Goal: Task Accomplishment & Management: Complete application form

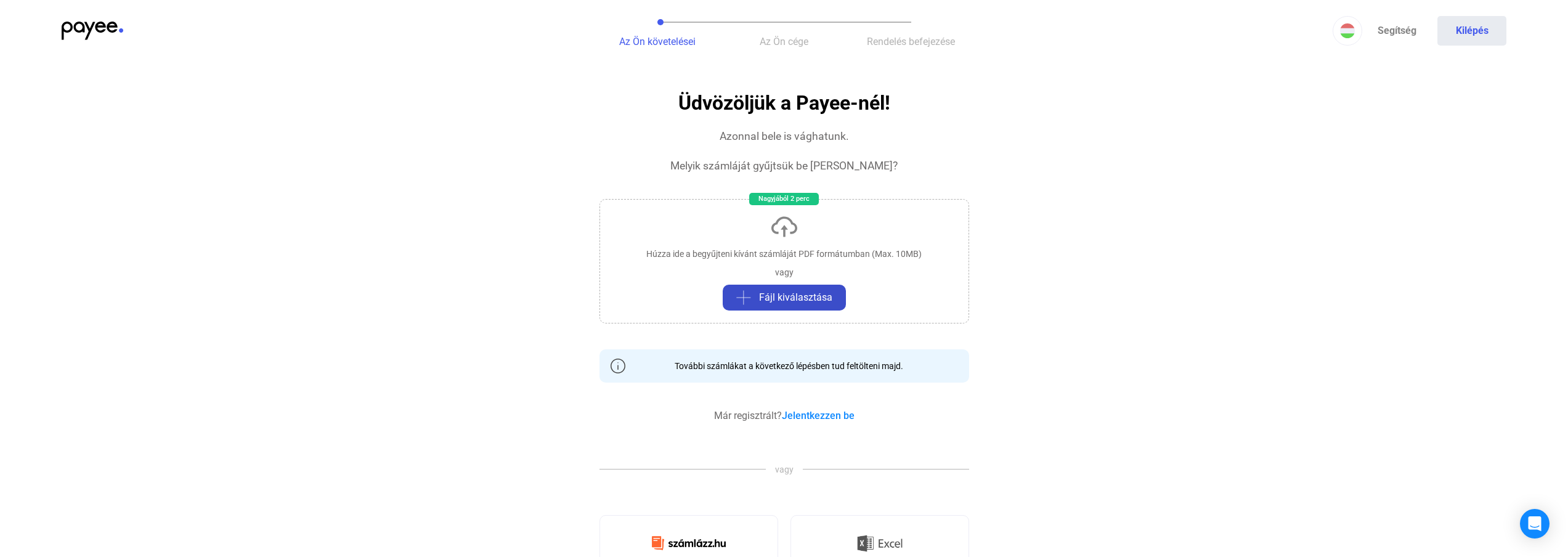
click at [794, 298] on span "Fájl kiválasztása" at bounding box center [796, 297] width 74 height 15
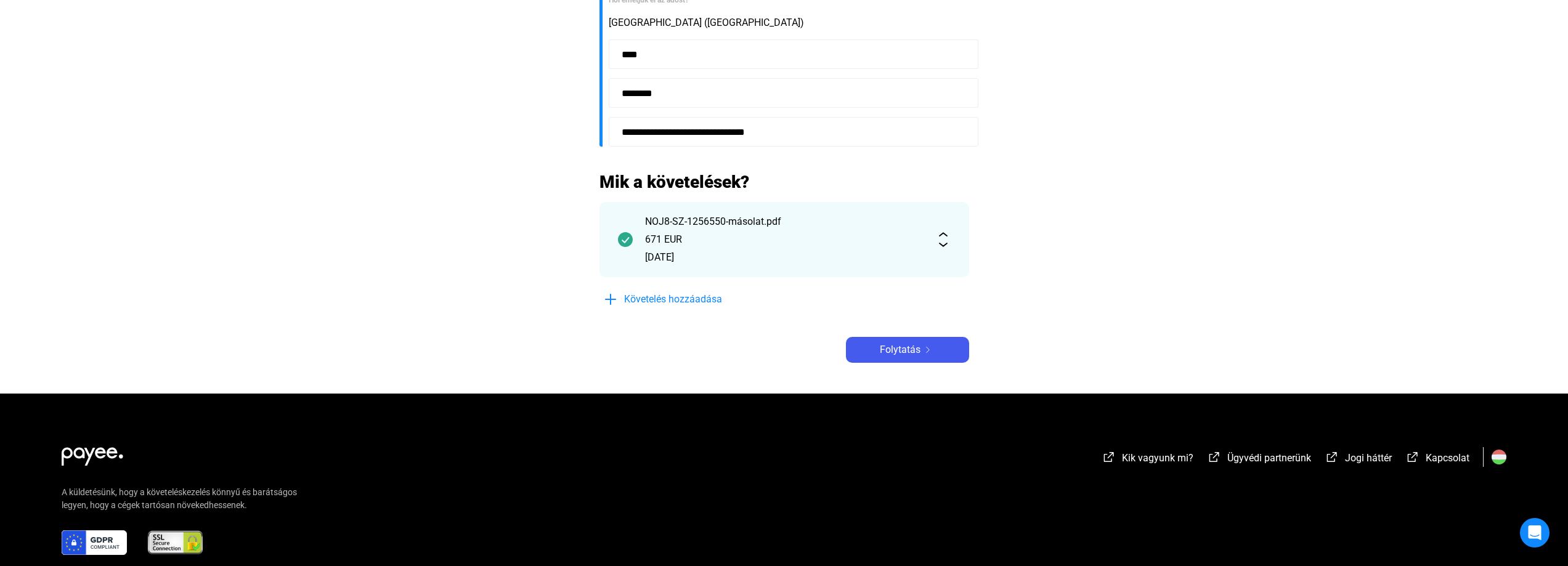
scroll to position [431, 0]
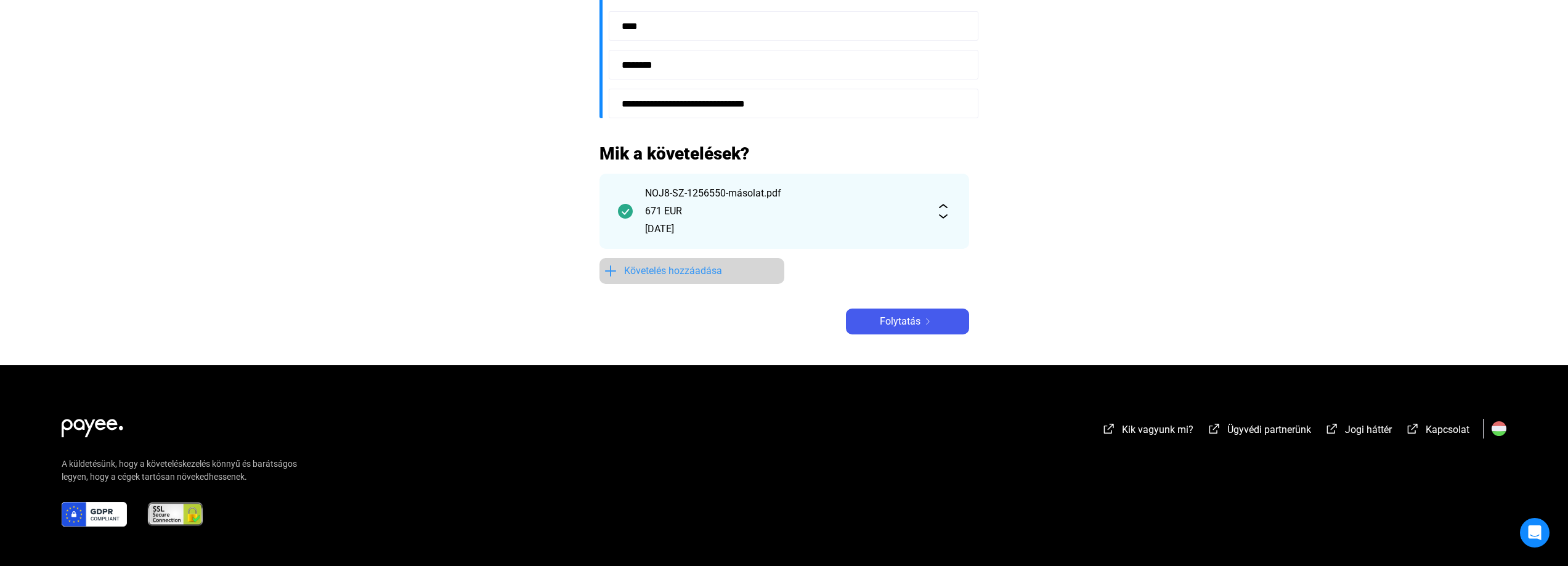
click at [674, 274] on span "Követelés hozzáadása" at bounding box center [673, 270] width 98 height 15
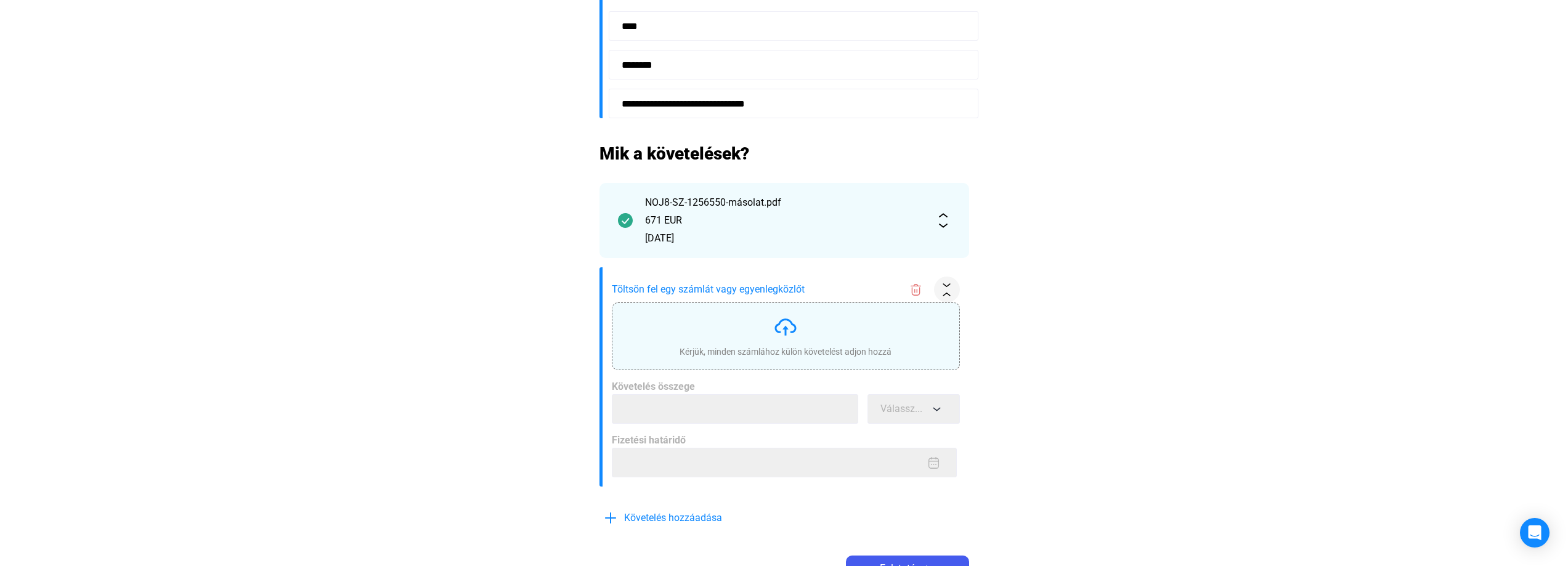
click at [779, 346] on div "Kérjük, minden számlához külön követelést adjon hozzá" at bounding box center [785, 352] width 212 height 13
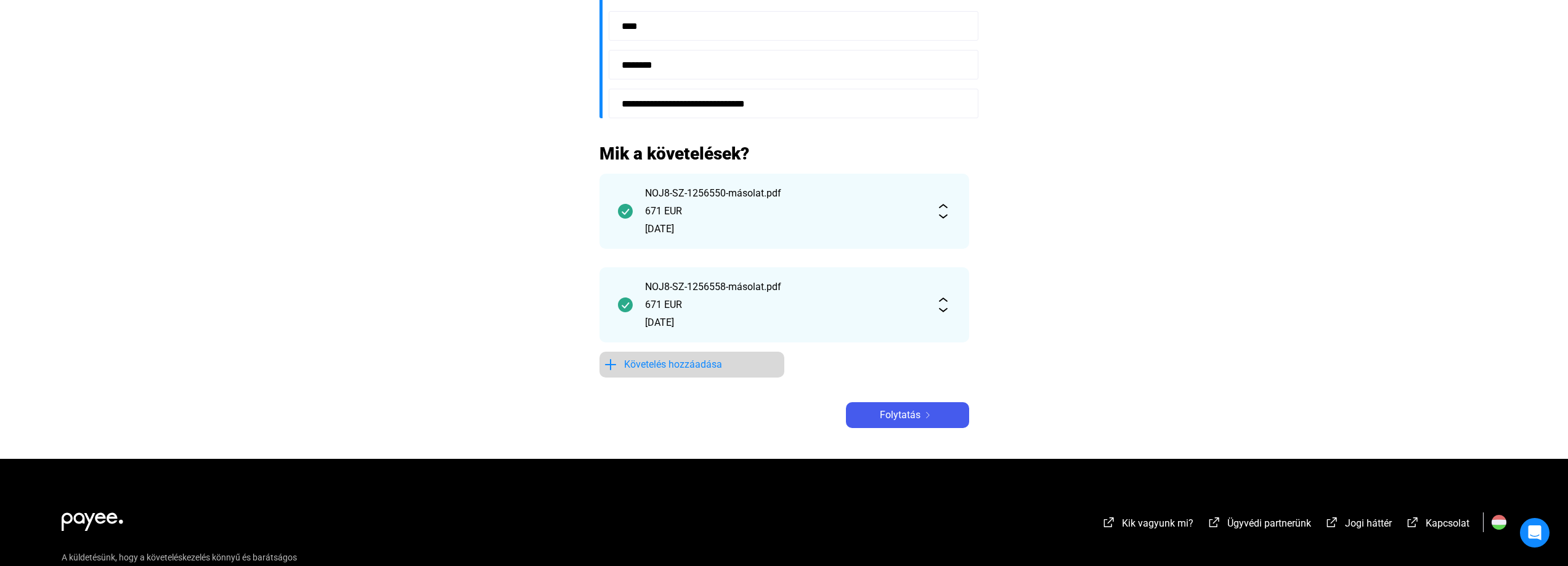
click at [678, 362] on span "Követelés hozzáadása" at bounding box center [673, 364] width 98 height 15
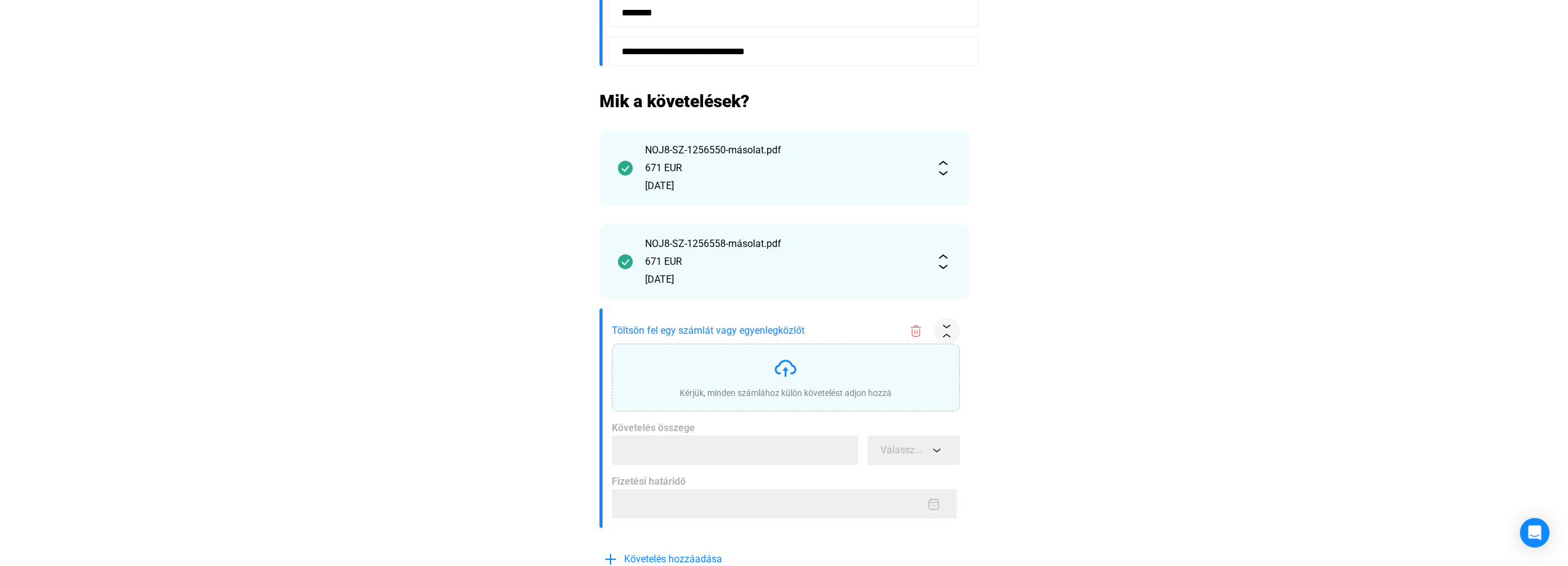
scroll to position [554, 0]
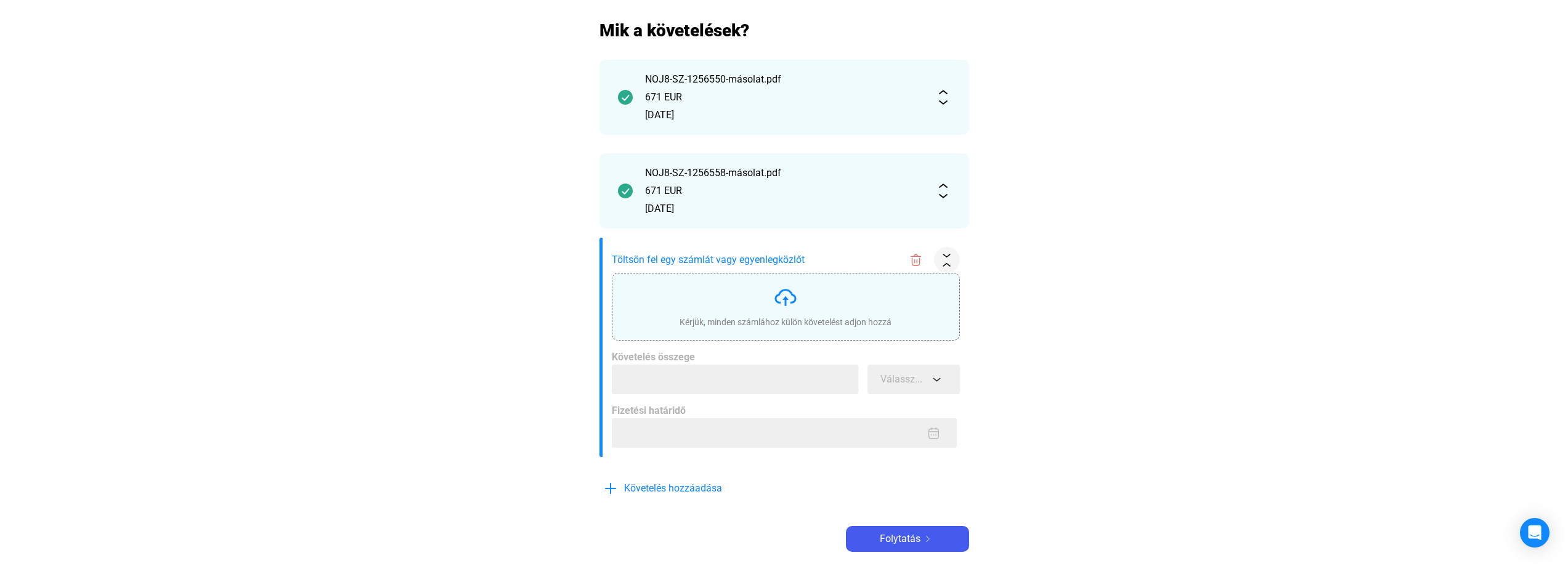
click at [788, 299] on img at bounding box center [786, 298] width 25 height 25
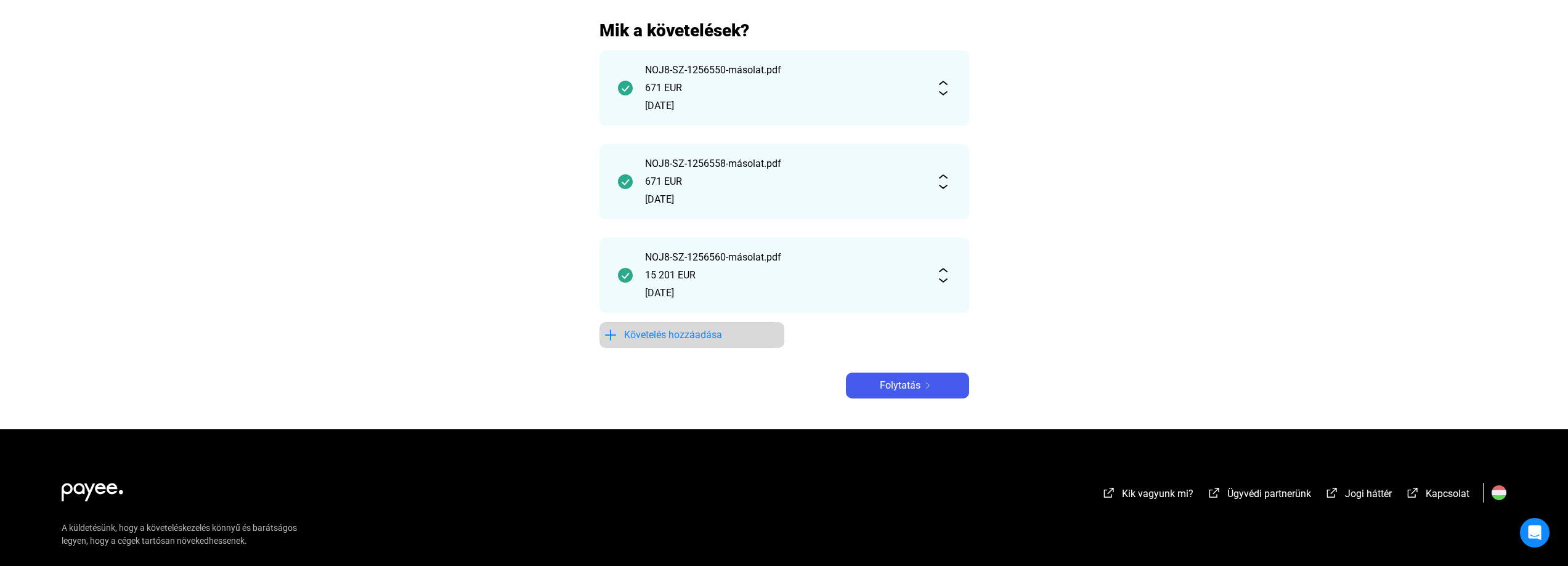
click at [672, 335] on span "Követelés hozzáadása" at bounding box center [673, 335] width 98 height 15
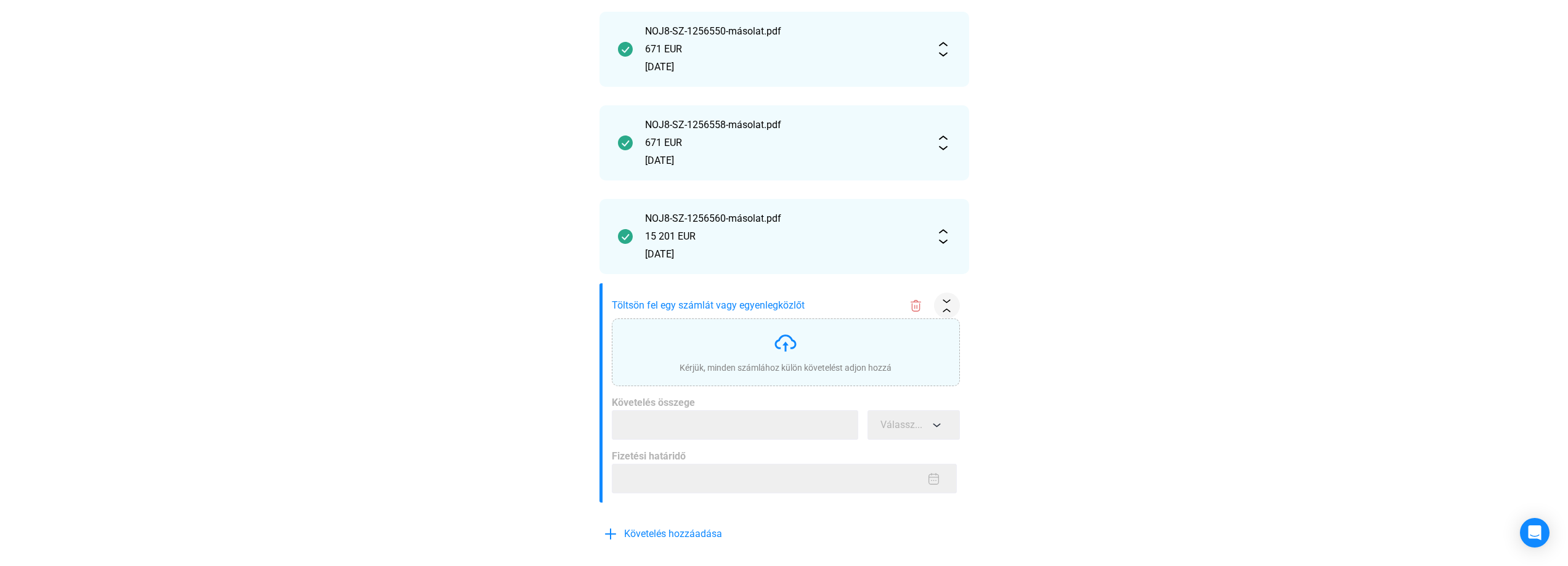
scroll to position [678, 0]
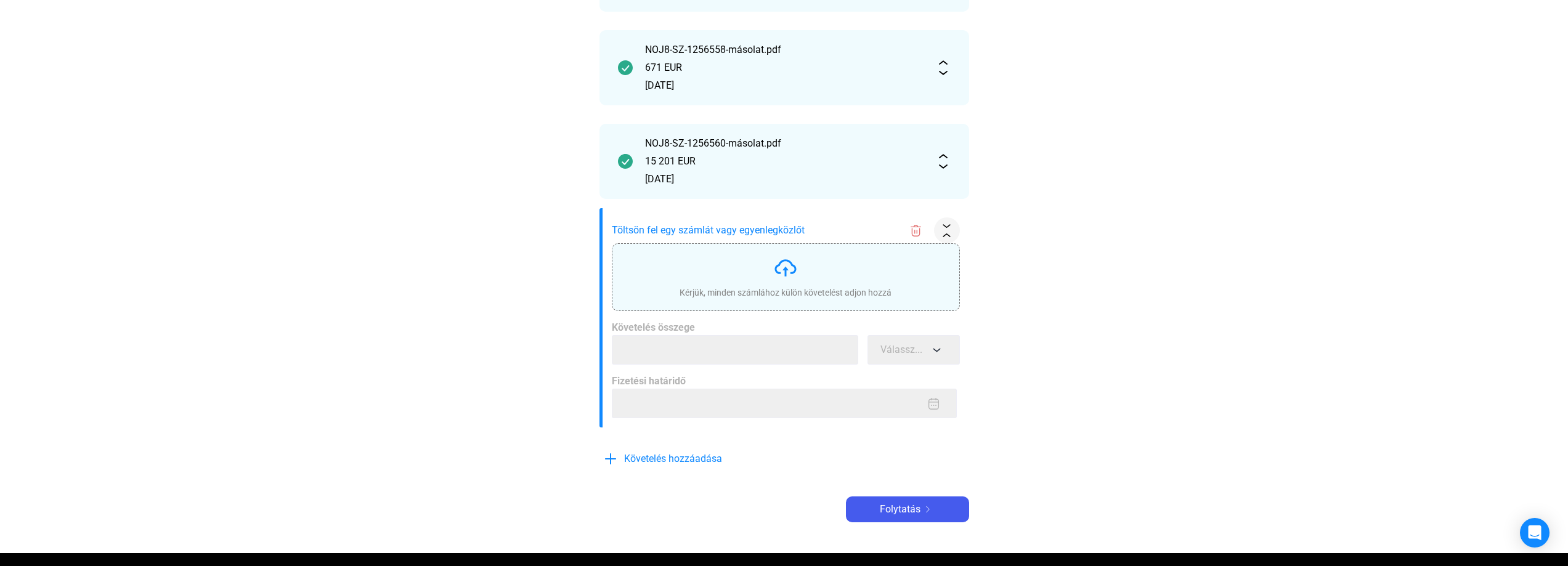
click at [786, 264] on img at bounding box center [786, 268] width 25 height 25
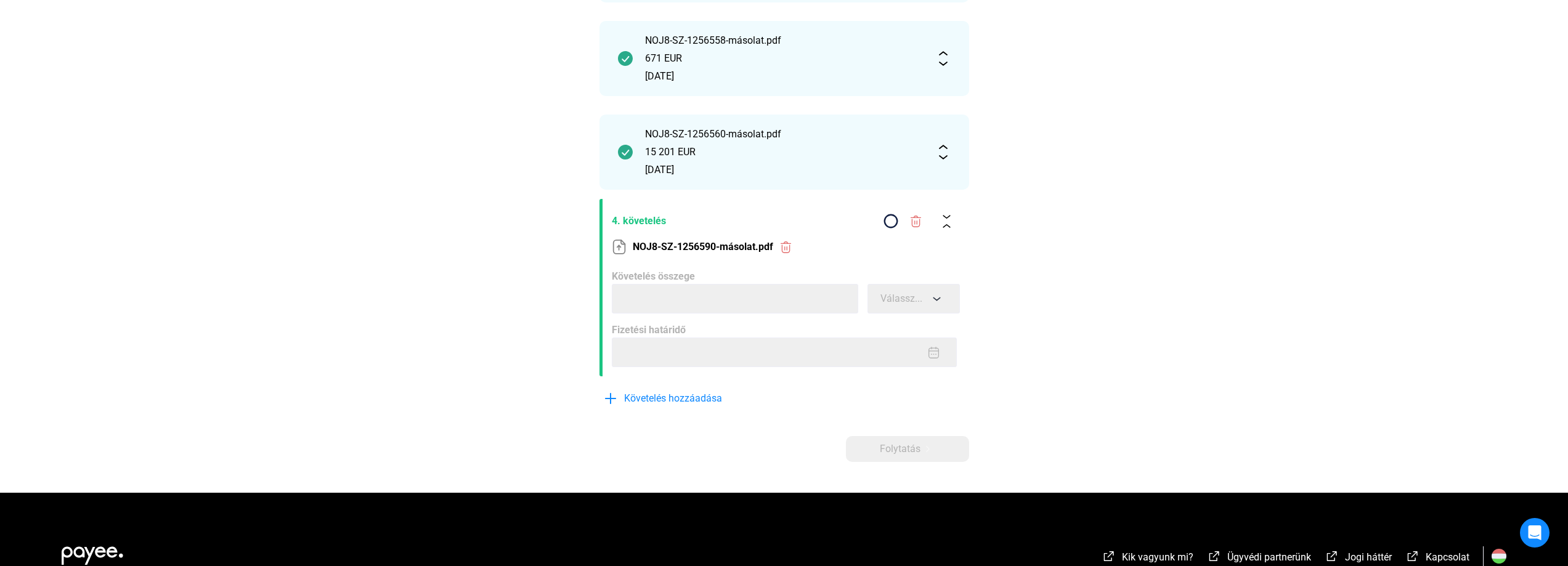
scroll to position [668, 0]
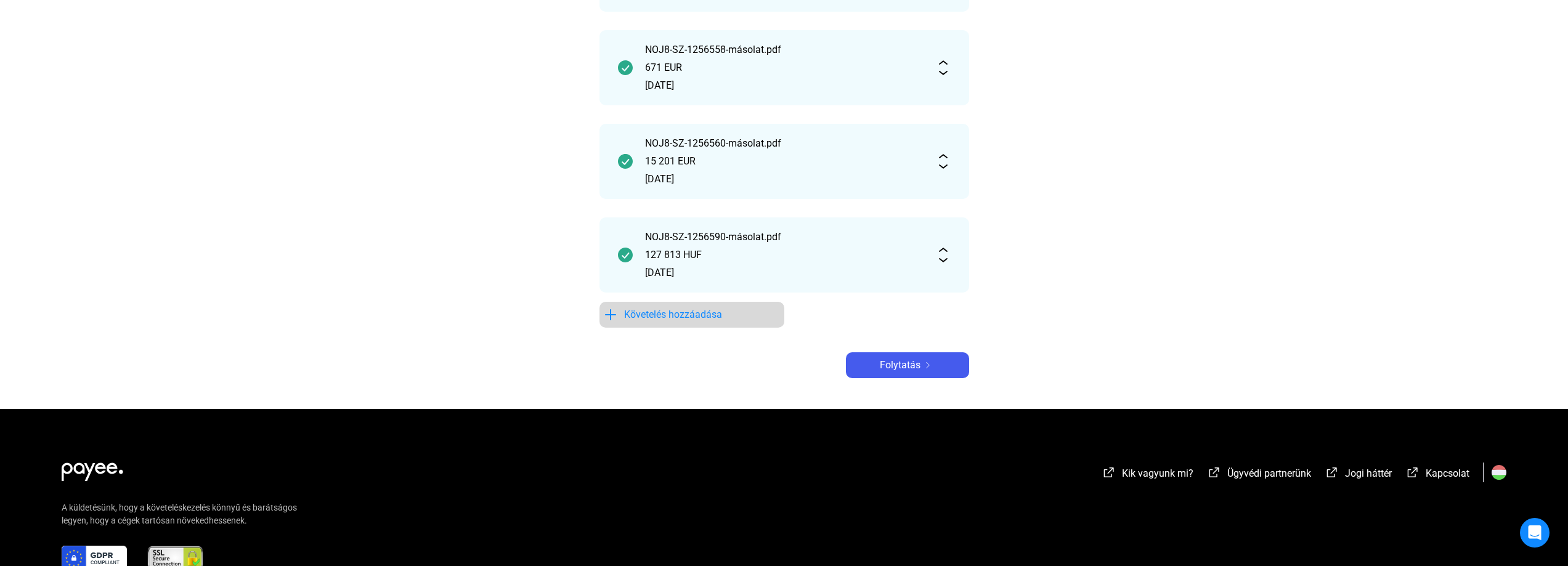
click at [685, 310] on span "Követelés hozzáadása" at bounding box center [673, 314] width 98 height 15
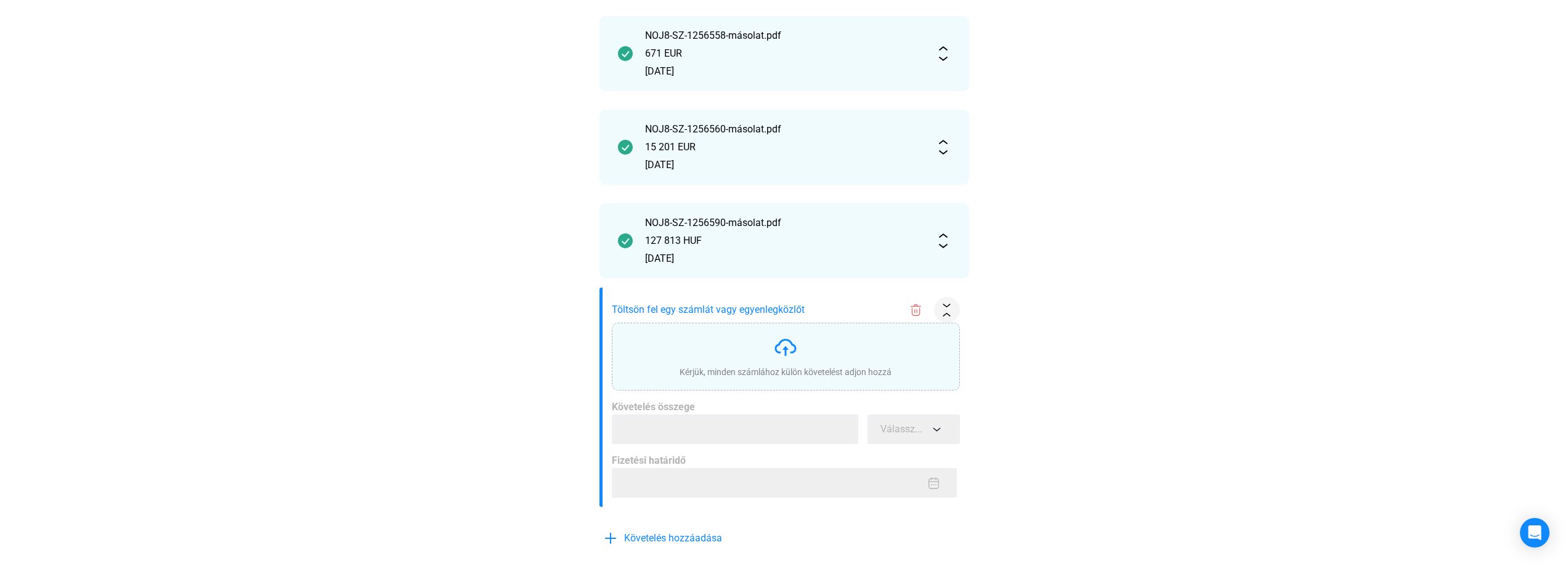
scroll to position [796, 0]
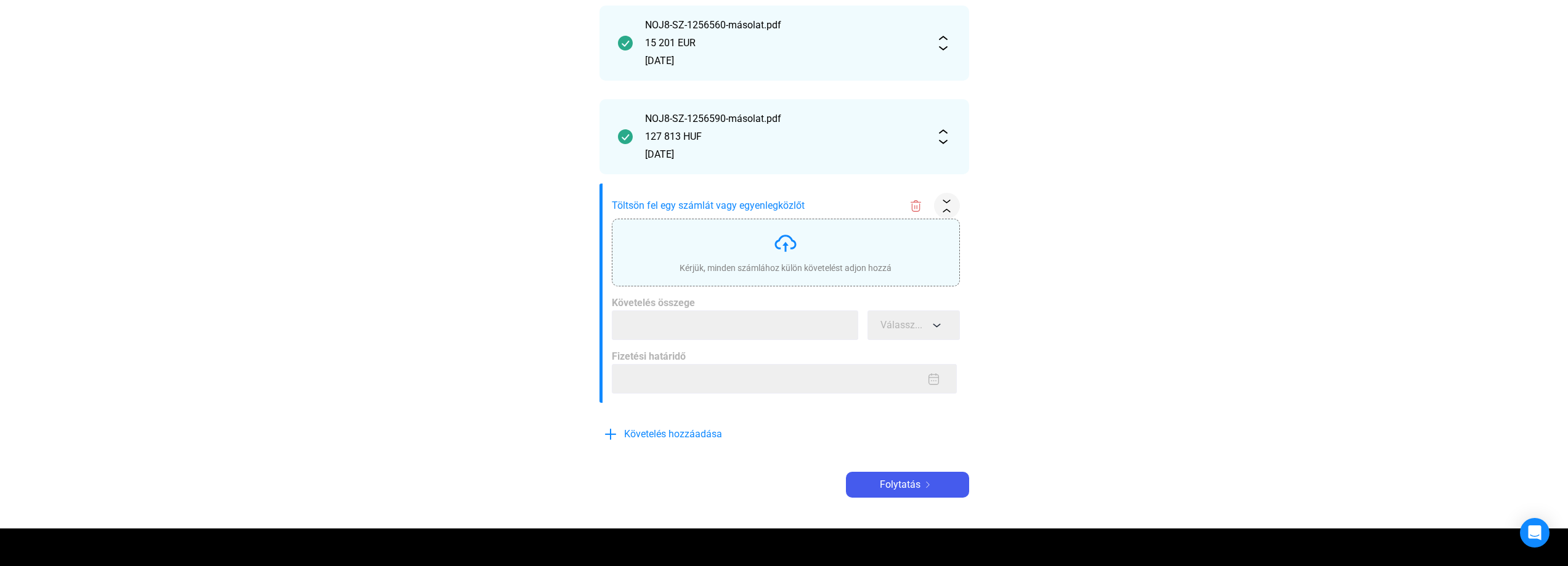
click at [779, 245] on img at bounding box center [786, 243] width 25 height 25
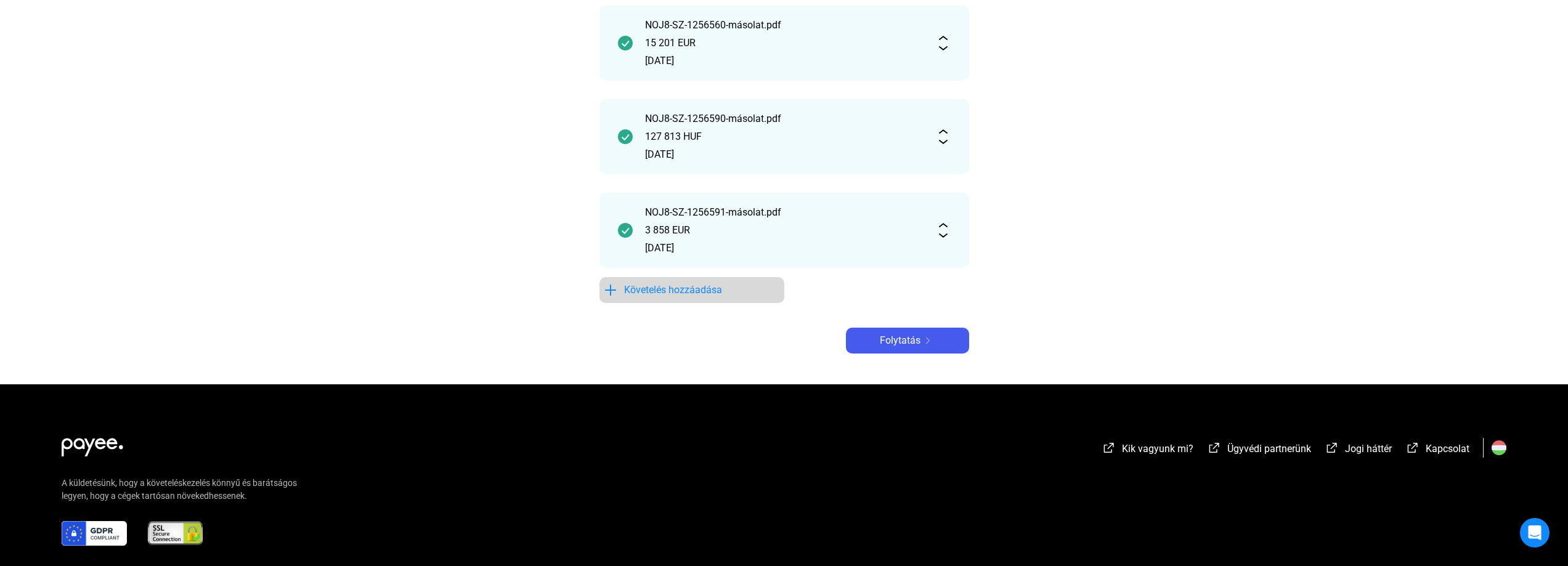
click at [653, 292] on span "Követelés hozzáadása" at bounding box center [673, 290] width 98 height 15
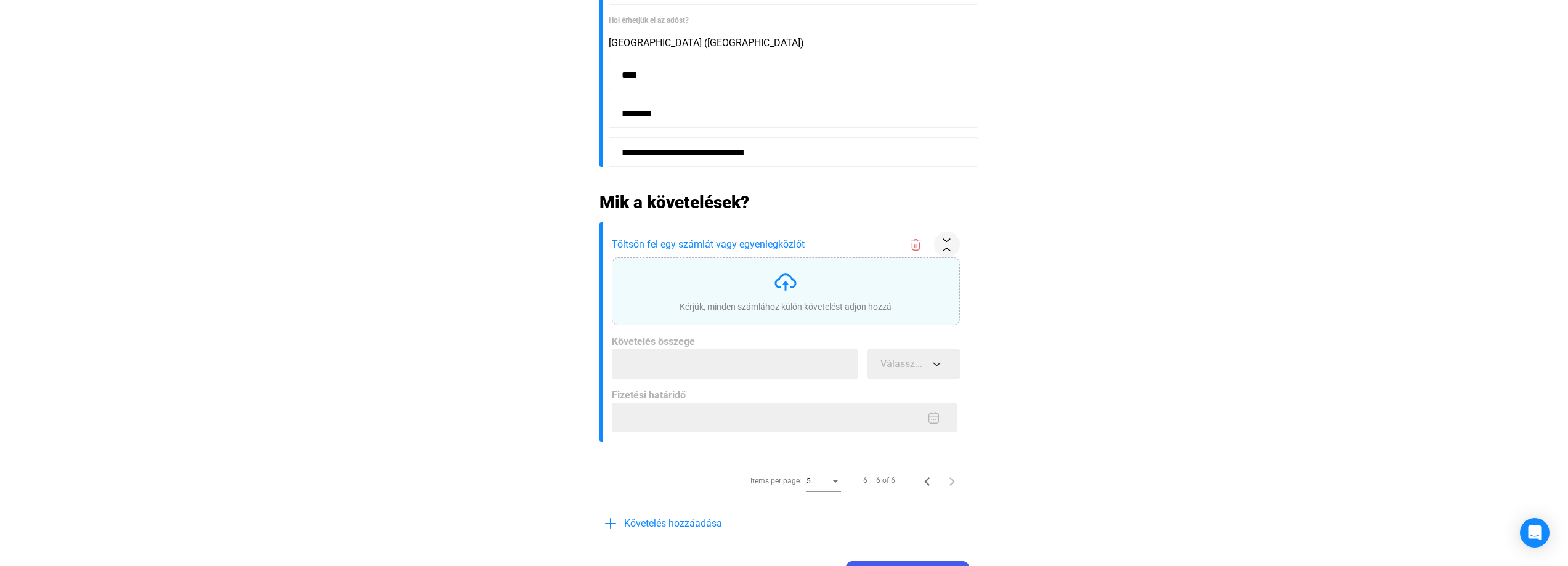
scroll to position [451, 0]
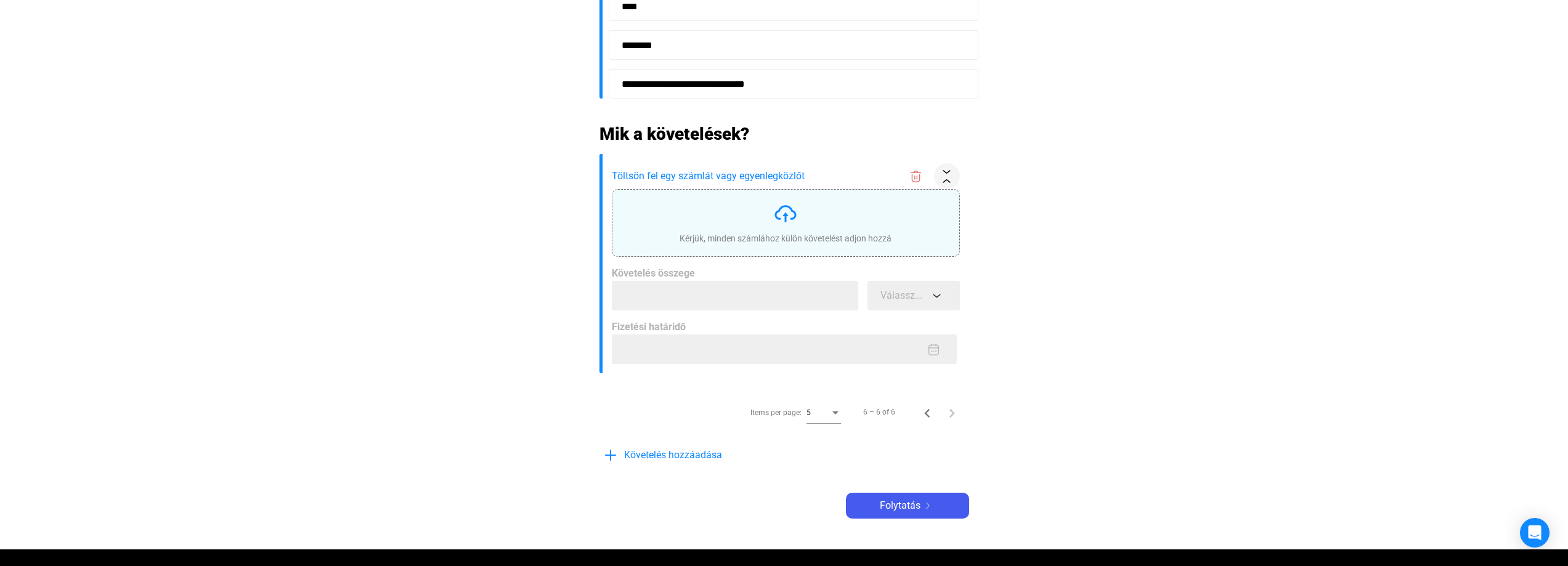
click at [782, 220] on img at bounding box center [786, 214] width 25 height 25
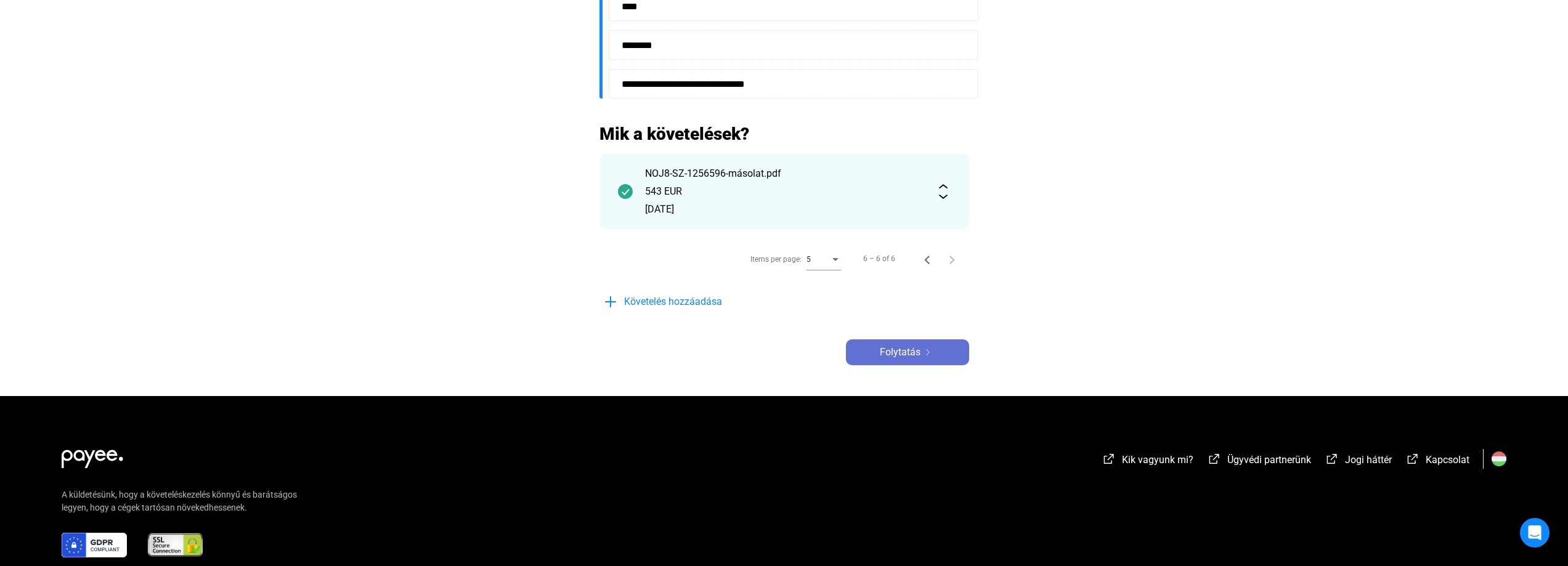
click at [914, 355] on span "Folytatás" at bounding box center [900, 352] width 41 height 15
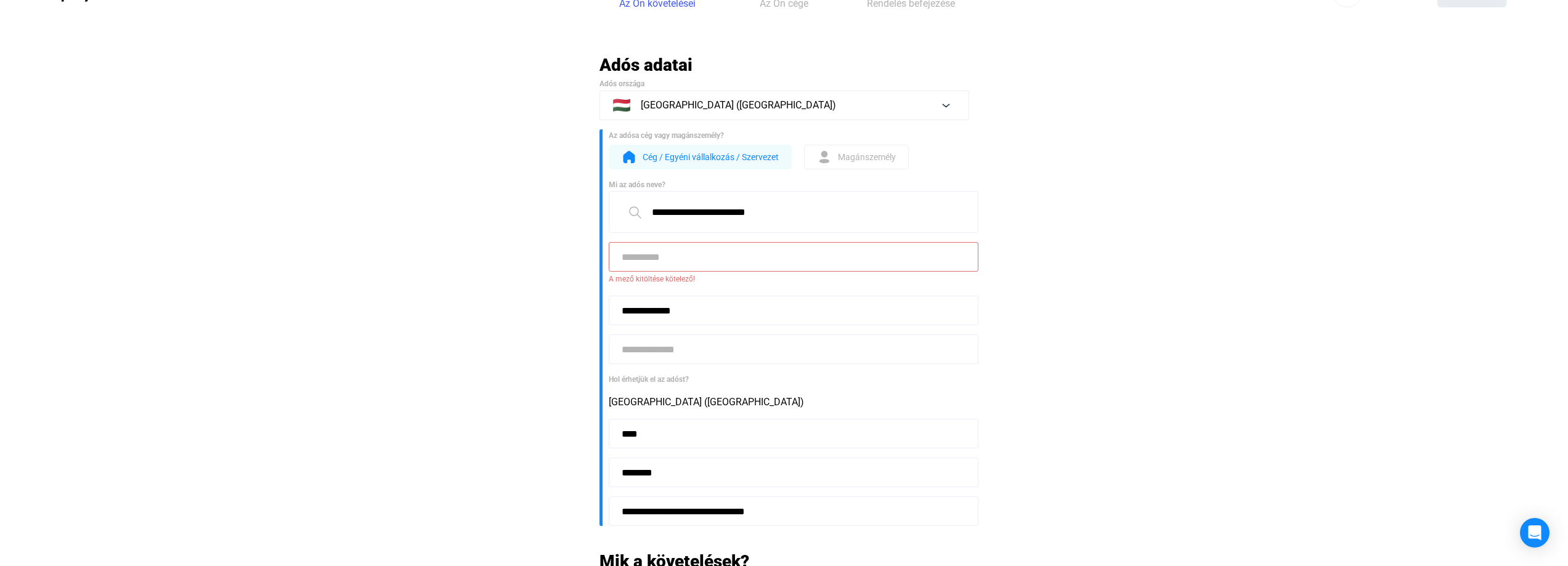
scroll to position [34, 0]
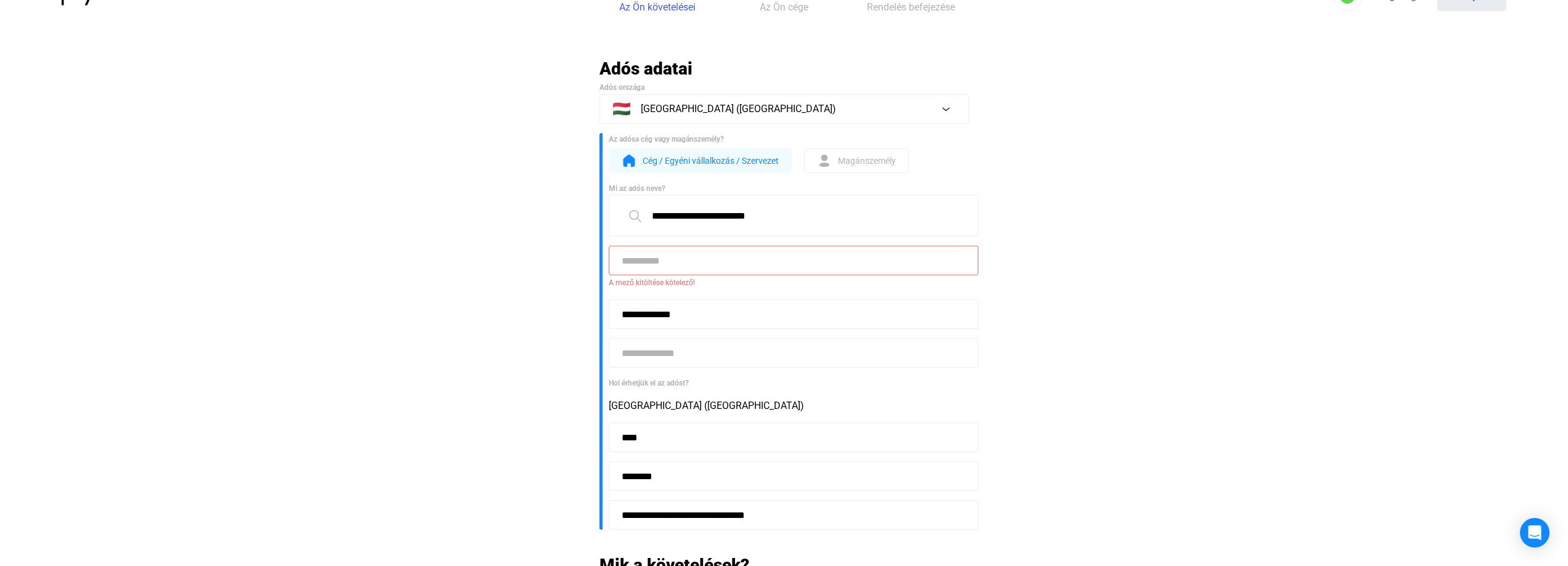
click at [687, 258] on input at bounding box center [793, 260] width 370 height 30
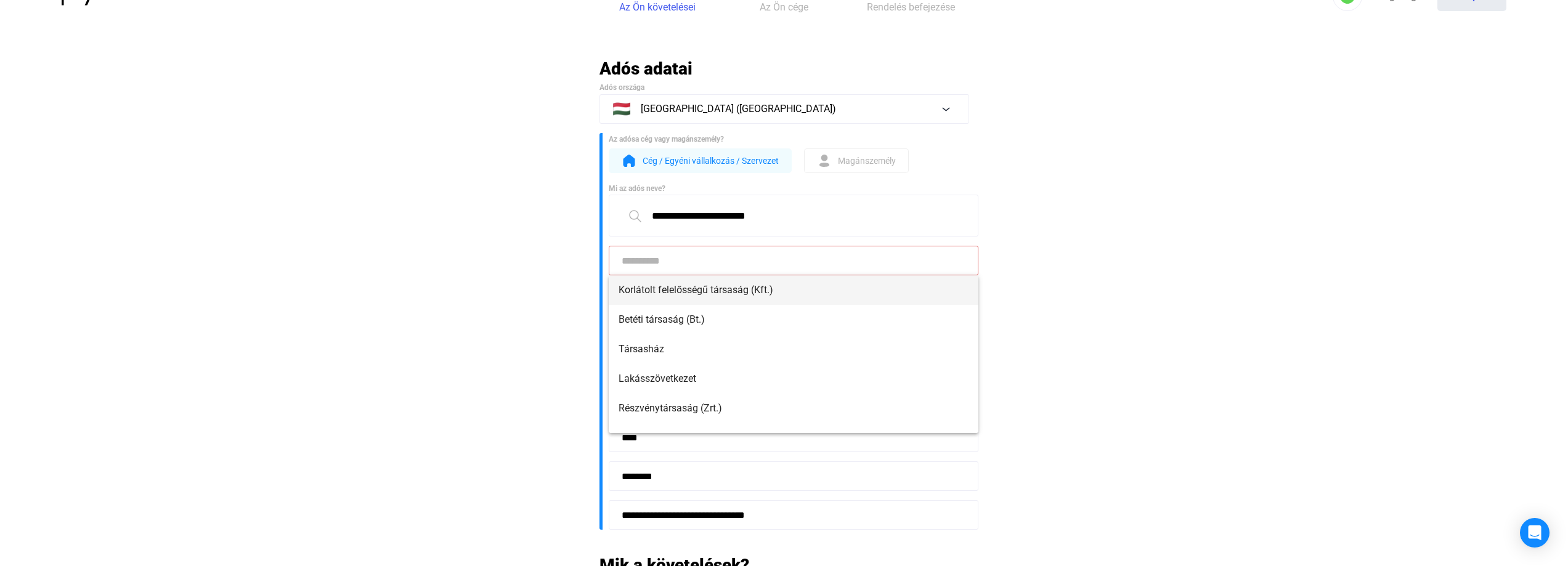
click at [675, 288] on span "Korlátolt felelősségű társaság (Kft.)" at bounding box center [793, 290] width 350 height 15
type input "**********"
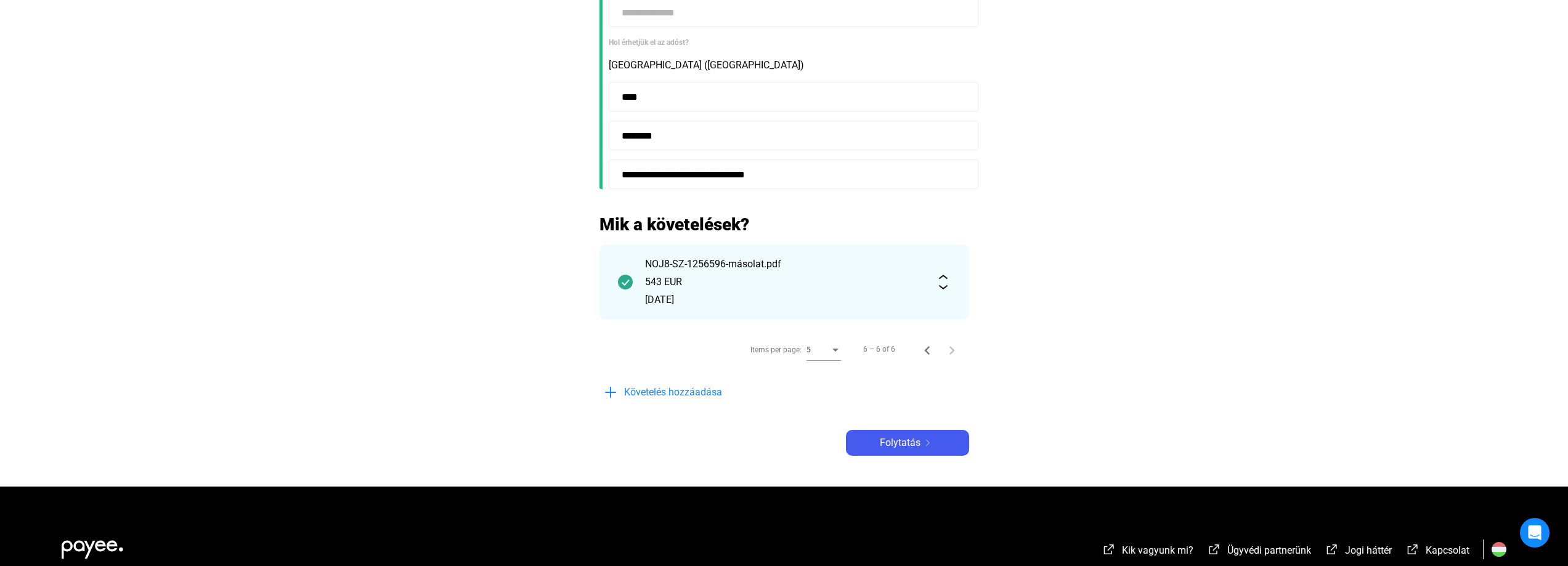
scroll to position [370, 0]
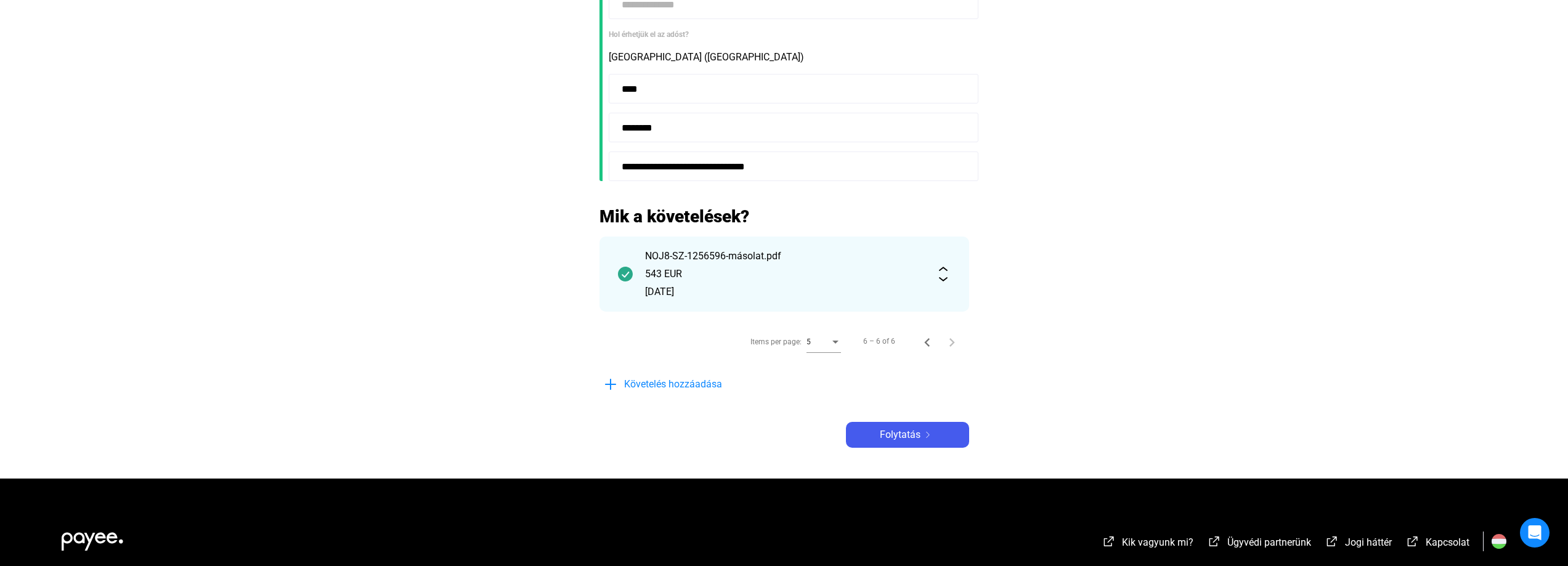
click at [944, 280] on img at bounding box center [943, 274] width 15 height 15
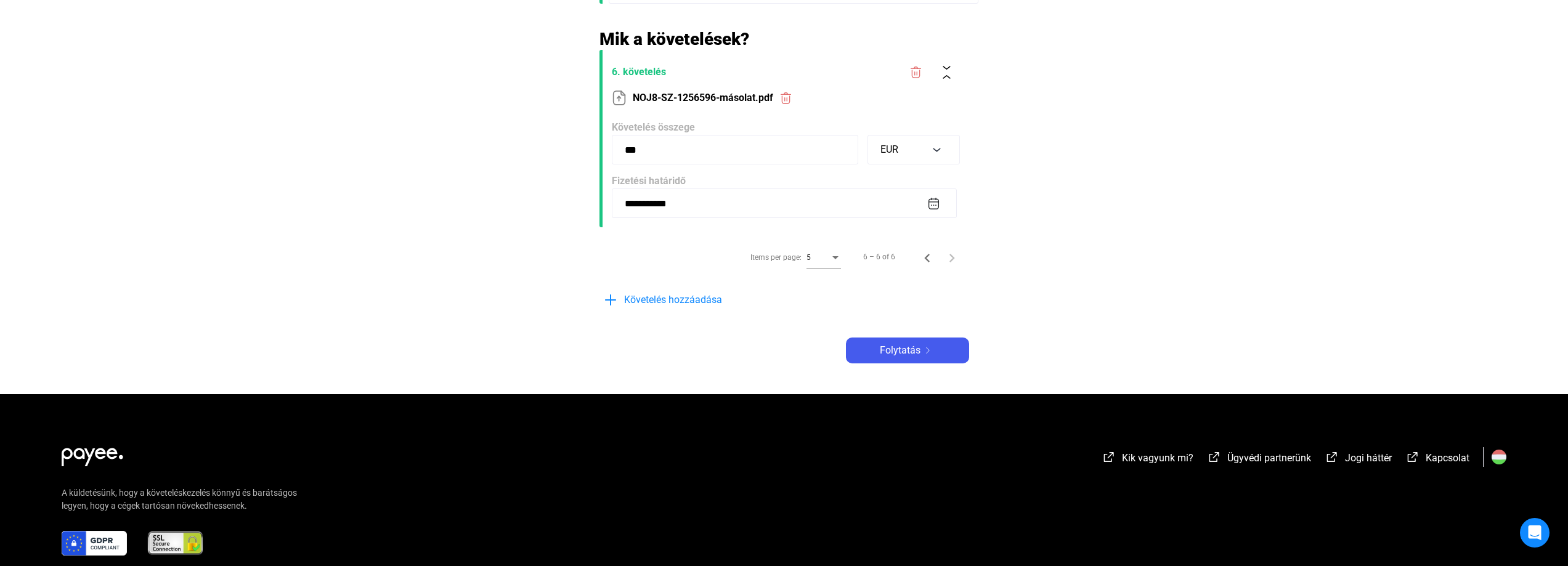
scroll to position [554, 0]
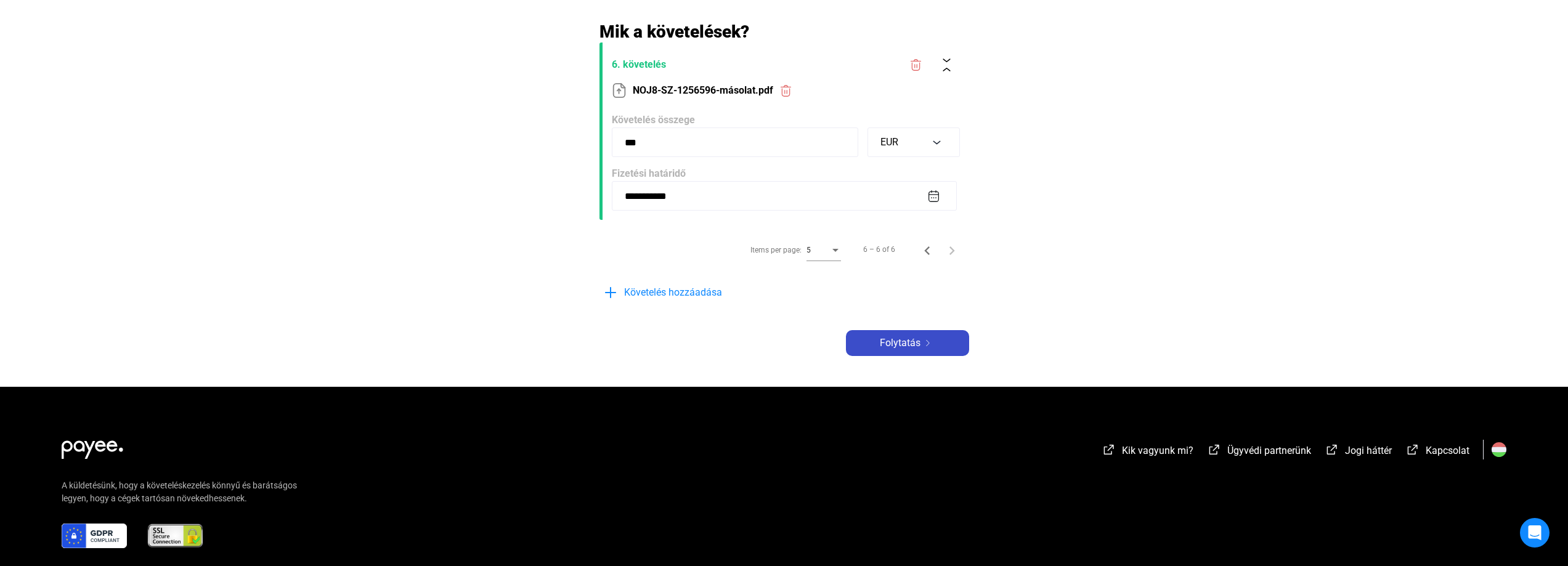
click at [884, 346] on span "Folytatás" at bounding box center [900, 342] width 41 height 15
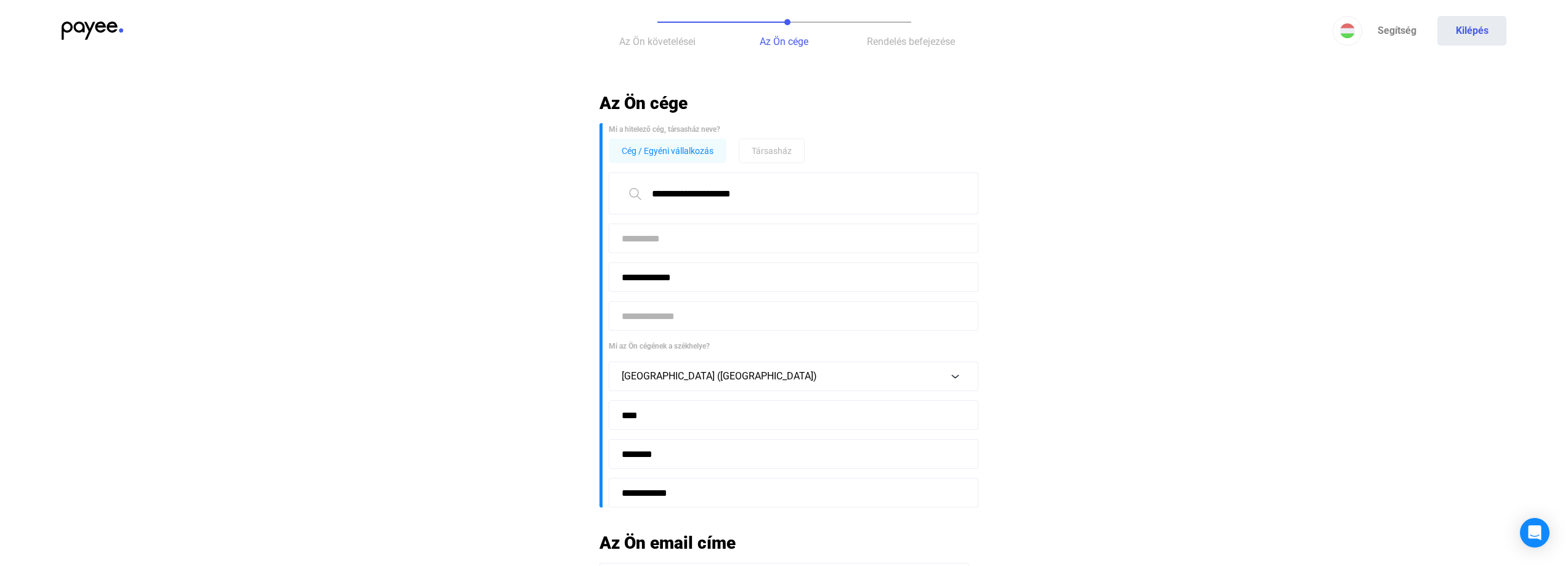
click at [671, 42] on span "Az Ön követelései" at bounding box center [658, 41] width 77 height 12
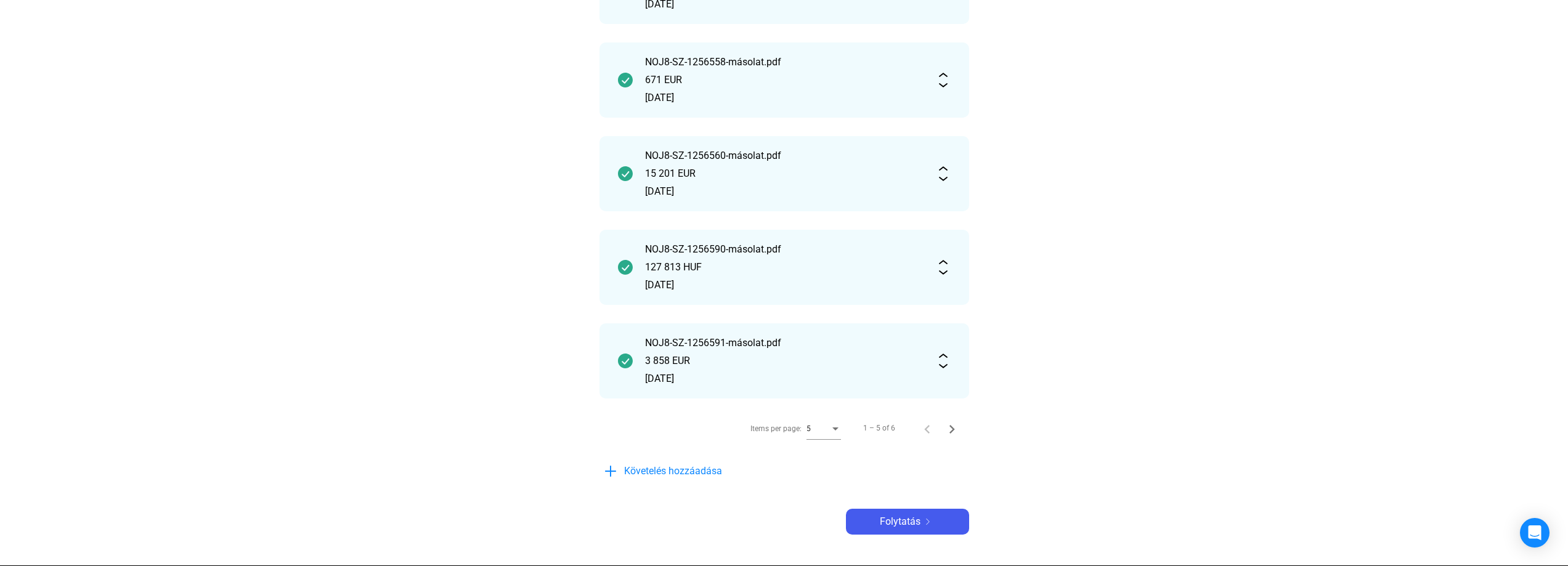
scroll to position [370, 0]
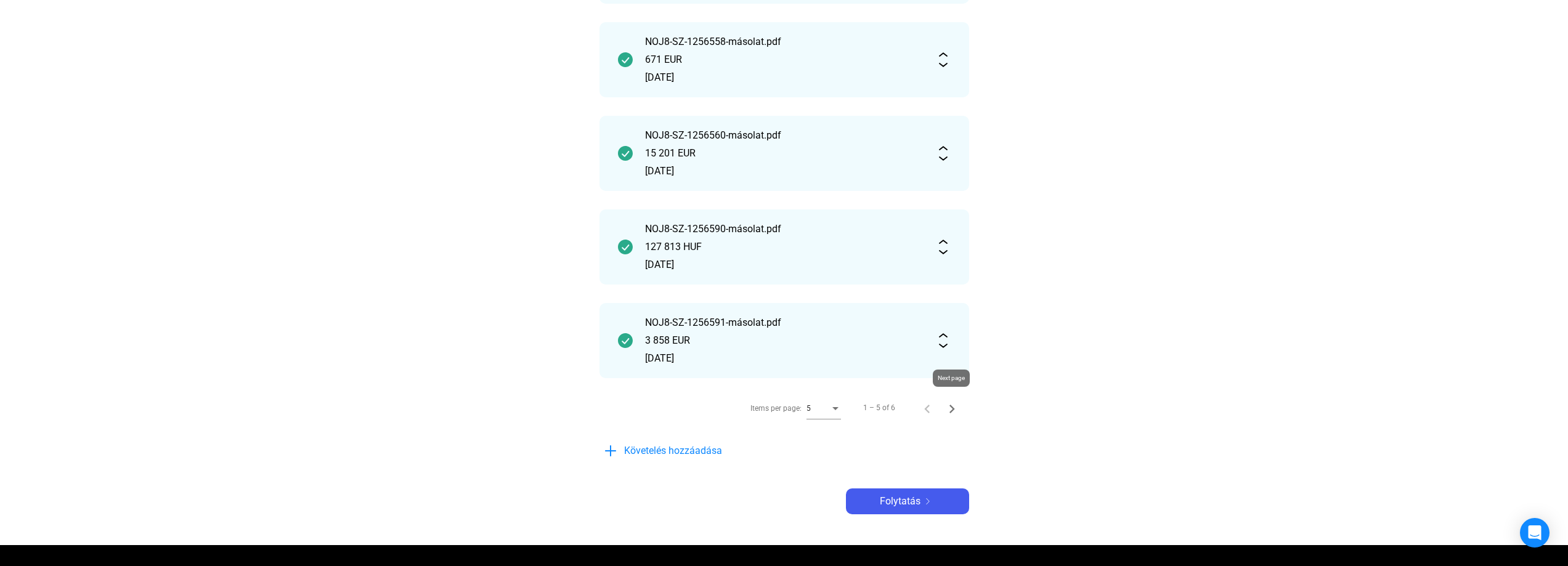
click at [952, 408] on icon "Next page" at bounding box center [952, 409] width 17 height 17
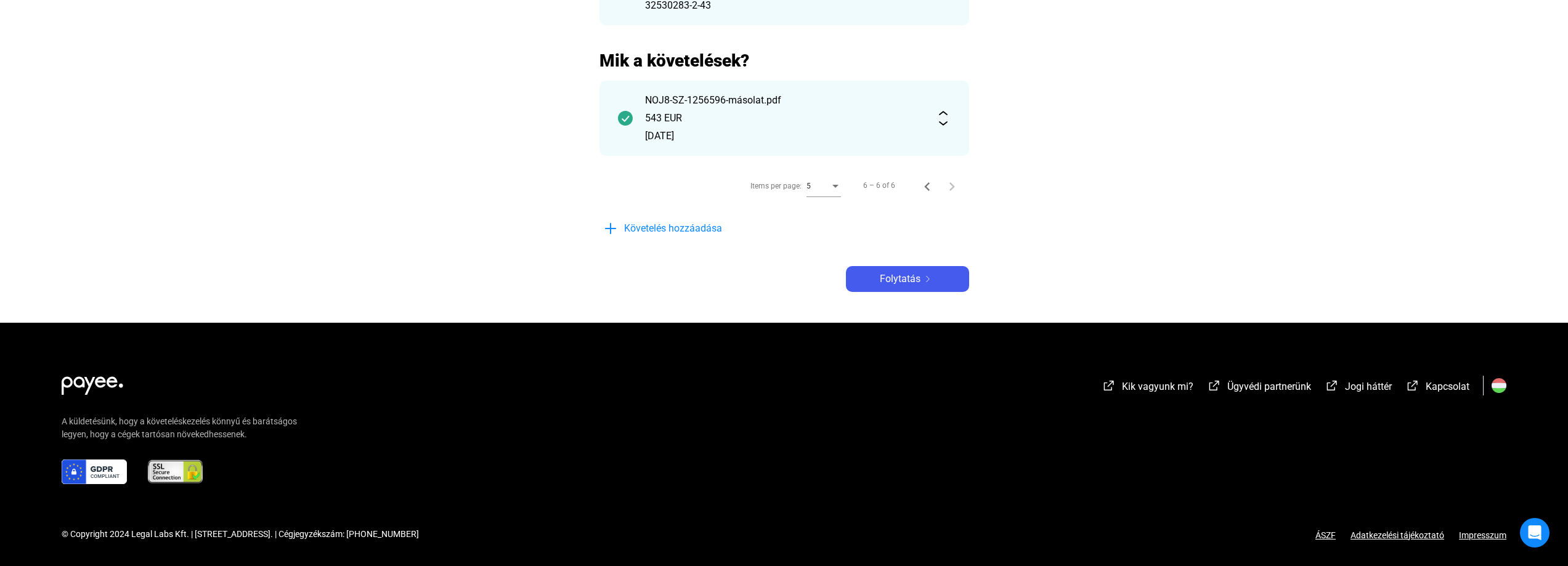
scroll to position [0, 0]
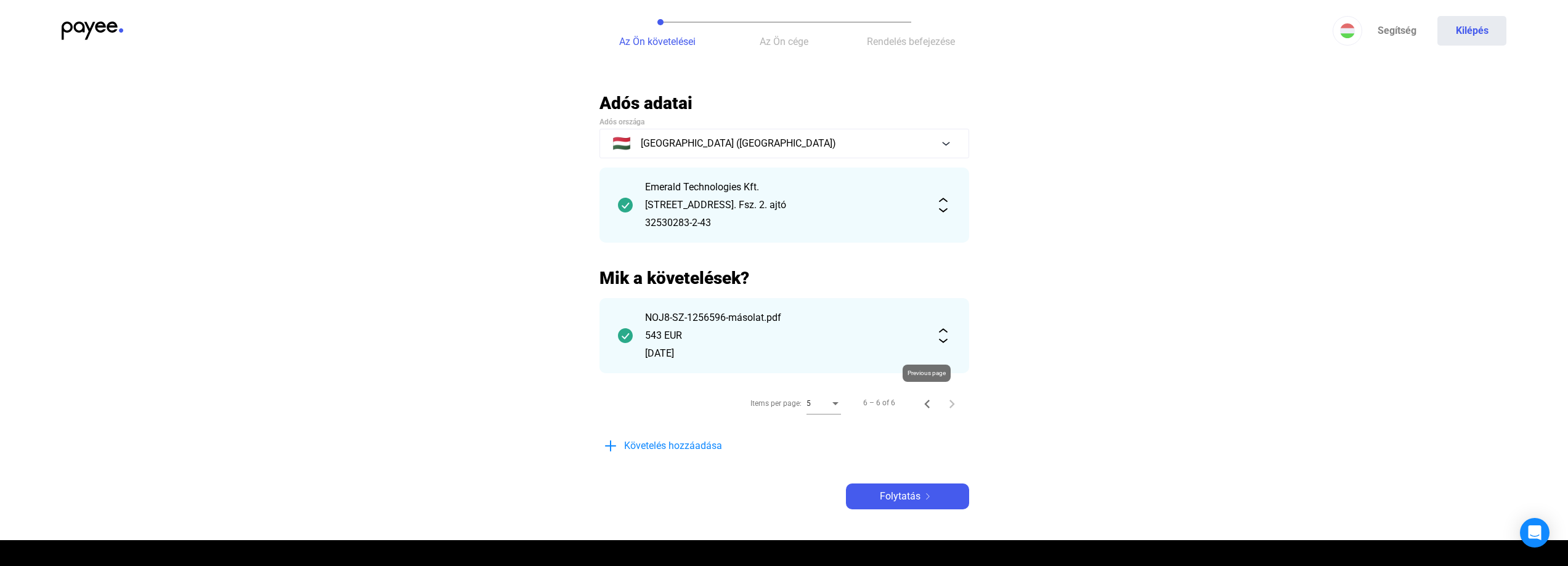
click at [925, 405] on icon "Previous page" at bounding box center [928, 404] width 17 height 17
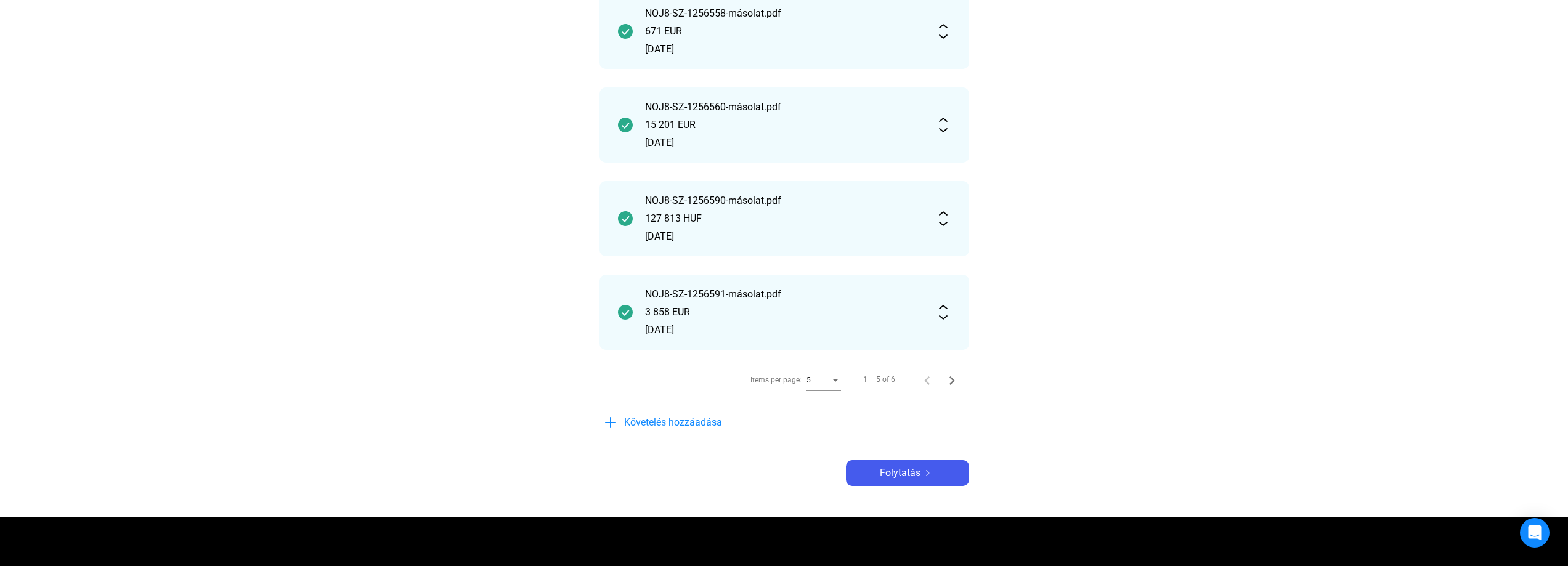
scroll to position [493, 0]
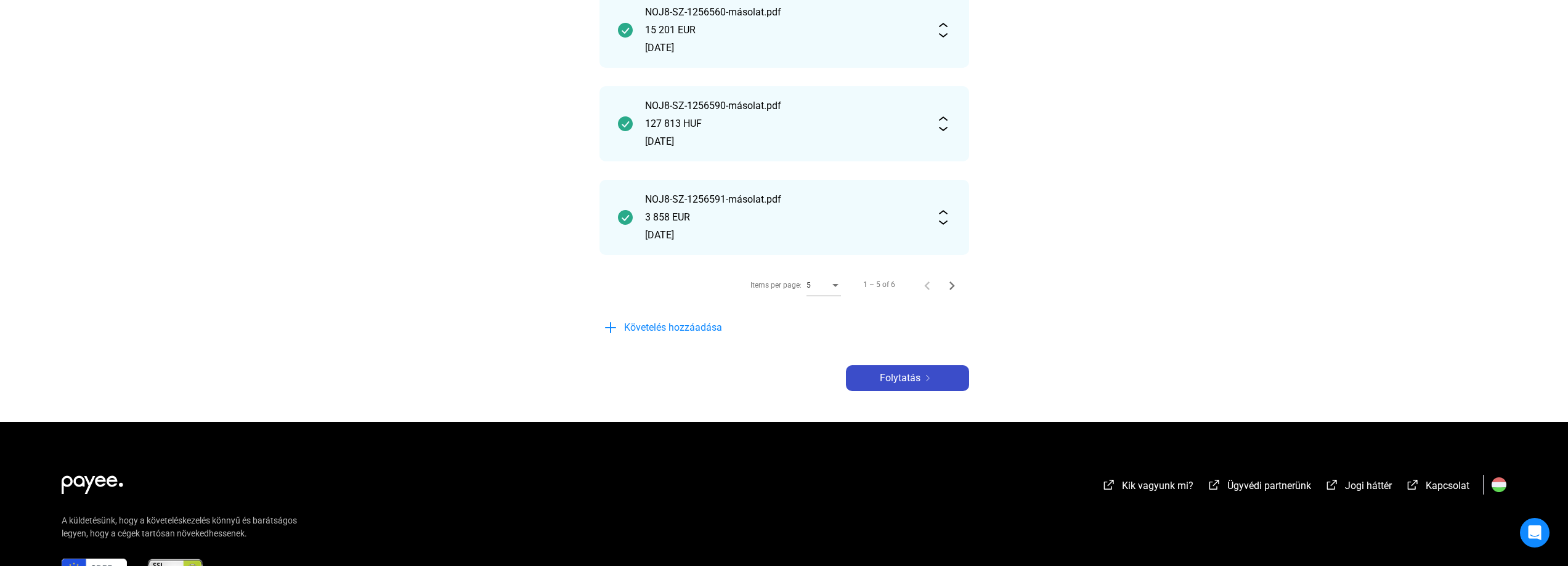
click at [912, 379] on span "Folytatás" at bounding box center [900, 378] width 41 height 15
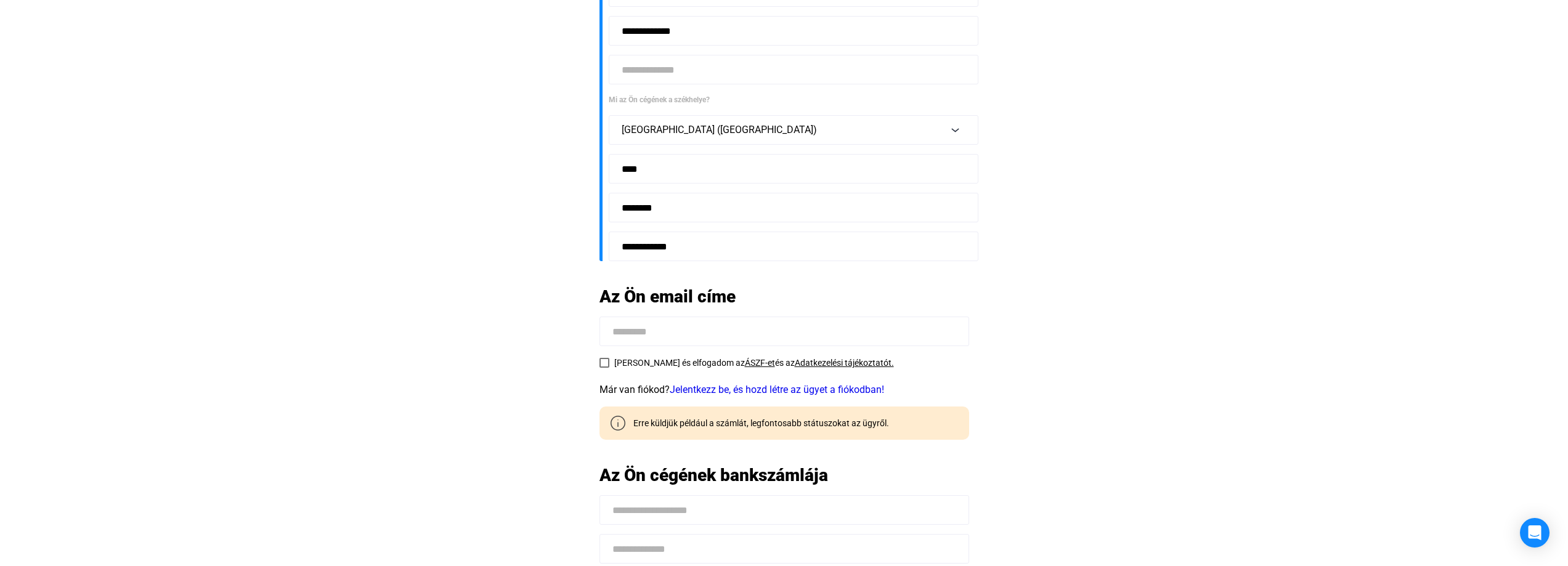
scroll to position [124, 0]
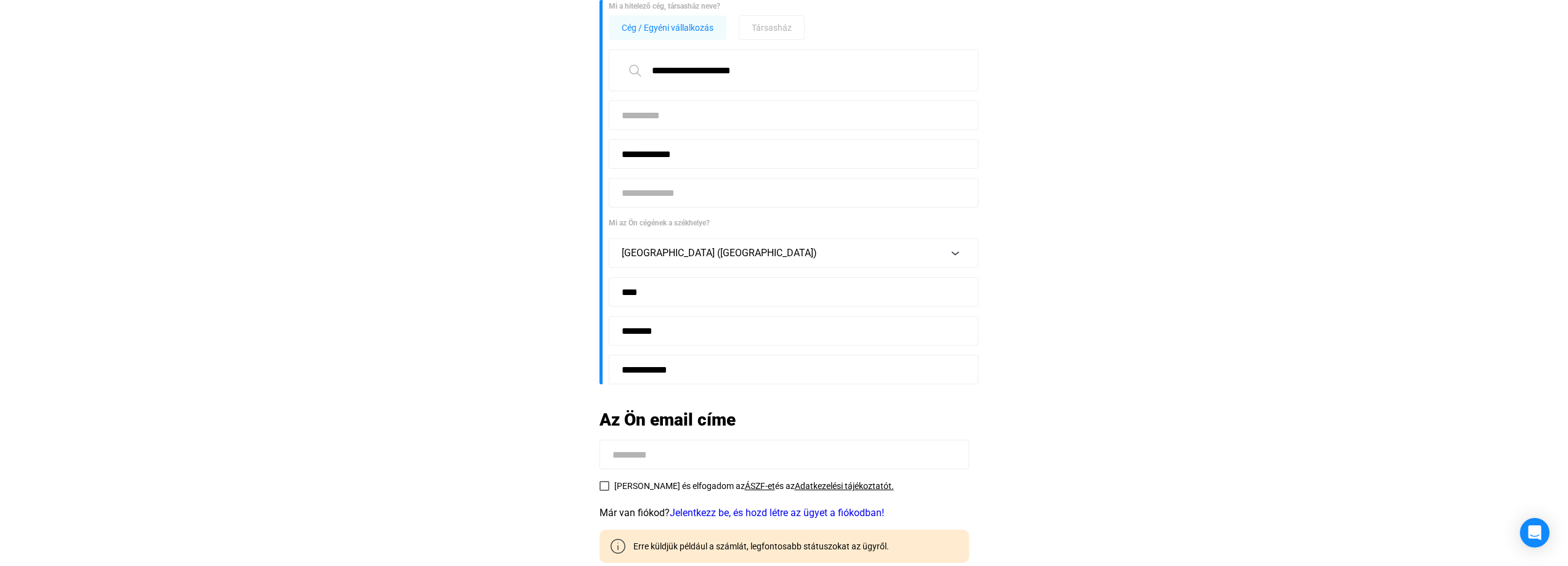
click at [650, 202] on input at bounding box center [793, 193] width 370 height 30
type input "*"
click at [633, 196] on input "**********" at bounding box center [793, 193] width 370 height 30
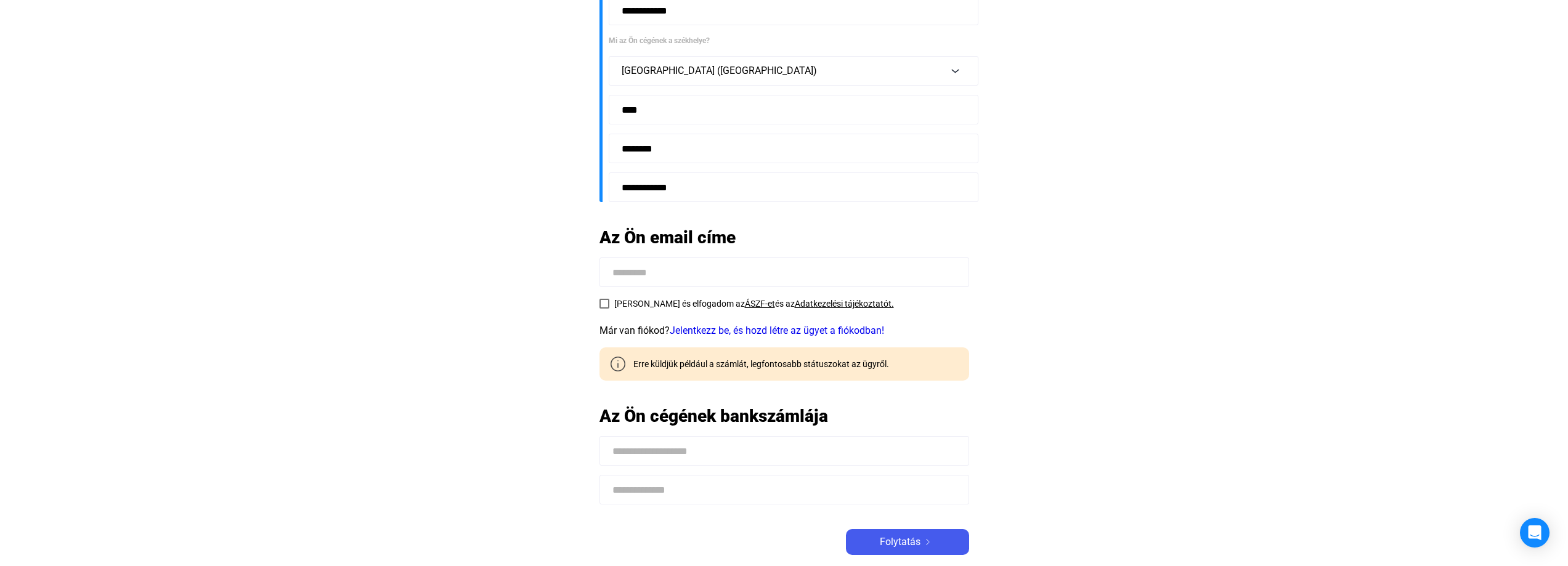
scroll to position [308, 0]
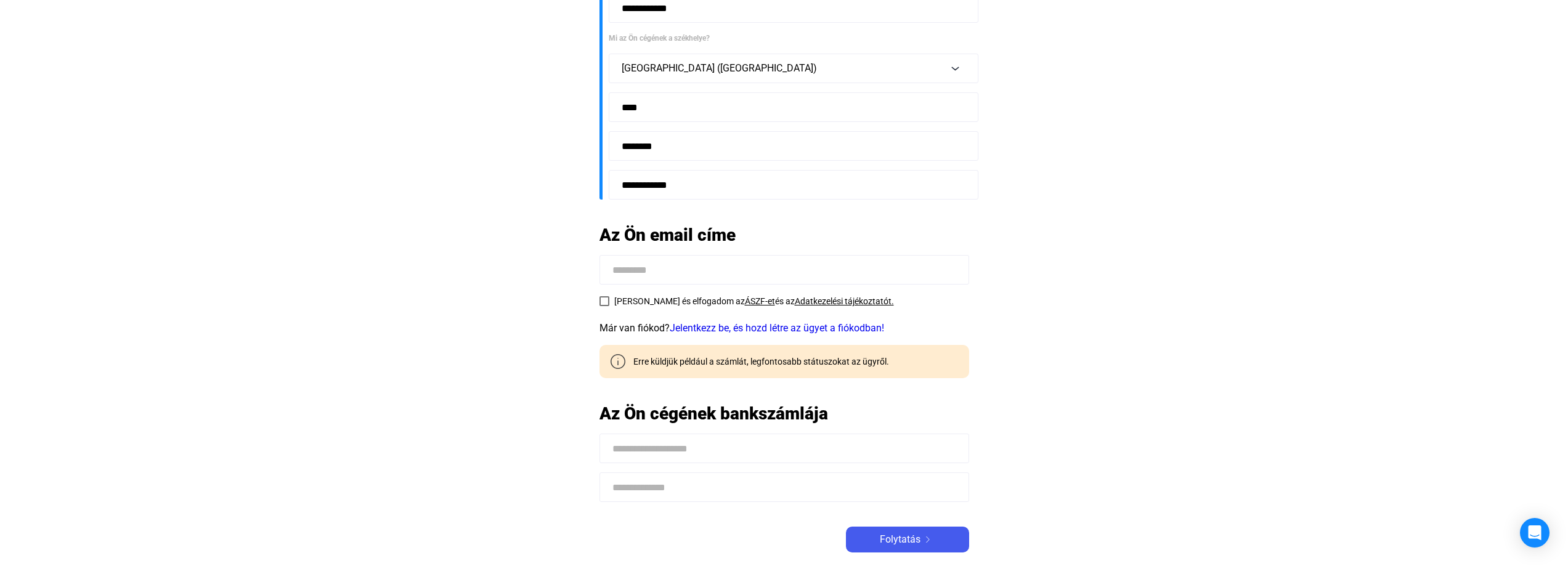
type input "**********"
click at [600, 300] on span at bounding box center [605, 301] width 10 height 10
click at [745, 299] on link "ÁSZF-et" at bounding box center [759, 301] width 30 height 10
click at [756, 459] on input at bounding box center [784, 449] width 370 height 30
click at [696, 503] on div "**********" at bounding box center [784, 168] width 370 height 768
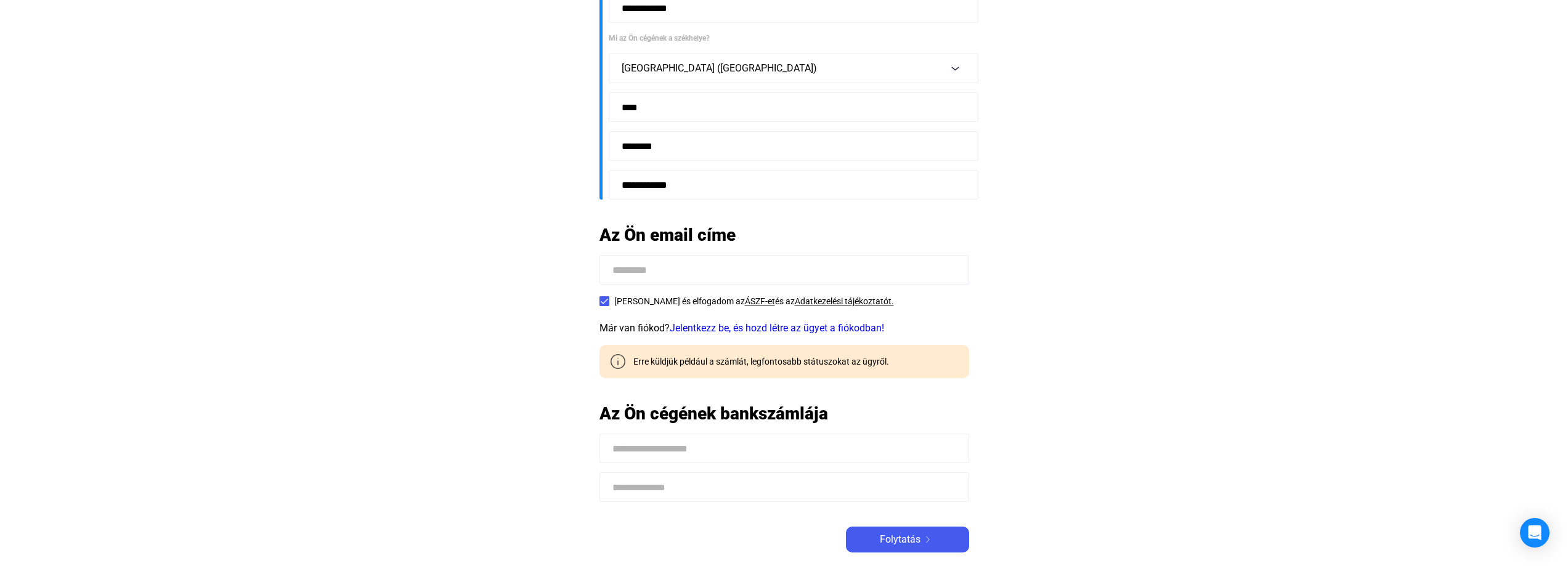
click at [698, 490] on input at bounding box center [784, 487] width 370 height 30
click at [737, 454] on input at bounding box center [784, 449] width 370 height 30
type input "*"
type input "**********"
click at [668, 501] on input at bounding box center [784, 487] width 370 height 30
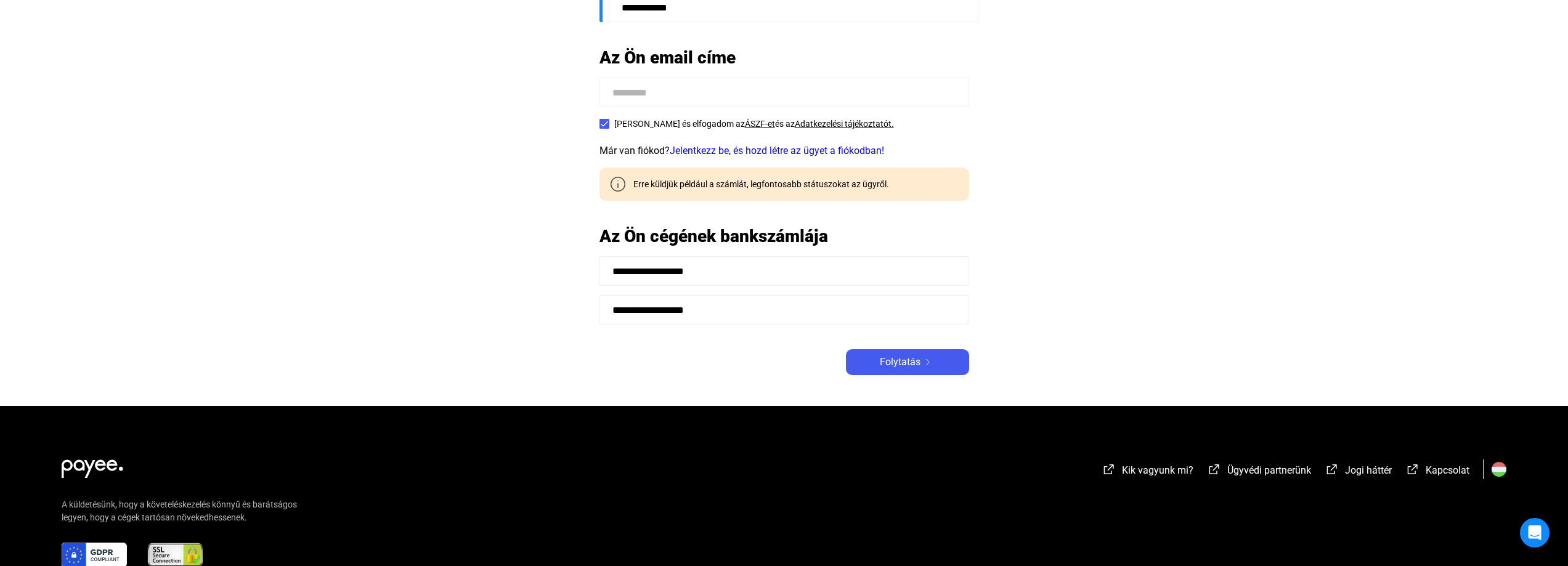
scroll to position [493, 0]
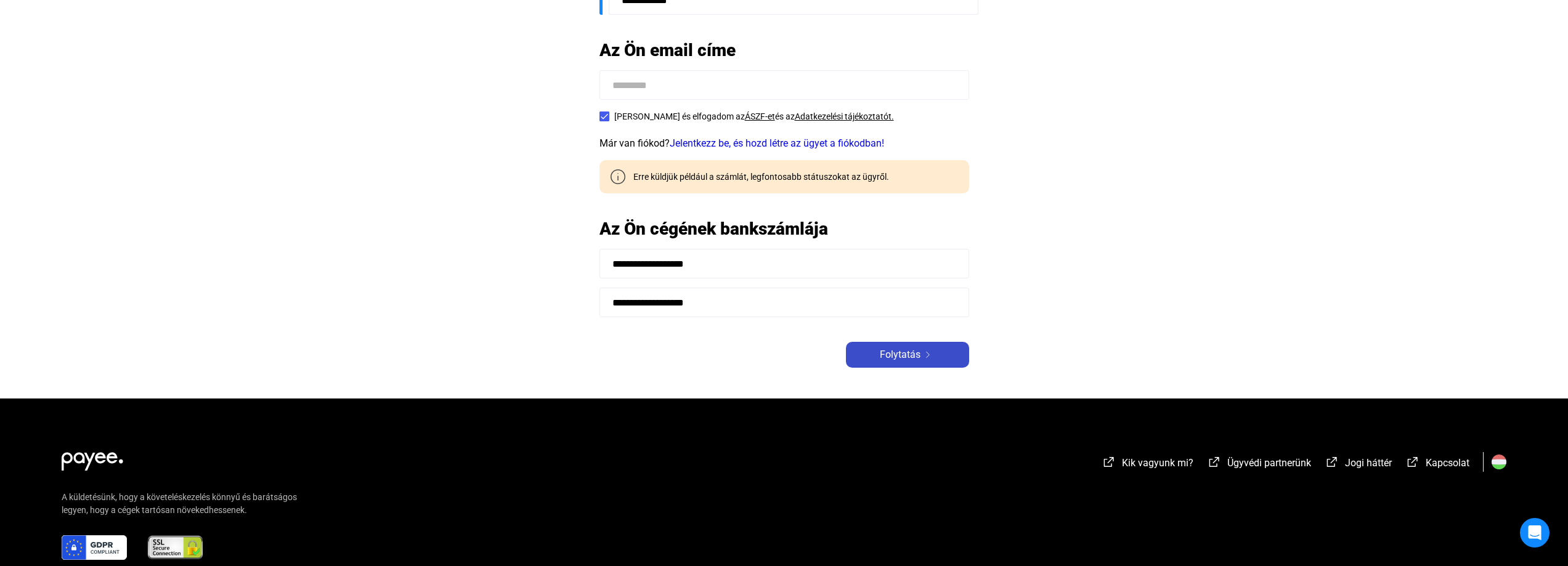
type input "**********"
click at [895, 352] on span "Folytatás" at bounding box center [900, 354] width 41 height 15
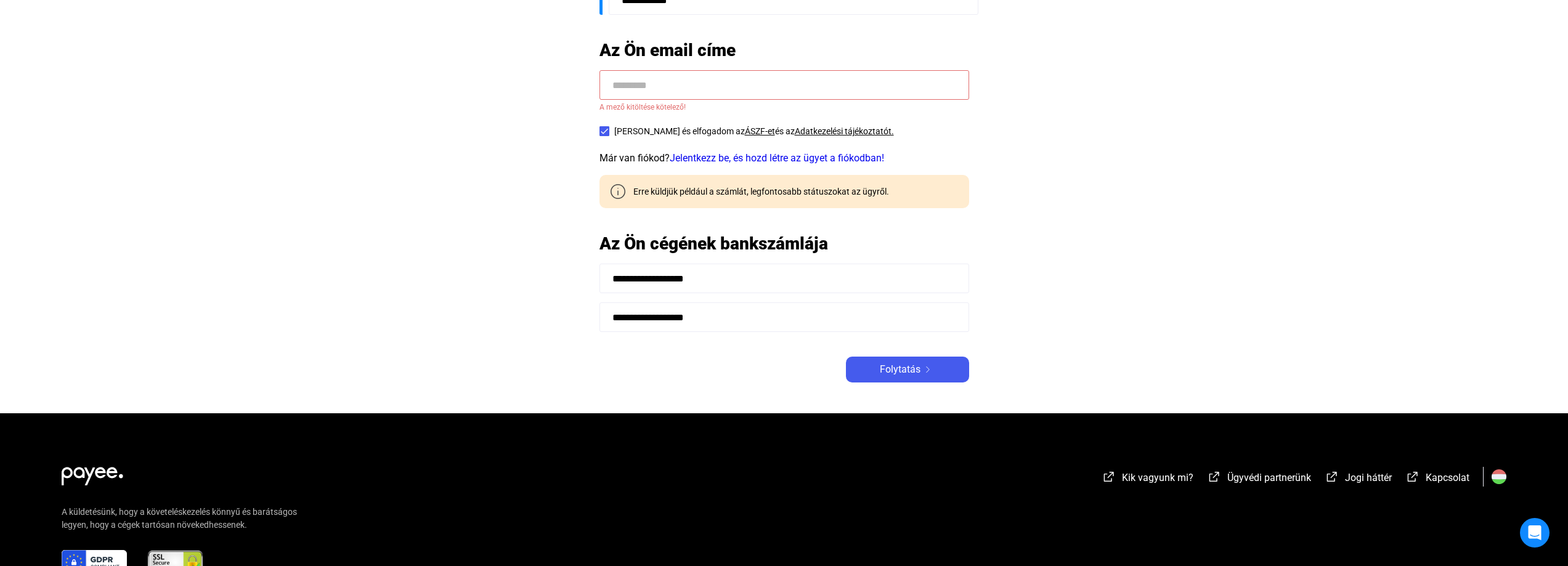
click at [723, 82] on input at bounding box center [784, 85] width 370 height 30
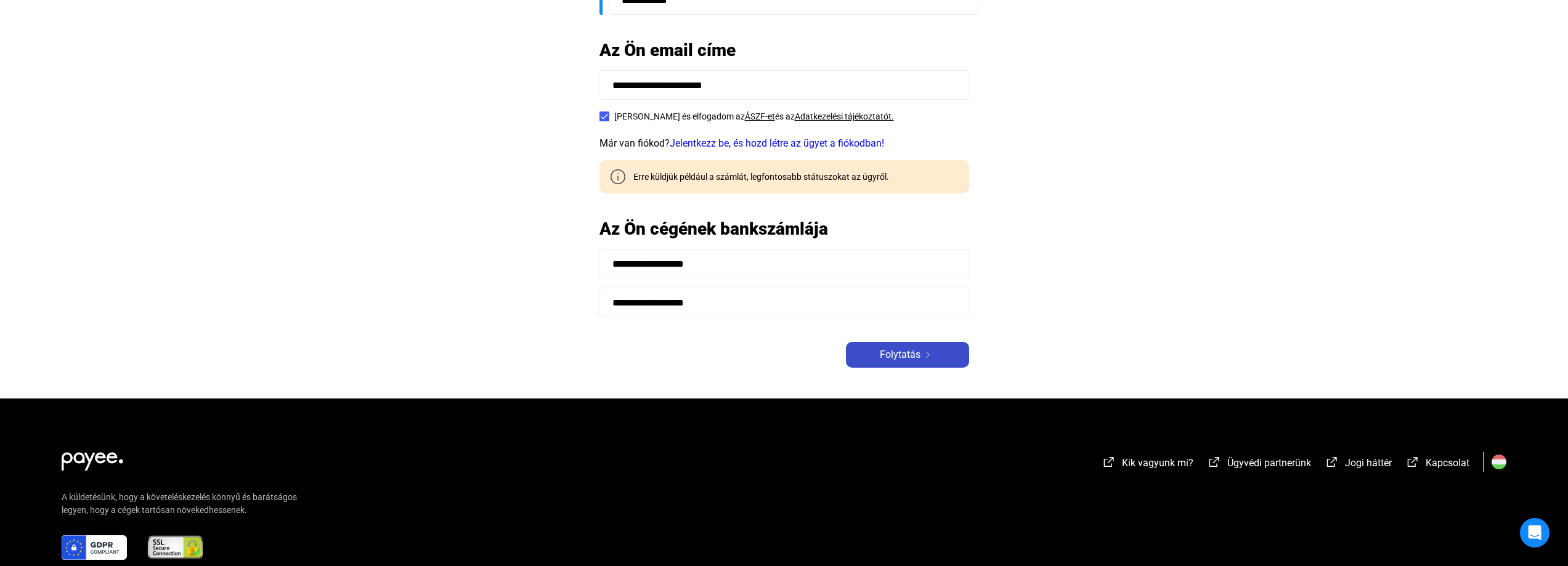
type input "**********"
click at [889, 349] on span "Folytatás" at bounding box center [900, 354] width 41 height 15
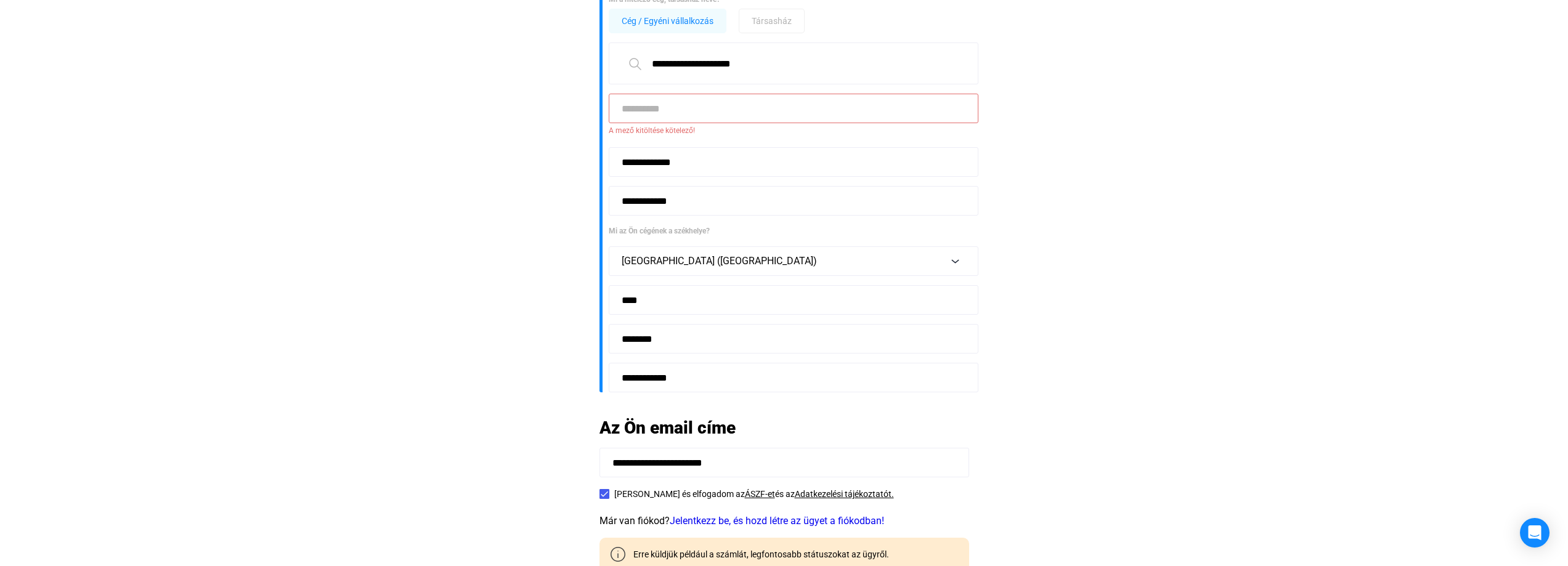
scroll to position [0, 0]
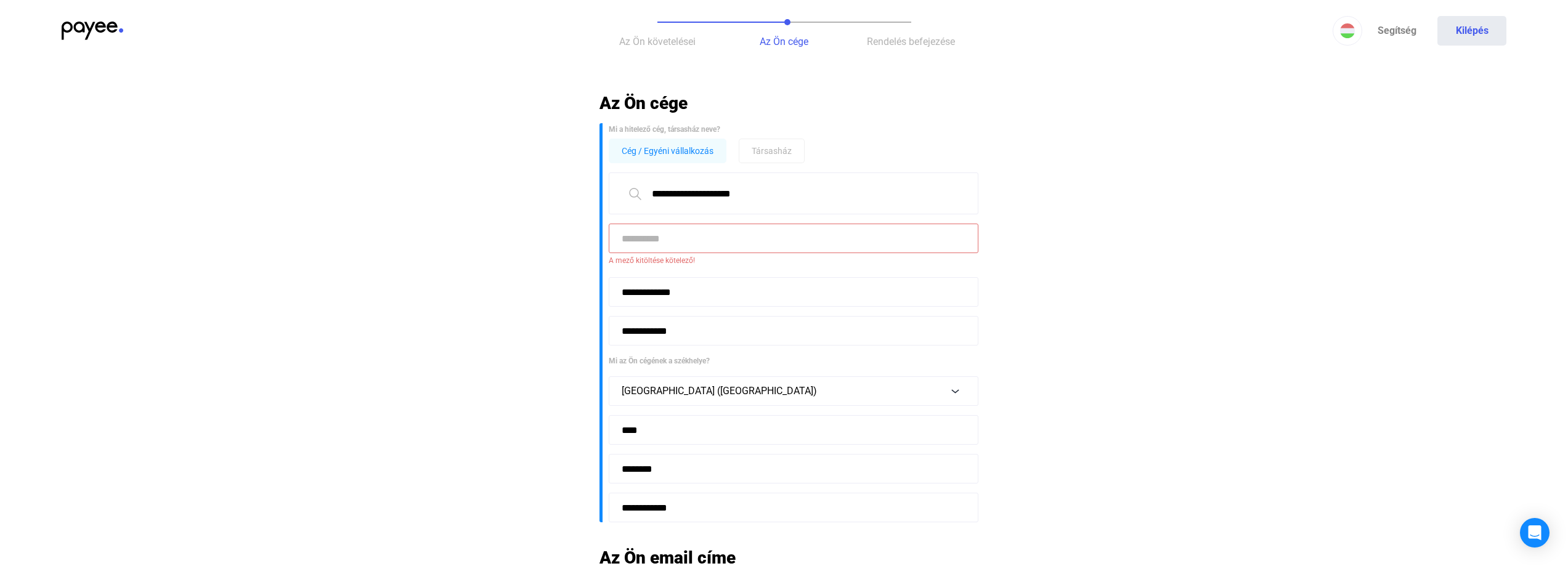
click at [717, 239] on input at bounding box center [793, 238] width 370 height 30
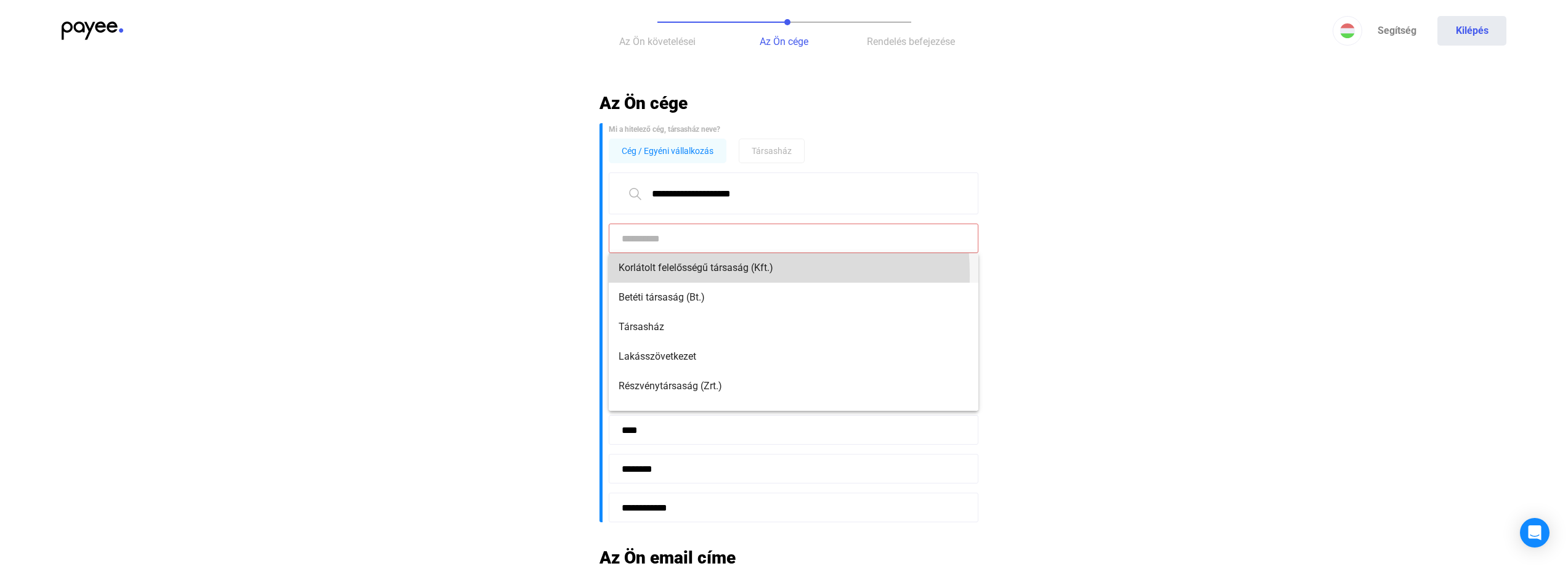
click at [693, 274] on span "Korlátolt felelősségű társaság (Kft.)" at bounding box center [793, 267] width 350 height 15
type input "**********"
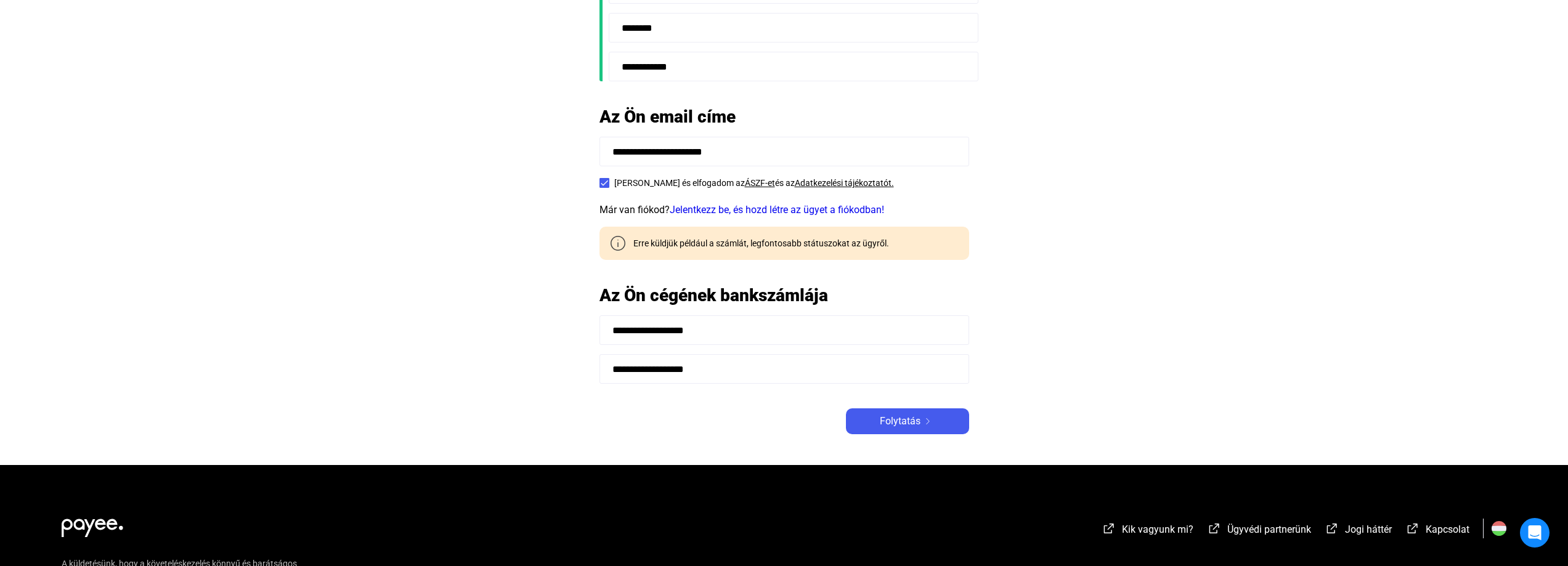
scroll to position [431, 0]
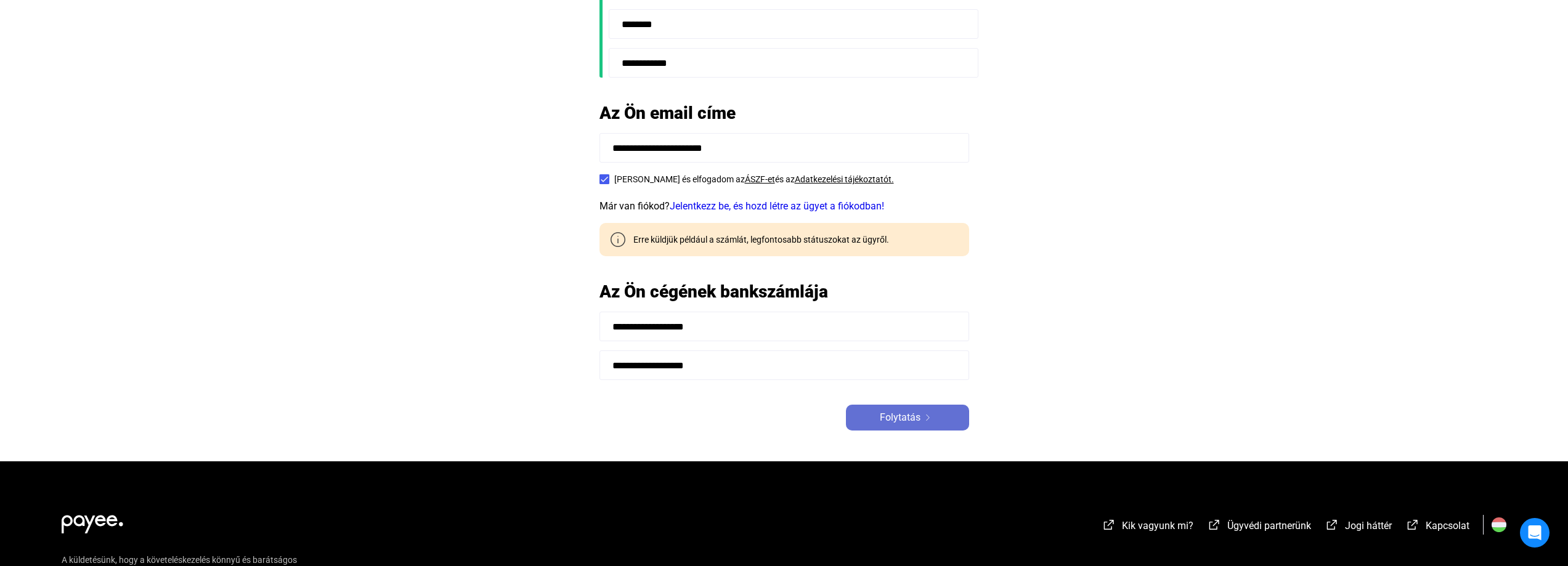
click at [916, 410] on span "Folytatás" at bounding box center [900, 417] width 41 height 15
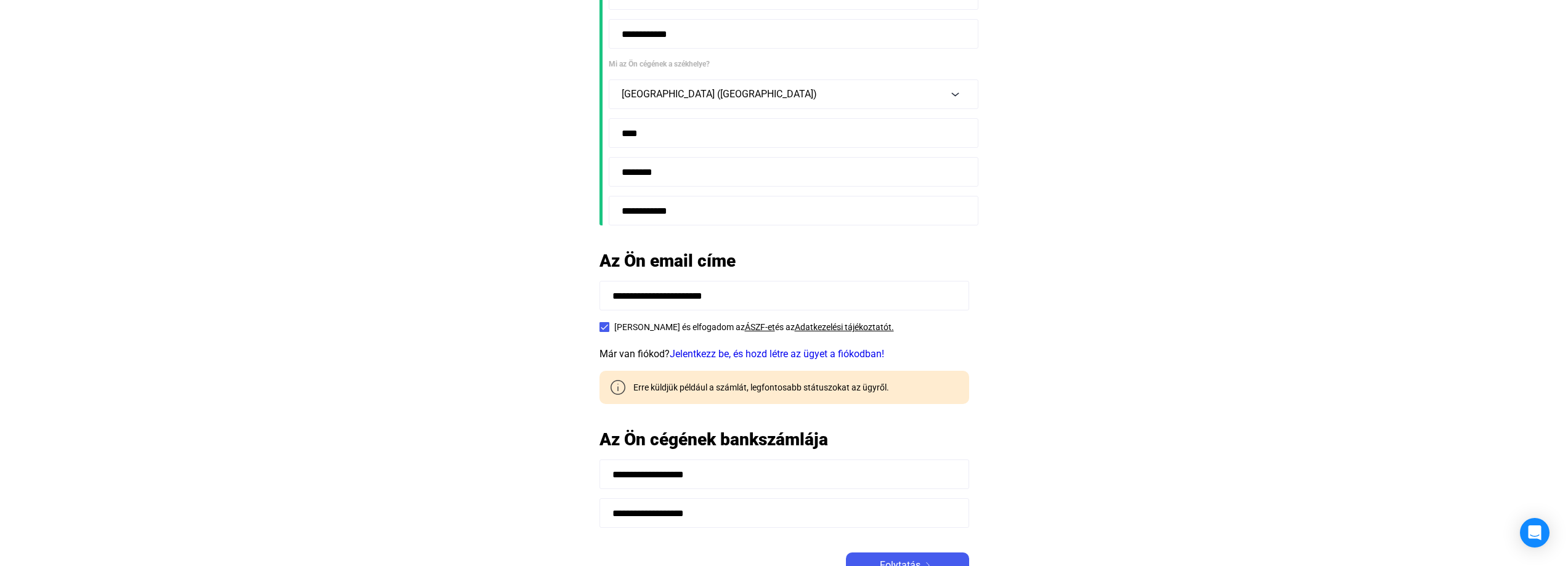
scroll to position [370, 0]
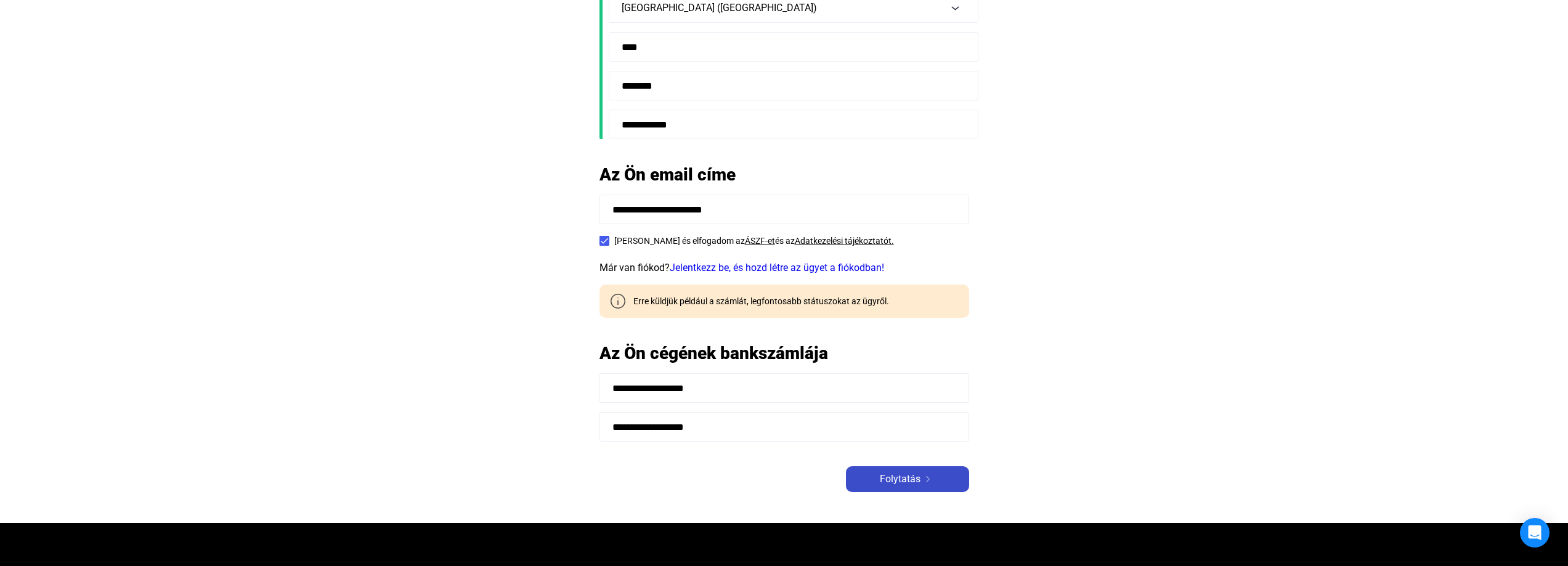
click at [898, 480] on span "Folytatás" at bounding box center [900, 478] width 41 height 15
click at [916, 475] on span "Folytatás" at bounding box center [900, 478] width 41 height 15
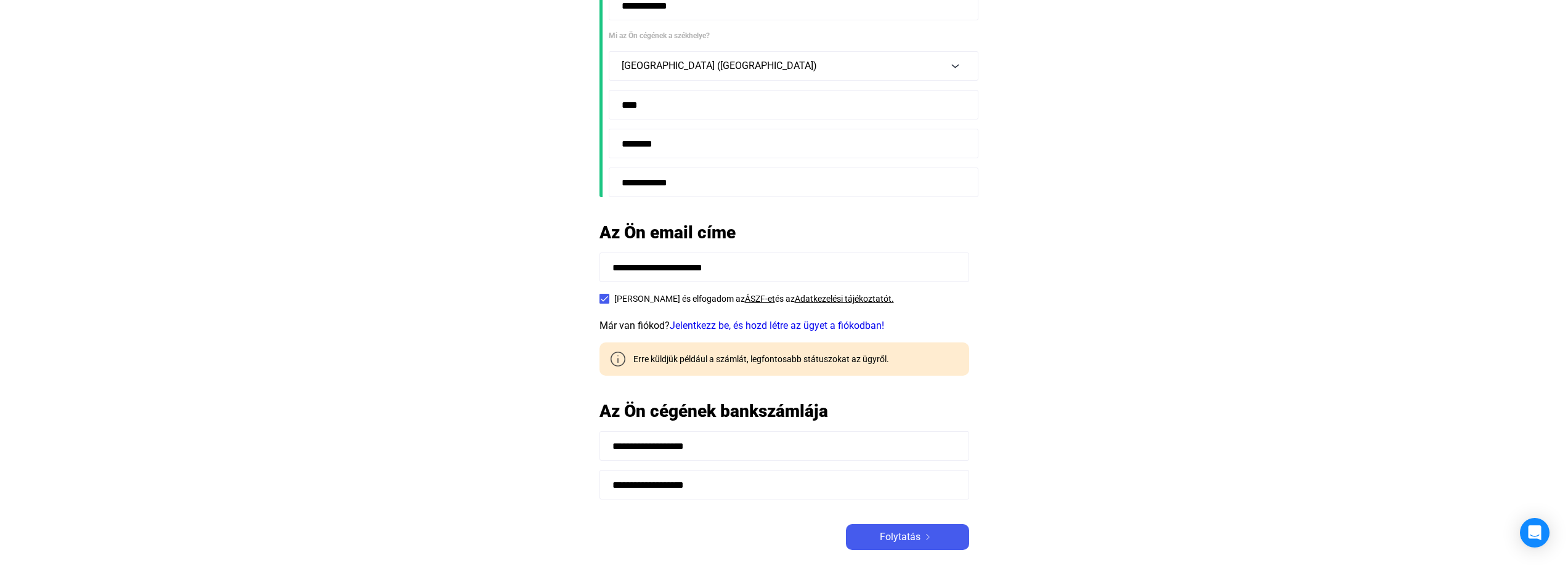
scroll to position [431, 0]
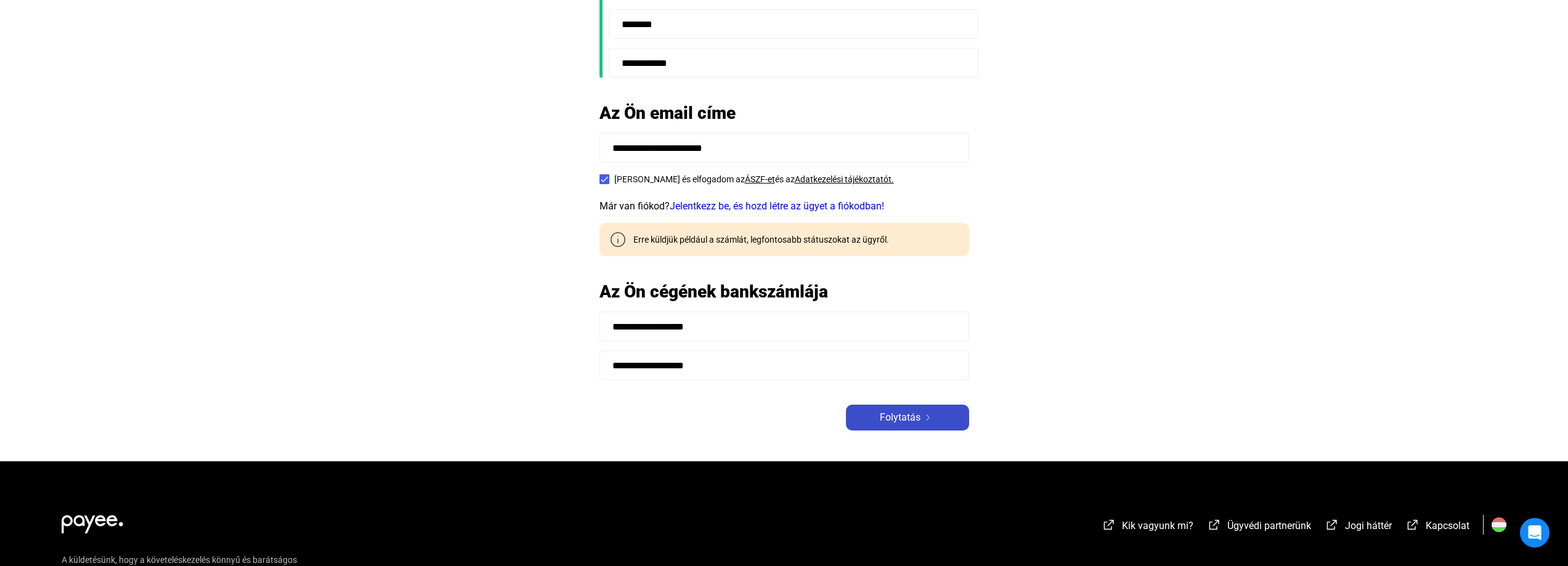
click at [906, 419] on span "Folytatás" at bounding box center [900, 417] width 41 height 15
click at [895, 419] on span "Folytatás" at bounding box center [900, 417] width 41 height 15
click at [888, 413] on span "Folytatás" at bounding box center [900, 417] width 41 height 15
click at [762, 205] on link "Jelentkezz be, és hozd létre az ügyet a fiókodban!" at bounding box center [777, 206] width 214 height 12
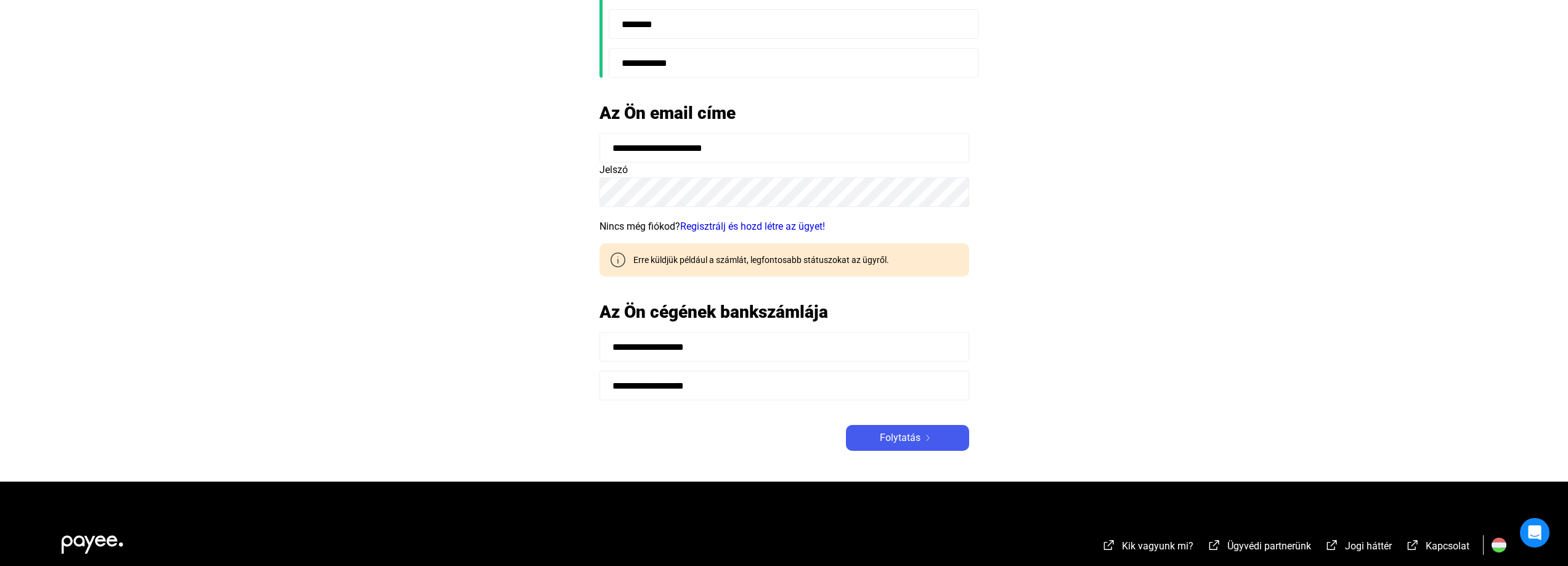
click at [753, 225] on link "Regisztrálj és hozd létre az ügyet!" at bounding box center [752, 226] width 145 height 12
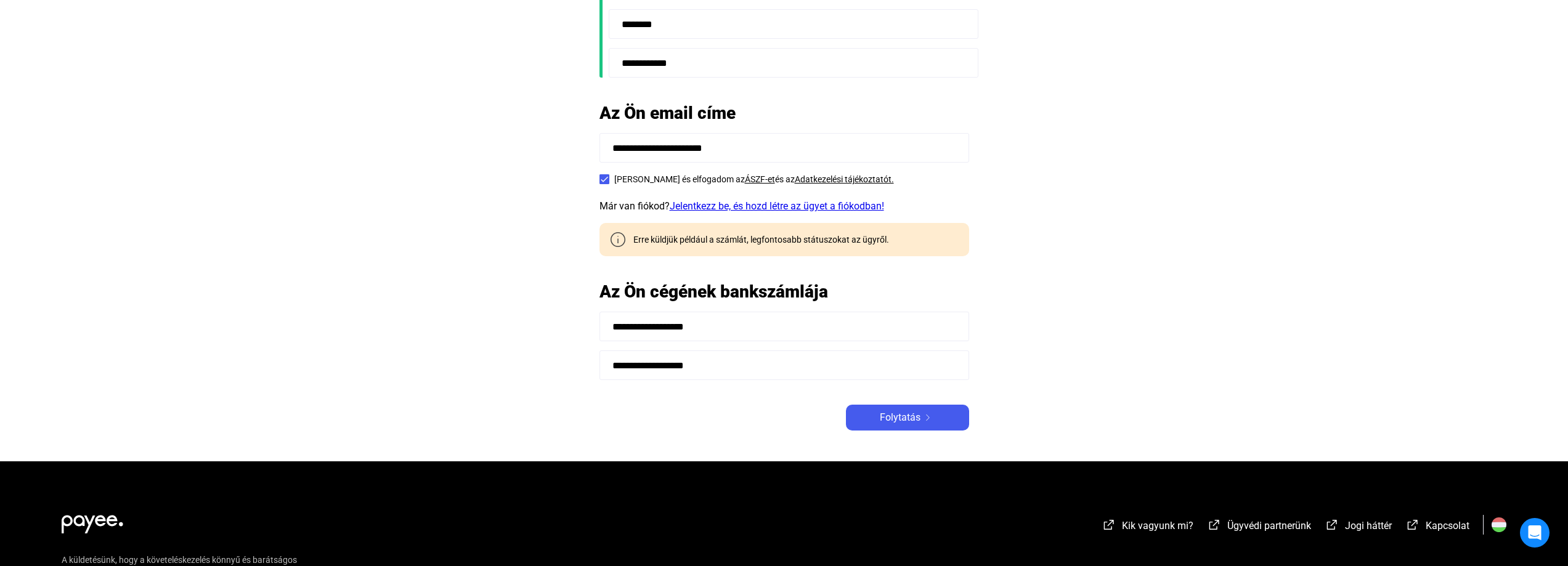
click at [745, 205] on link "Jelentkezz be, és hozd létre az ügyet a fiókodban!" at bounding box center [777, 206] width 214 height 12
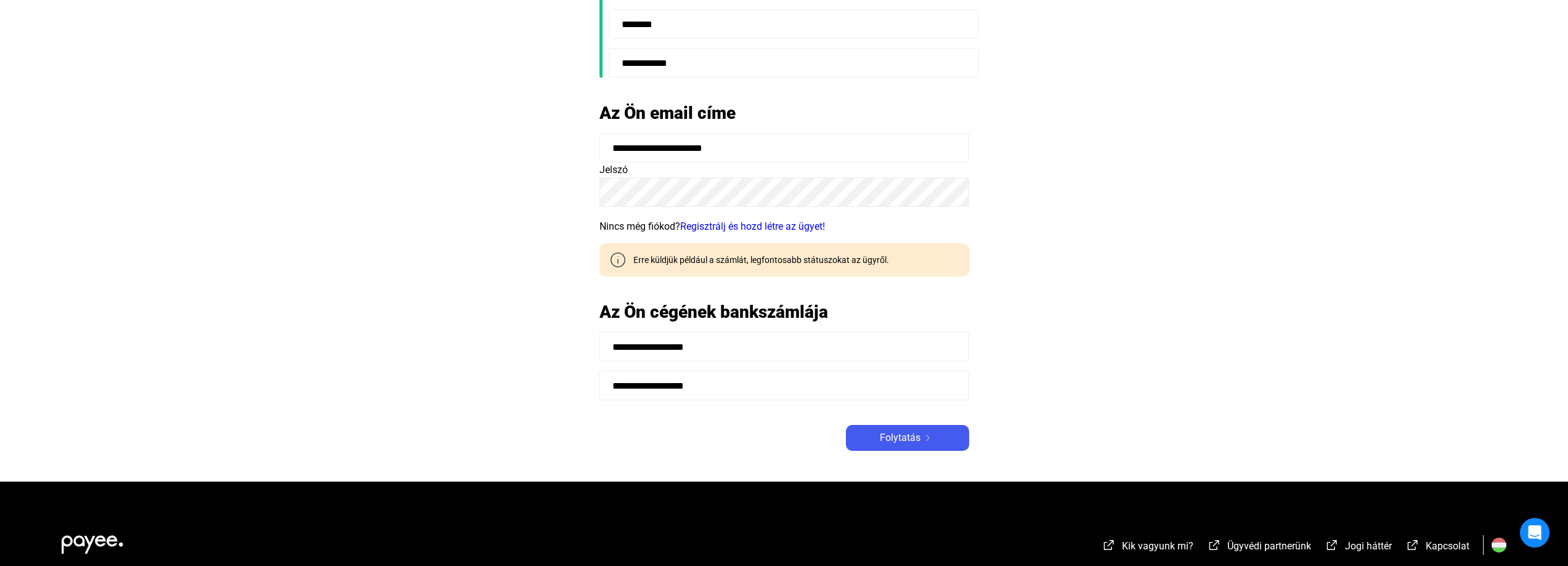
click at [712, 222] on link "Regisztrálj és hozd létre az ügyet!" at bounding box center [752, 226] width 145 height 12
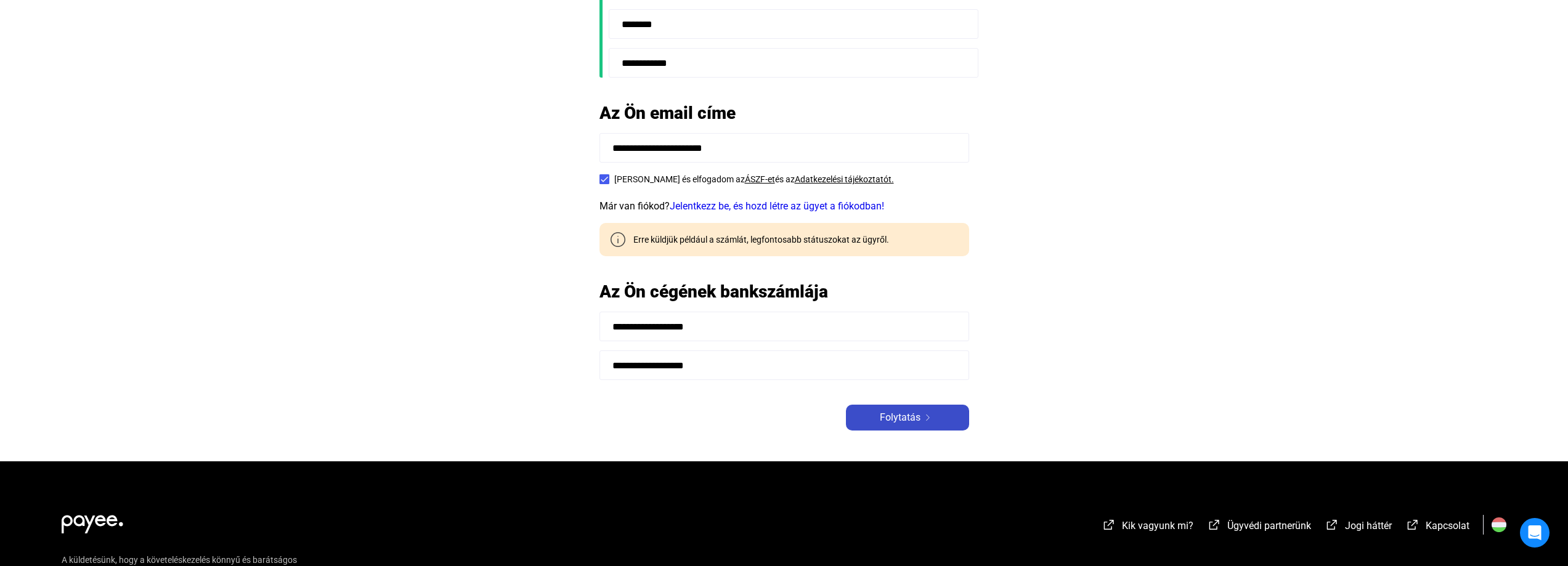
click at [911, 417] on span "Folytatás" at bounding box center [900, 417] width 41 height 15
click at [876, 414] on div "Folytatás" at bounding box center [907, 417] width 116 height 15
click at [888, 418] on span "Folytatás" at bounding box center [900, 417] width 41 height 15
click at [875, 418] on div "Folytatás" at bounding box center [907, 417] width 116 height 15
click at [709, 241] on div "Erre küldjük például a számlát, legfontosabb státuszokat az ügyről." at bounding box center [756, 240] width 265 height 13
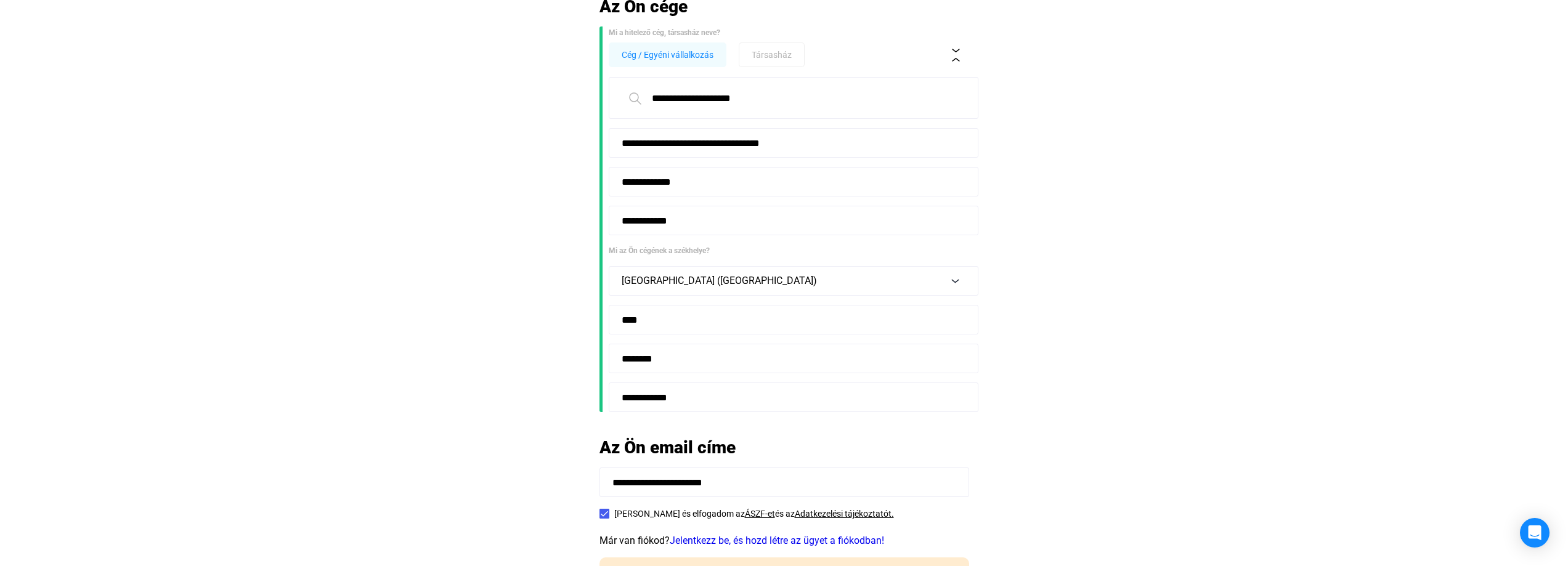
scroll to position [0, 0]
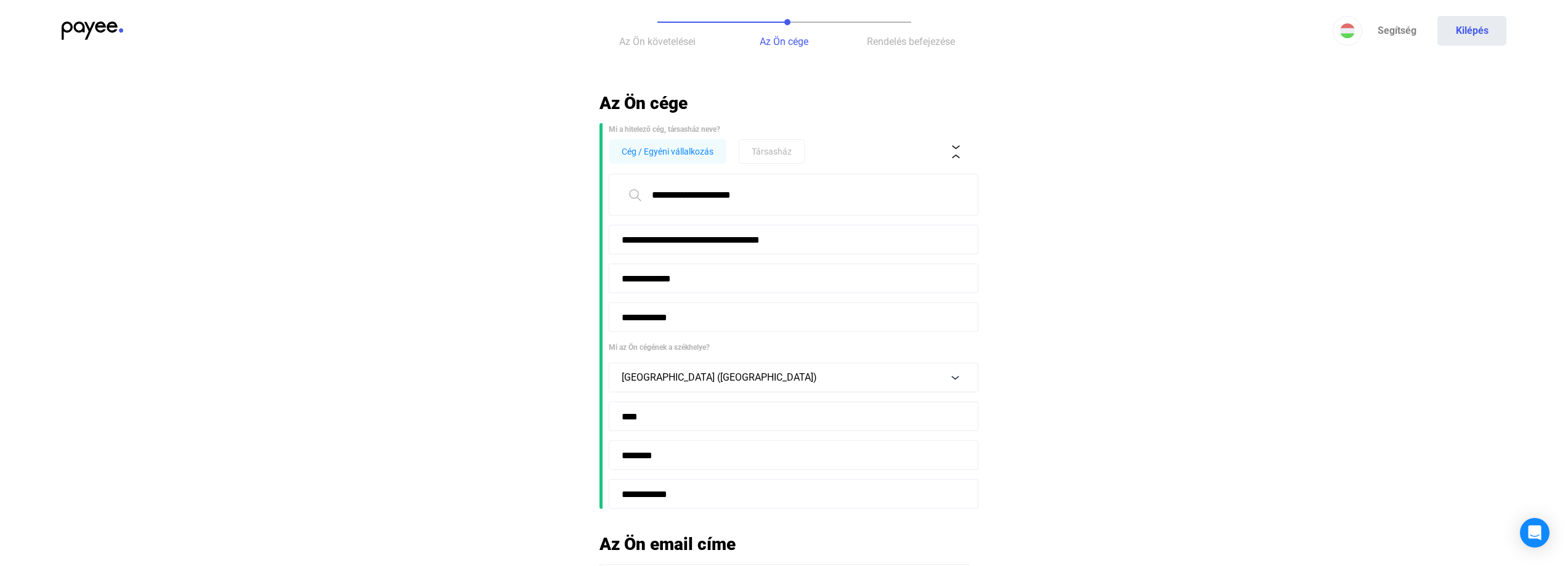
click at [649, 43] on span "Az Ön követelései" at bounding box center [658, 41] width 77 height 12
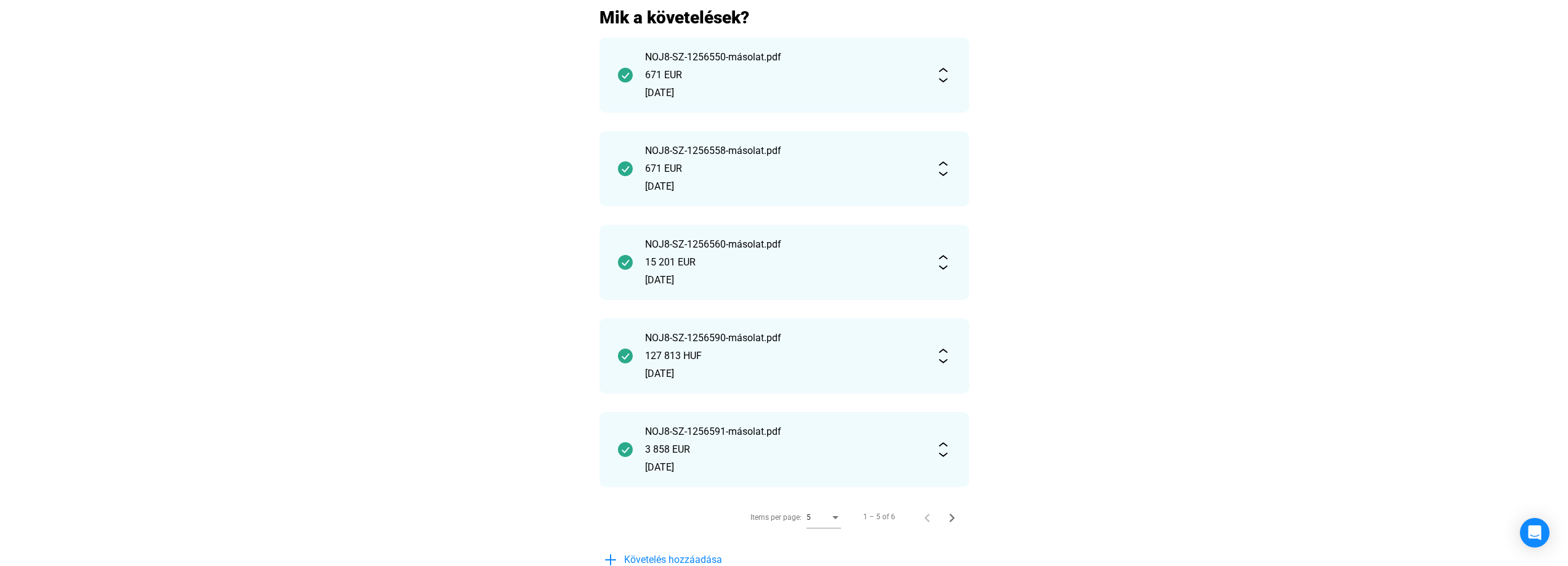
scroll to position [370, 0]
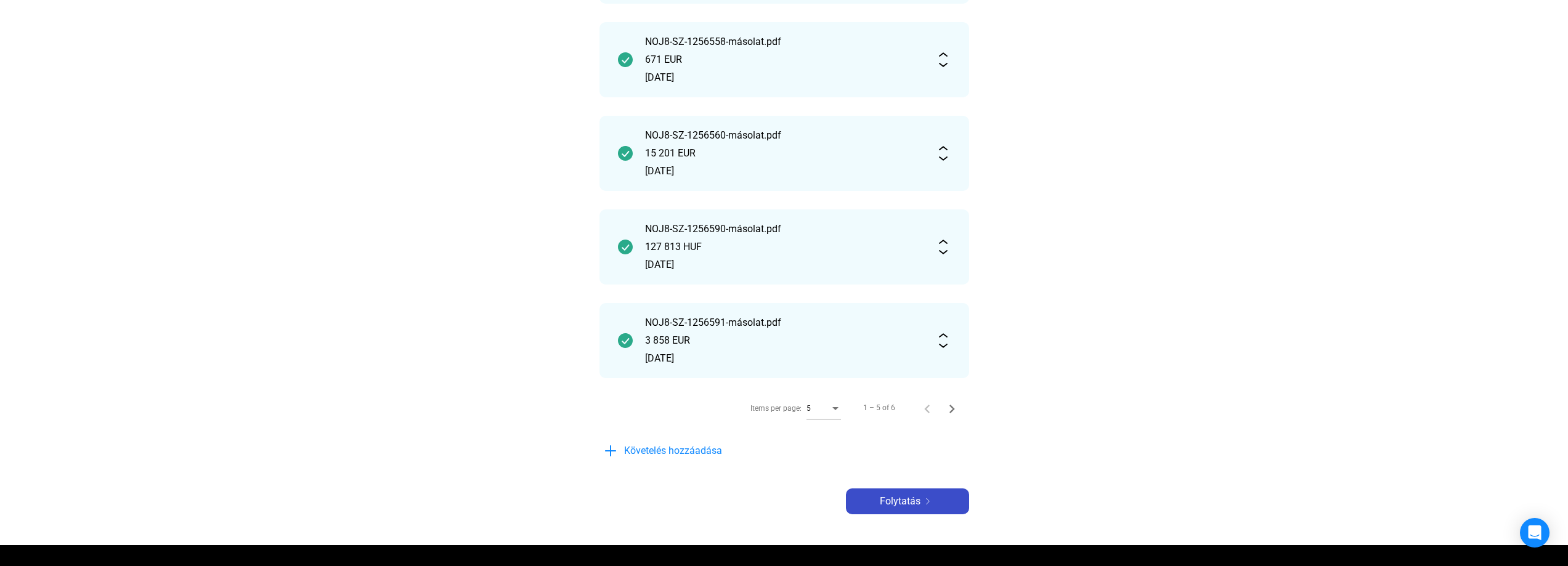
click at [907, 504] on span "Folytatás" at bounding box center [900, 501] width 41 height 15
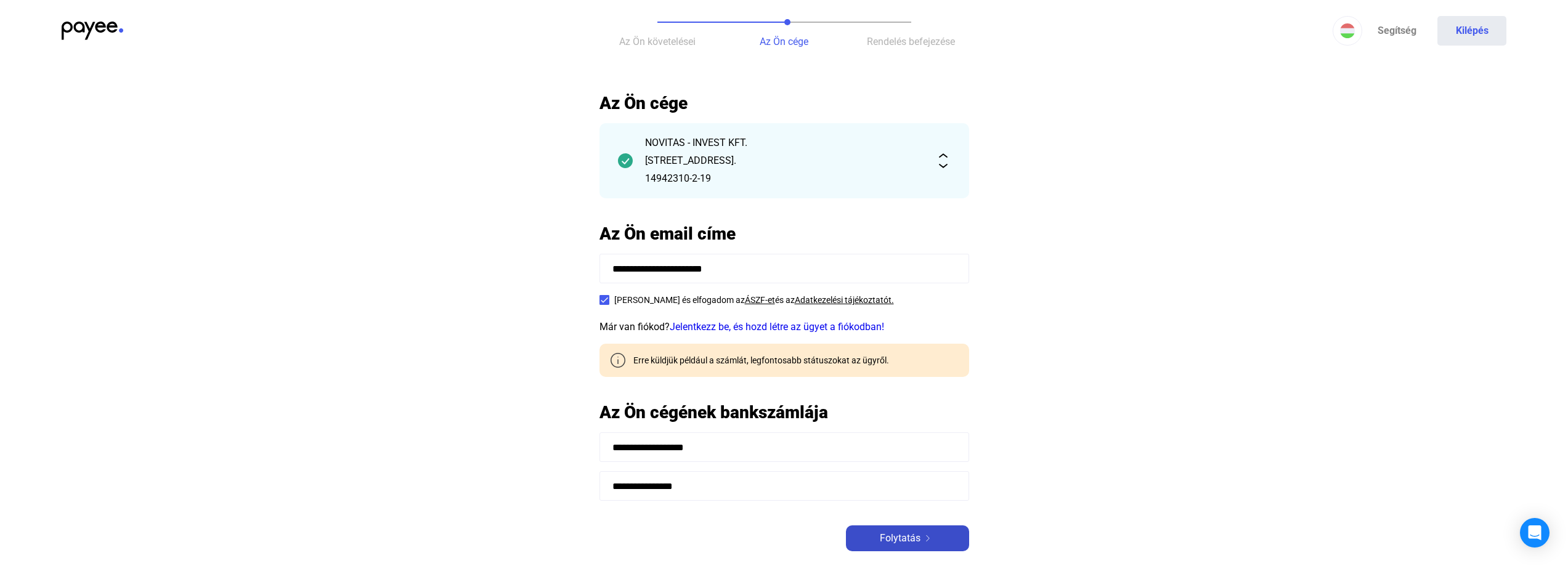
click at [903, 533] on span "Folytatás" at bounding box center [900, 538] width 41 height 15
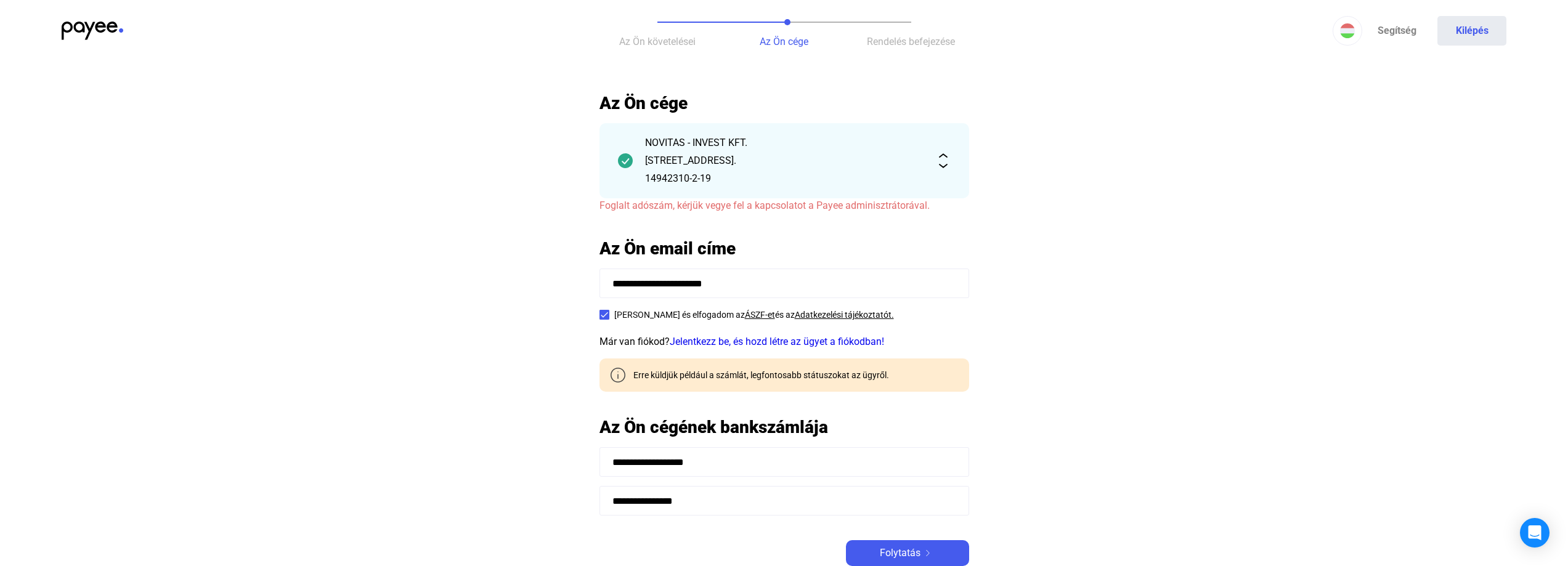
drag, startPoint x: 762, startPoint y: 284, endPoint x: 526, endPoint y: 284, distance: 236.0
click at [526, 284] on main "**********" at bounding box center [784, 344] width 1568 height 504
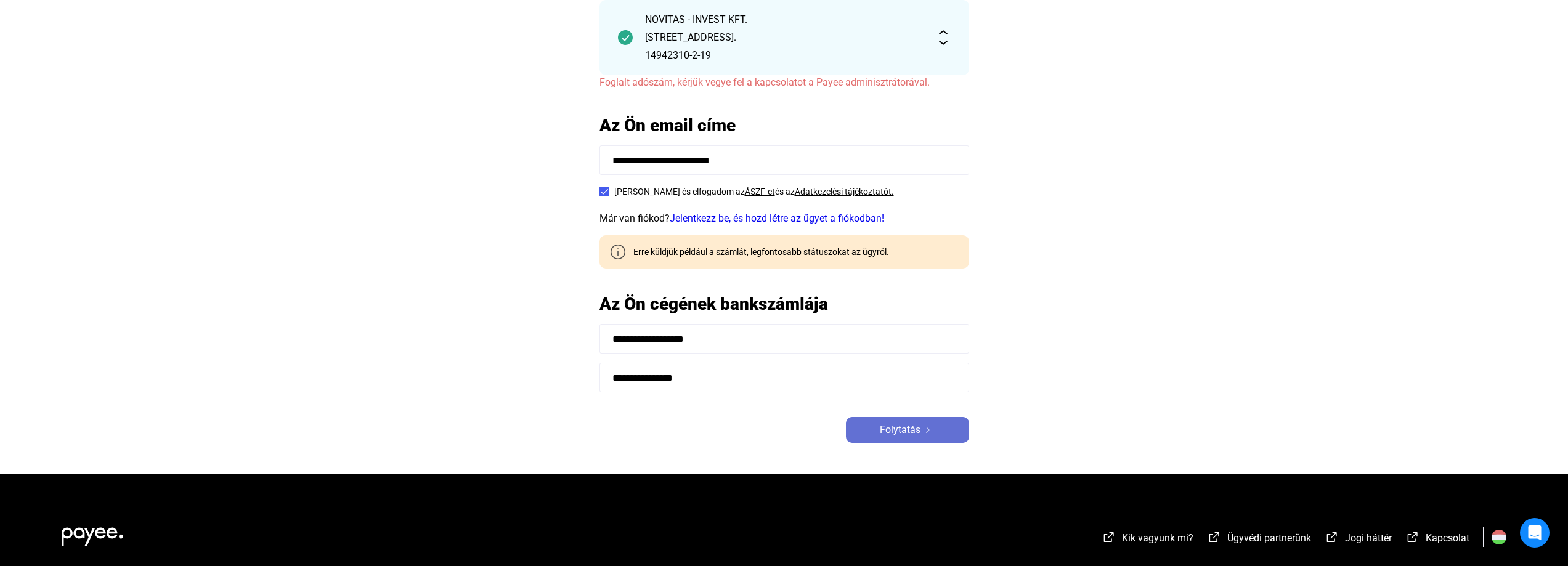
click at [921, 436] on div "Folytatás" at bounding box center [907, 429] width 116 height 15
drag, startPoint x: 910, startPoint y: 426, endPoint x: 1071, endPoint y: 381, distance: 167.2
click at [910, 425] on span "Folytatás" at bounding box center [900, 429] width 41 height 15
click at [924, 425] on div "Folytatás" at bounding box center [907, 429] width 116 height 15
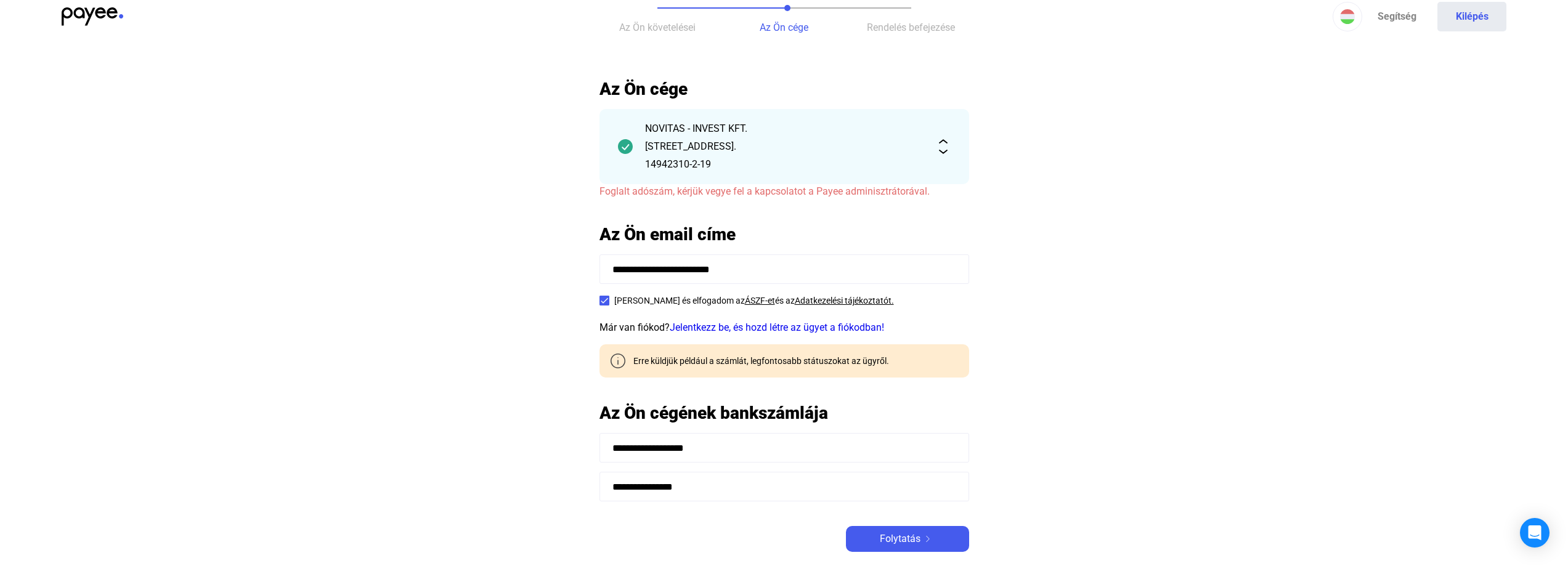
scroll to position [0, 0]
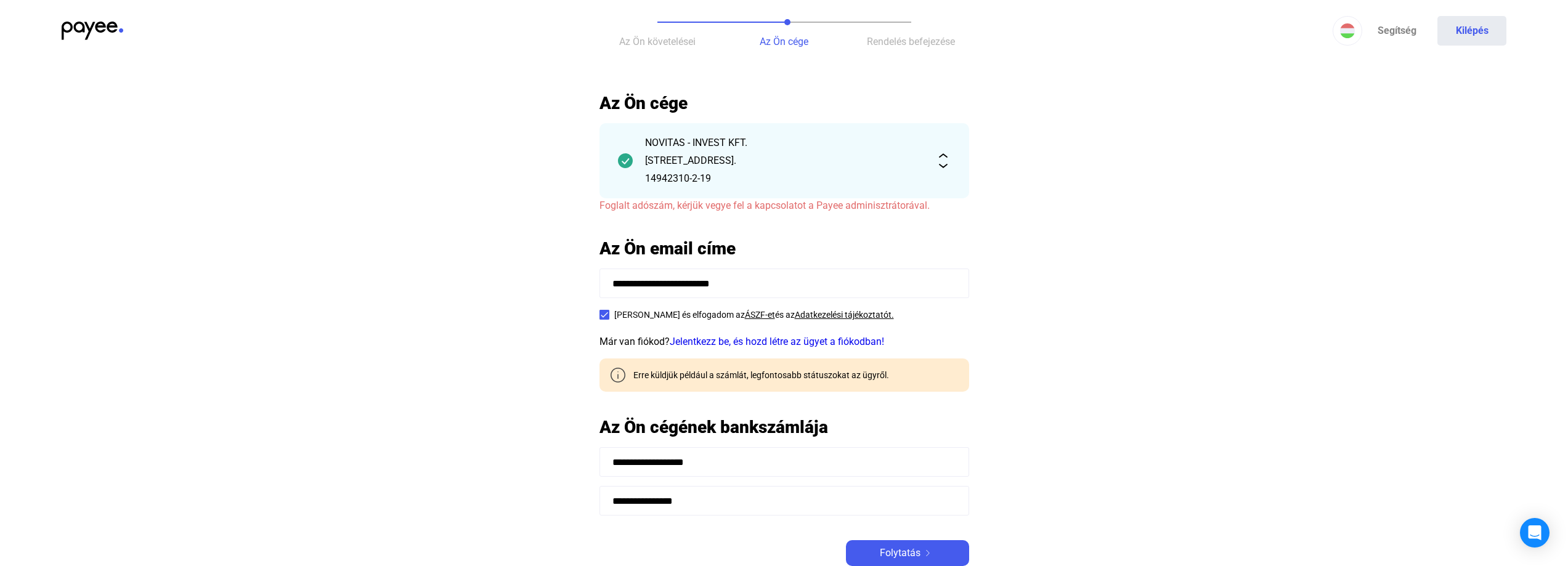
drag, startPoint x: 779, startPoint y: 288, endPoint x: 472, endPoint y: 300, distance: 307.2
click at [472, 300] on main "**********" at bounding box center [784, 344] width 1568 height 504
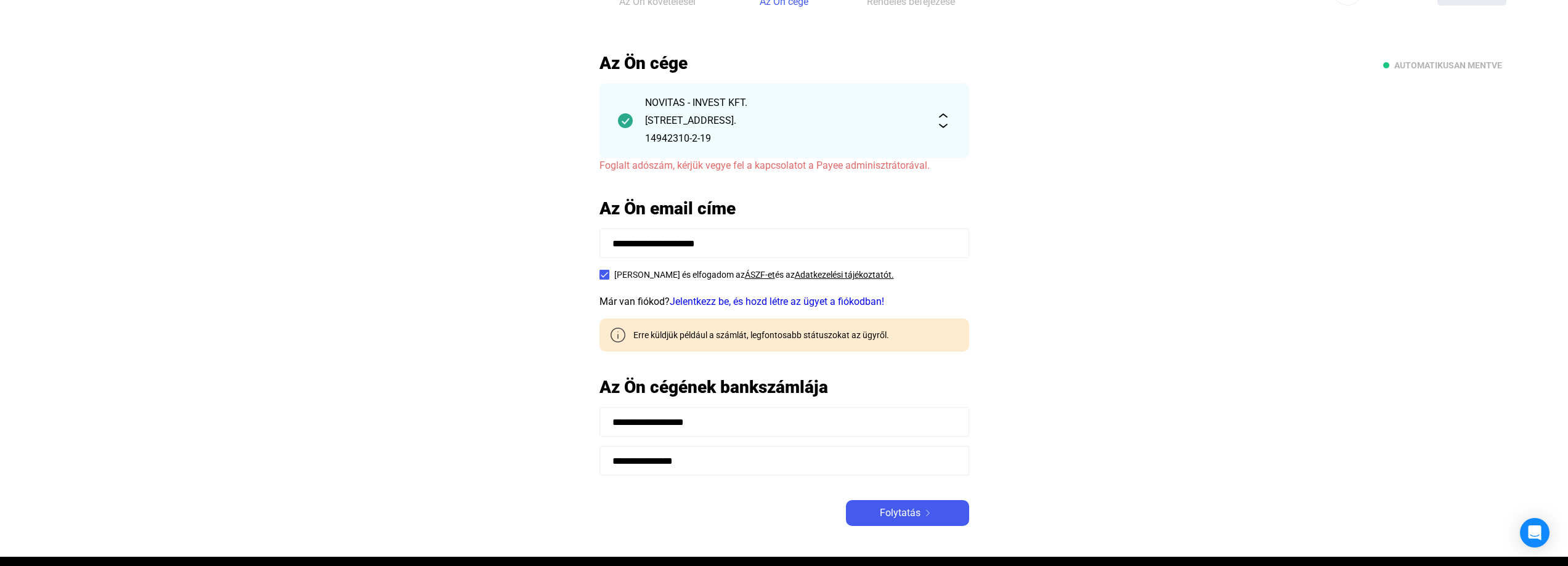
scroll to position [62, 0]
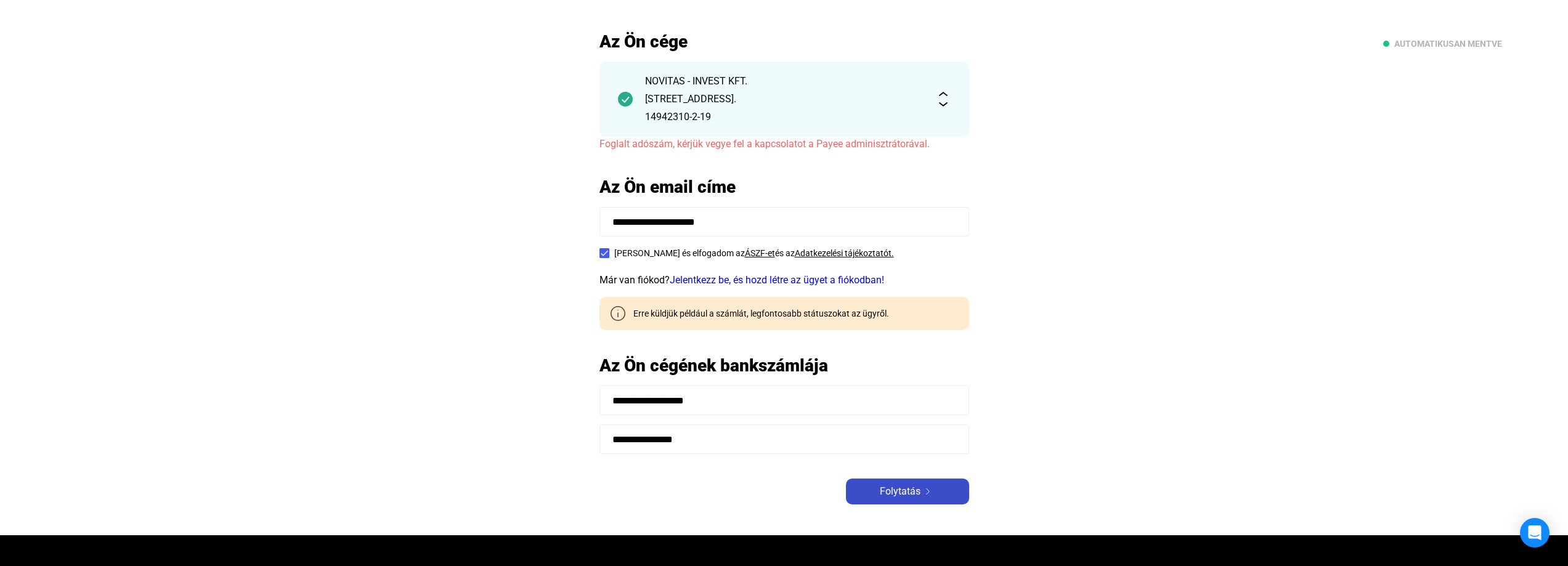
type input "**********"
click at [900, 484] on span "Folytatás" at bounding box center [900, 491] width 41 height 15
click at [906, 484] on span "Folytatás" at bounding box center [900, 491] width 41 height 15
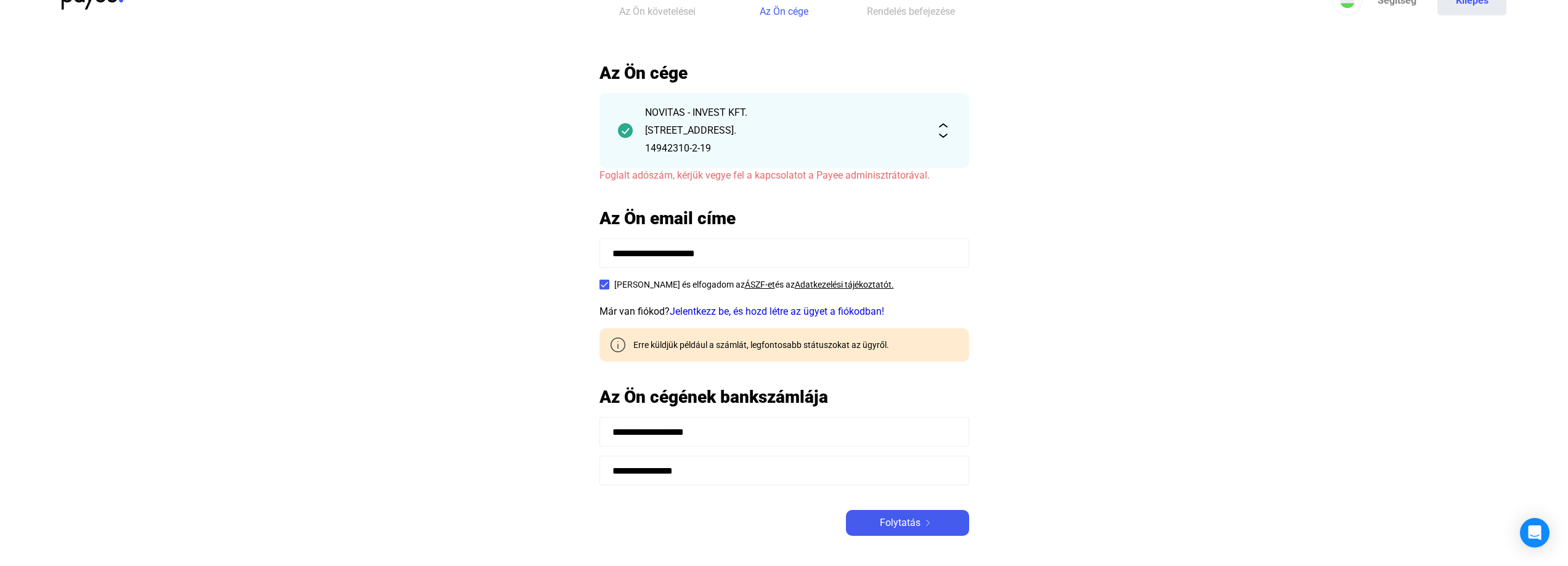
scroll to position [0, 0]
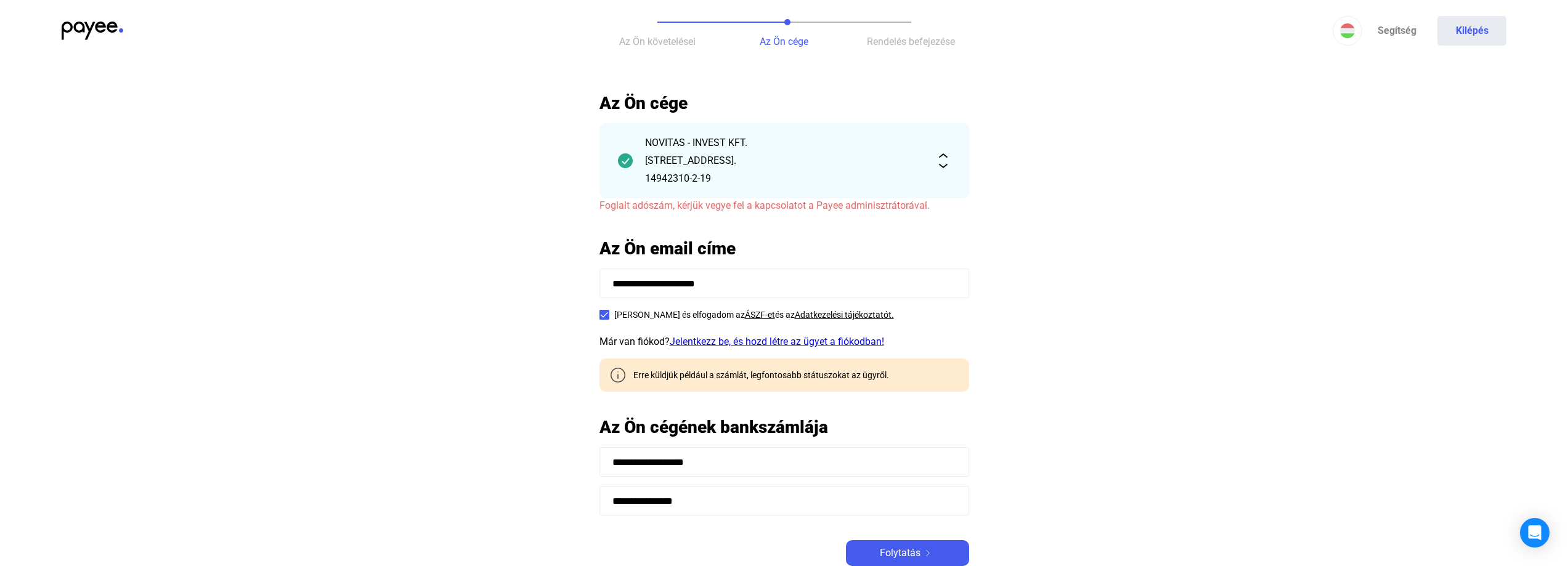
click at [730, 345] on link "Jelentkezz be, és hozd létre az ügyet a fiókodban!" at bounding box center [777, 341] width 214 height 12
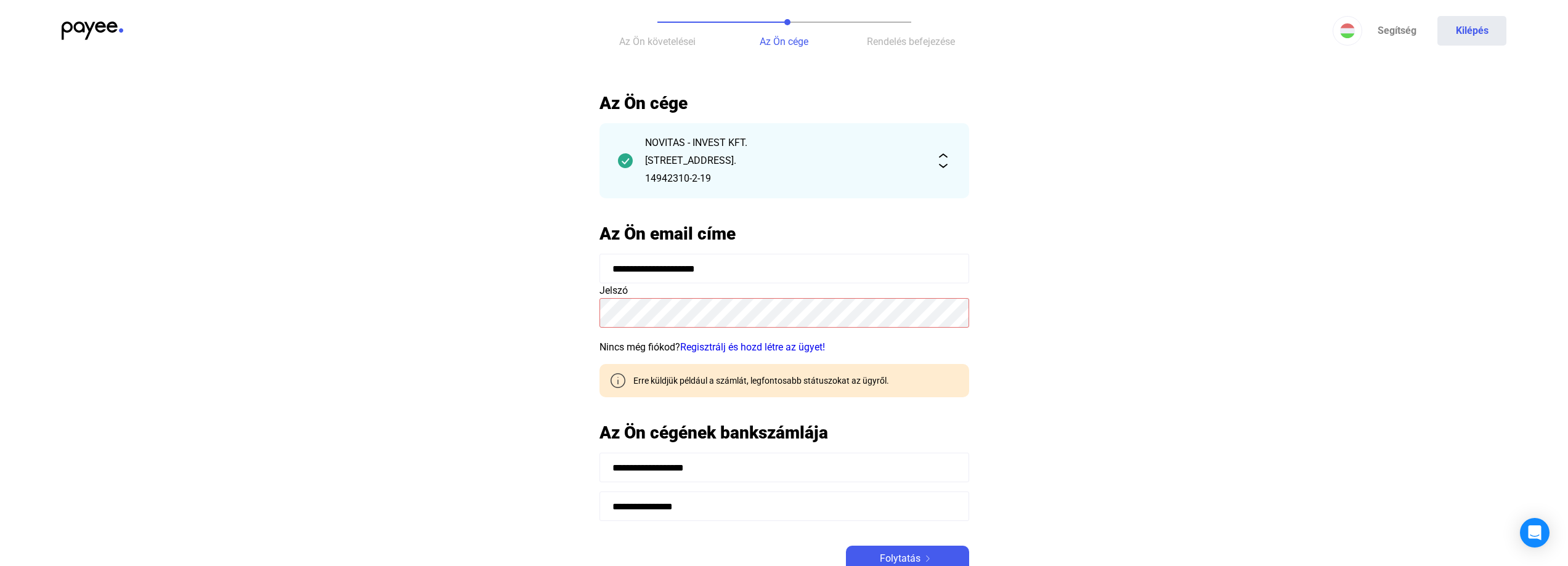
click at [730, 345] on link "Regisztrálj és hozd létre az ügyet!" at bounding box center [752, 346] width 145 height 12
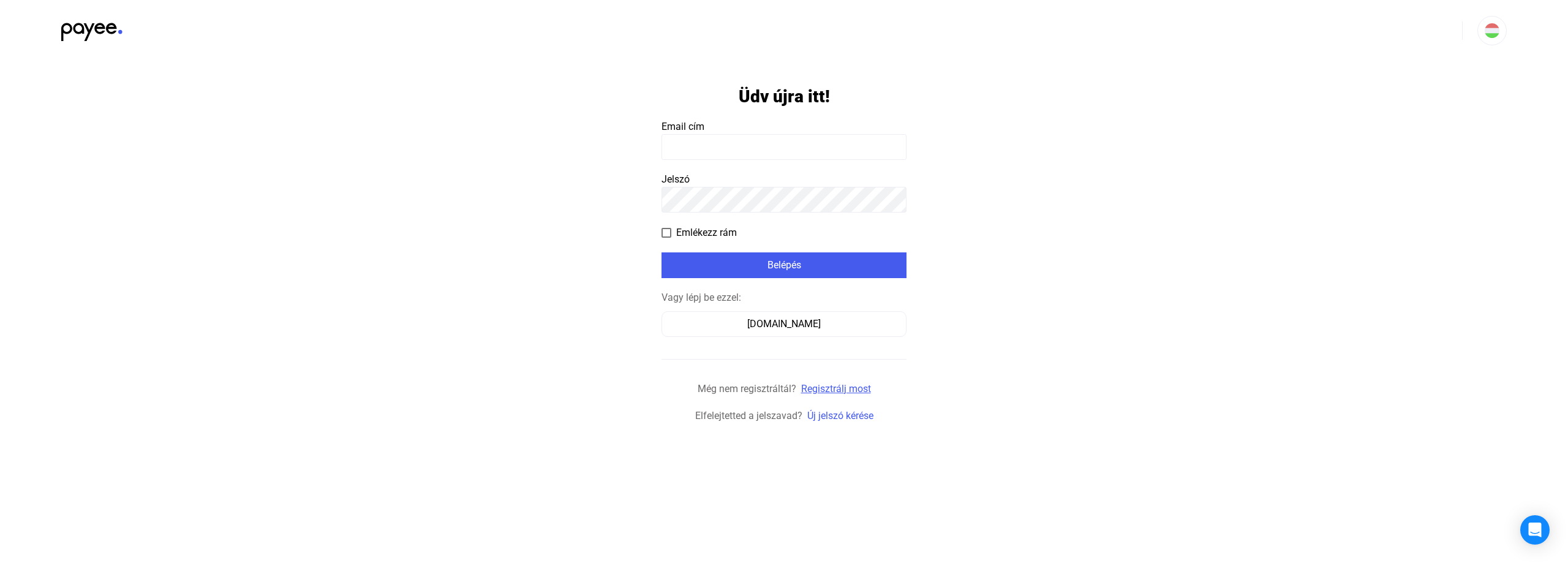
click at [825, 386] on link "Regisztrálj most" at bounding box center [836, 388] width 70 height 12
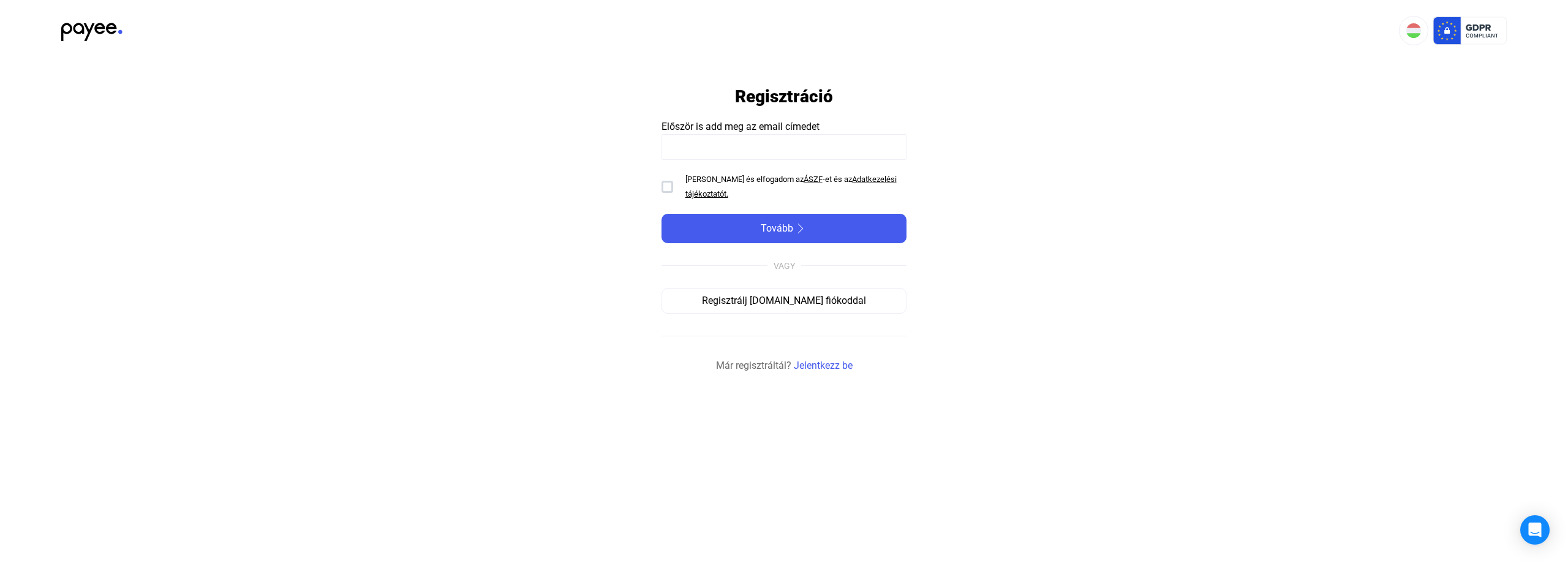
click at [746, 145] on input at bounding box center [784, 147] width 245 height 26
type input "**********"
click at [669, 187] on div at bounding box center [667, 187] width 12 height 12
click at [792, 222] on span "Tovább" at bounding box center [777, 228] width 33 height 15
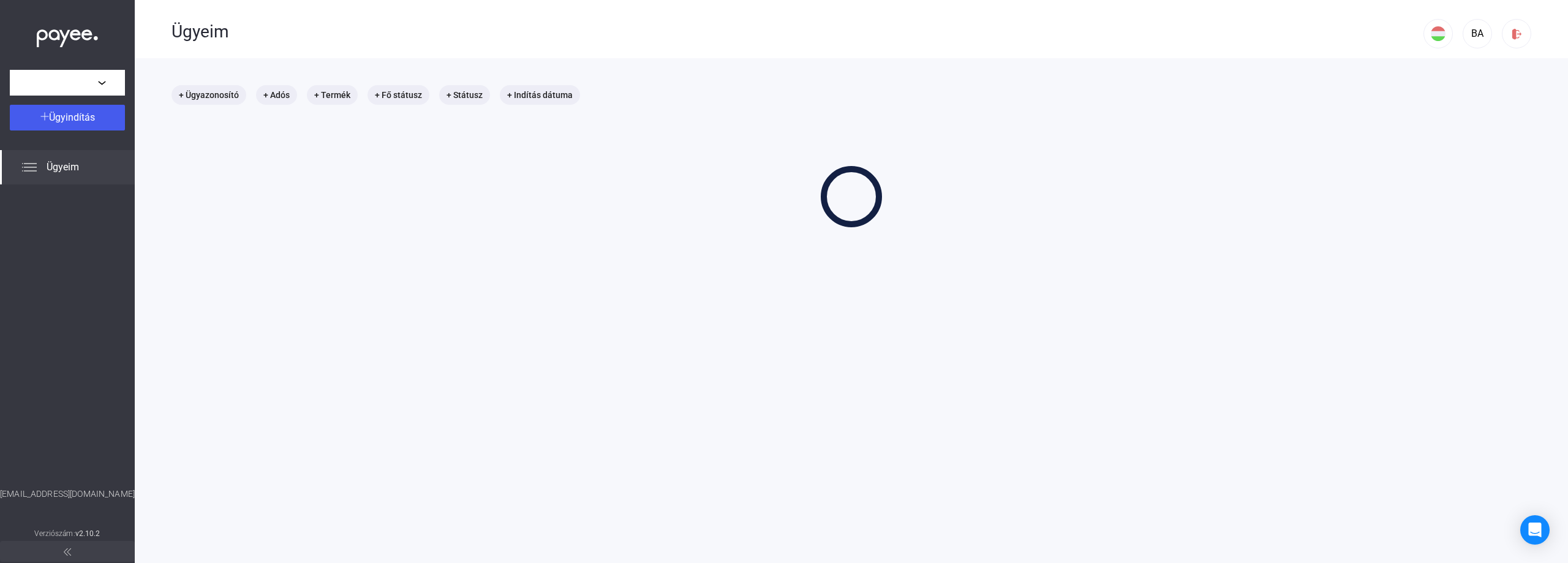
click at [804, 324] on main "+ Ügyazonosító + Adós + Termék + Fő státusz + Státusz + Indítás dátuma" at bounding box center [850, 340] width 1433 height 563
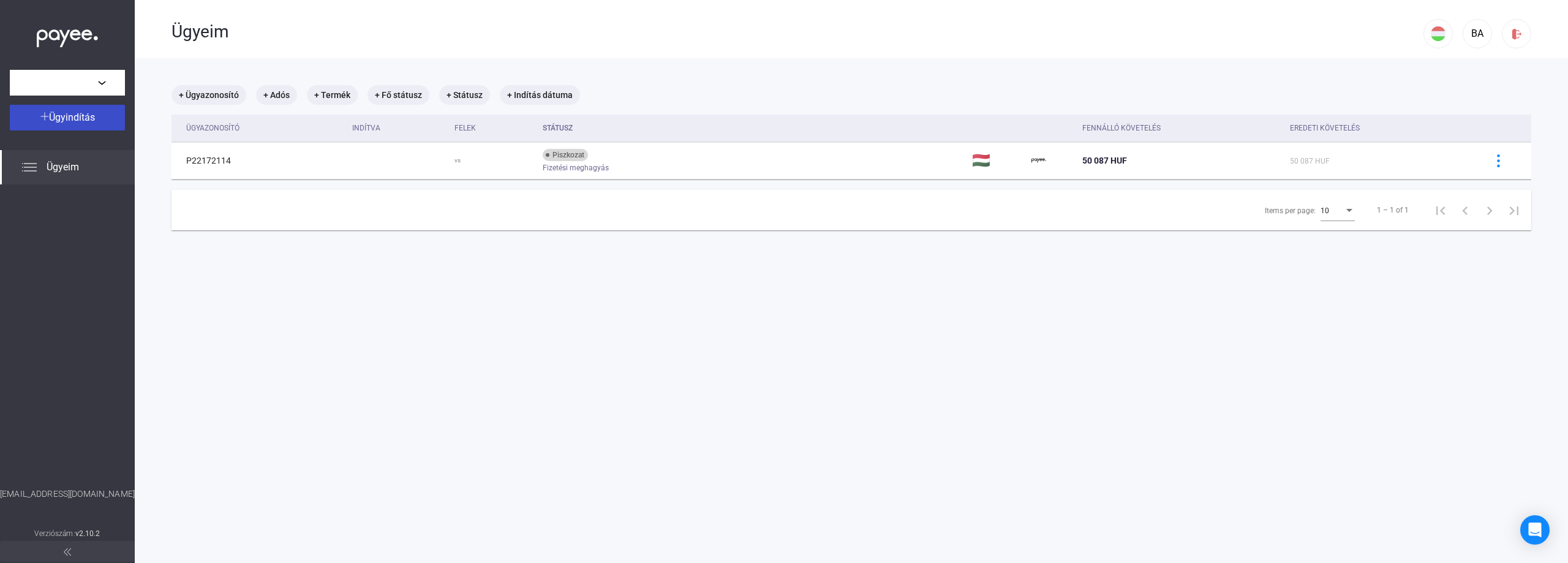
click at [58, 114] on span "Ügyindítás" at bounding box center [72, 117] width 46 height 12
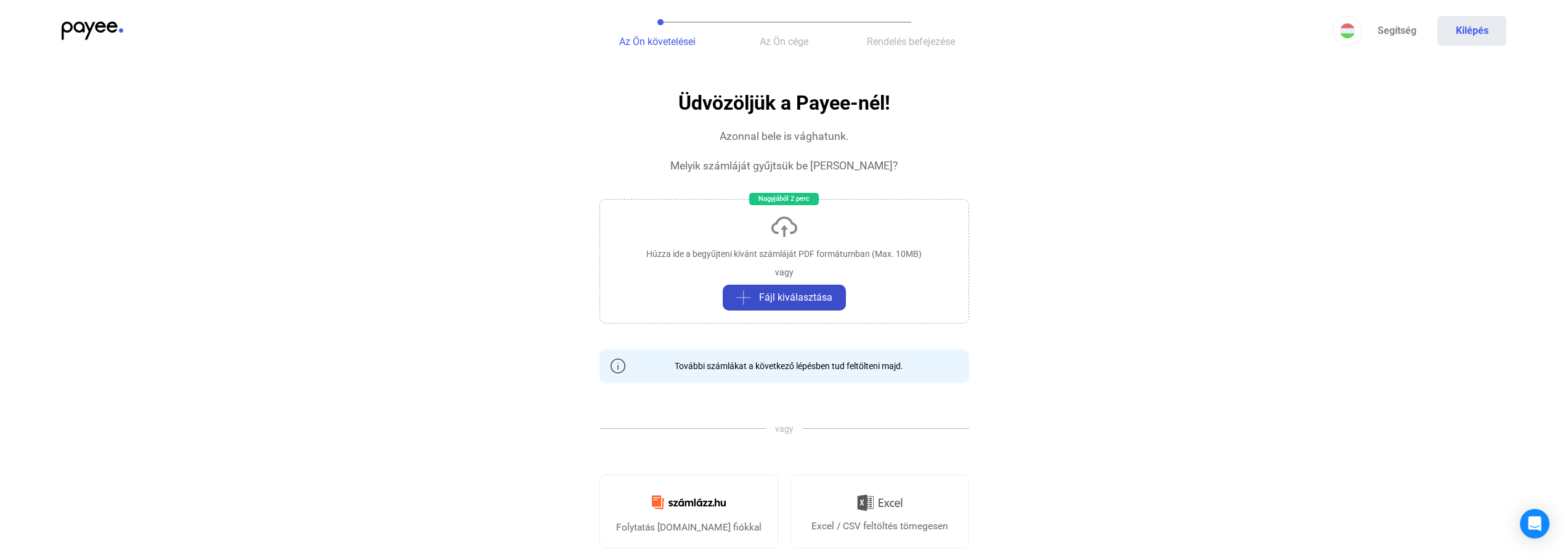
click at [768, 296] on span "Fájl kiválasztása" at bounding box center [796, 297] width 74 height 15
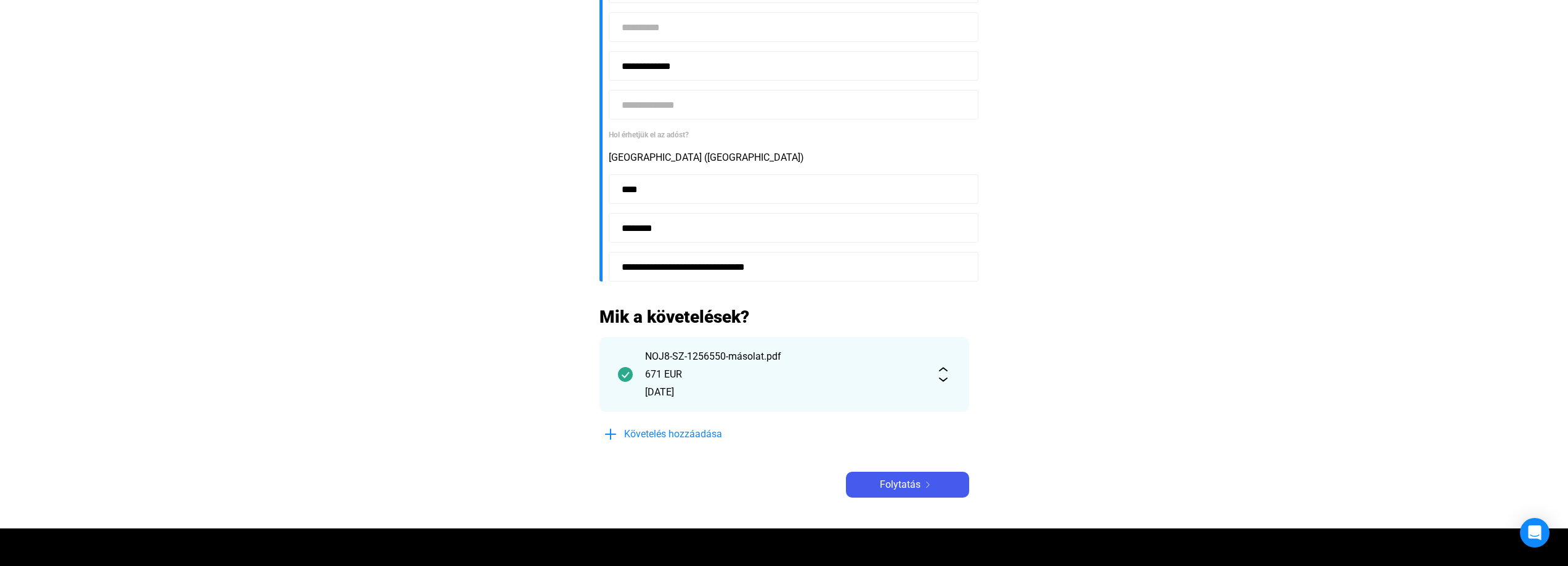
scroll to position [308, 0]
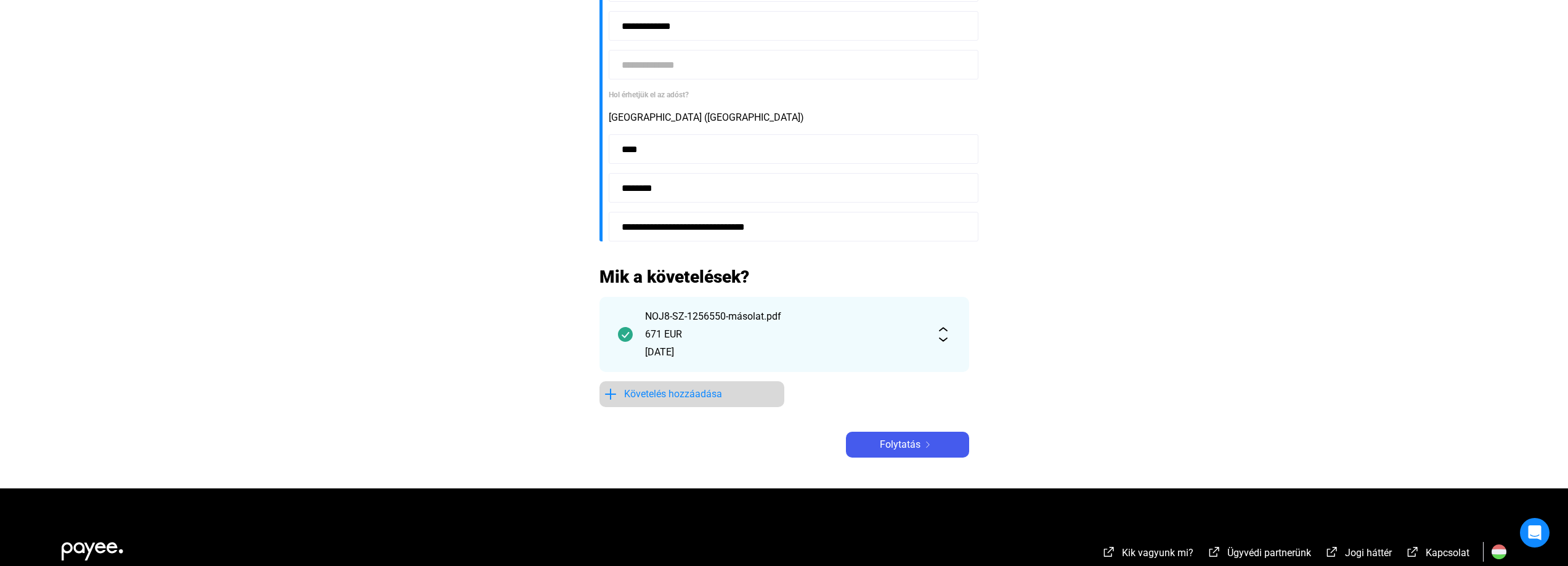
click at [712, 392] on span "Követelés hozzáadása" at bounding box center [673, 394] width 98 height 15
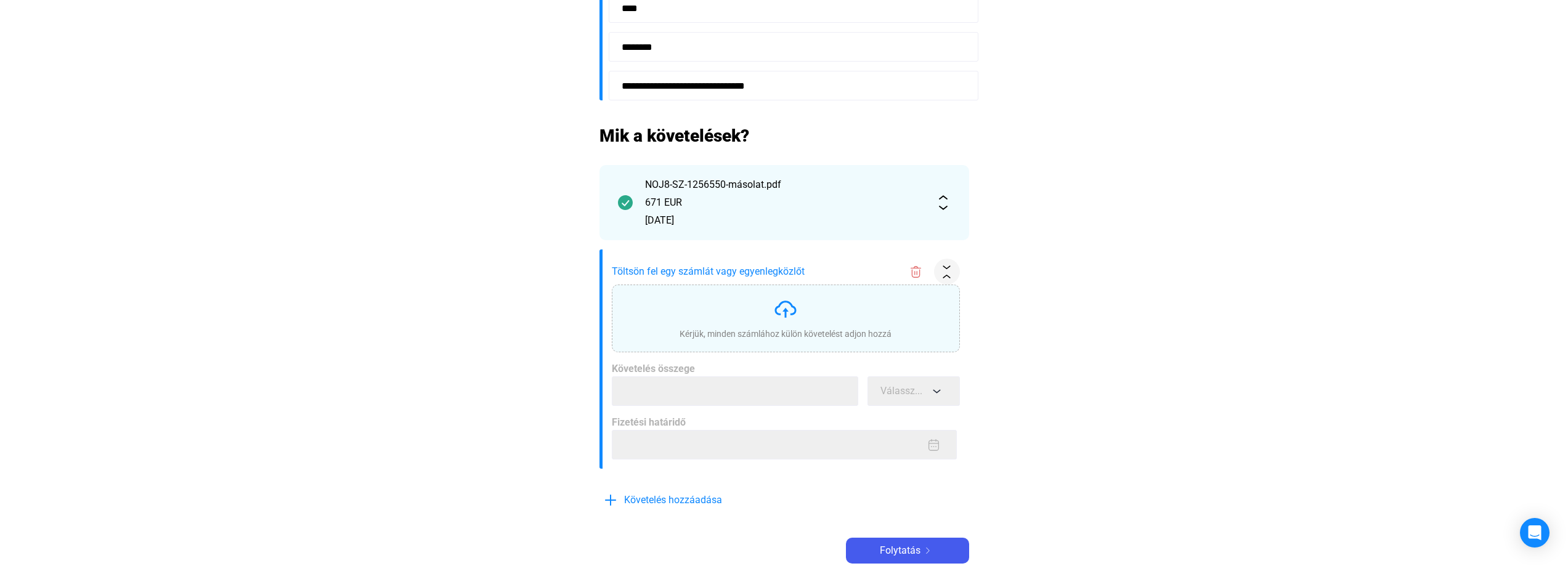
scroll to position [493, 0]
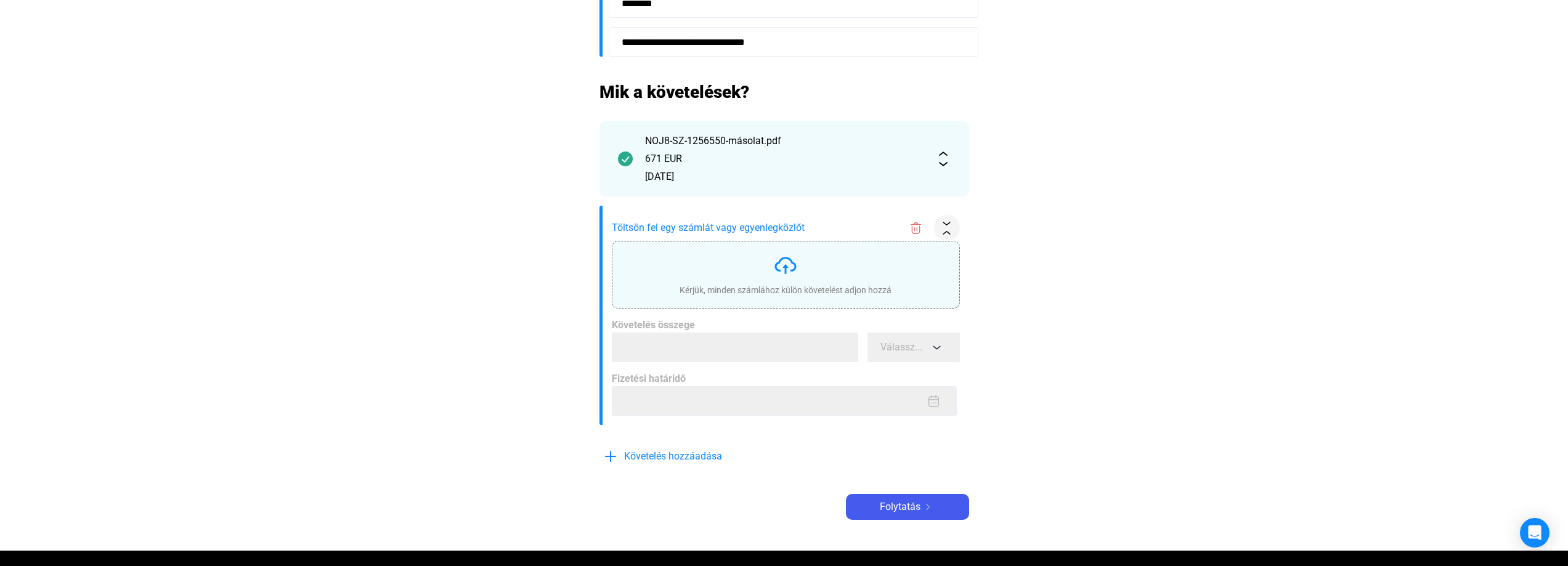
click at [783, 263] on img at bounding box center [786, 266] width 25 height 25
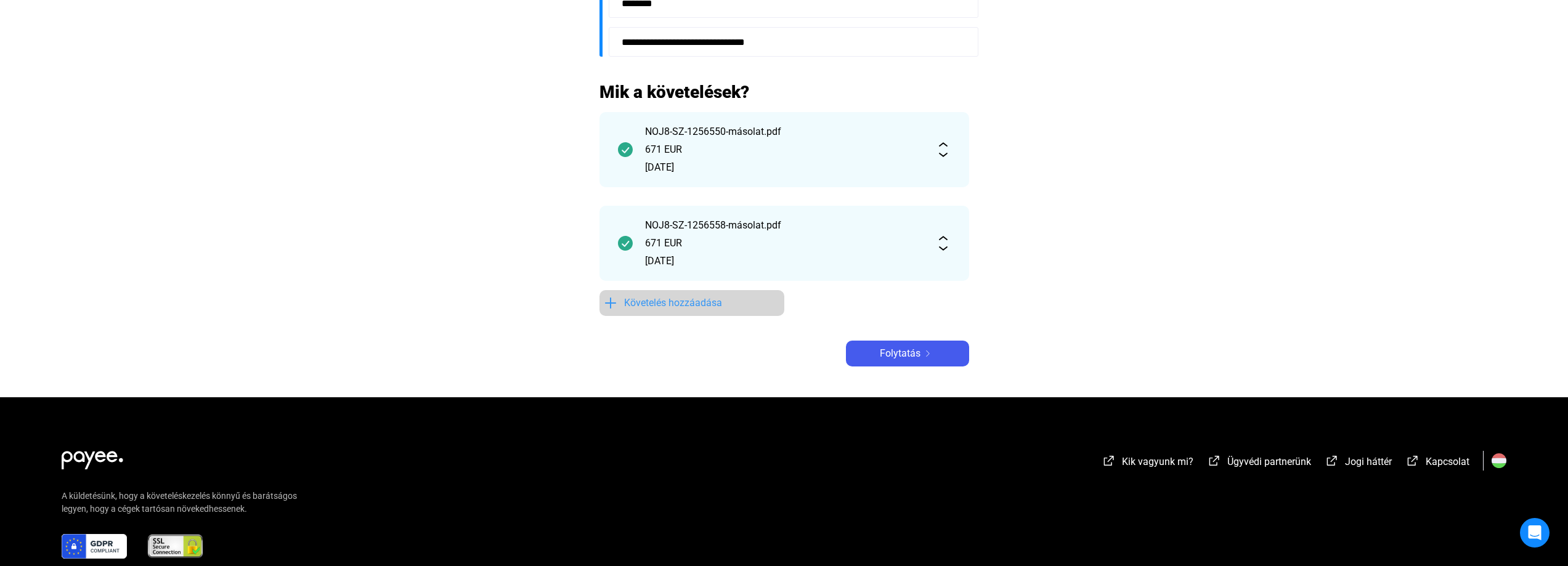
click at [661, 305] on span "Követelés hozzáadása" at bounding box center [673, 303] width 98 height 15
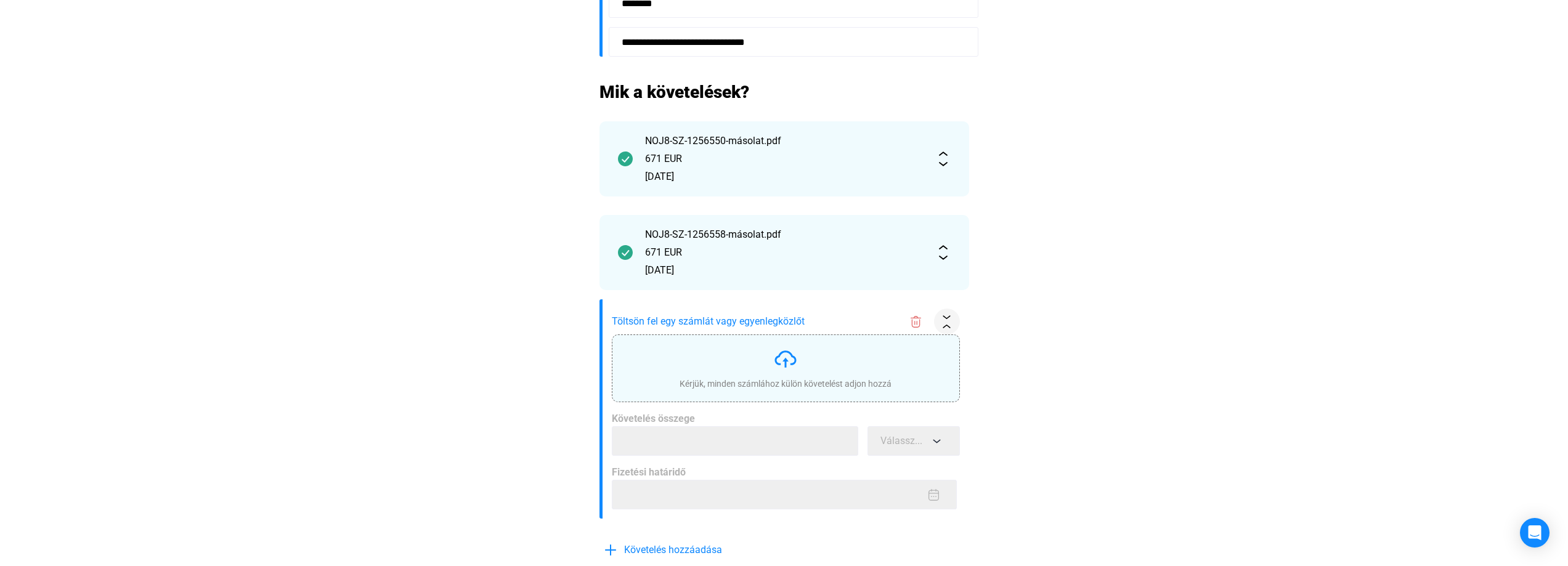
click at [792, 365] on img at bounding box center [786, 360] width 25 height 25
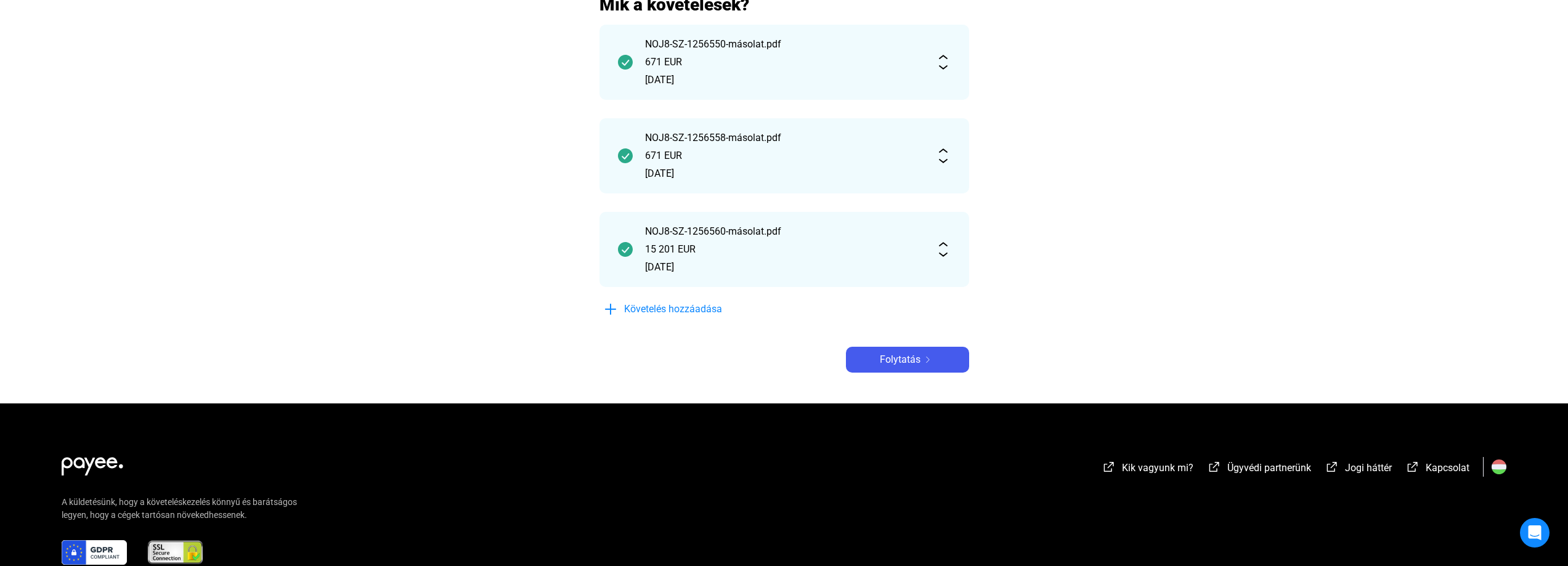
scroll to position [616, 0]
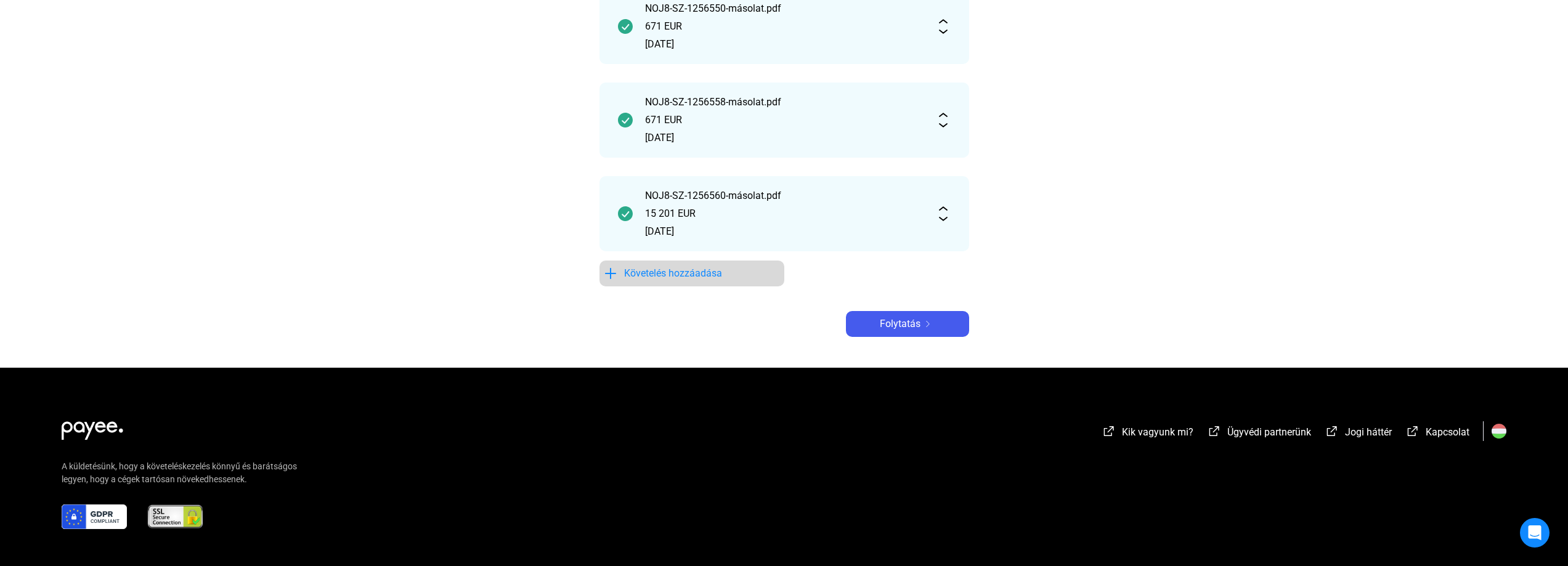
click at [688, 274] on span "Követelés hozzáadása" at bounding box center [673, 273] width 98 height 15
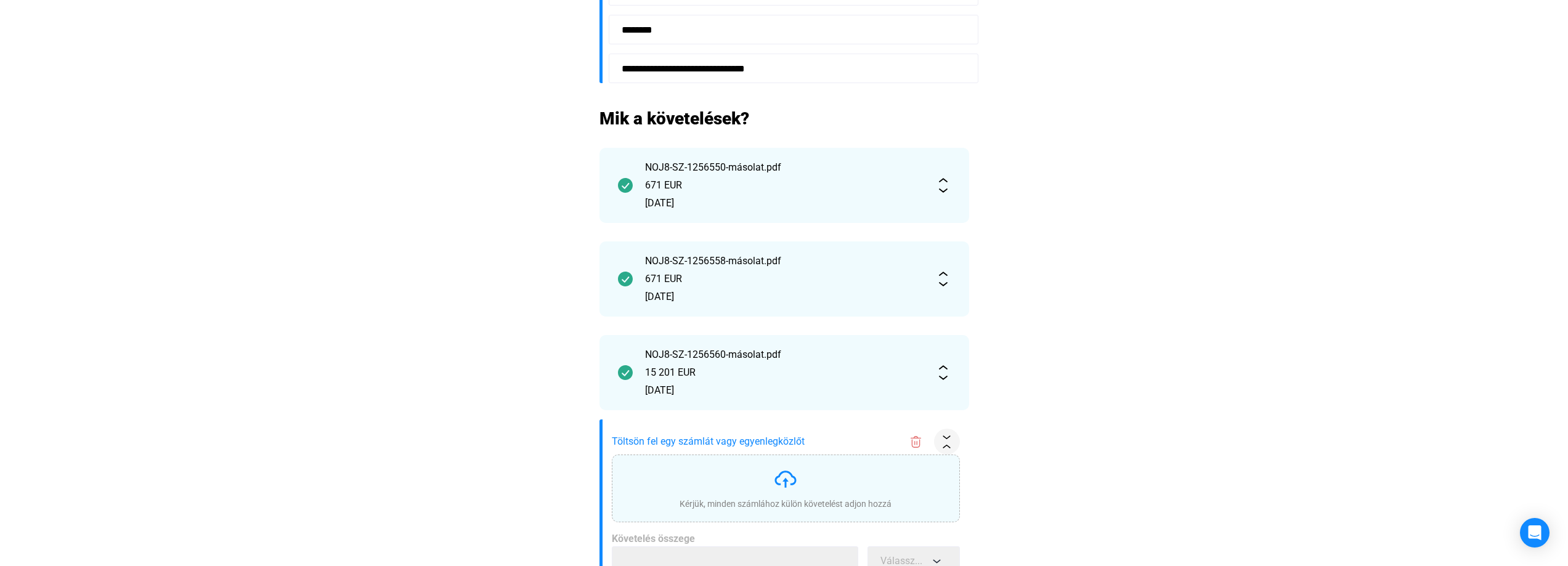
scroll to position [652, 0]
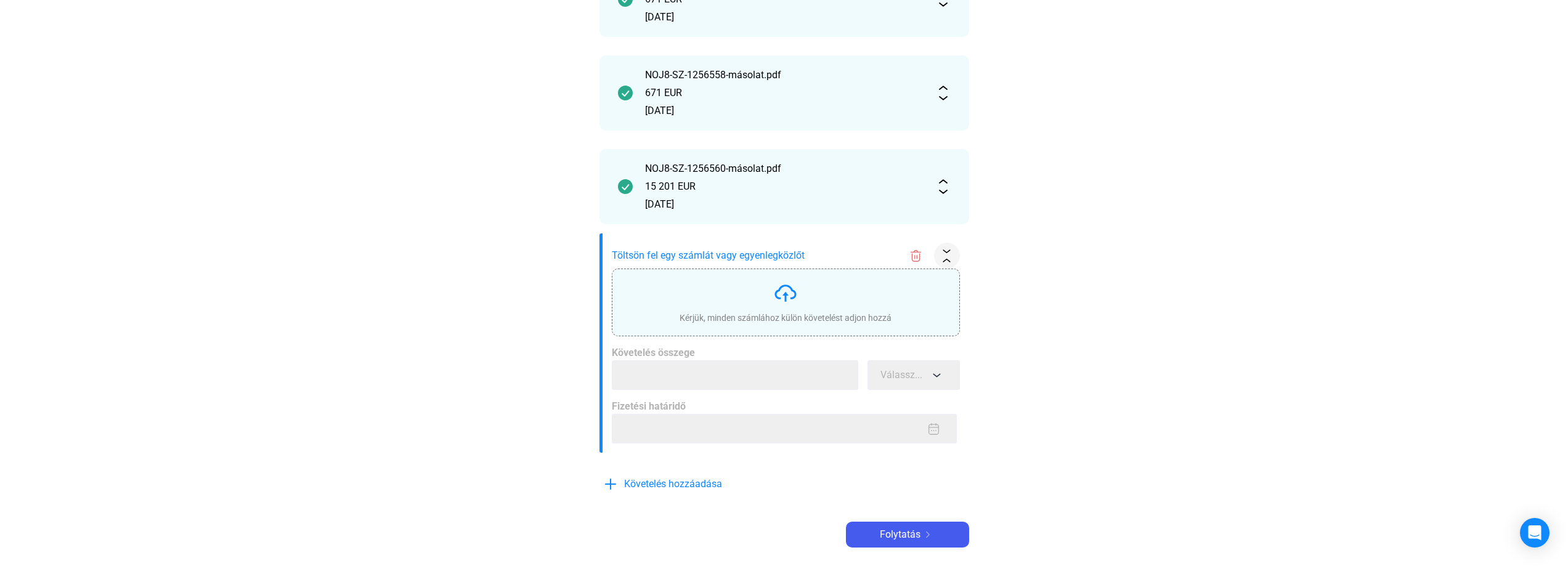
click at [784, 300] on img at bounding box center [786, 293] width 25 height 25
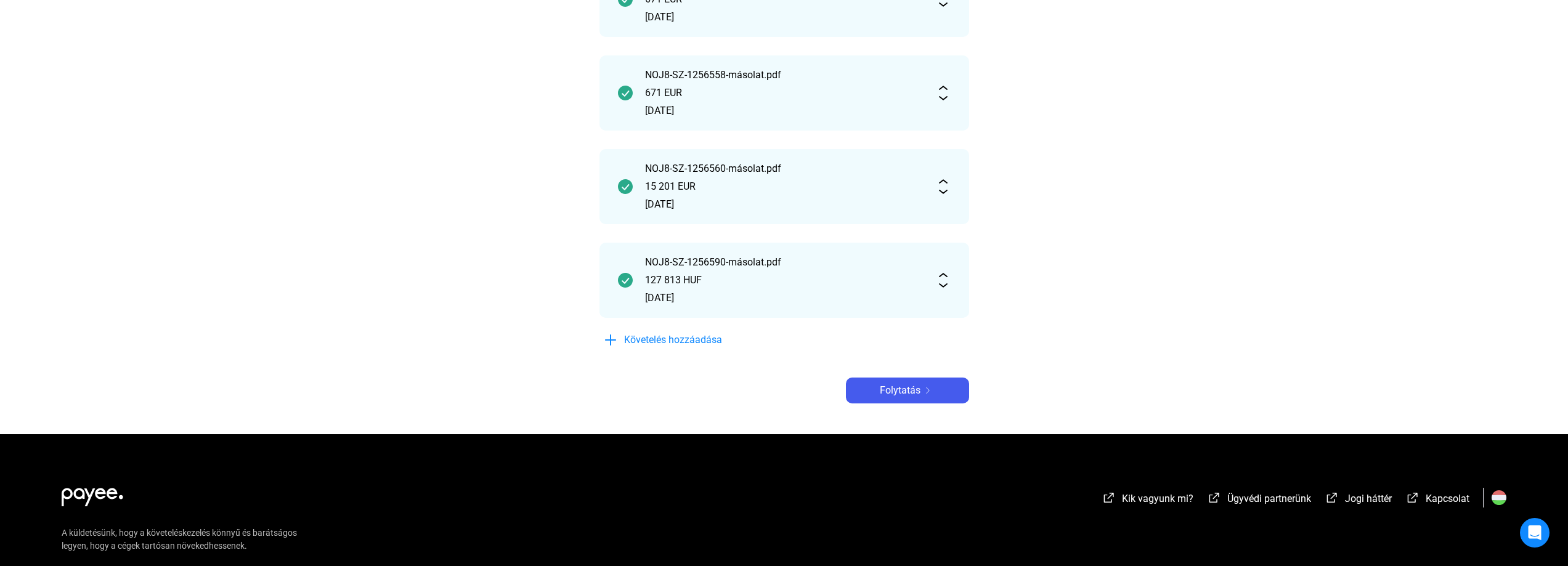
scroll to position [704, 0]
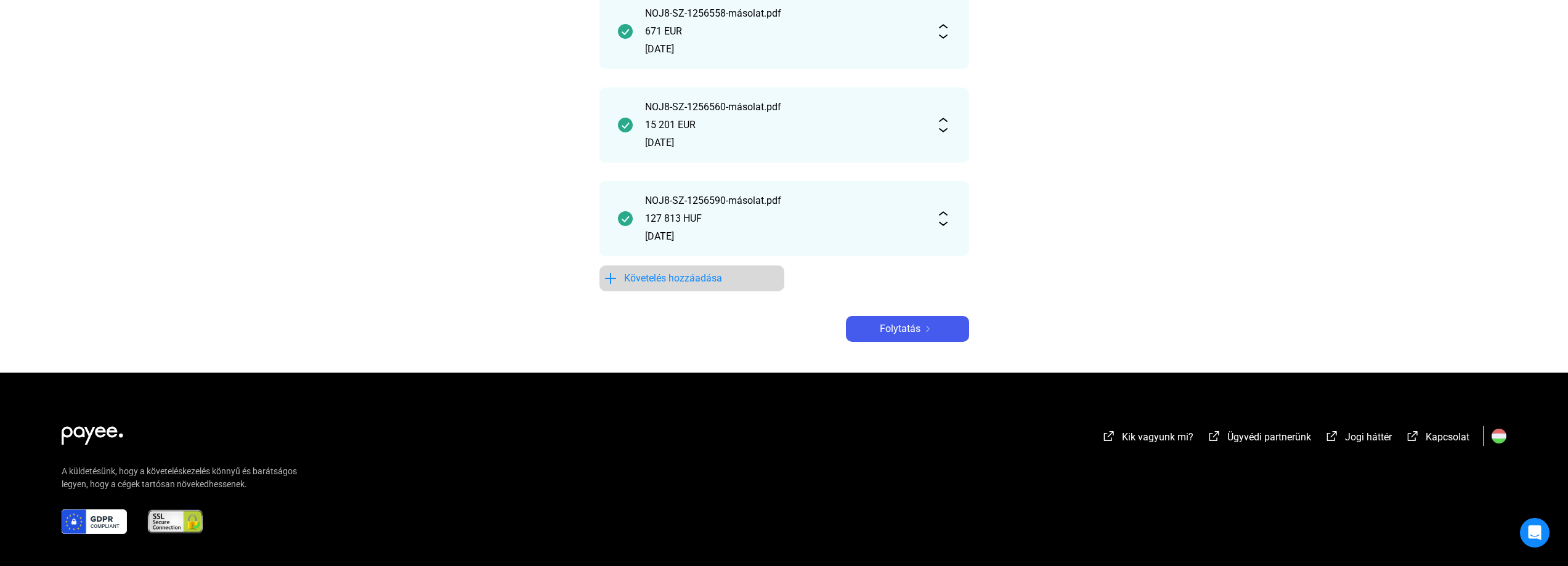
click at [678, 280] on span "Követelés hozzáadása" at bounding box center [673, 278] width 98 height 15
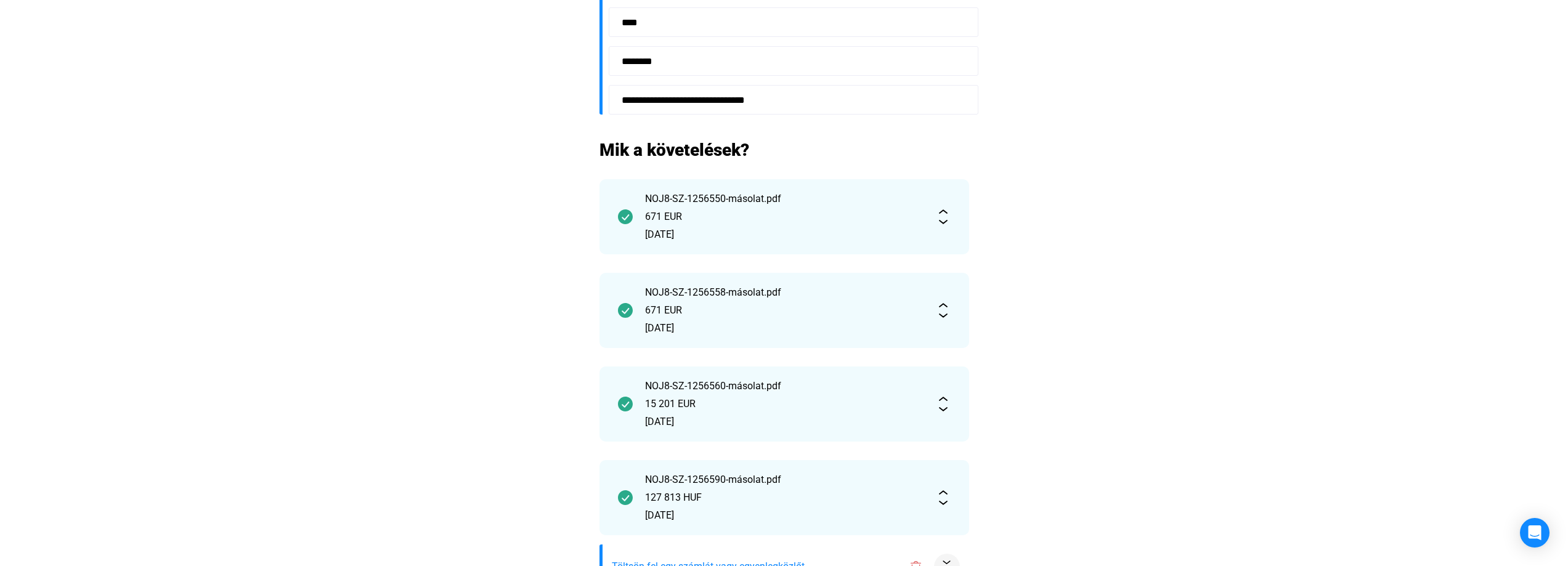
scroll to position [647, 0]
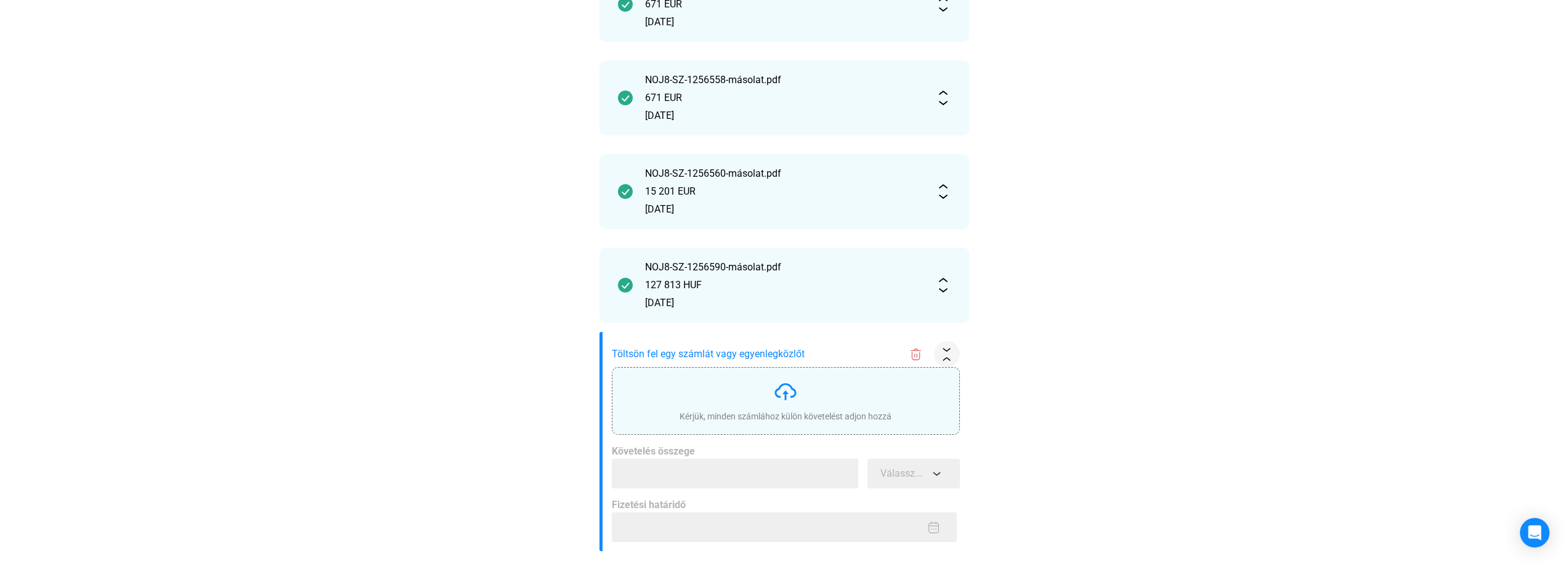
click at [789, 392] on img at bounding box center [786, 392] width 25 height 25
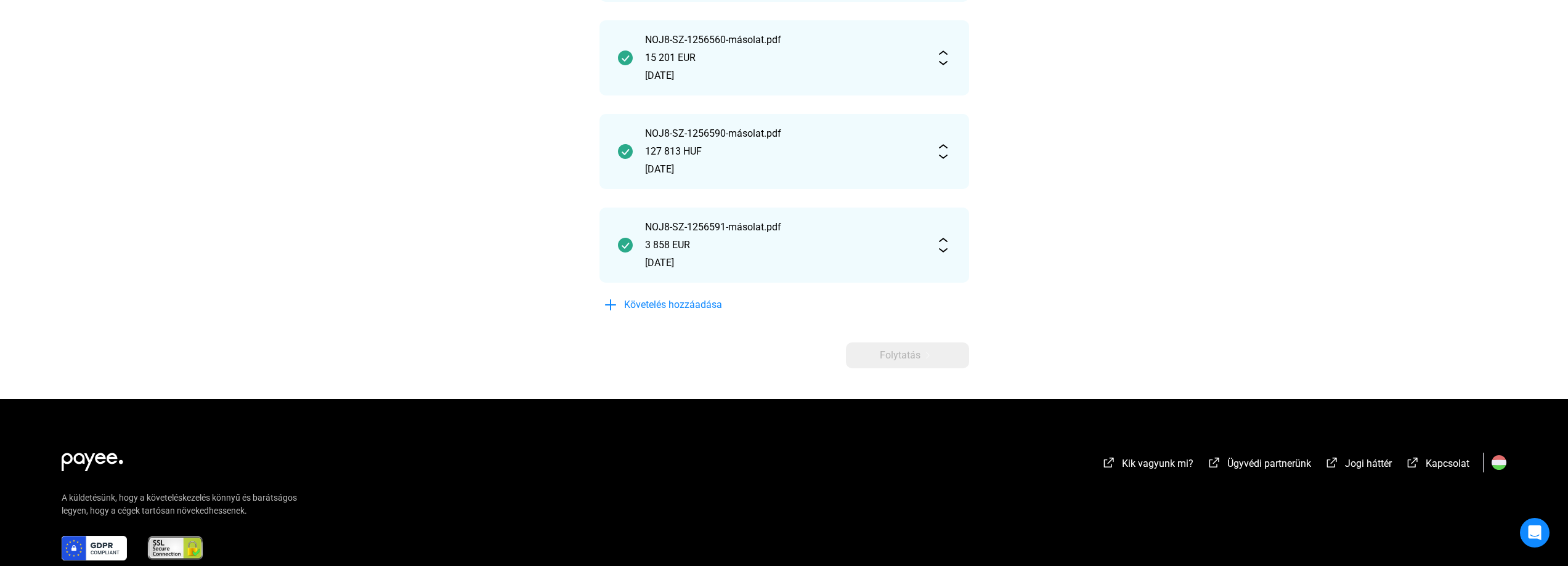
scroll to position [823, 0]
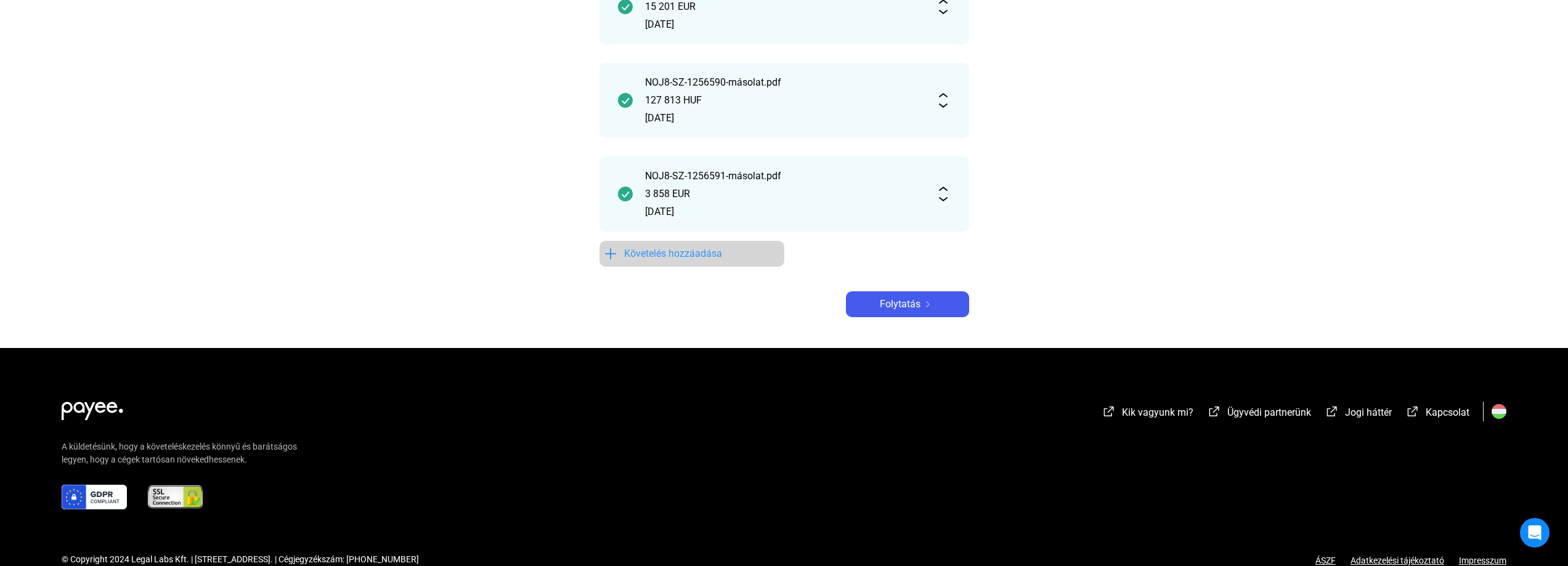
click at [664, 253] on span "Követelés hozzáadása" at bounding box center [673, 253] width 98 height 15
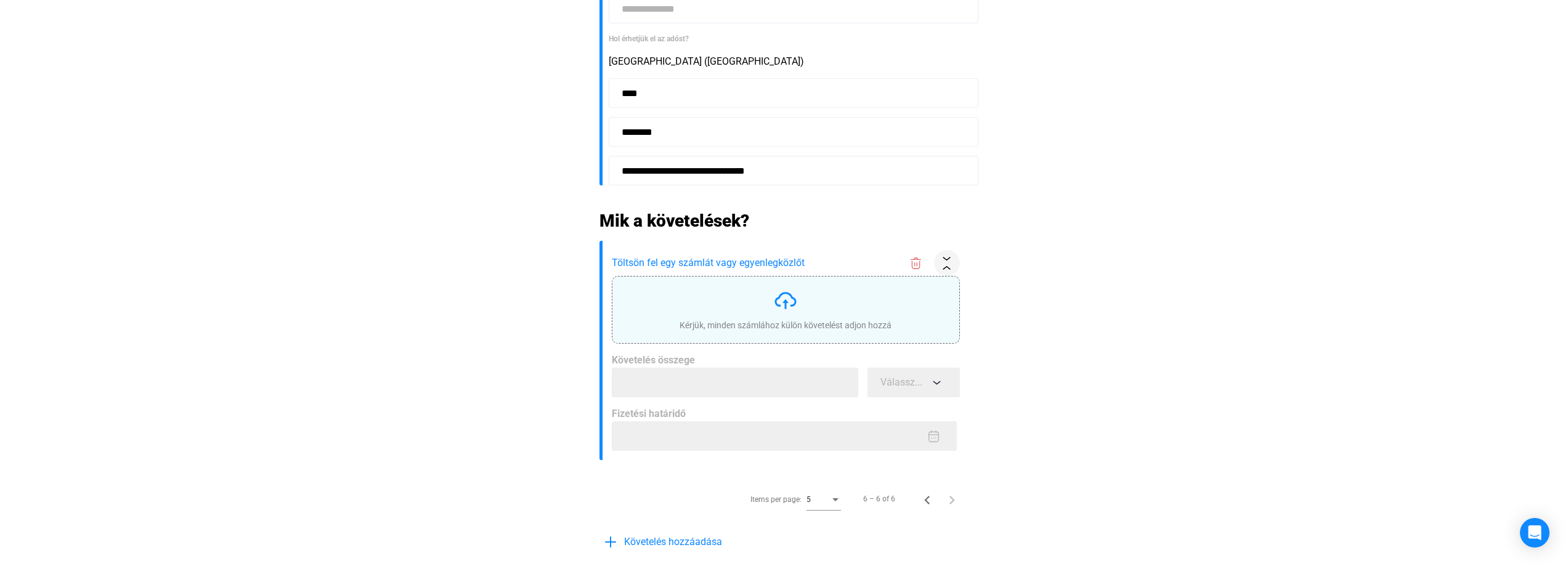
click at [788, 300] on img at bounding box center [786, 301] width 25 height 25
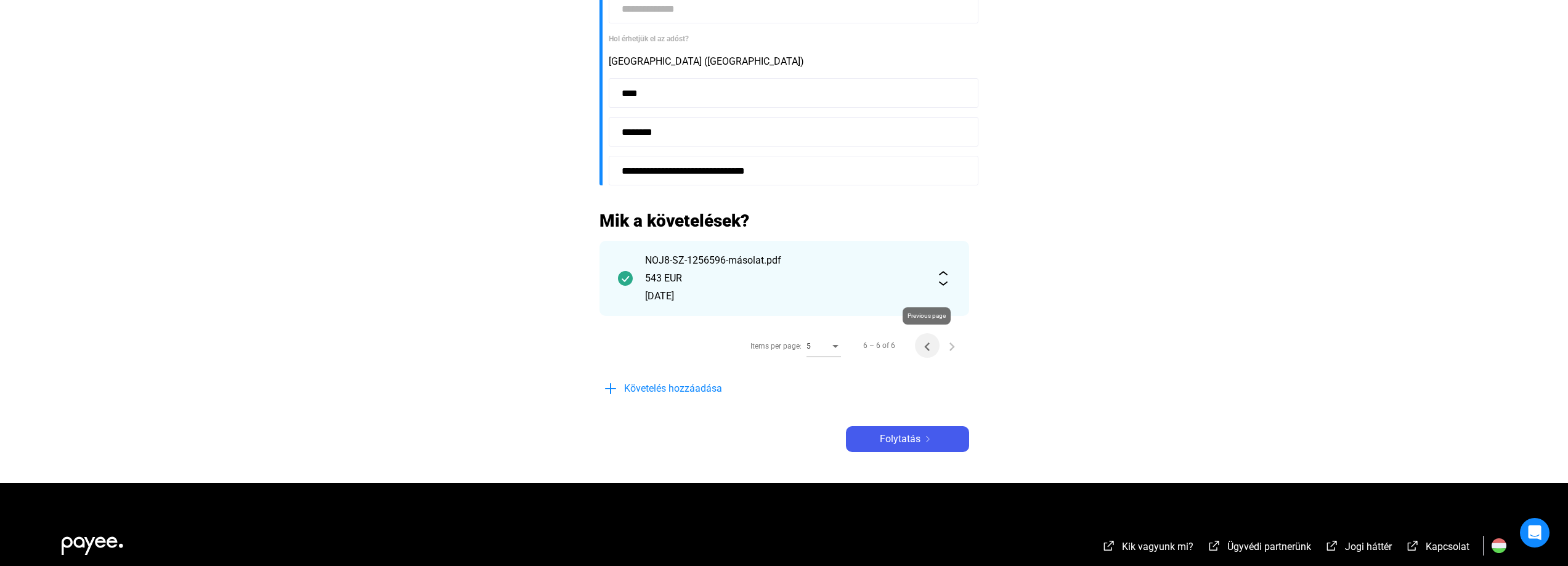
click at [928, 350] on icon "Previous page" at bounding box center [928, 347] width 17 height 17
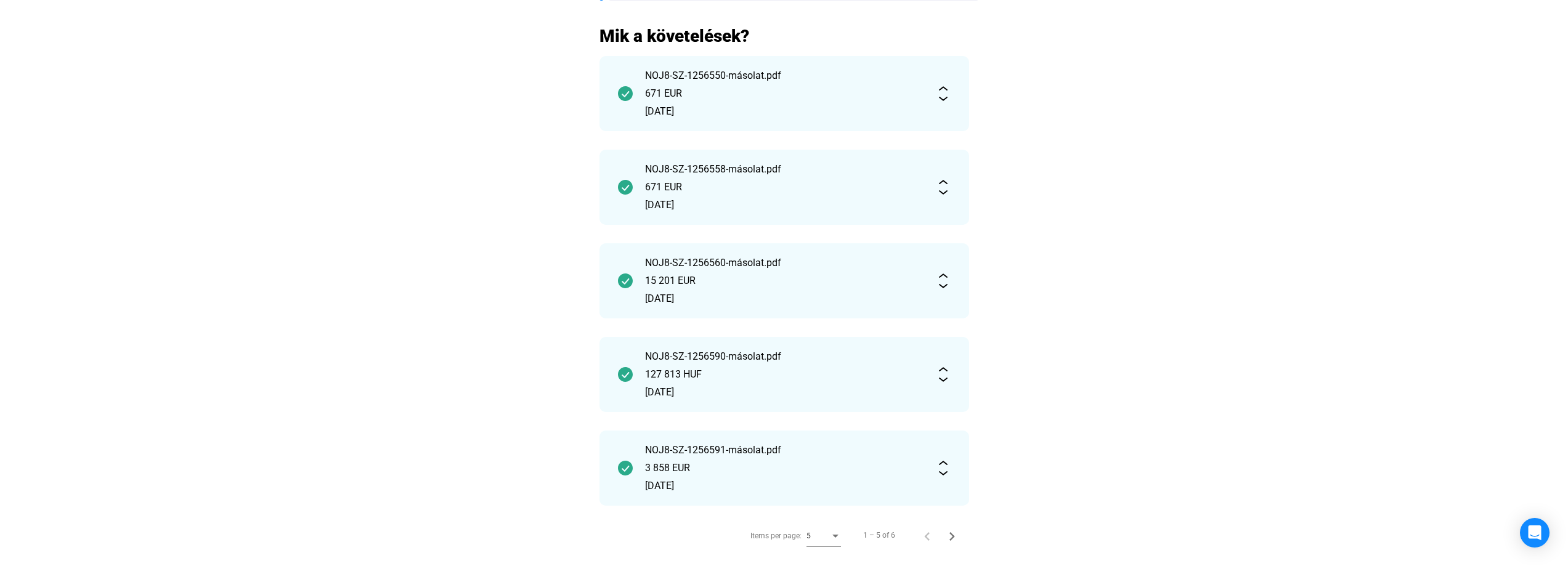
scroll to position [611, 0]
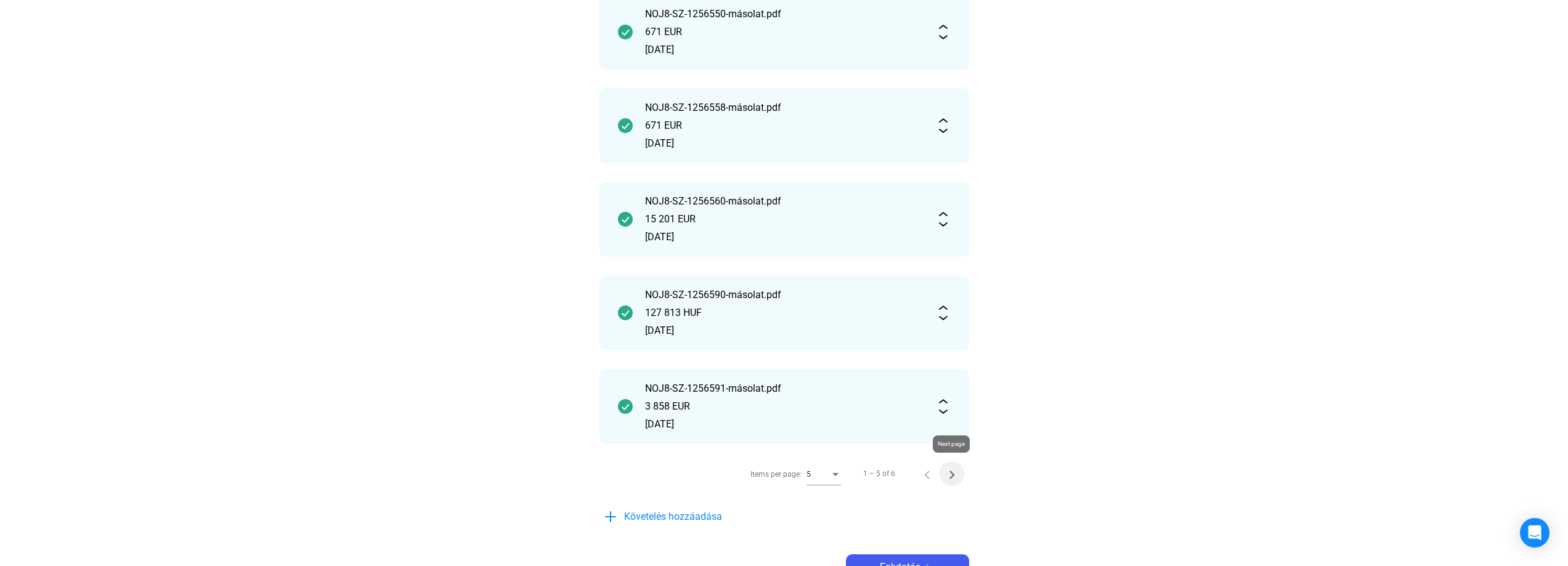
click at [949, 473] on icon "Next page" at bounding box center [952, 475] width 17 height 17
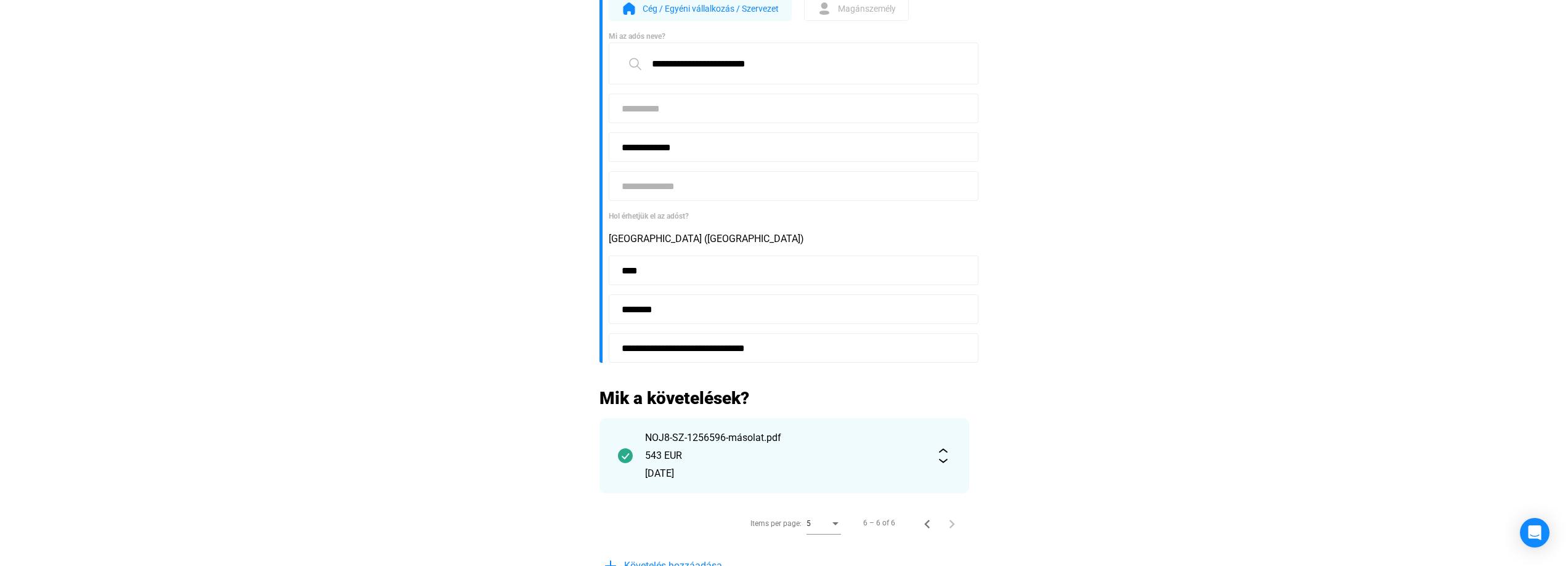
scroll to position [389, 0]
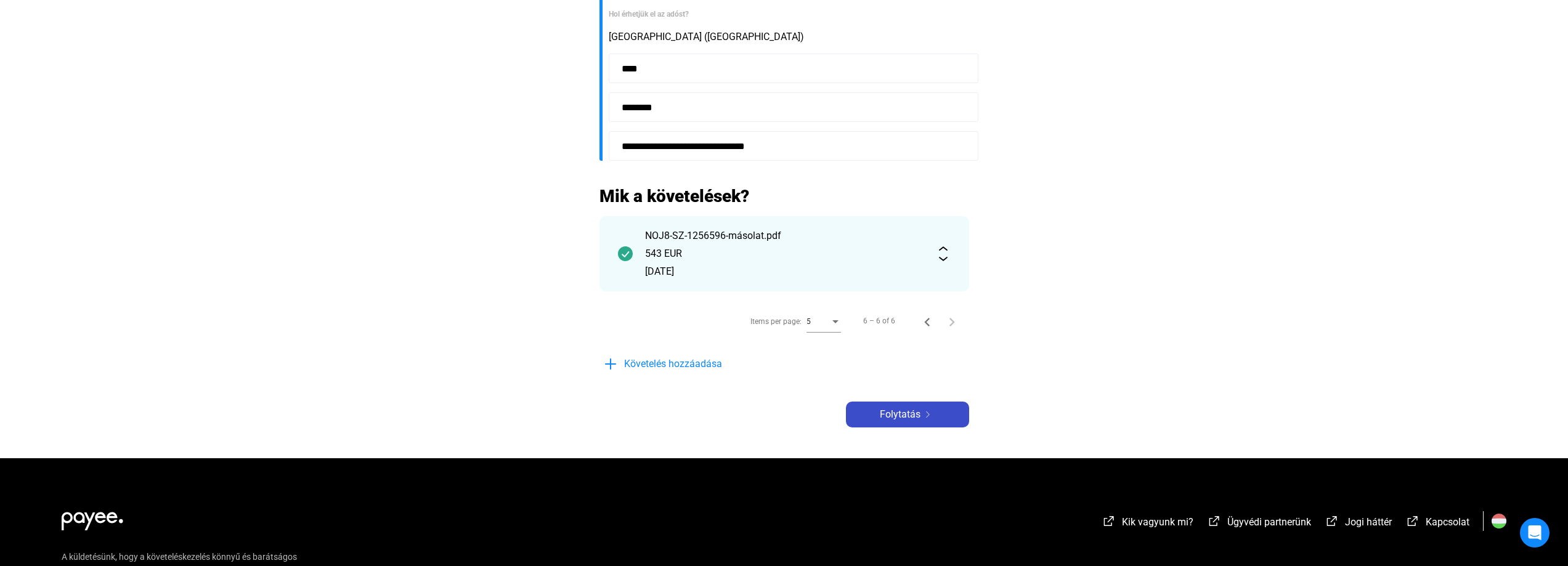
click at [910, 414] on span "Folytatás" at bounding box center [900, 414] width 41 height 15
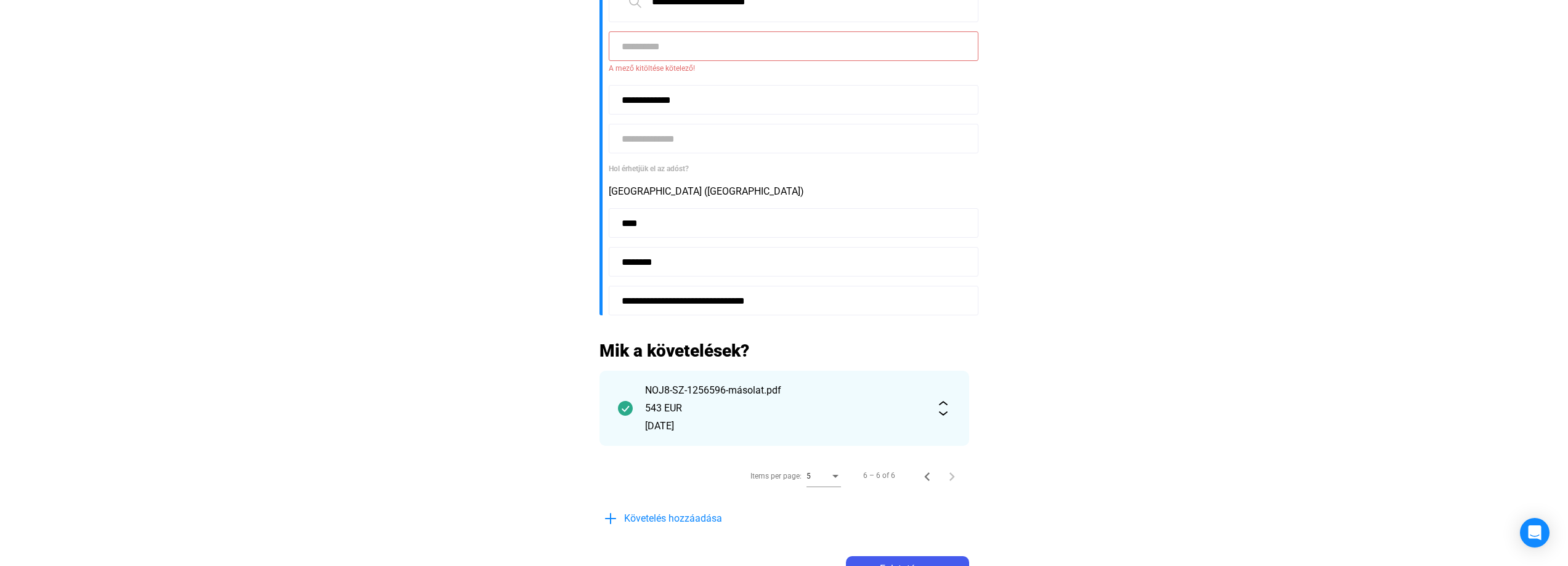
scroll to position [0, 0]
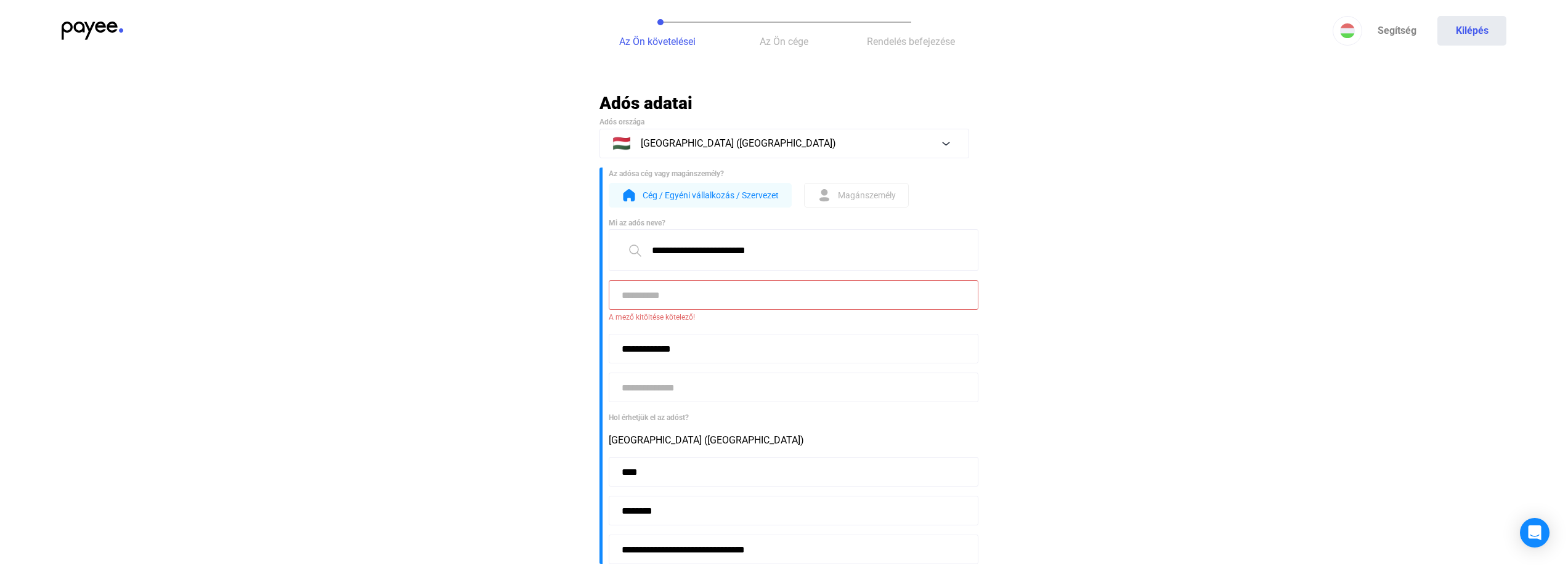
click at [640, 298] on input at bounding box center [793, 295] width 370 height 30
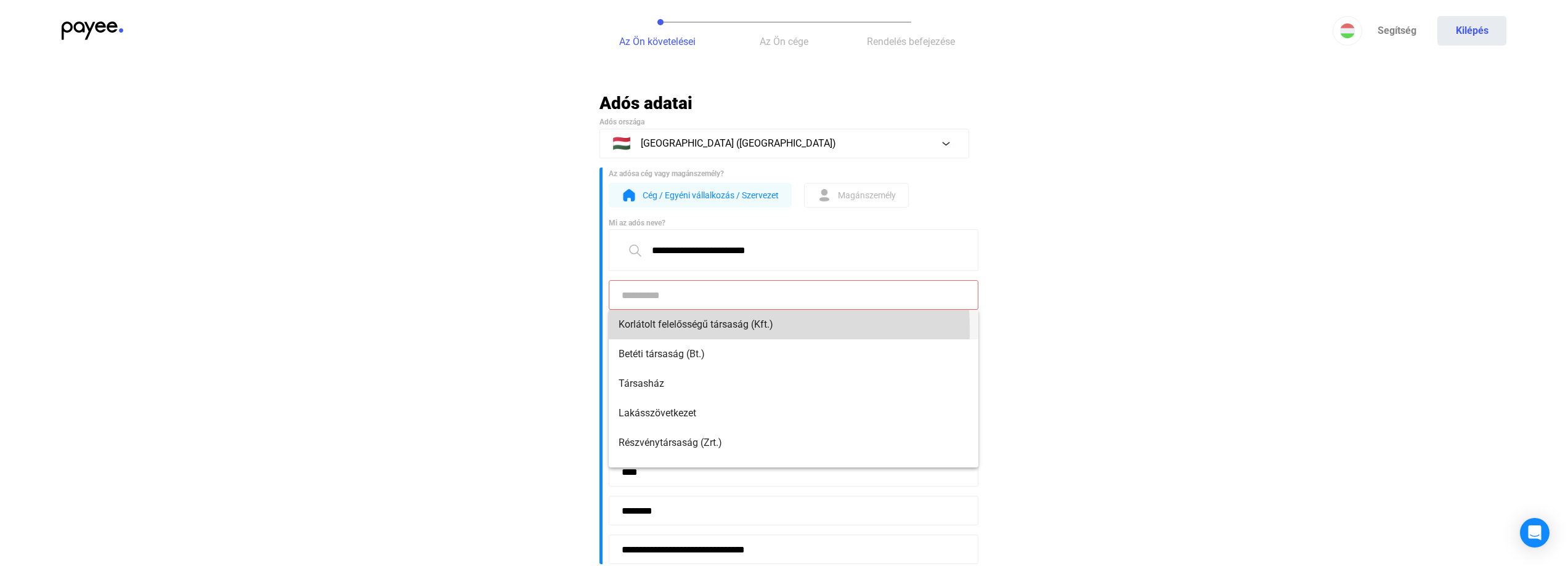
click at [649, 330] on span "Korlátolt felelősségű társaság (Kft.)" at bounding box center [793, 324] width 350 height 15
type input "**********"
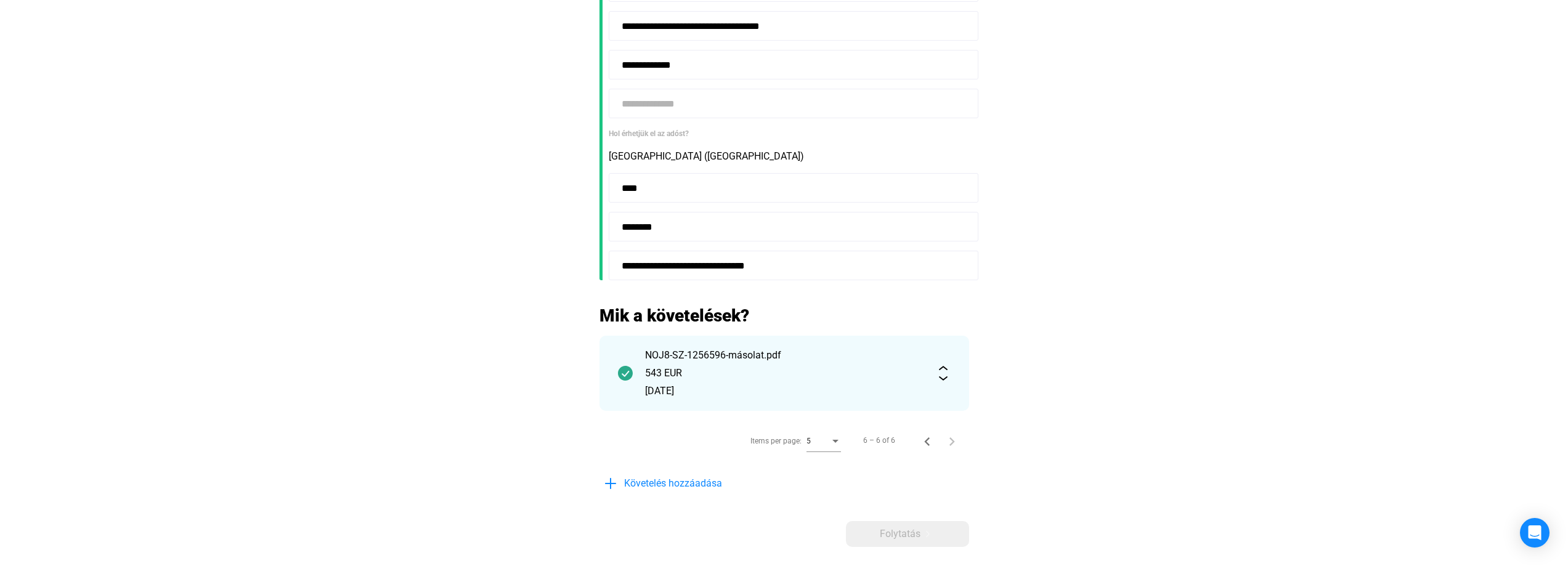
scroll to position [308, 0]
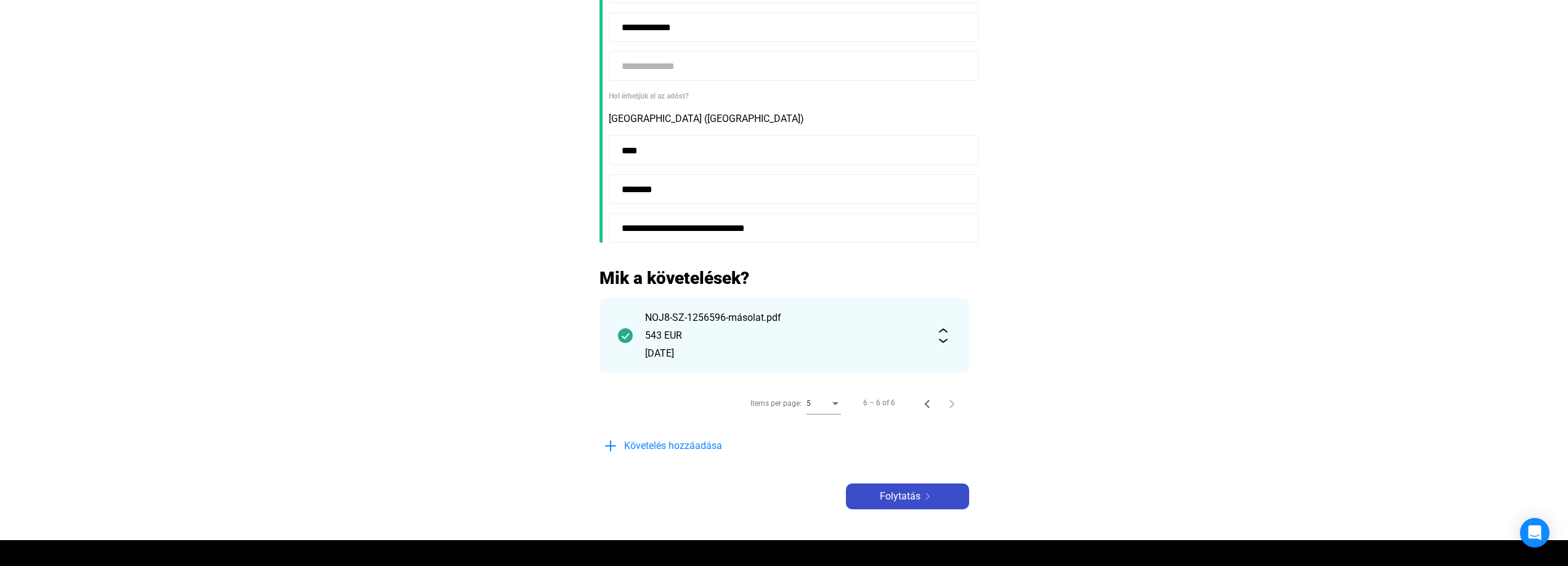
click at [902, 499] on span "Folytatás" at bounding box center [900, 496] width 41 height 15
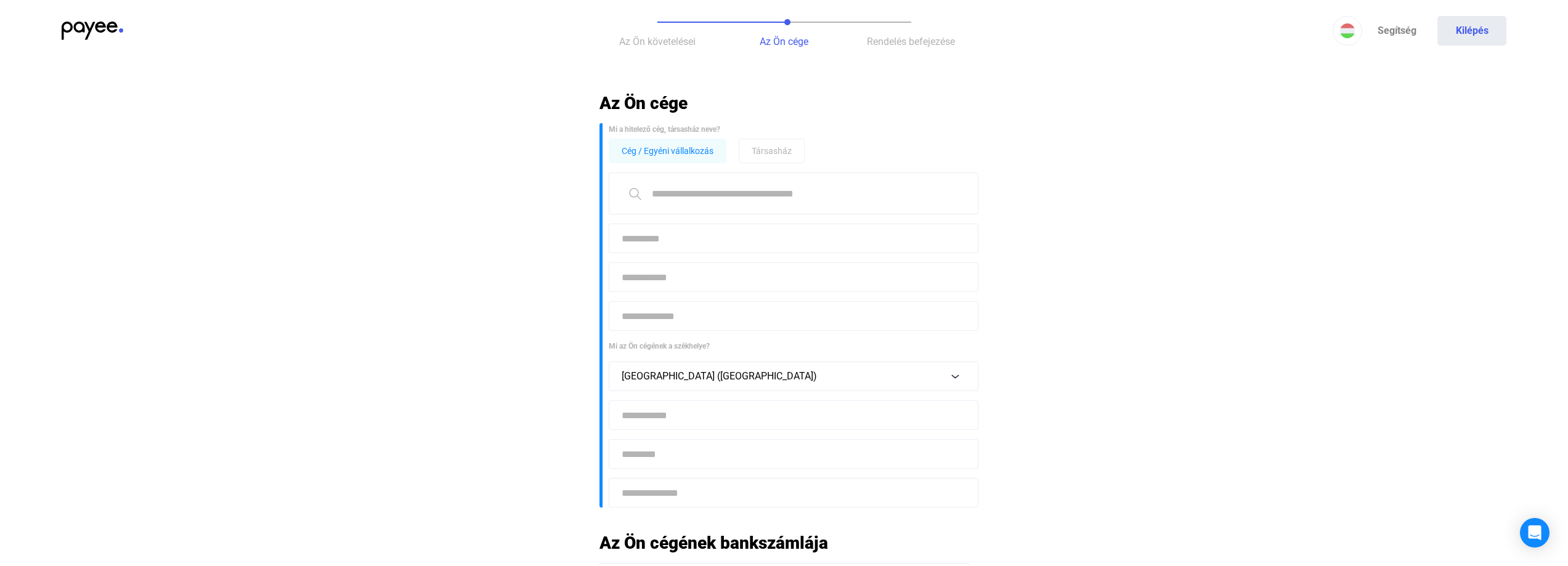
click at [729, 191] on input at bounding box center [793, 194] width 370 height 42
click at [673, 227] on span ""NOVITAS-INVEST" Kft." at bounding box center [793, 229] width 350 height 15
type input "**********"
type input "****"
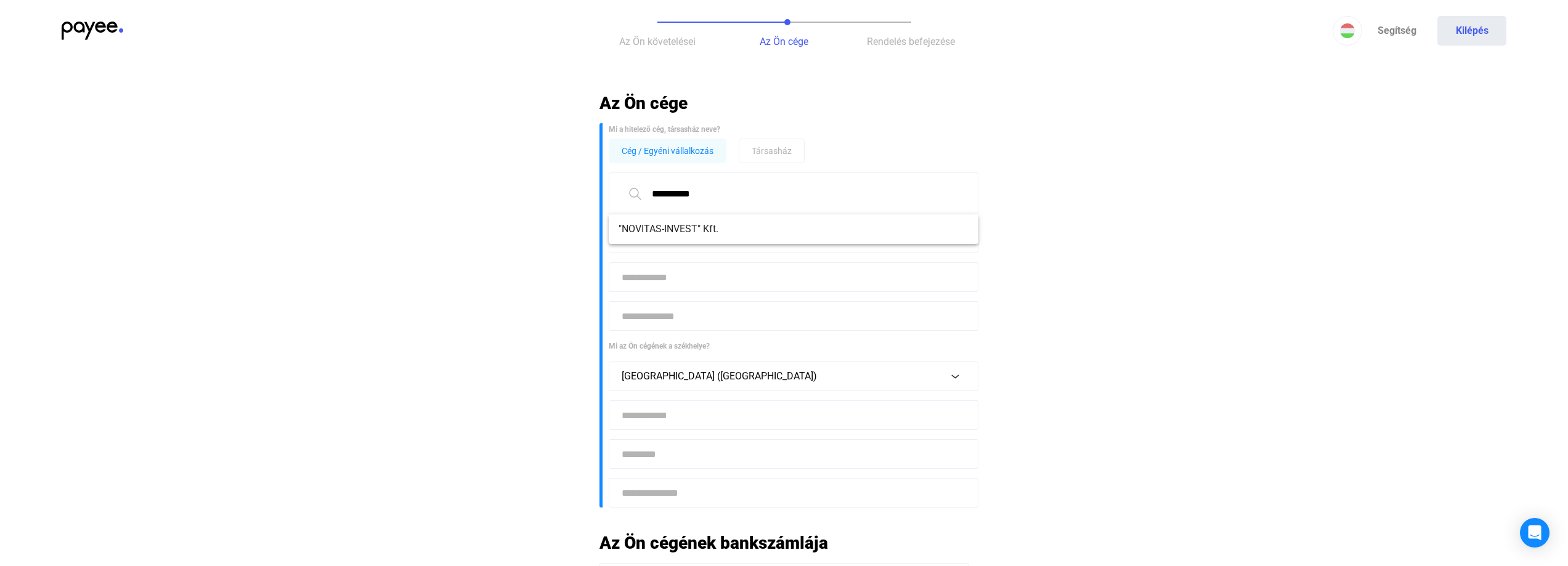
type input "********"
type input "**********"
click at [693, 317] on input at bounding box center [793, 316] width 370 height 30
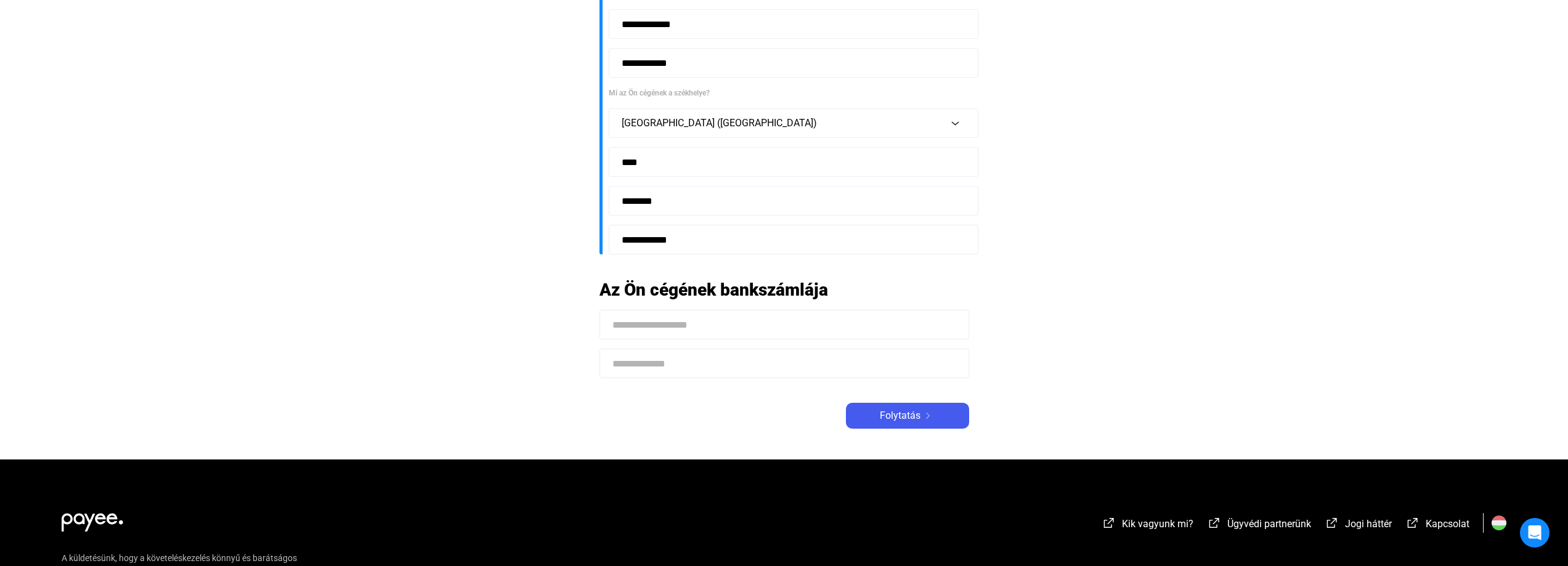
scroll to position [308, 0]
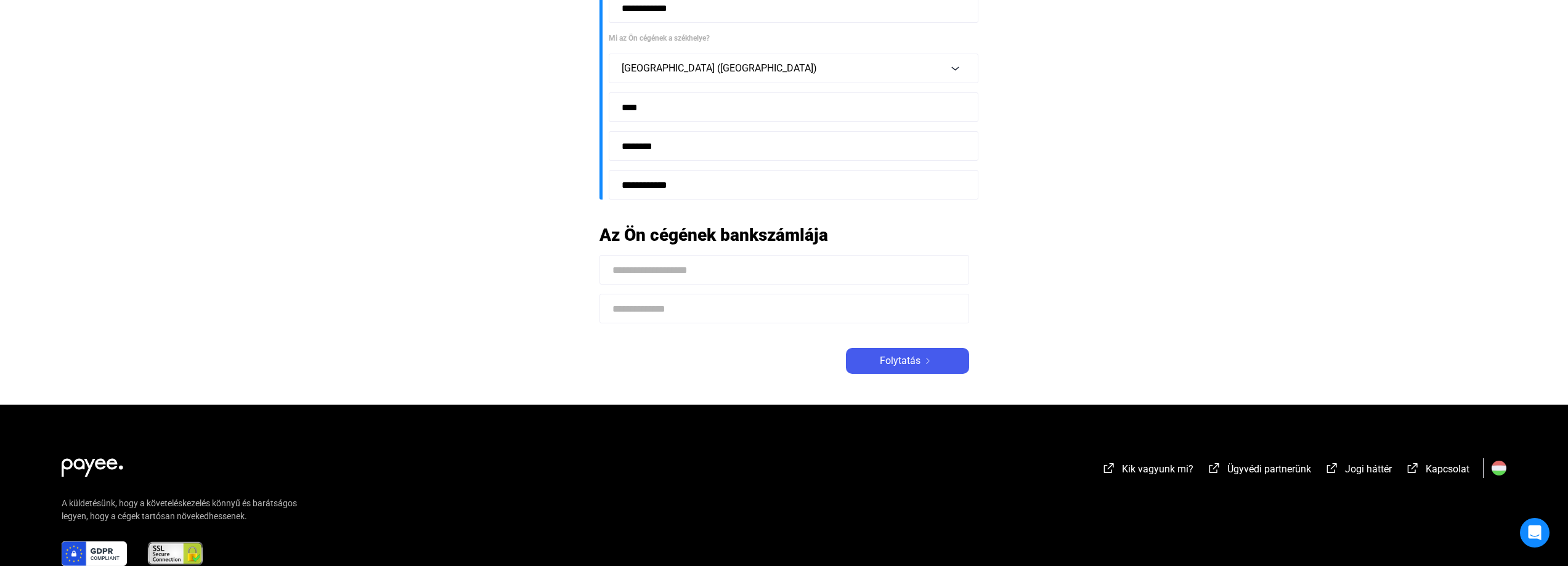
type input "**********"
click at [681, 270] on input at bounding box center [784, 270] width 370 height 30
type input "*"
type input "**********"
click at [663, 318] on input at bounding box center [784, 309] width 370 height 30
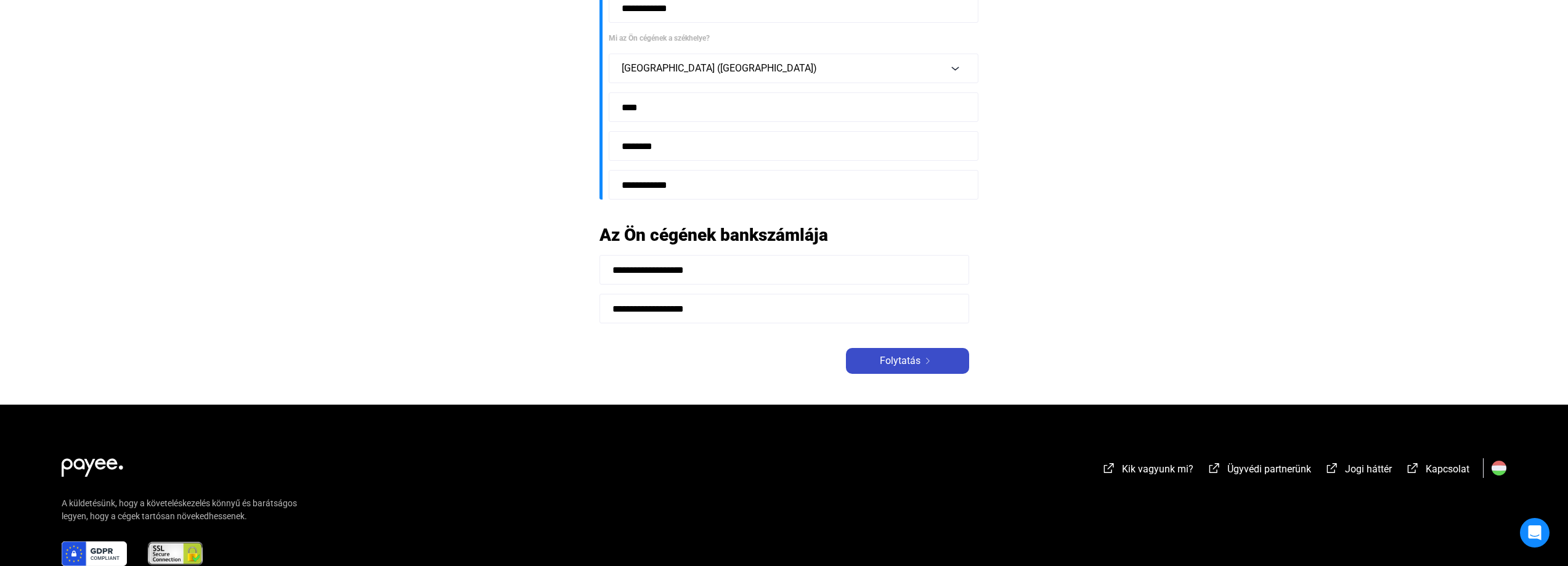
type input "**********"
click at [910, 363] on span "Folytatás" at bounding box center [900, 360] width 41 height 15
click at [901, 357] on span "Folytatás" at bounding box center [900, 360] width 41 height 15
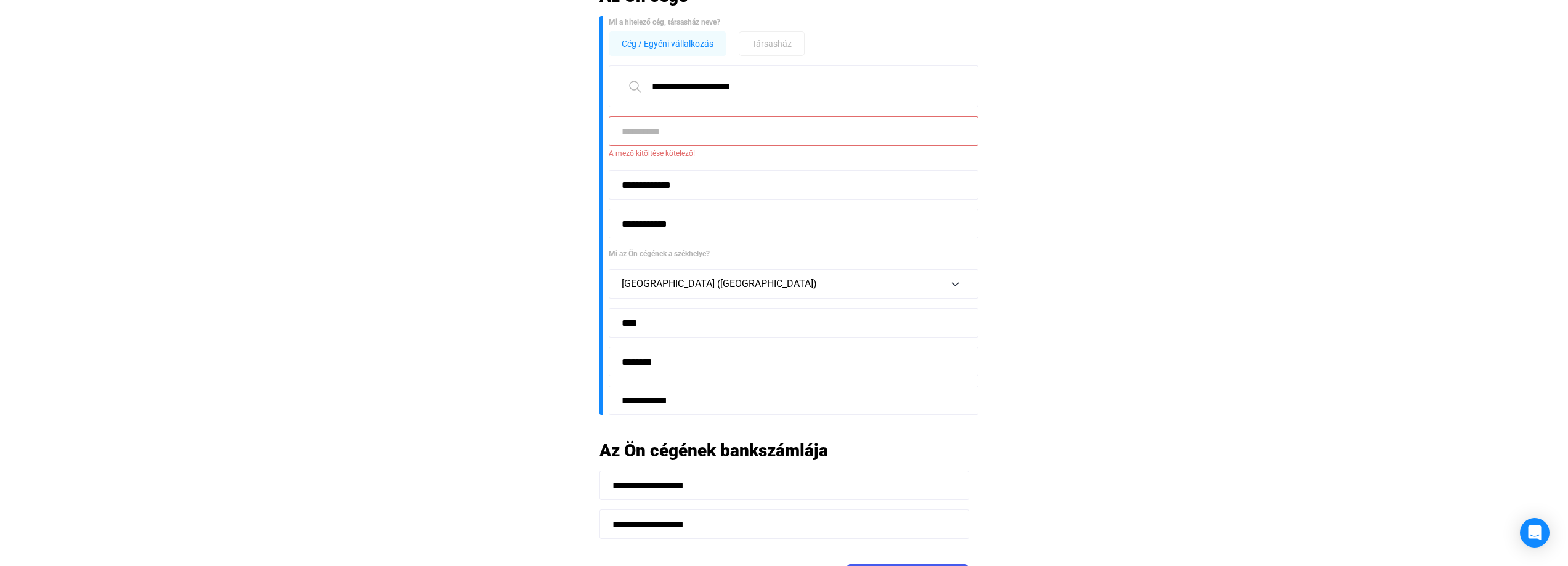
scroll to position [0, 0]
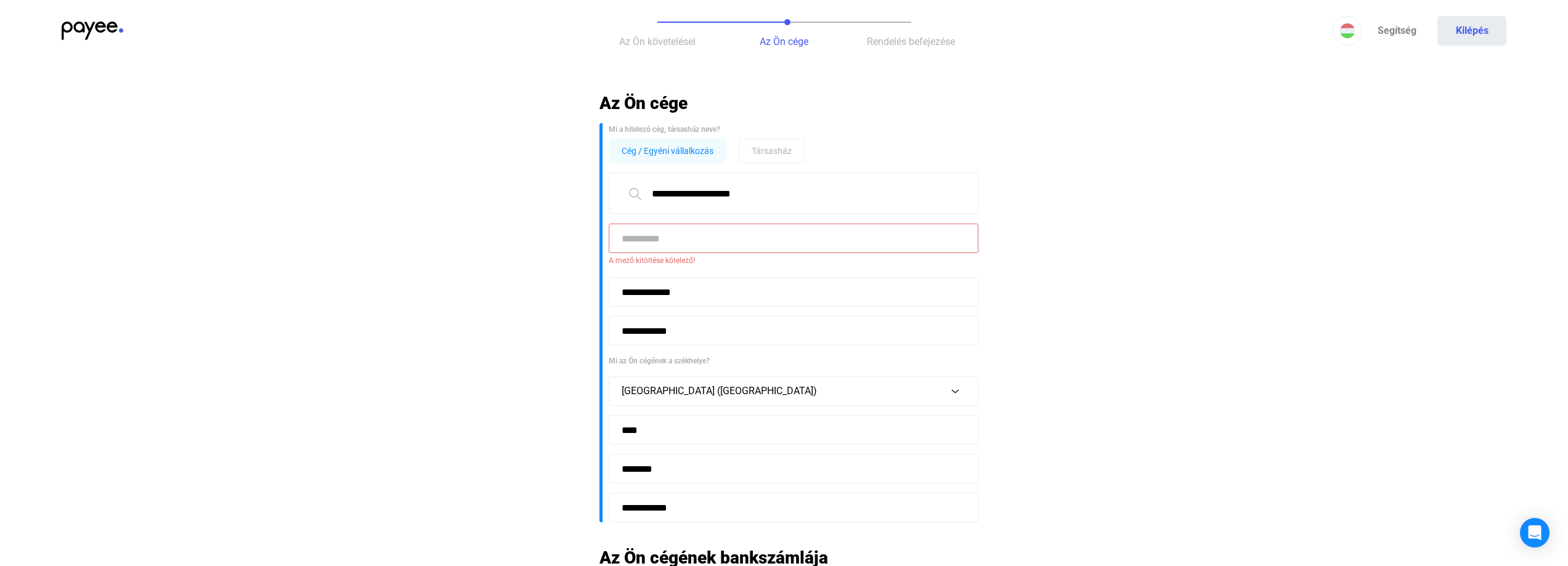
click at [809, 231] on input at bounding box center [793, 238] width 370 height 30
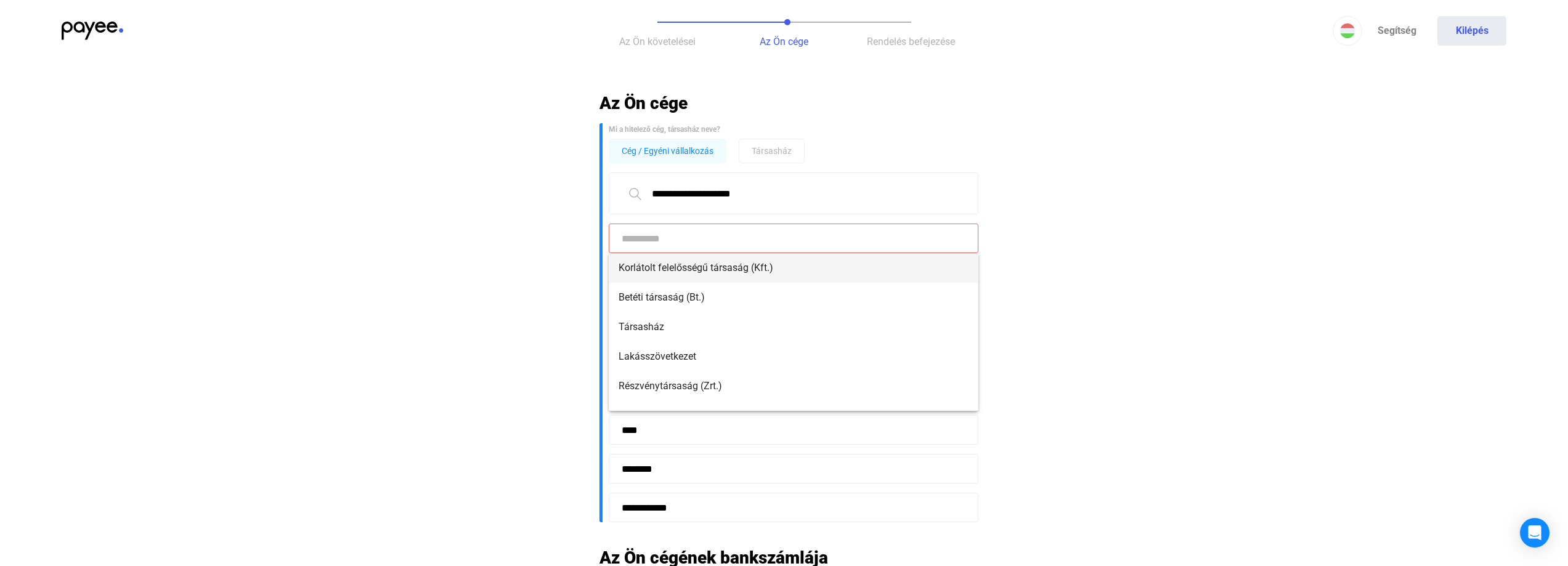
click at [737, 270] on span "Korlátolt felelősségű társaság (Kft.)" at bounding box center [793, 267] width 350 height 15
type input "**********"
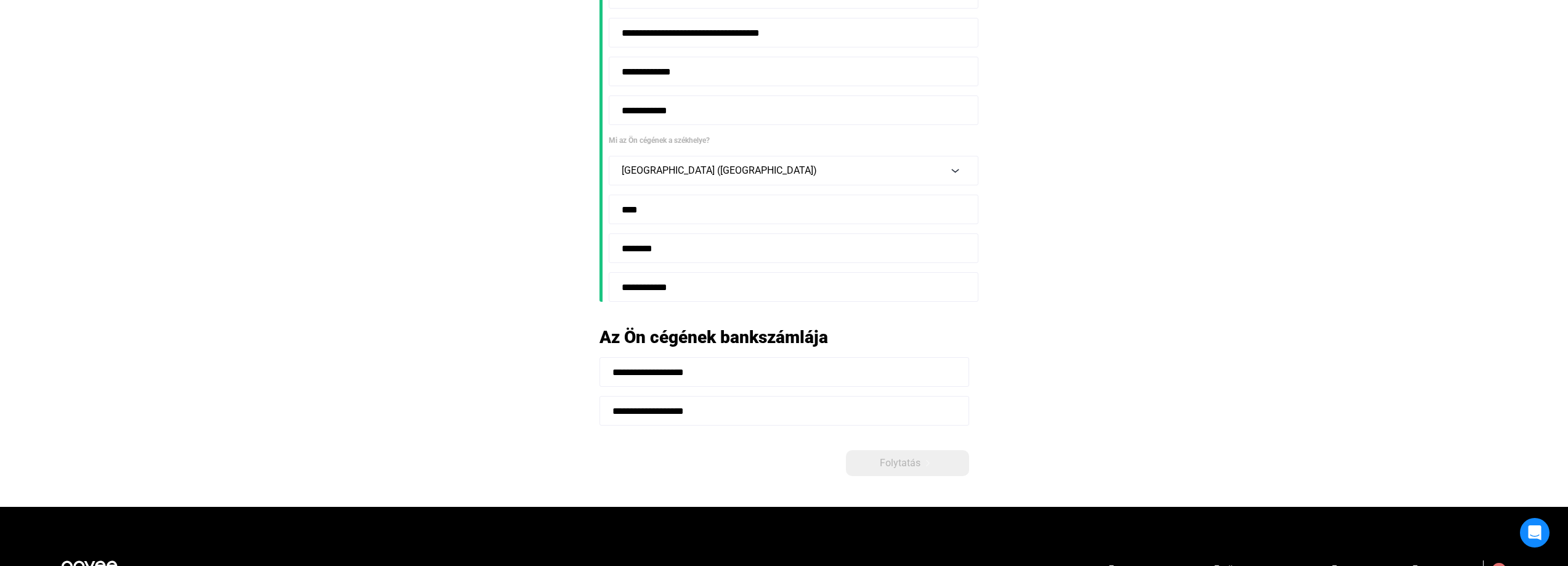
scroll to position [370, 0]
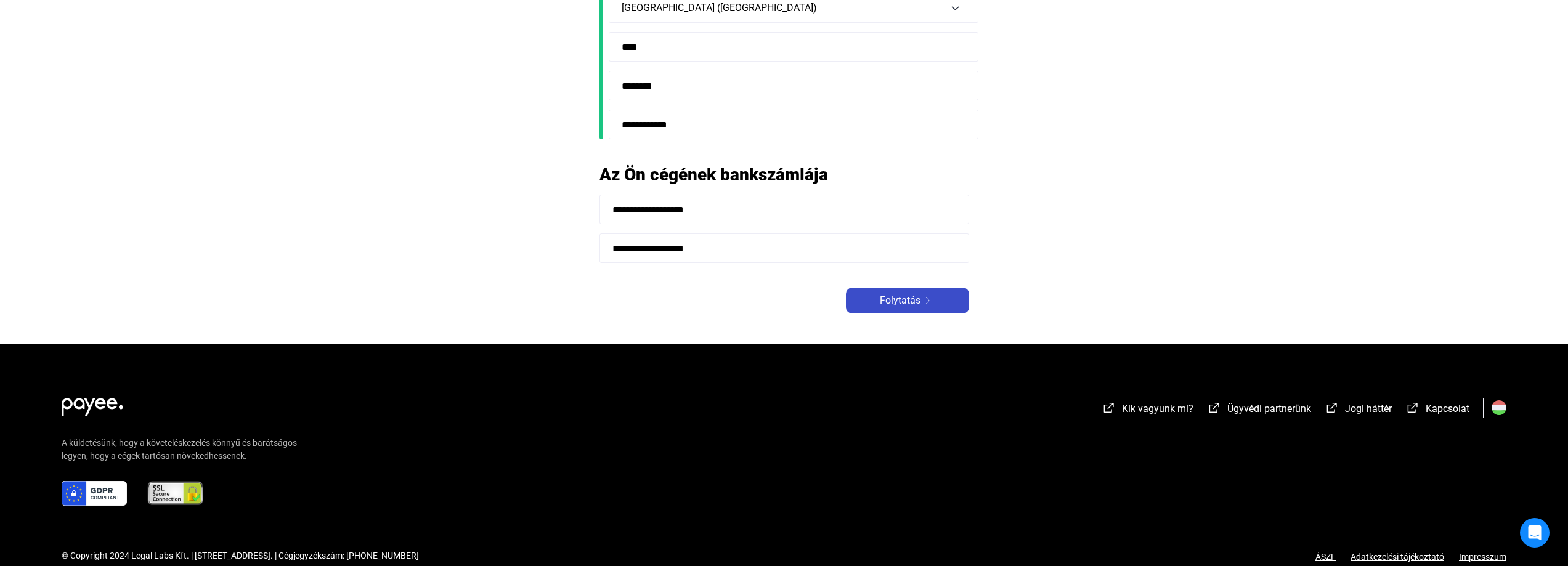
click at [903, 301] on span "Folytatás" at bounding box center [900, 300] width 41 height 15
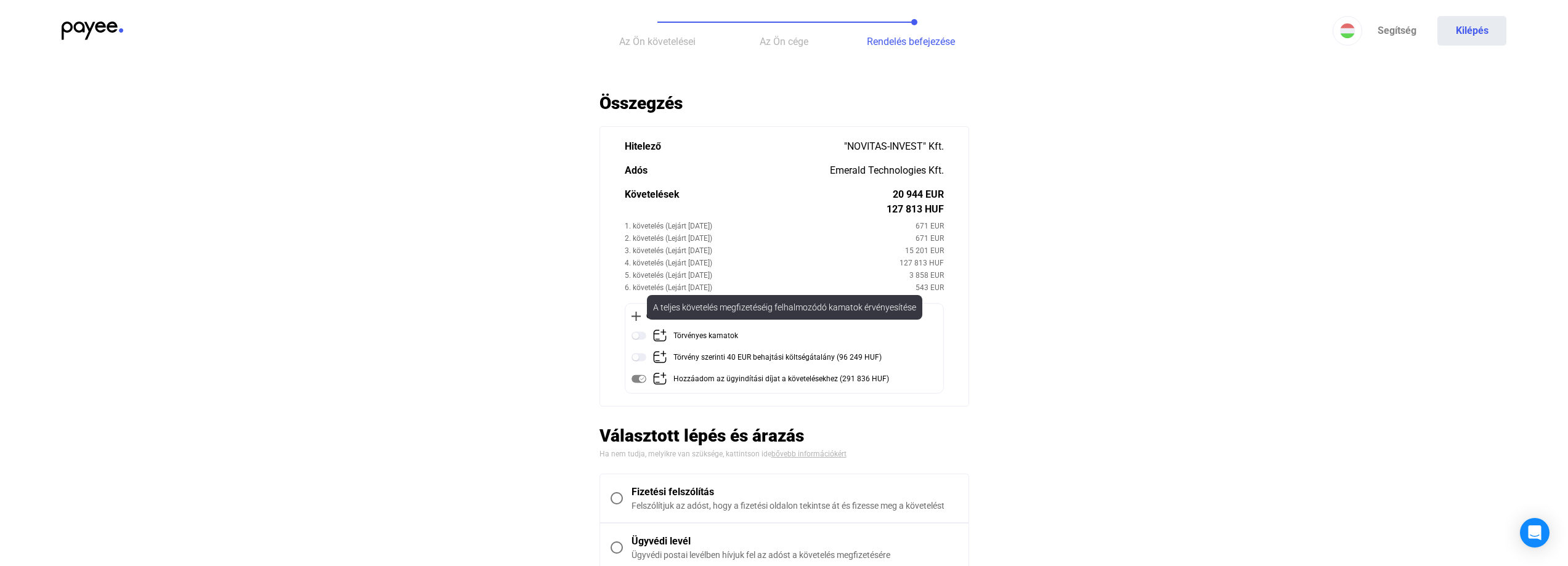
click at [635, 335] on img at bounding box center [639, 335] width 15 height 15
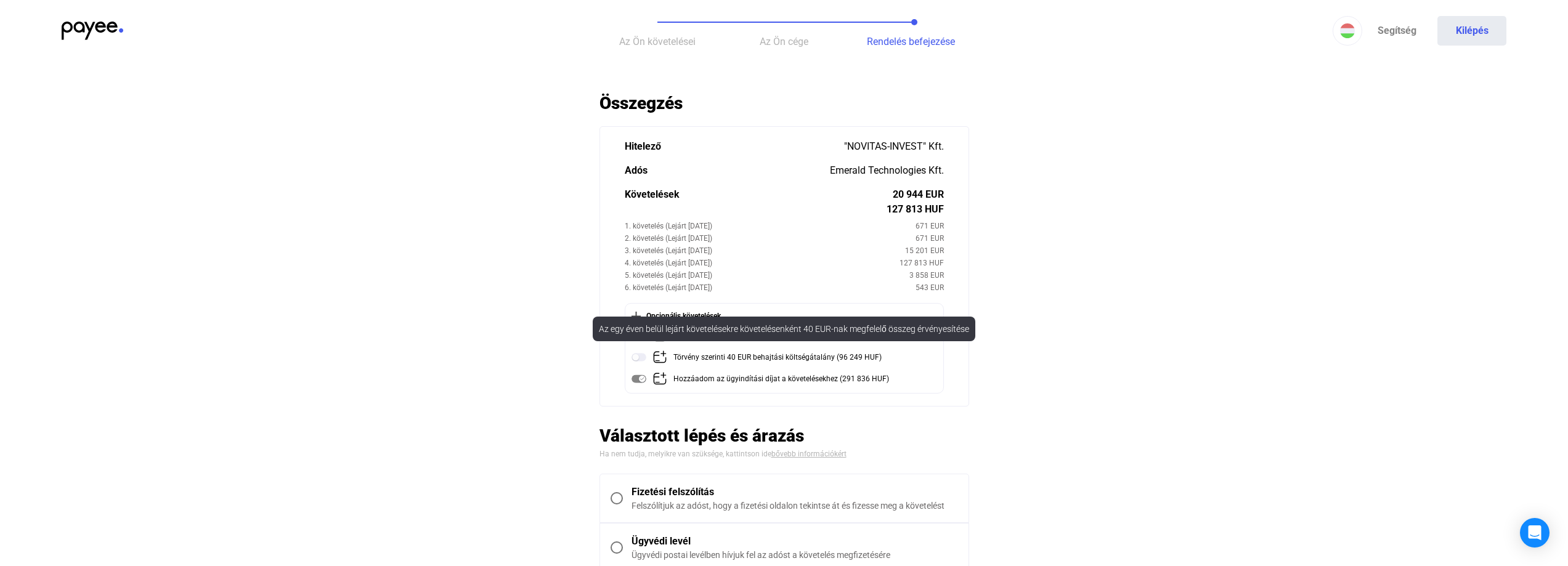
click at [641, 356] on img at bounding box center [639, 356] width 15 height 15
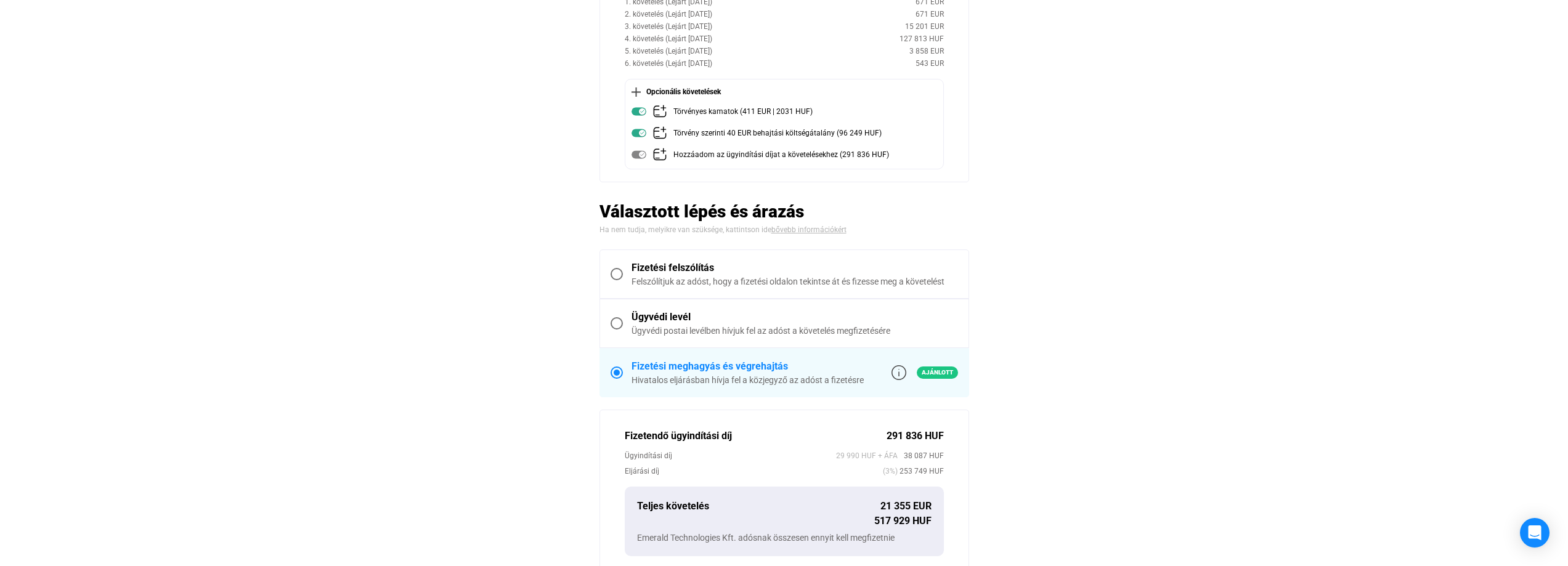
scroll to position [246, 0]
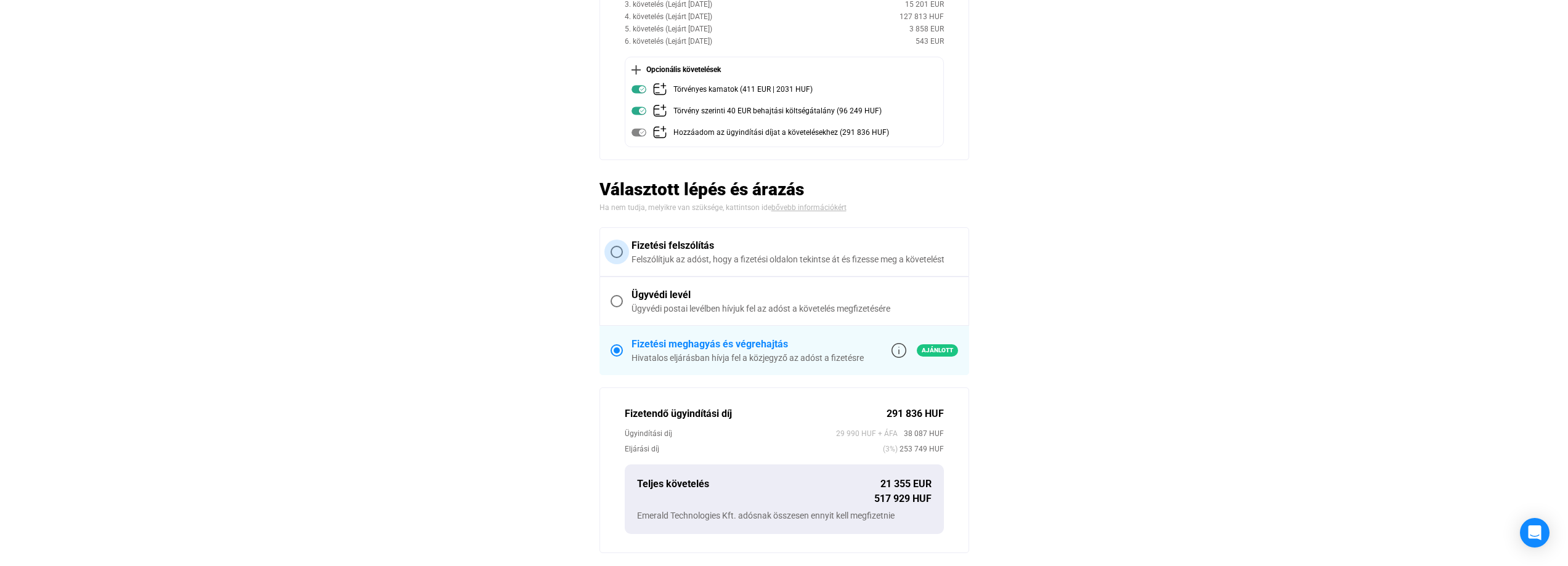
click at [617, 255] on span at bounding box center [617, 252] width 13 height 13
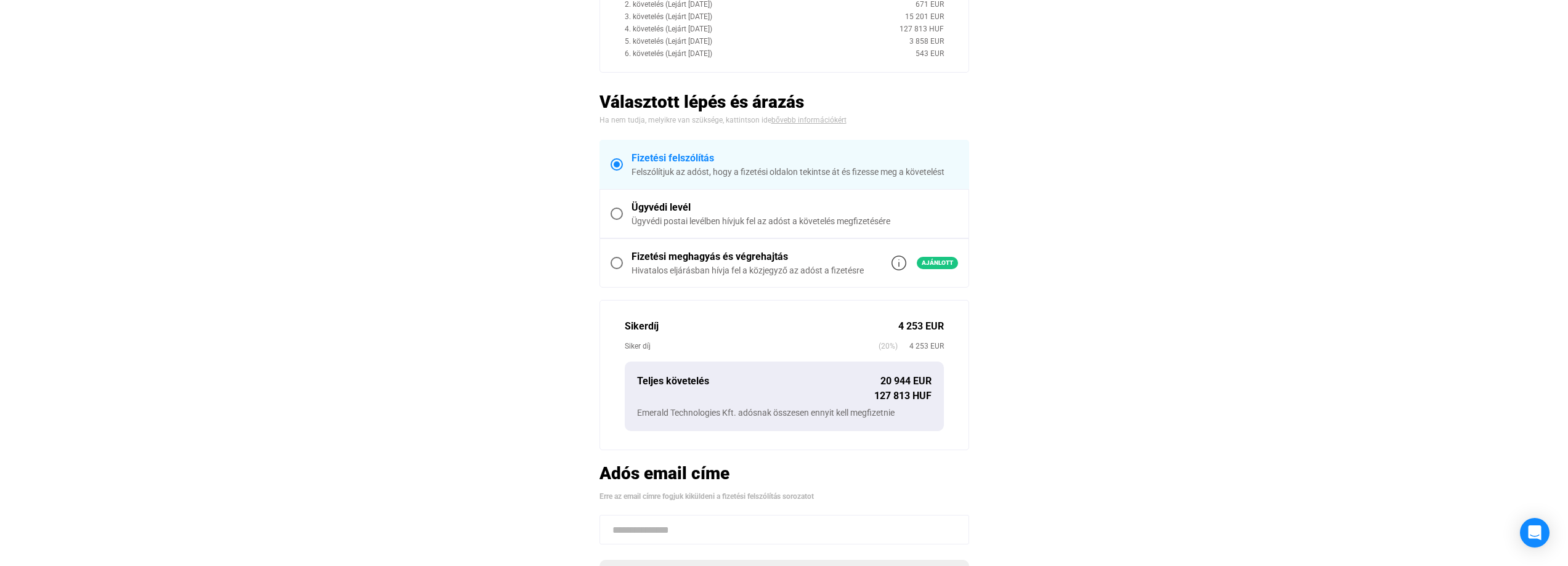
scroll to position [173, 0]
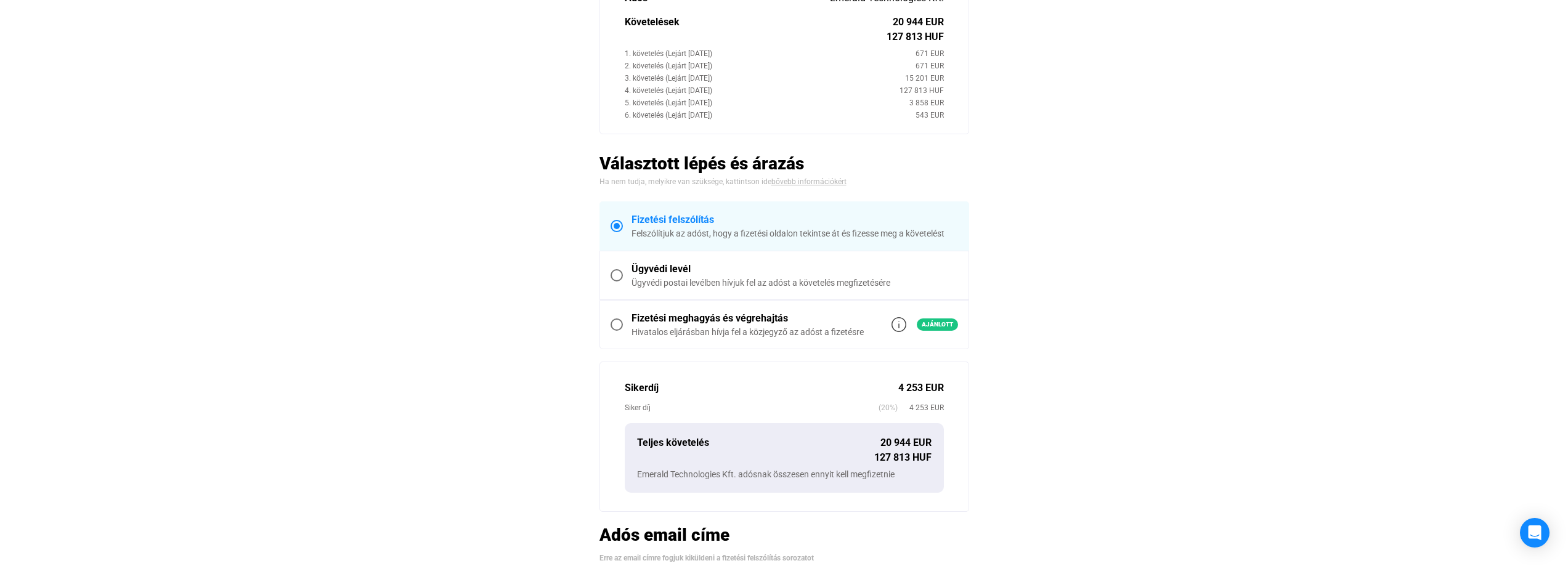
click at [614, 278] on span at bounding box center [617, 275] width 13 height 13
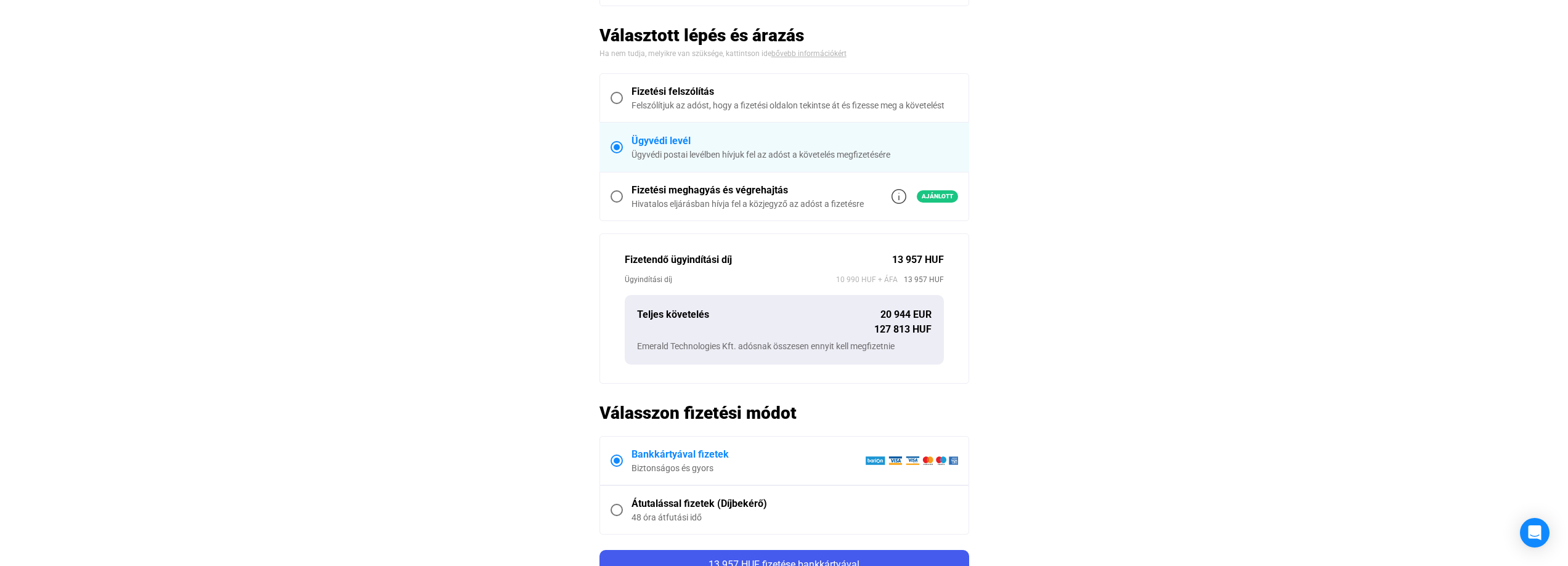
scroll to position [357, 0]
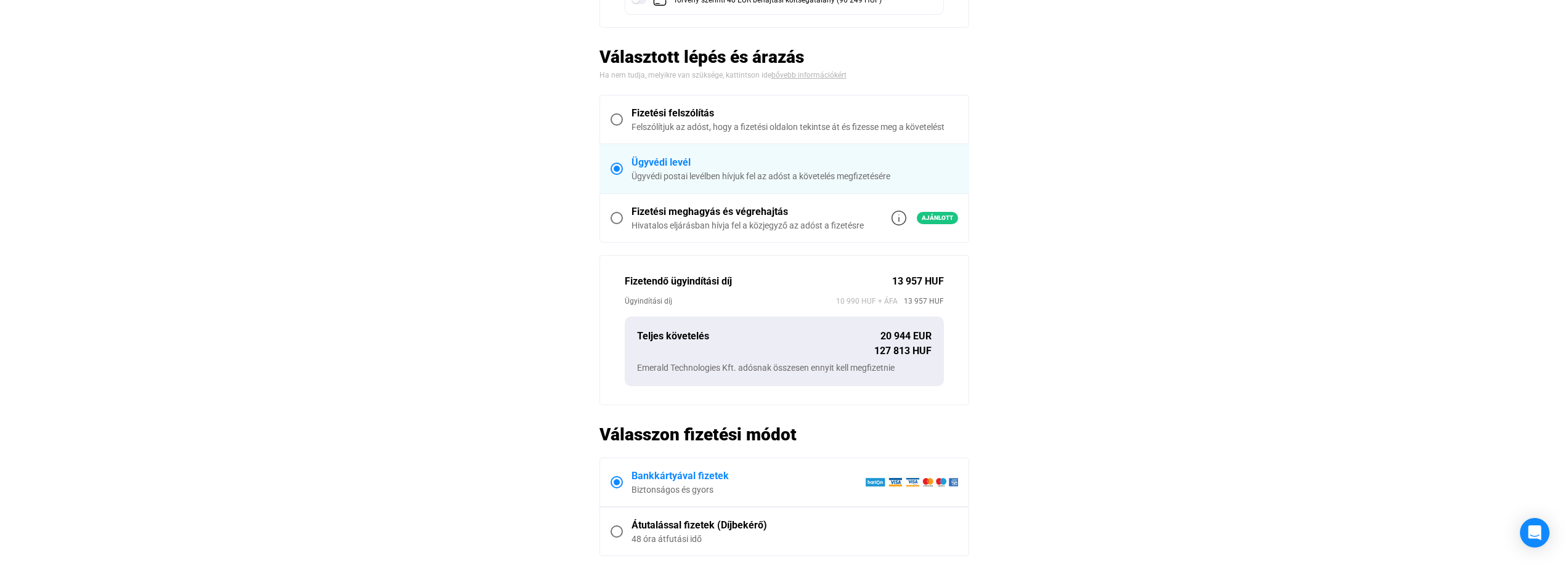
click at [619, 220] on span at bounding box center [617, 218] width 13 height 13
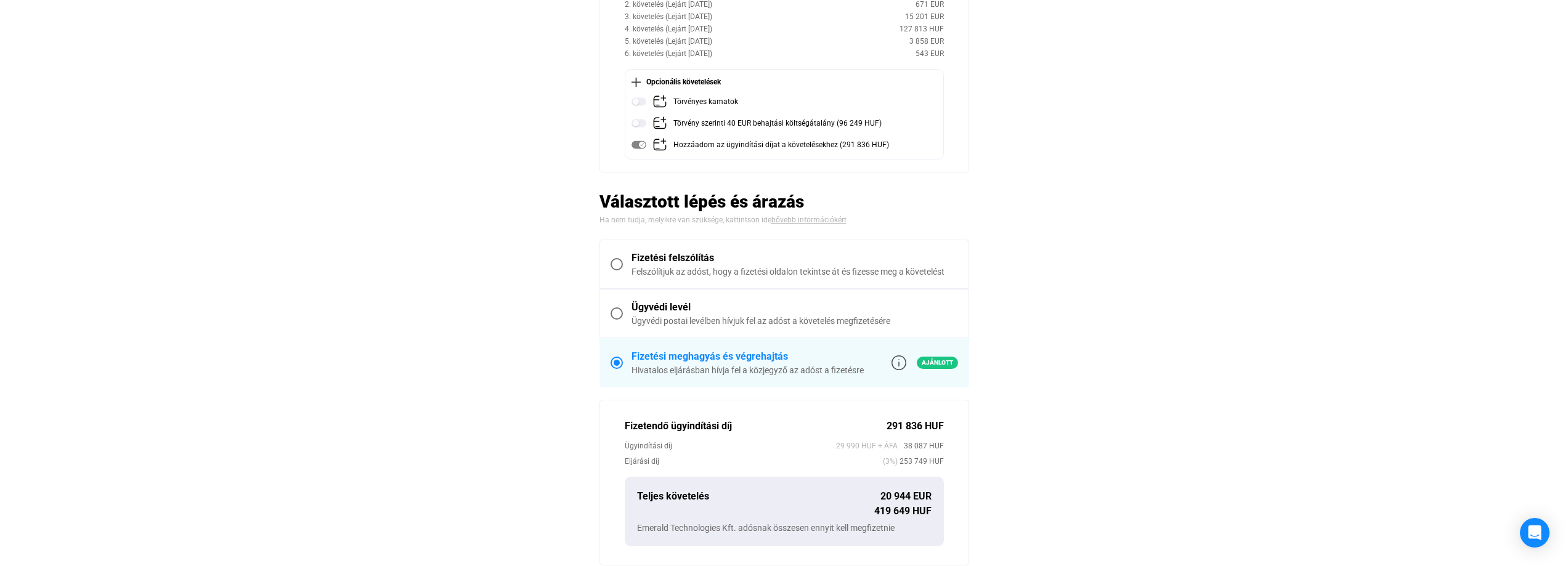
scroll to position [111, 0]
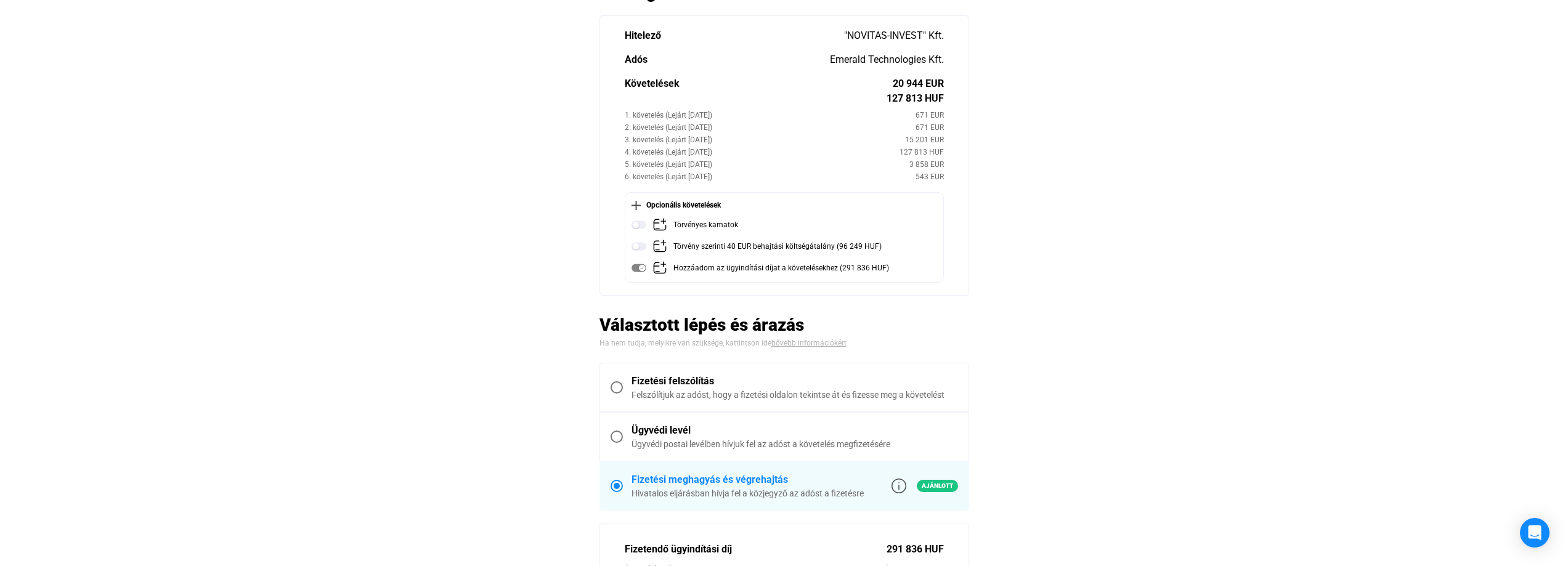
click at [612, 439] on span at bounding box center [617, 437] width 13 height 13
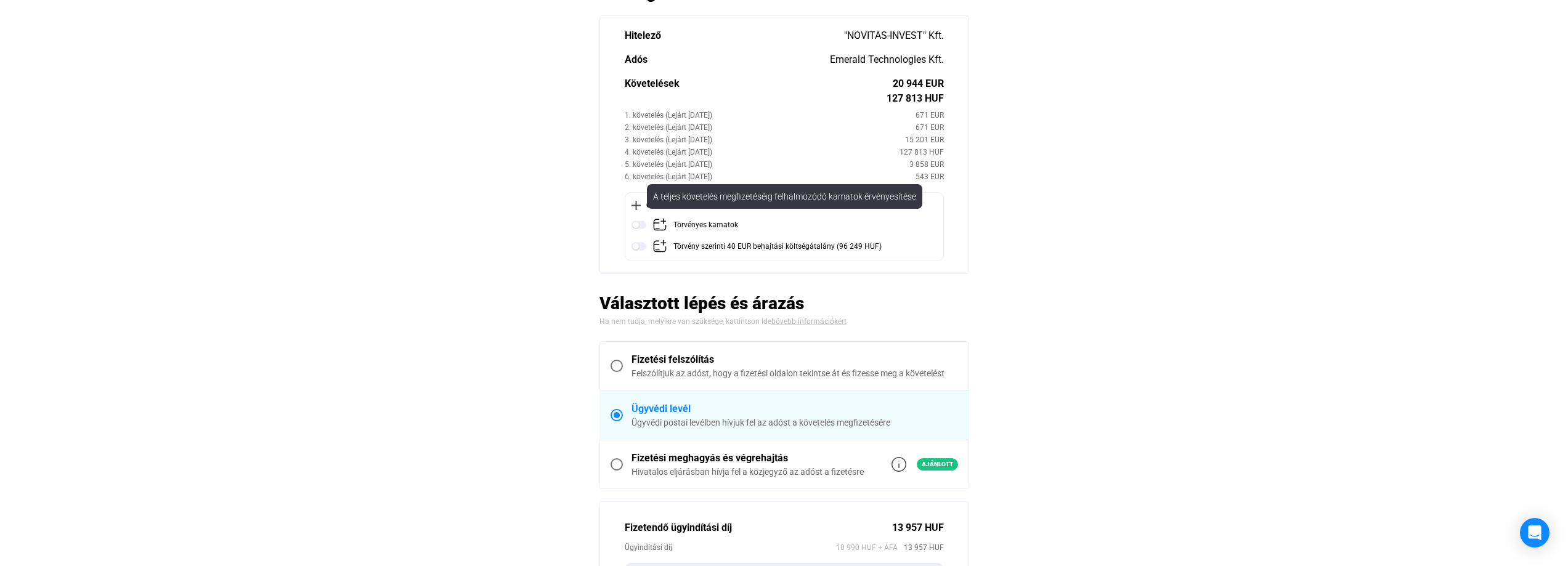
click at [639, 223] on img at bounding box center [639, 224] width 15 height 15
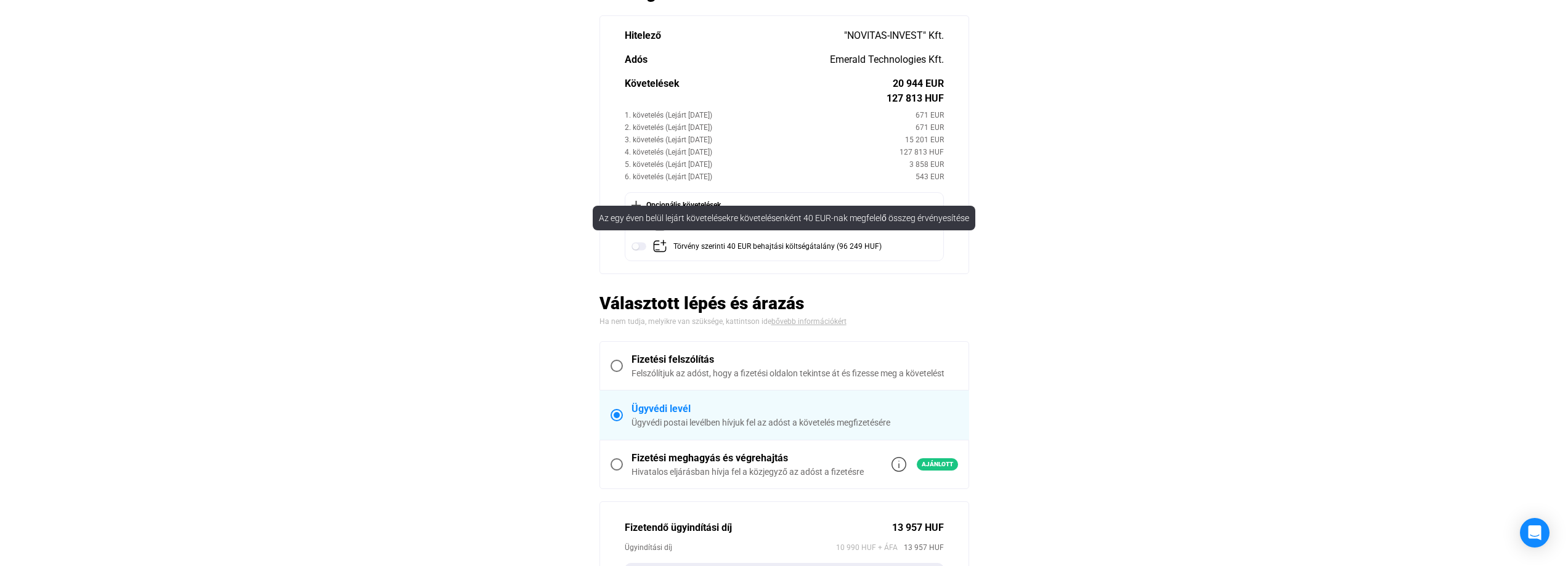
click at [640, 249] on img at bounding box center [639, 246] width 15 height 15
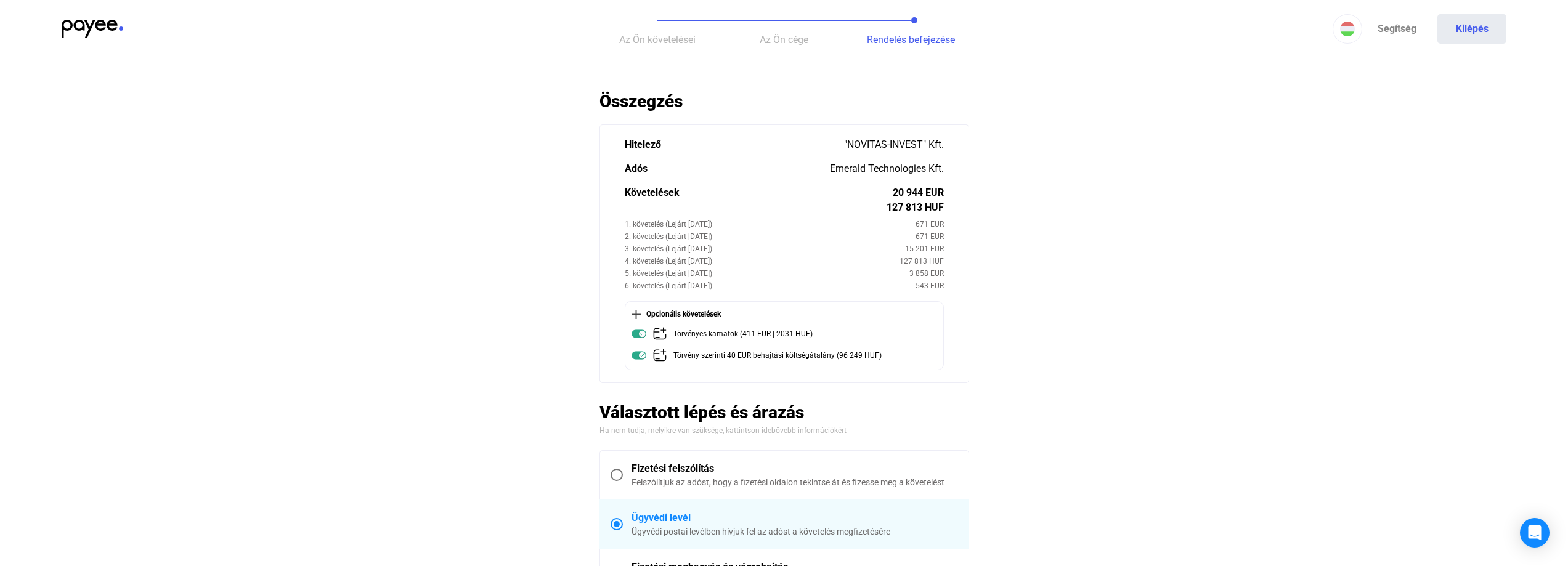
scroll to position [0, 0]
click at [676, 42] on span "Az Ön követelései" at bounding box center [658, 41] width 77 height 12
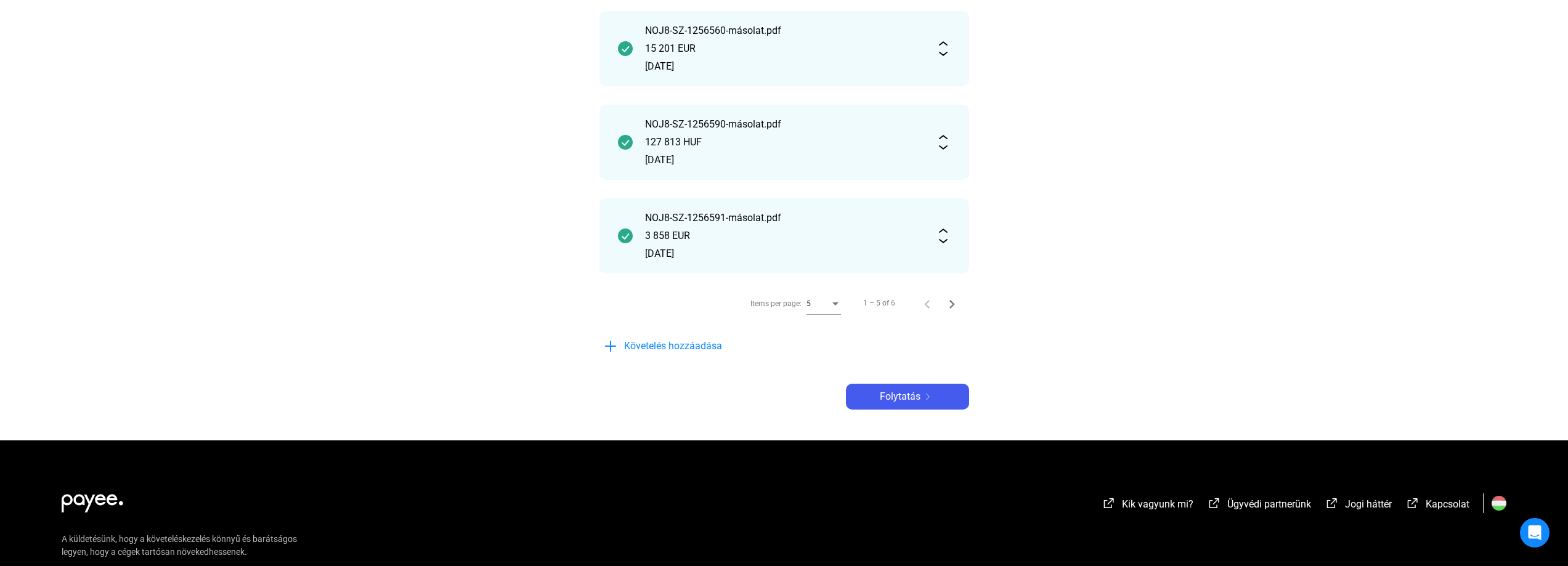
scroll to position [493, 0]
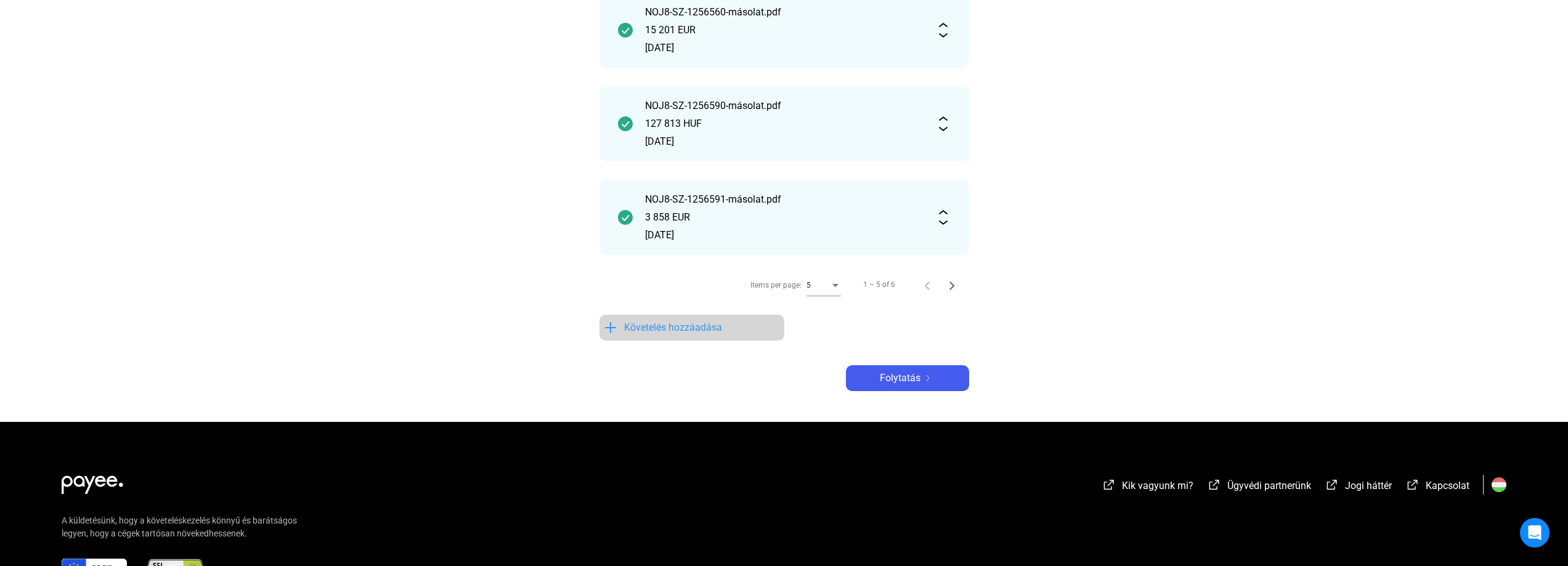
click at [648, 331] on span "Követelés hozzáadása" at bounding box center [673, 328] width 98 height 15
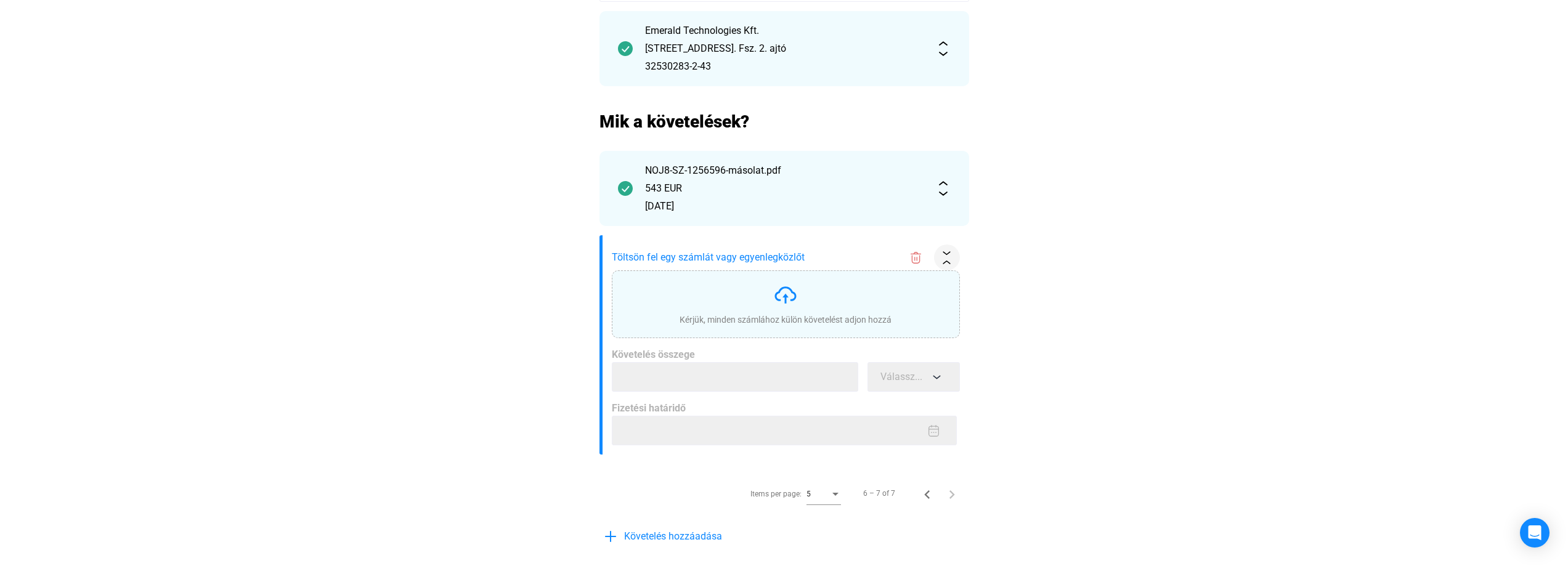
scroll to position [157, 0]
click at [783, 296] on img at bounding box center [786, 295] width 25 height 25
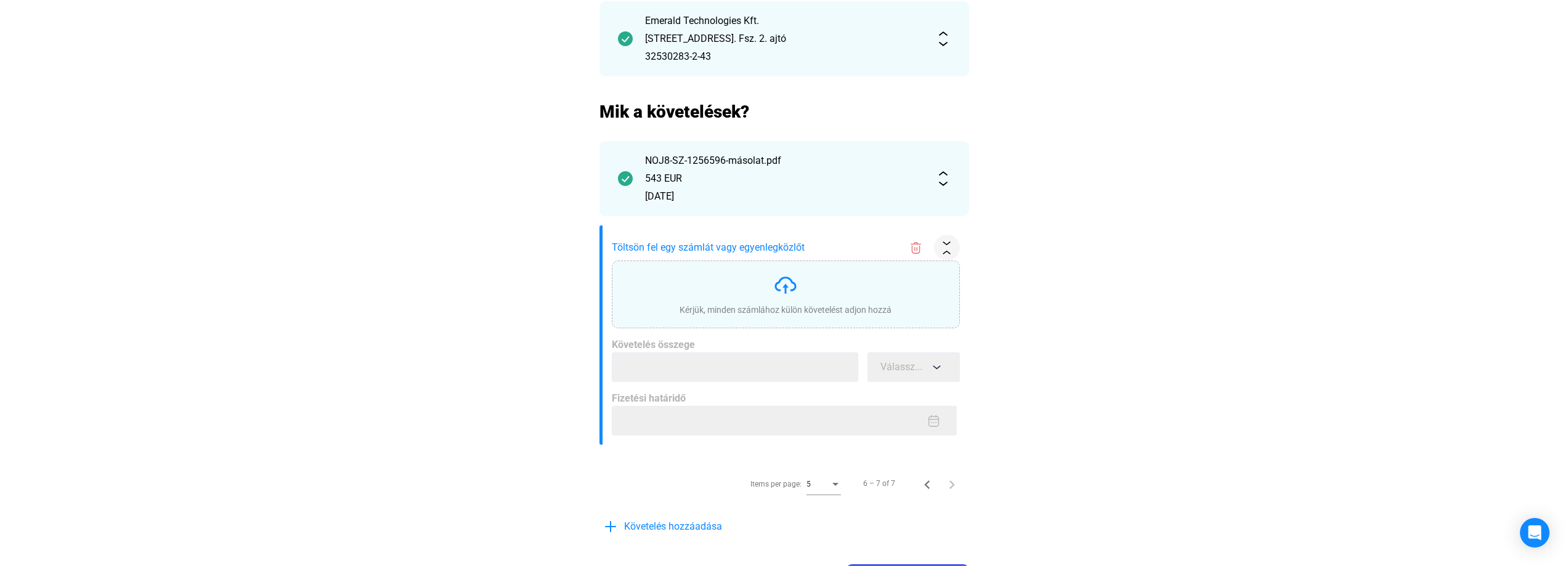
scroll to position [184, 0]
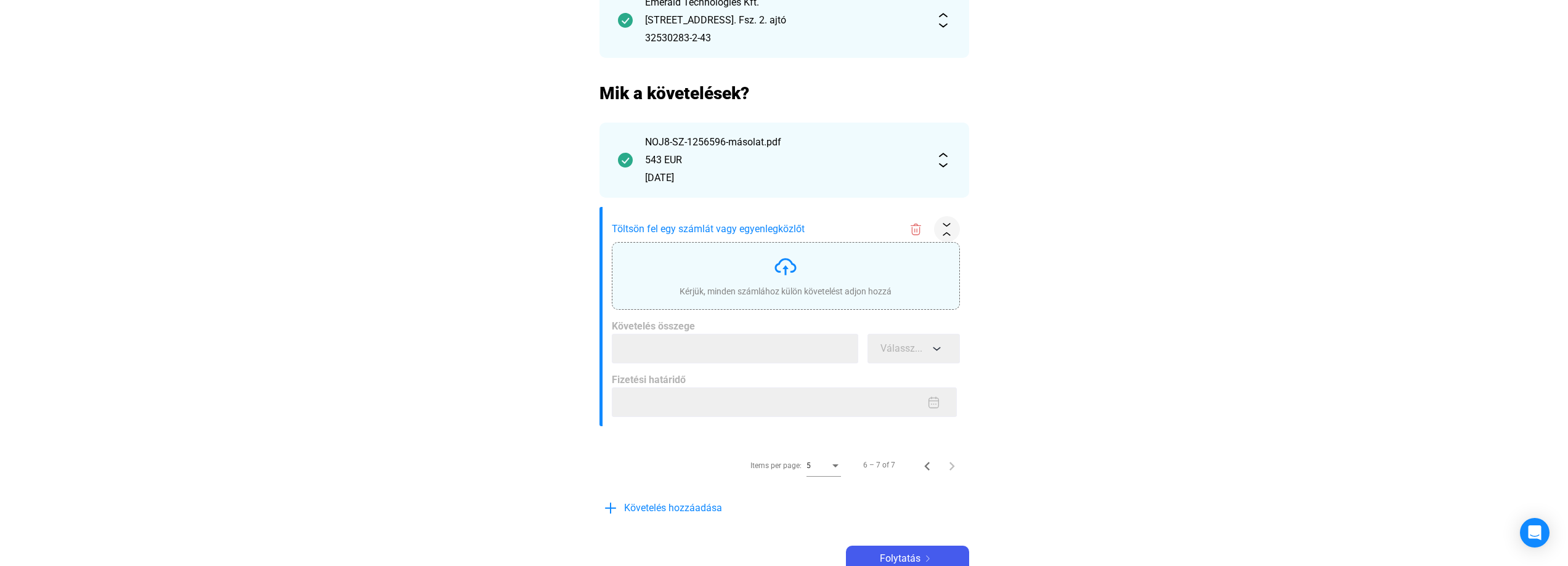
click at [708, 292] on div "Kérjük, minden számlához külön követelést adjon hozzá" at bounding box center [785, 292] width 212 height 13
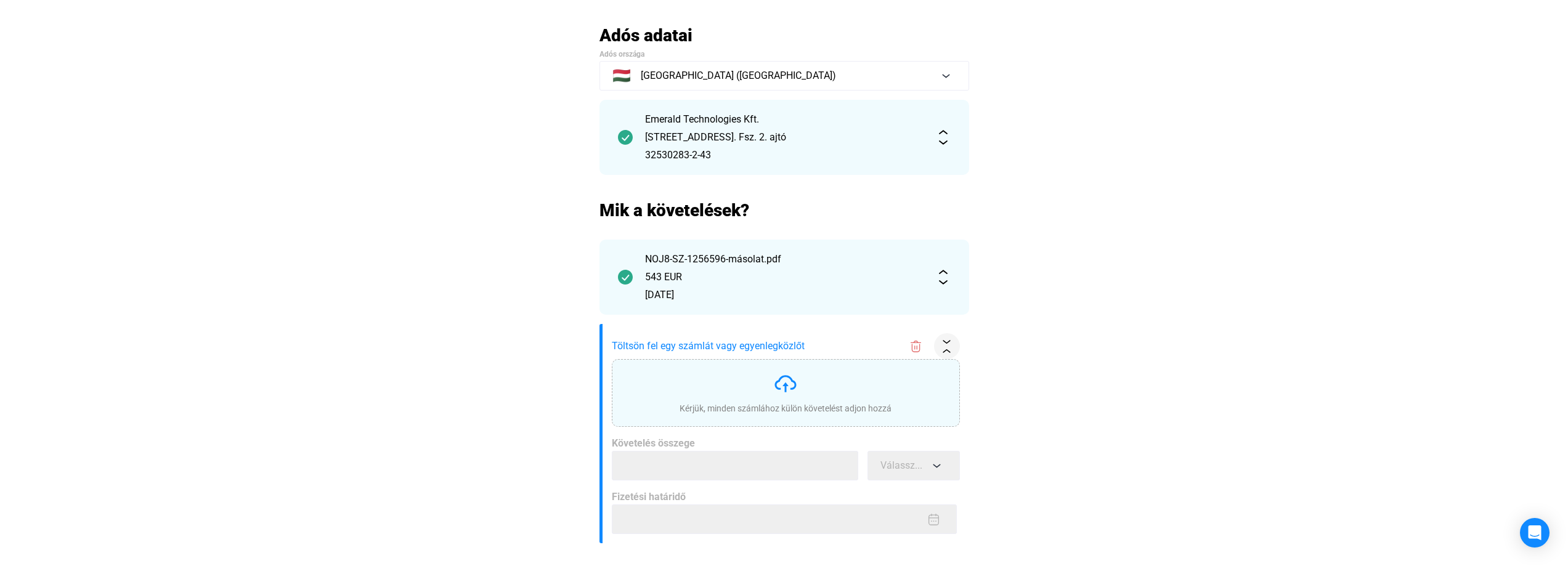
scroll to position [0, 0]
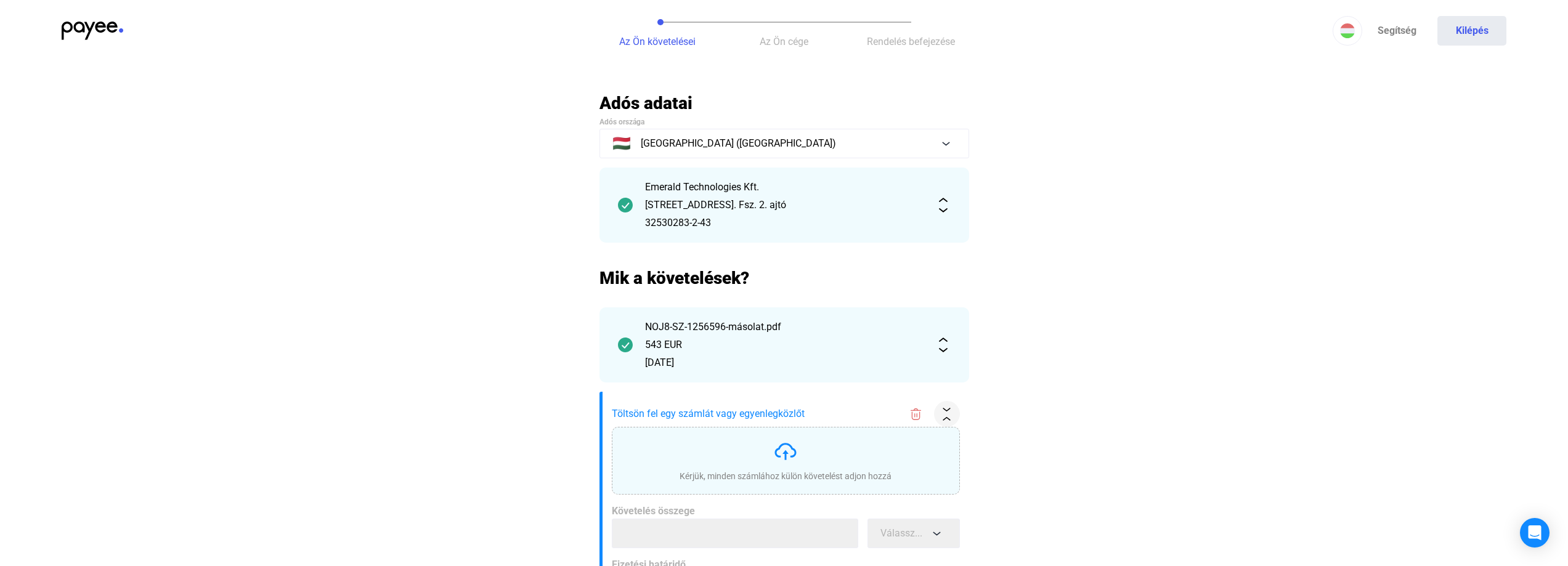
click at [783, 39] on span "Az Ön cége" at bounding box center [784, 41] width 48 height 12
click at [786, 39] on span "Az Ön cége" at bounding box center [784, 41] width 48 height 12
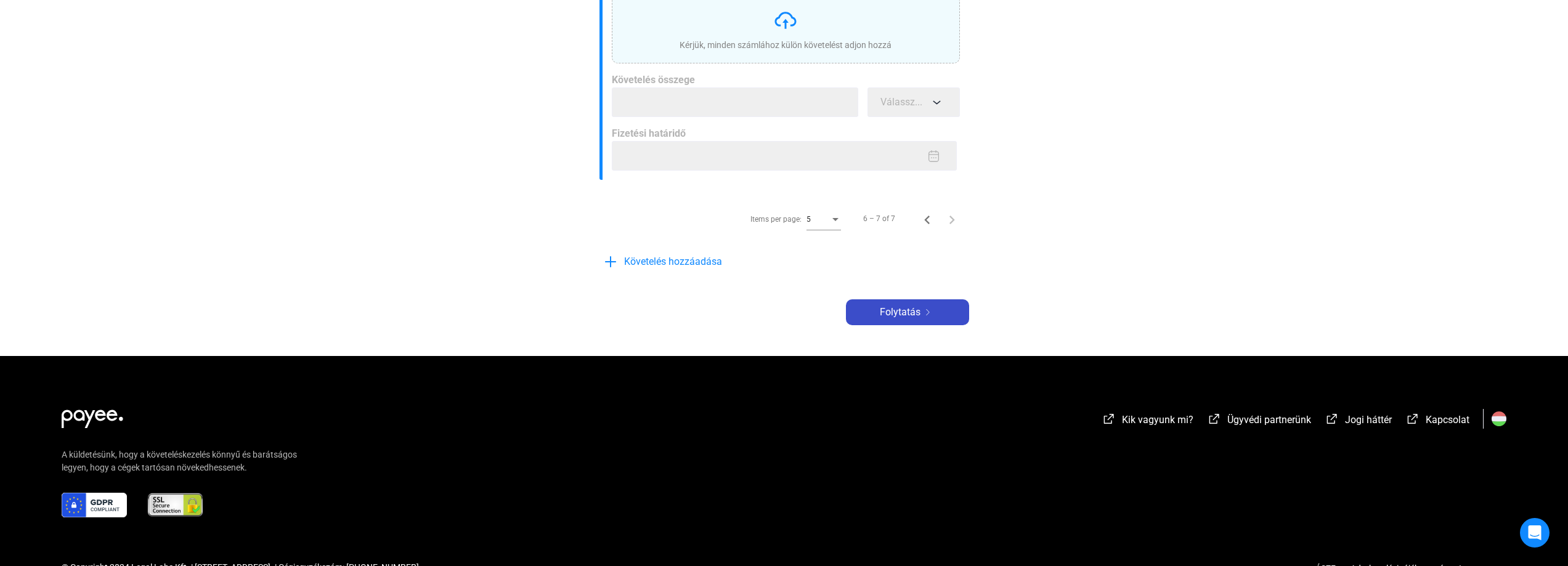
drag, startPoint x: 903, startPoint y: 309, endPoint x: 935, endPoint y: 313, distance: 32.2
click at [902, 309] on span "Folytatás" at bounding box center [900, 312] width 41 height 15
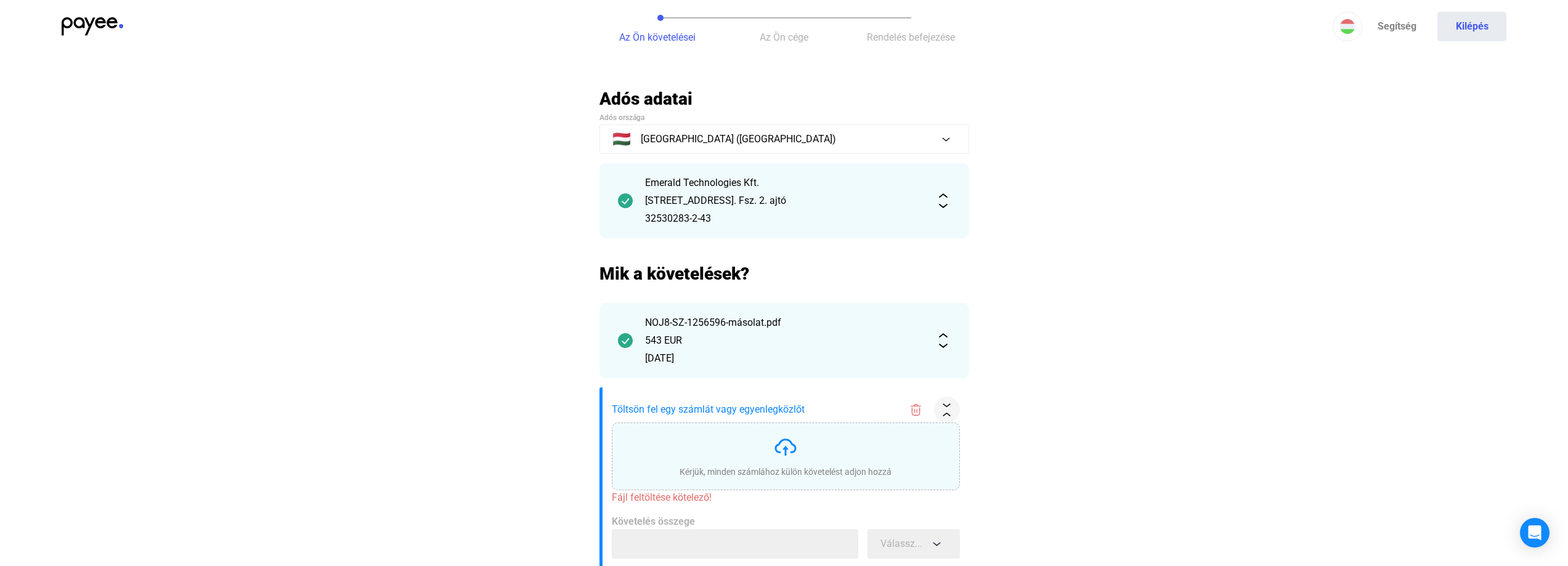
scroll to position [0, 0]
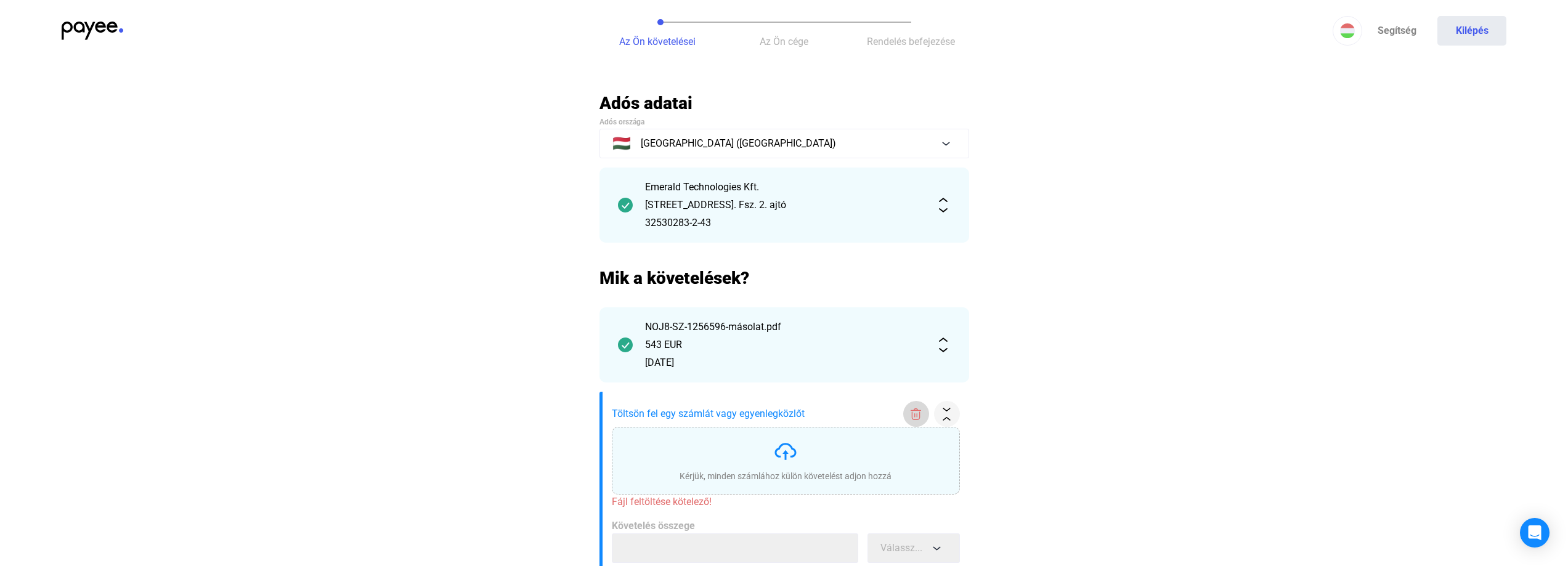
click at [914, 410] on img at bounding box center [916, 414] width 13 height 13
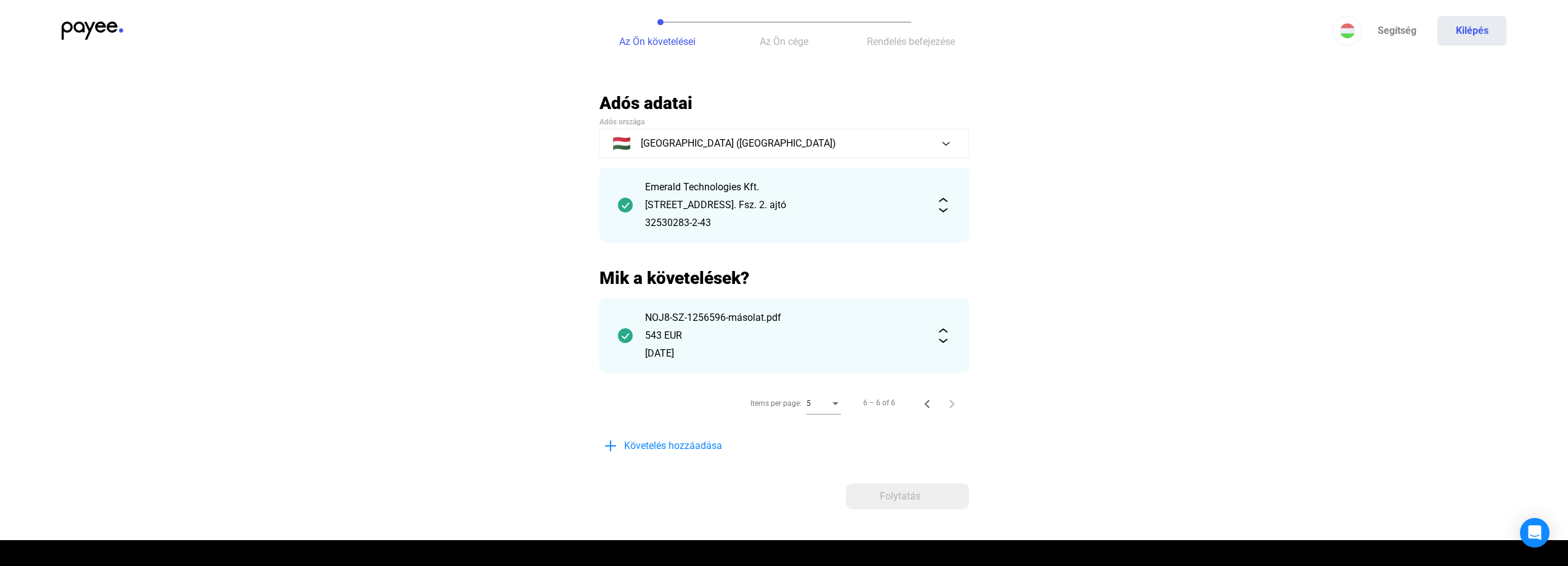
click at [796, 37] on span "Az Ön cége" at bounding box center [784, 41] width 48 height 12
click at [788, 50] on button "Az Ön cége" at bounding box center [784, 30] width 127 height 62
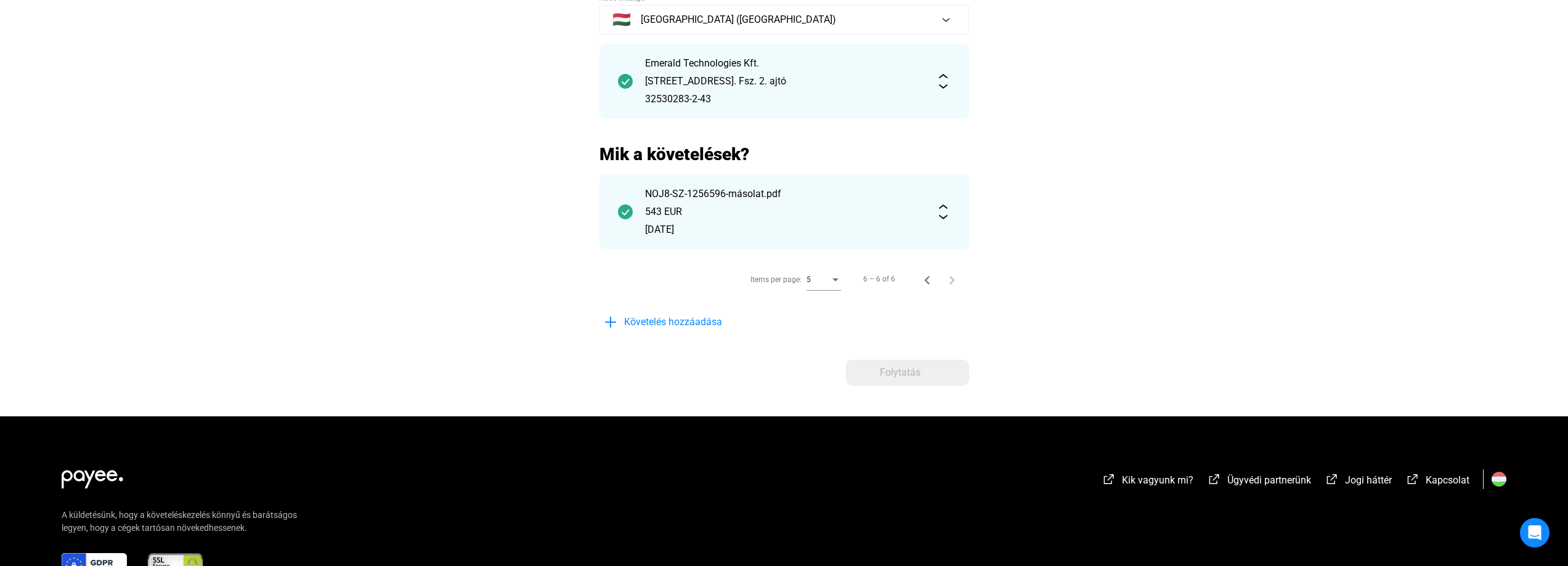
scroll to position [217, 0]
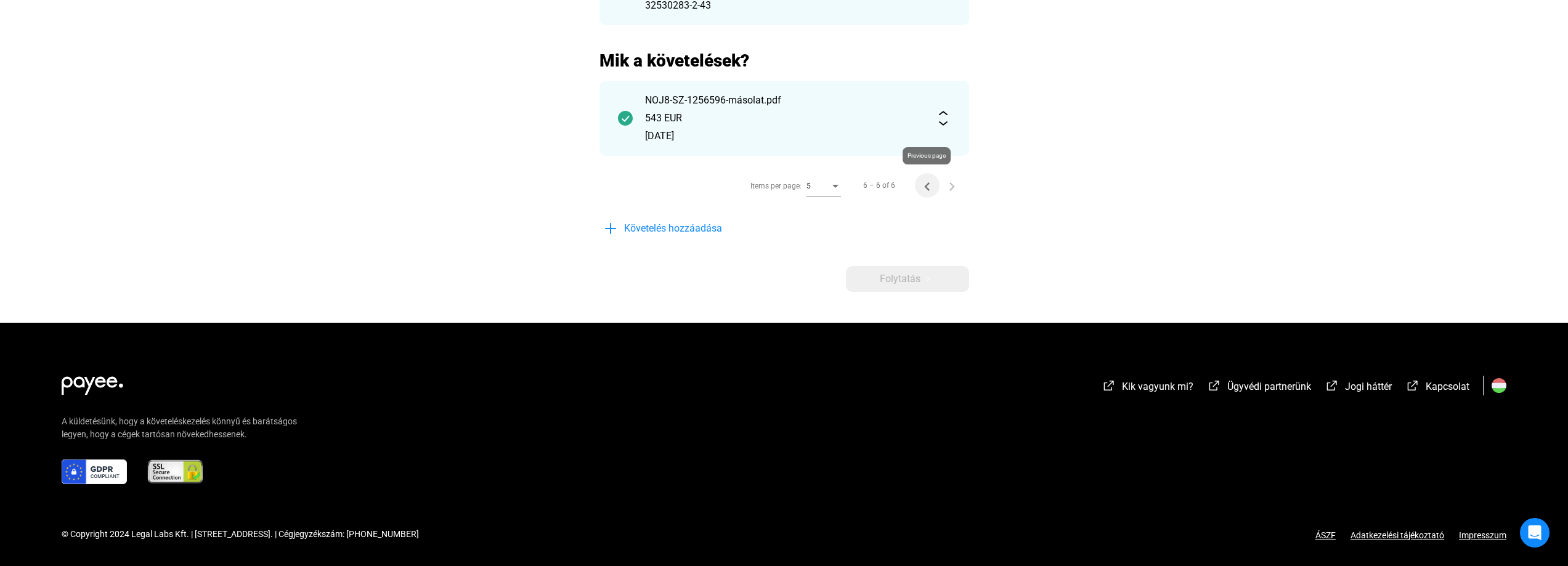
click at [922, 187] on icon "Previous page" at bounding box center [928, 187] width 17 height 17
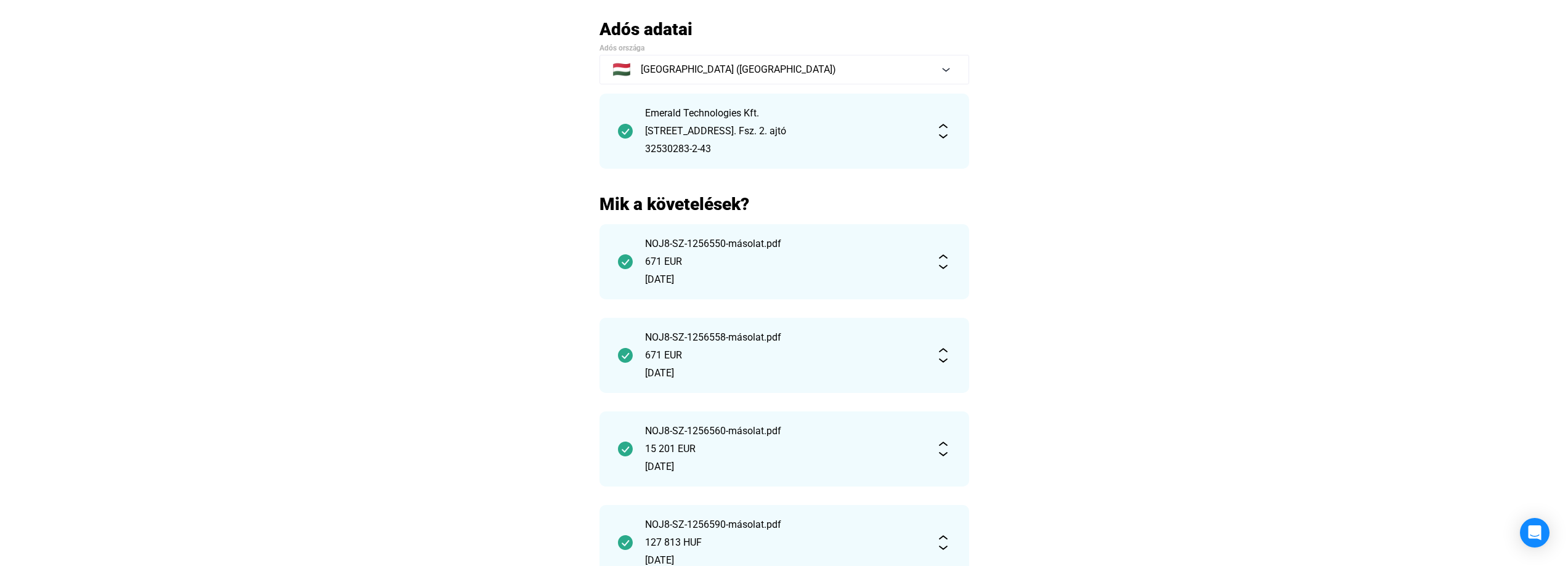
scroll to position [0, 0]
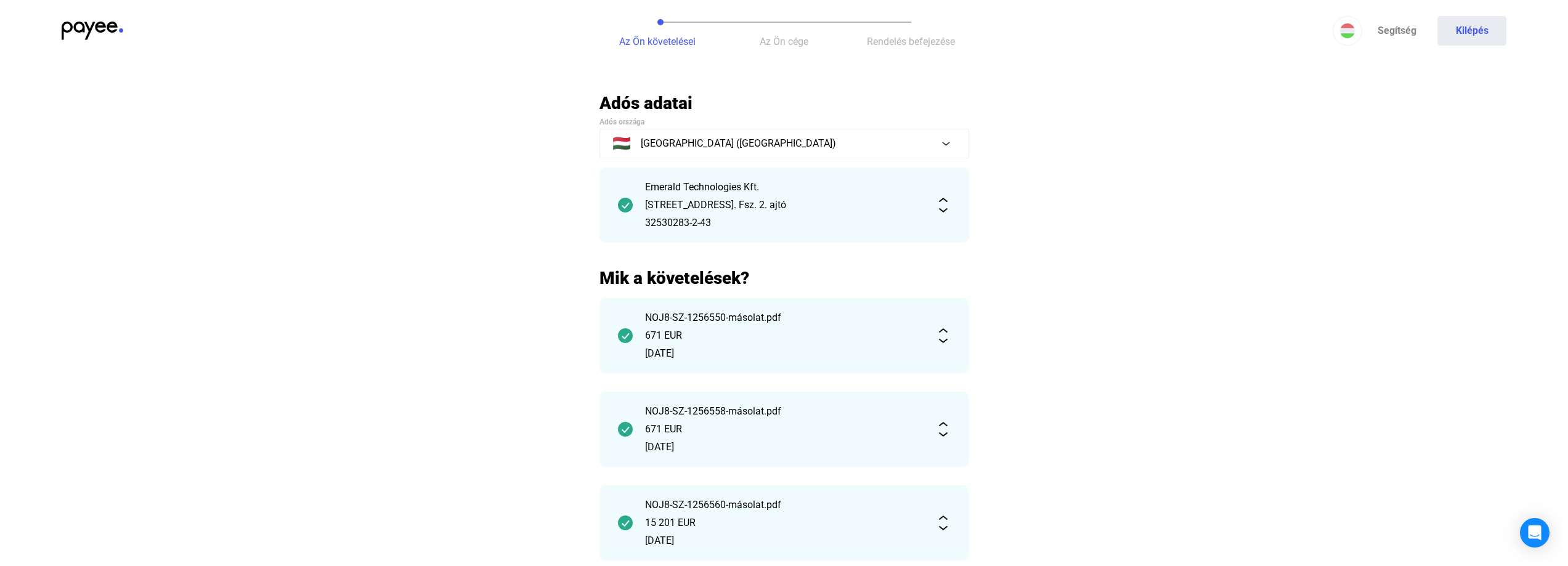
click at [795, 42] on span "Az Ön cége" at bounding box center [784, 41] width 48 height 12
click at [910, 36] on span "Rendelés befejezése" at bounding box center [910, 41] width 88 height 12
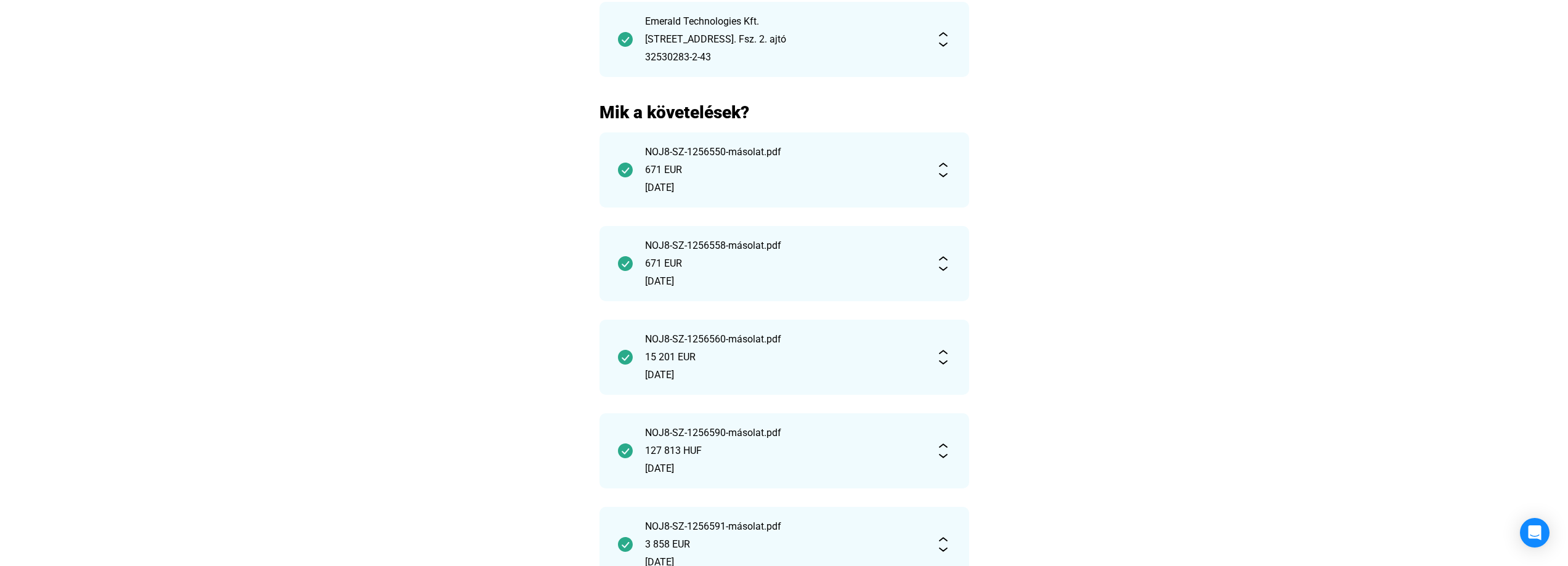
scroll to position [431, 0]
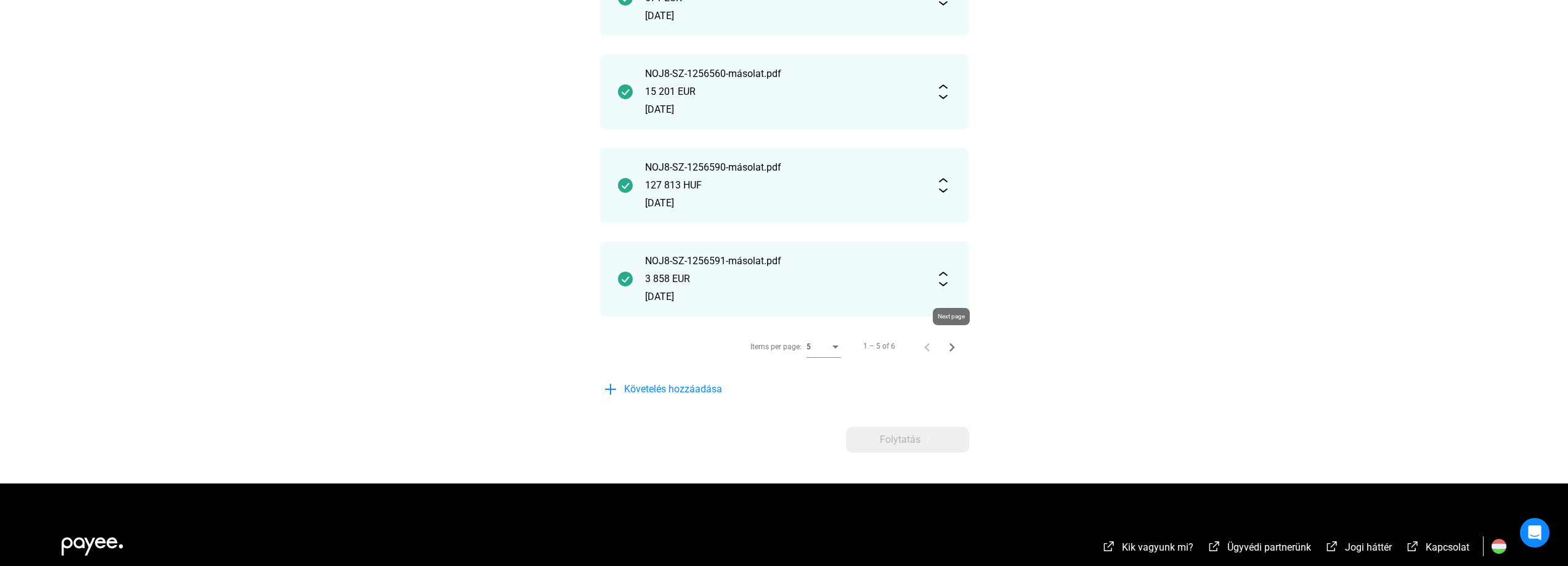
click at [951, 349] on icon "Next page" at bounding box center [952, 347] width 17 height 17
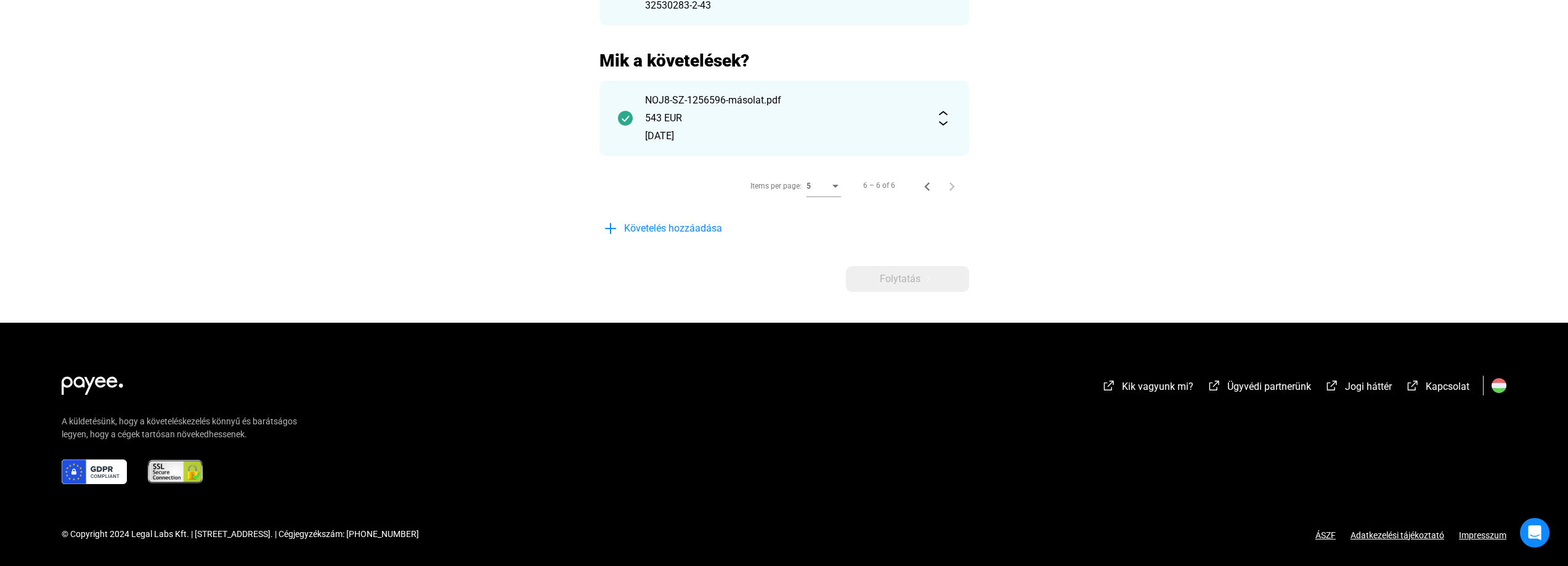
scroll to position [0, 0]
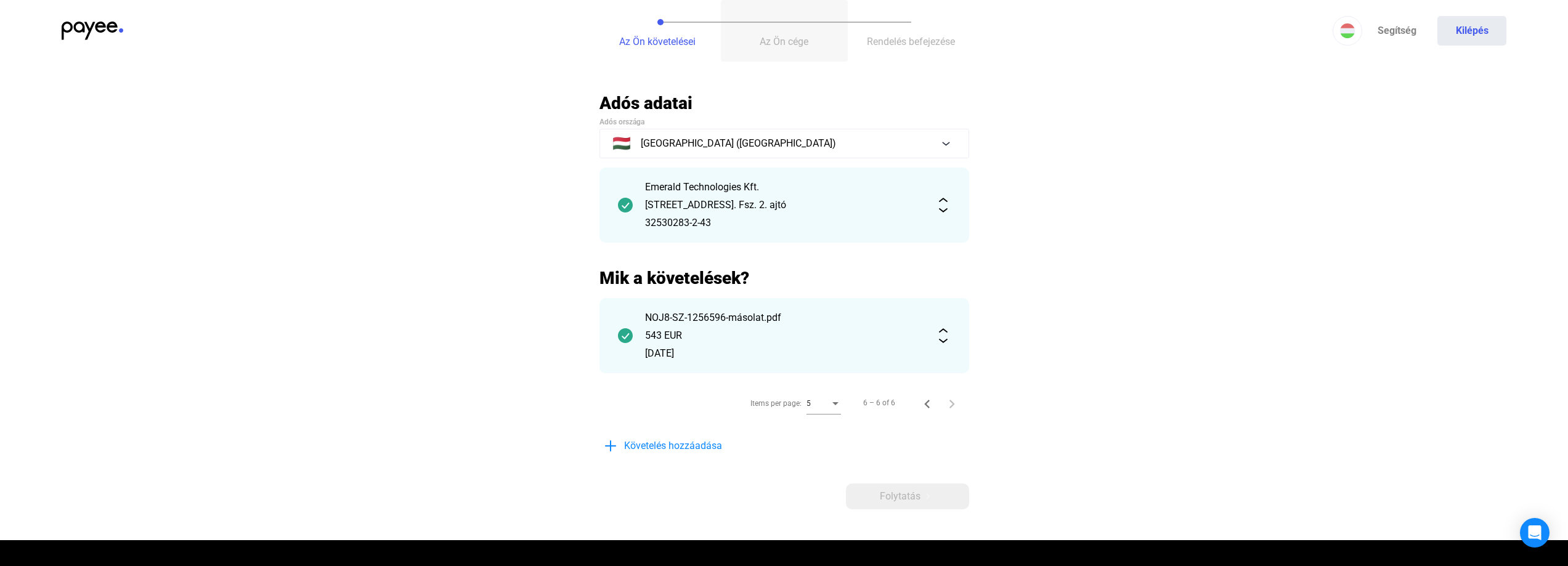
click at [780, 45] on span "Az Ön cége" at bounding box center [784, 41] width 48 height 12
click at [786, 36] on span "Az Ön cége" at bounding box center [784, 41] width 48 height 12
click at [788, 46] on span "Az Ön cége" at bounding box center [784, 41] width 48 height 12
click at [925, 41] on span "Rendelés befejezése" at bounding box center [910, 41] width 88 height 12
click at [780, 39] on span "Az Ön cége" at bounding box center [784, 41] width 48 height 12
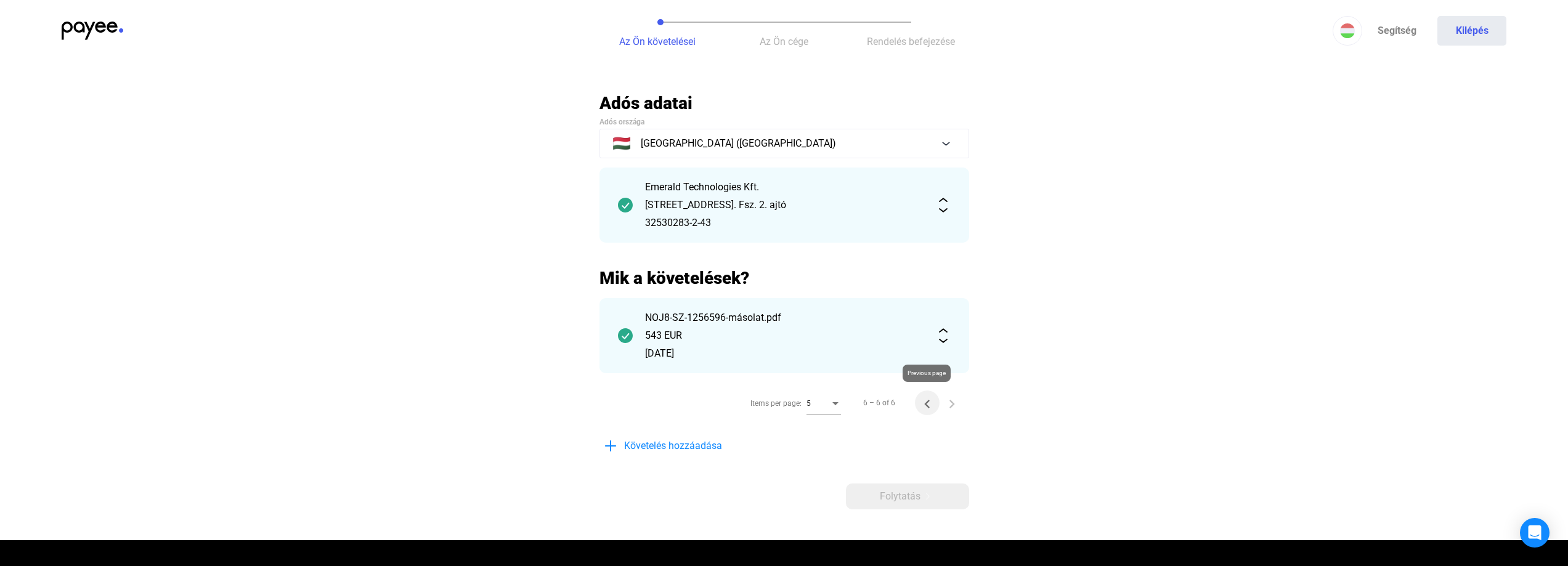
click at [926, 403] on icon "Previous page" at bounding box center [927, 403] width 5 height 9
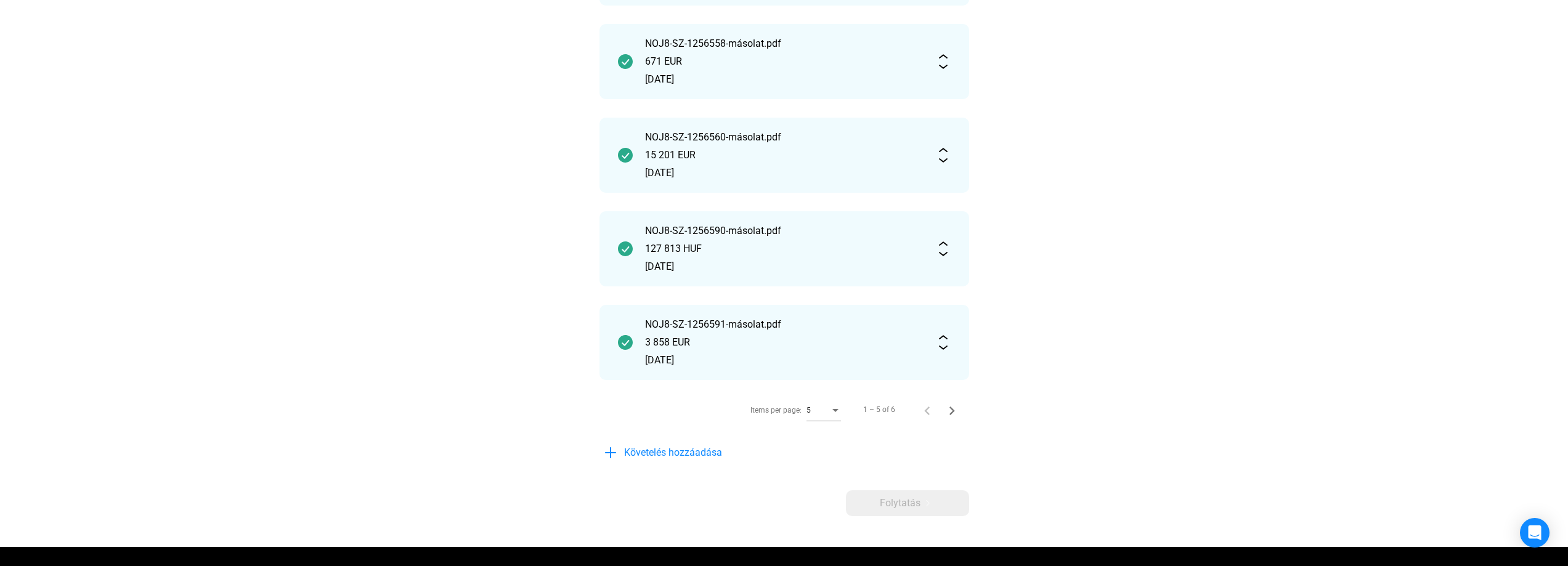
scroll to position [370, 0]
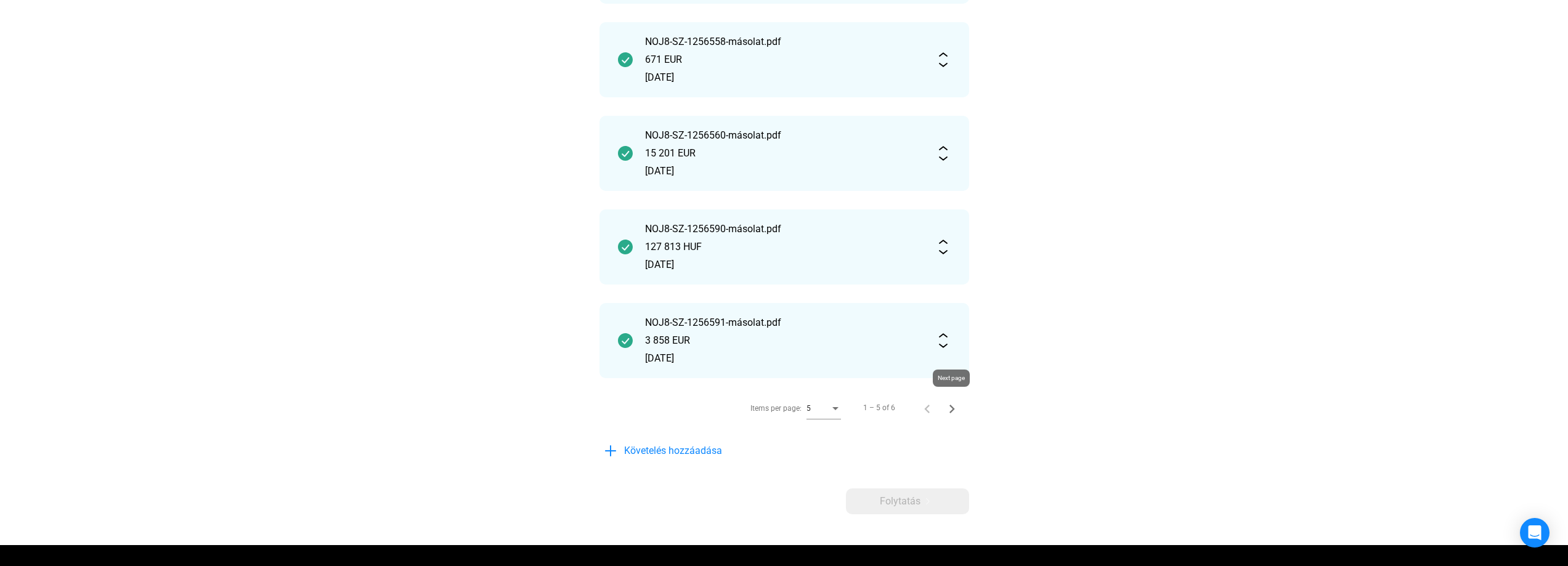
click at [952, 408] on icon "Next page" at bounding box center [952, 409] width 17 height 17
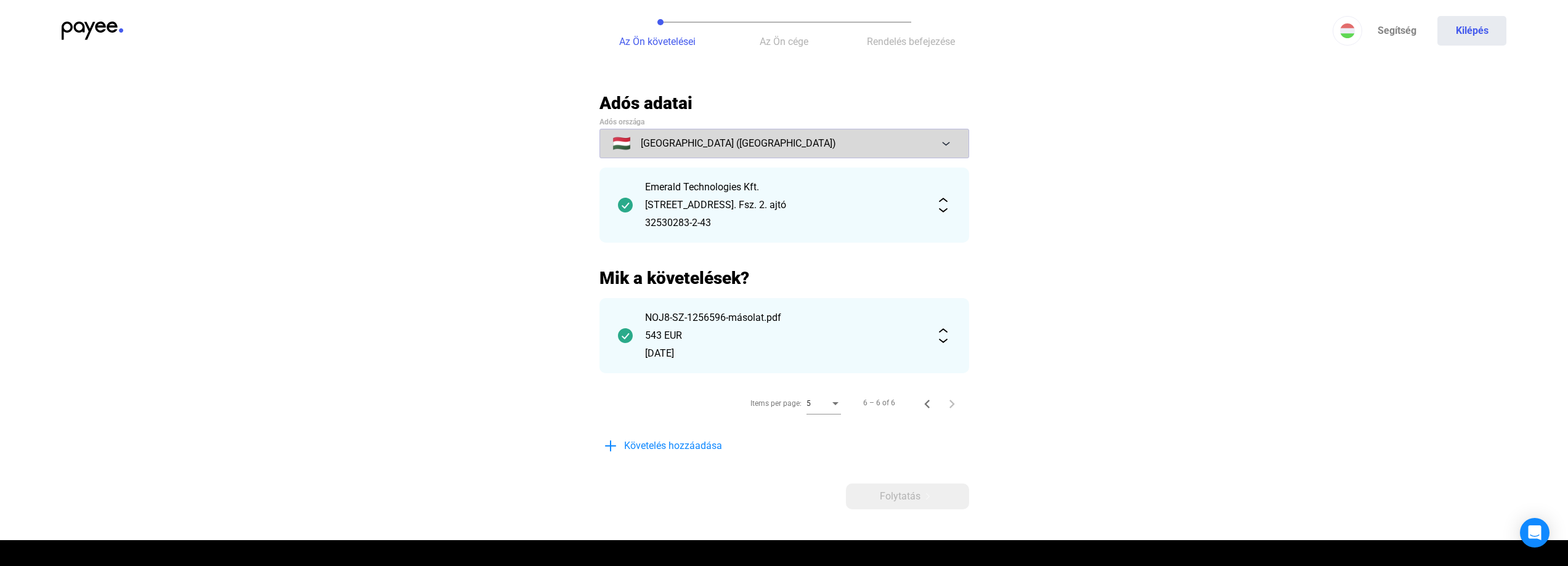
click at [945, 145] on button "🇭🇺 Magyarország (Hungary)" at bounding box center [784, 144] width 370 height 30
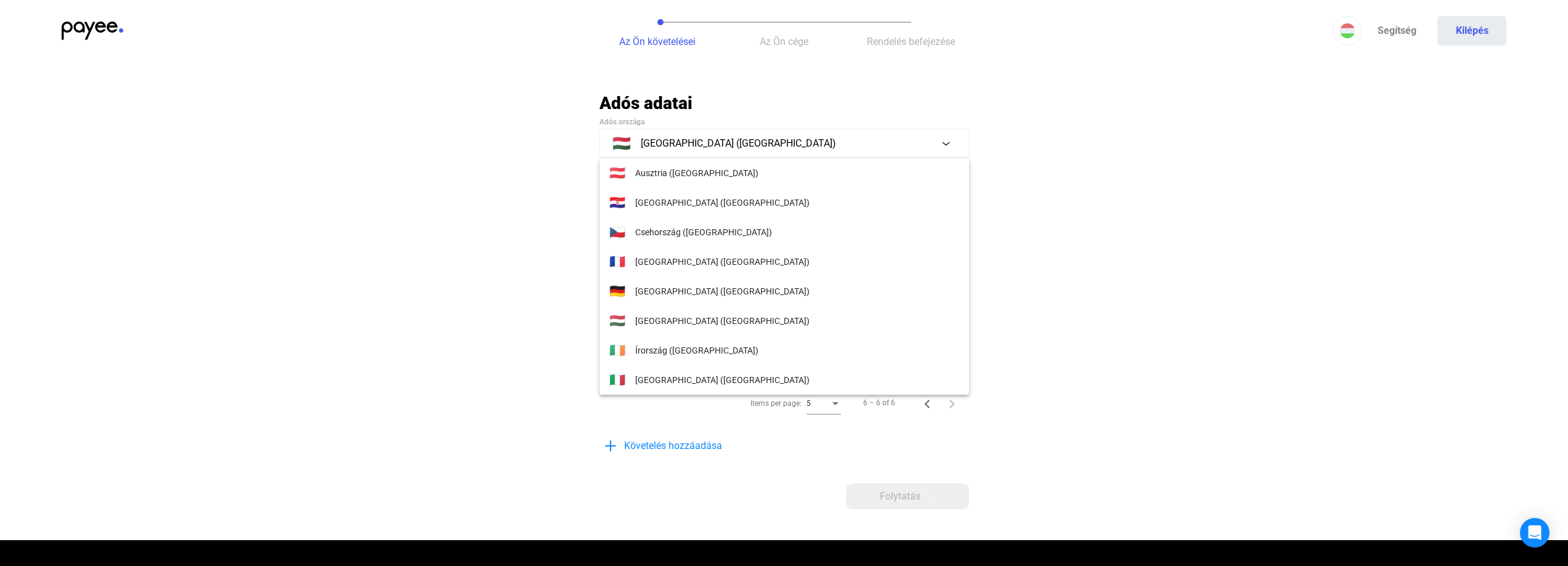
click at [1076, 70] on div at bounding box center [784, 283] width 1568 height 566
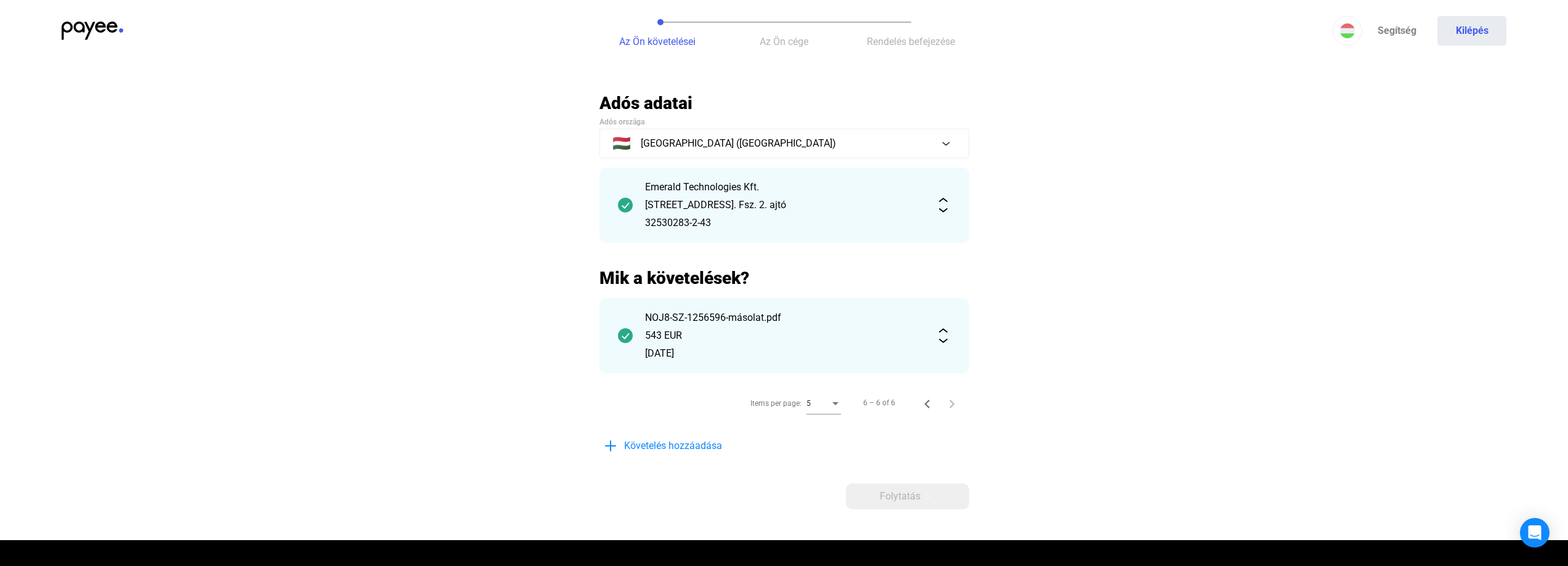
click at [893, 45] on span "Rendelés befejezése" at bounding box center [910, 41] width 88 height 12
click at [779, 38] on span "Az Ön cége" at bounding box center [784, 41] width 48 height 12
click at [773, 38] on span "Az Ön cége" at bounding box center [784, 41] width 48 height 12
click at [649, 39] on span "Az Ön követelései" at bounding box center [658, 41] width 77 height 12
click at [925, 402] on icon "Previous page" at bounding box center [927, 403] width 5 height 9
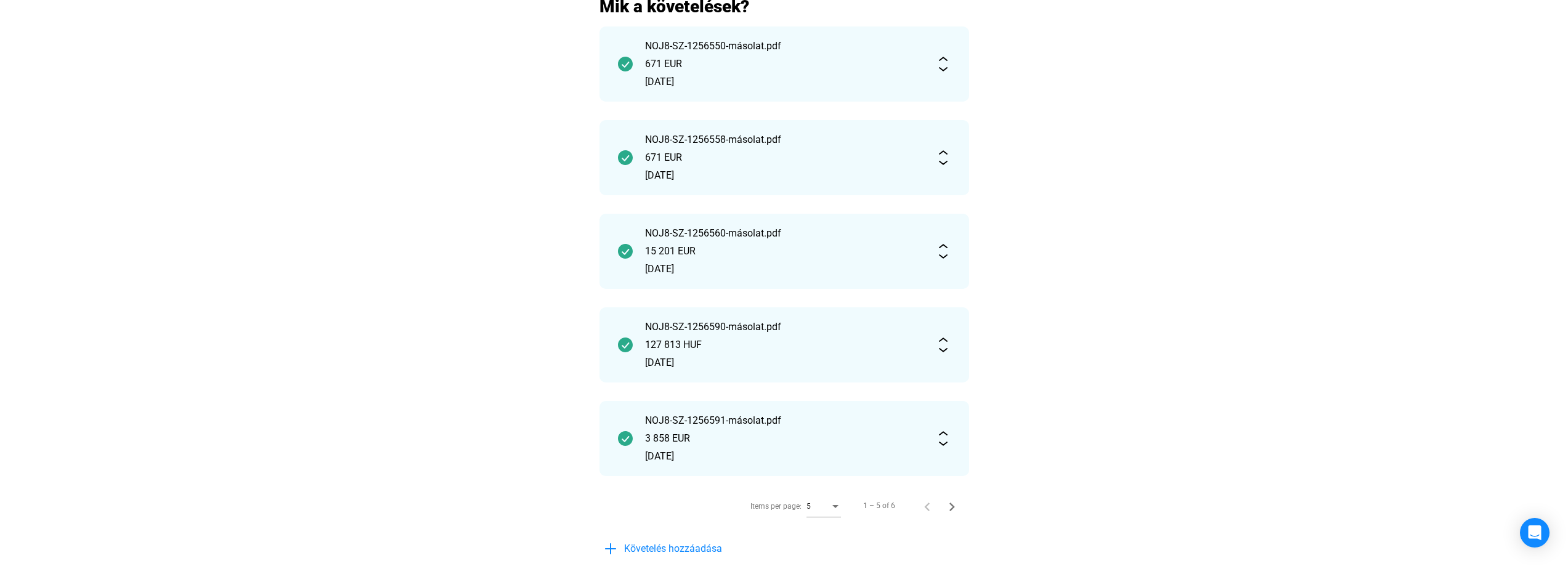
scroll to position [431, 0]
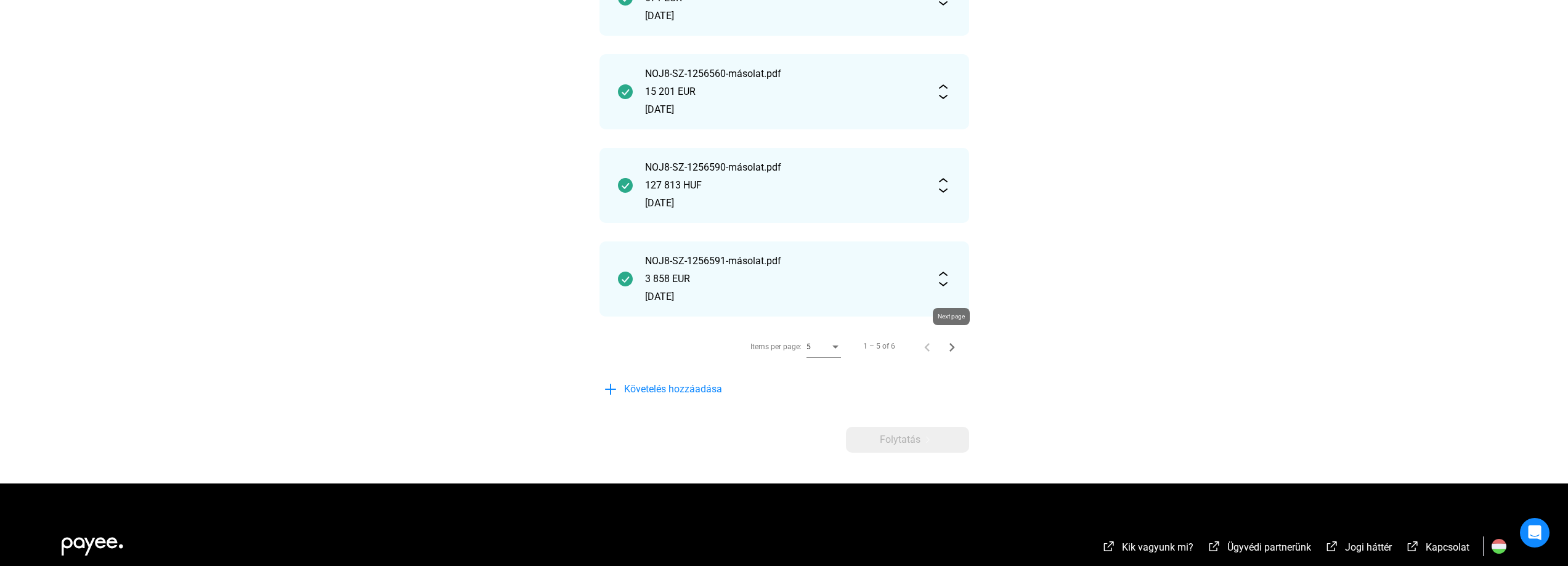
click at [953, 348] on icon "Next page" at bounding box center [952, 347] width 17 height 17
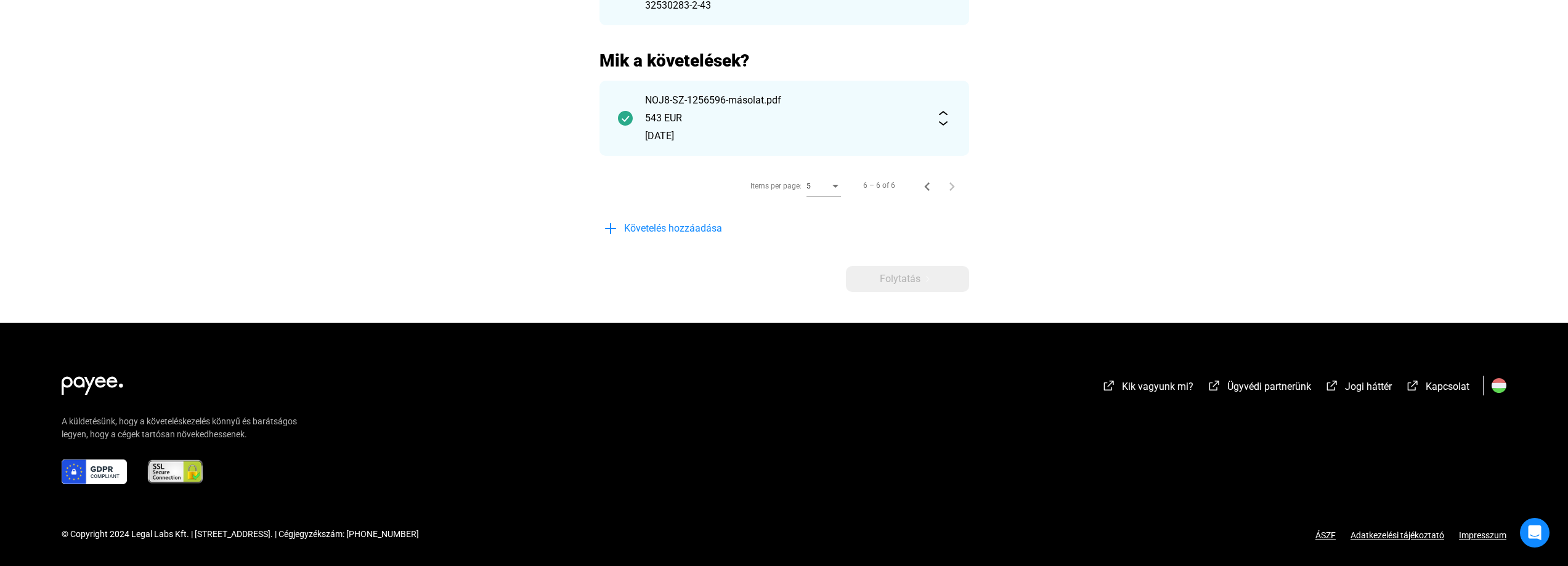
scroll to position [0, 0]
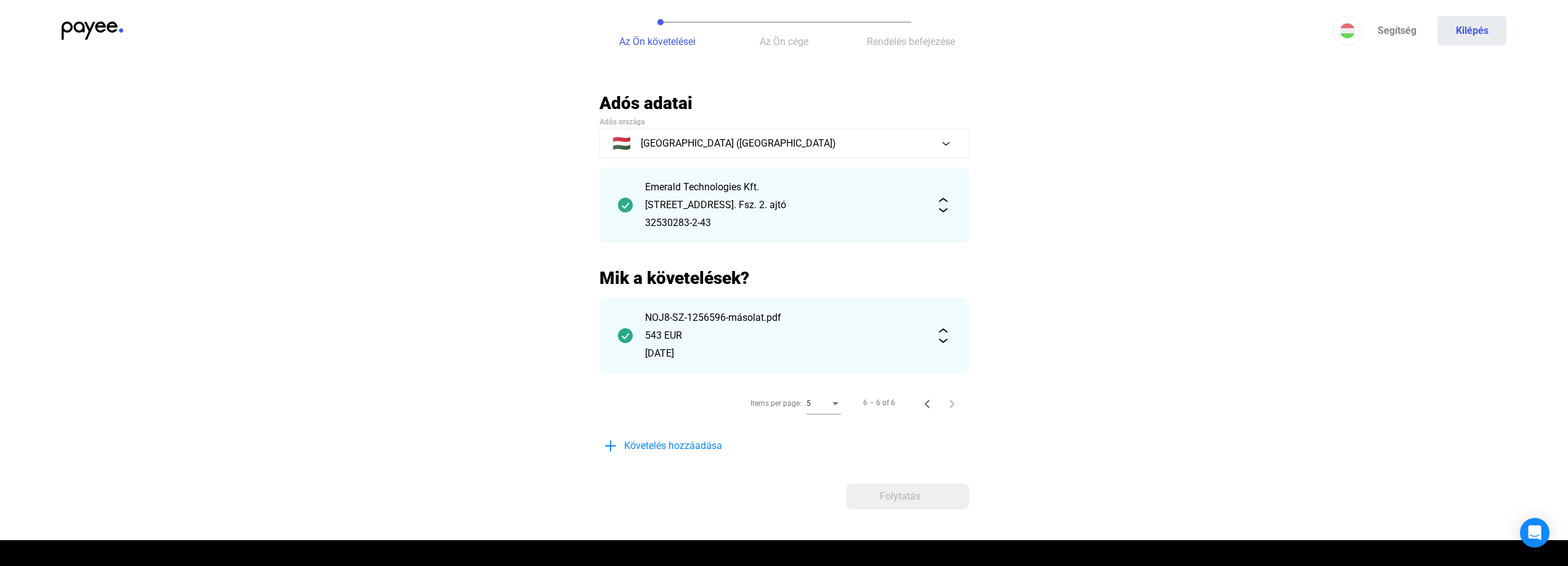
click at [784, 36] on span "Az Ön cége" at bounding box center [784, 41] width 48 height 12
click at [785, 37] on span "Az Ön cége" at bounding box center [784, 41] width 48 height 12
click at [931, 39] on span "Rendelés befejezése" at bounding box center [910, 41] width 88 height 12
click at [791, 33] on button "Az Ön cége" at bounding box center [784, 30] width 127 height 62
click at [790, 41] on span "Az Ön cége" at bounding box center [784, 41] width 48 height 12
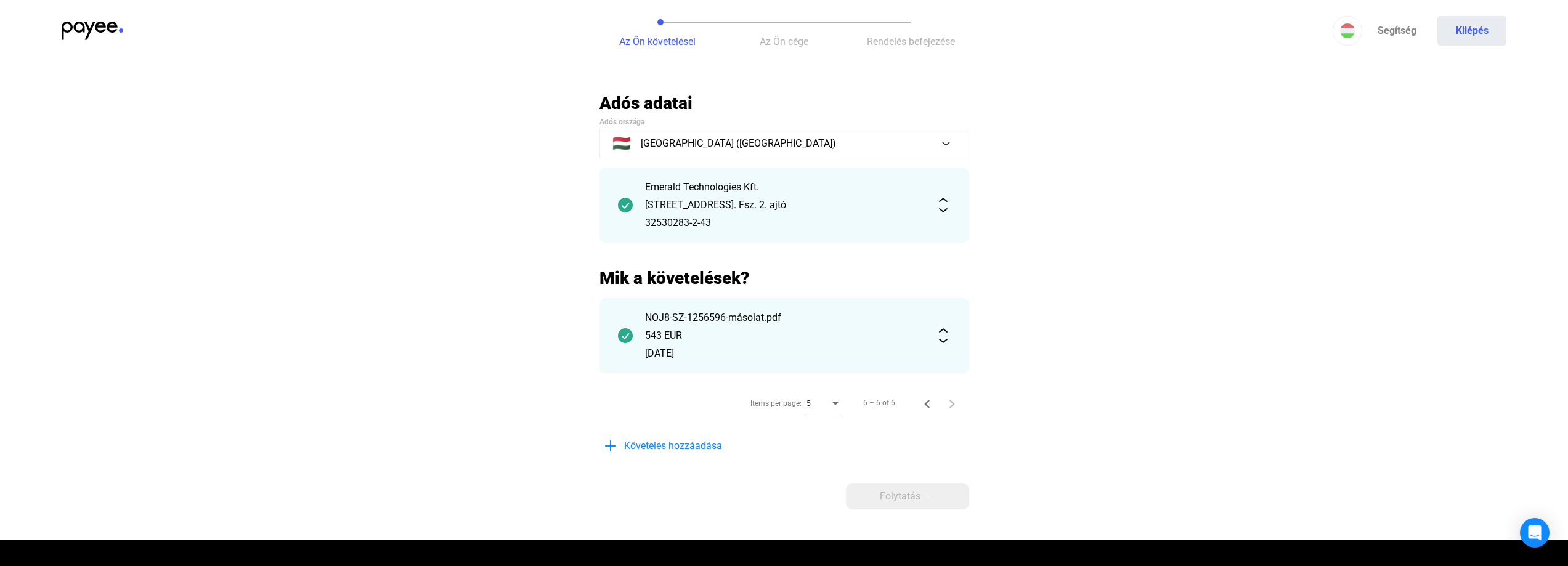
click at [895, 44] on span "Rendelés befejezése" at bounding box center [910, 41] width 88 height 12
click at [802, 41] on span "Az Ön cége" at bounding box center [784, 41] width 48 height 12
click at [786, 36] on span "Az Ön cége" at bounding box center [784, 41] width 48 height 12
click at [924, 42] on span "Rendelés befejezése" at bounding box center [910, 41] width 88 height 12
click at [803, 38] on span "Az Ön cége" at bounding box center [784, 41] width 48 height 12
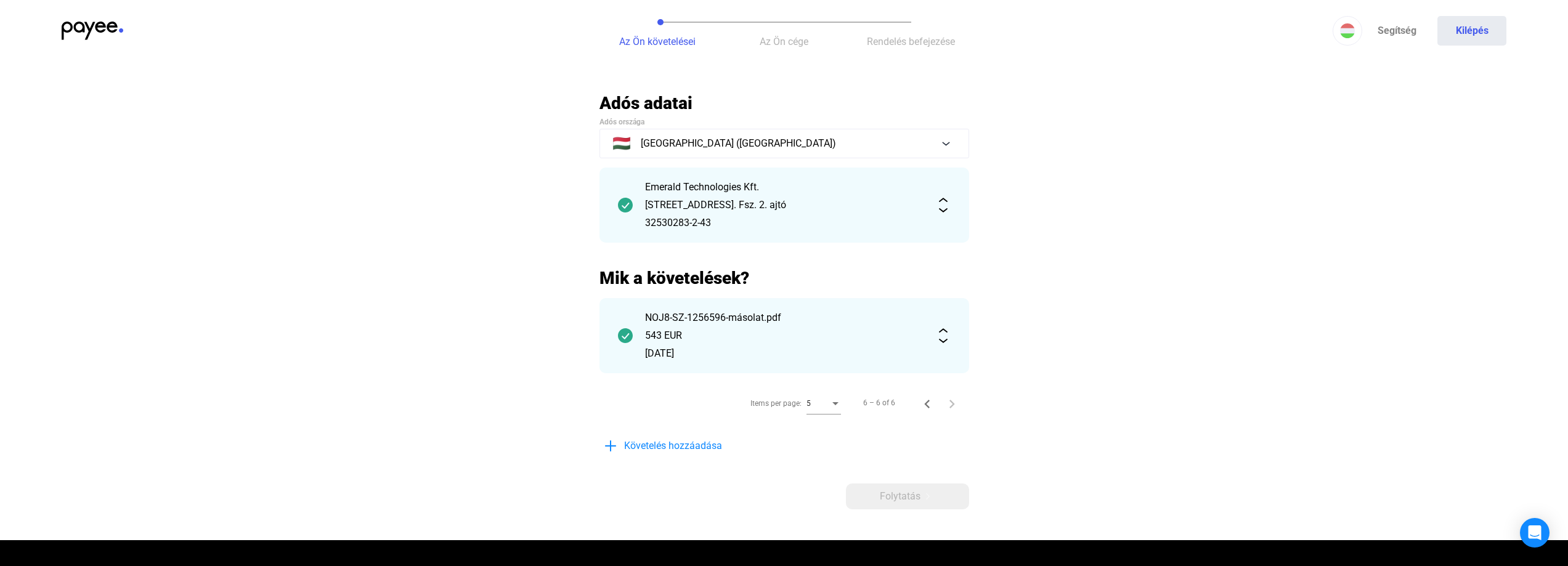
click at [788, 41] on span "Az Ön cége" at bounding box center [784, 41] width 48 height 12
click at [669, 442] on span "Követelés hozzáadása" at bounding box center [673, 446] width 98 height 15
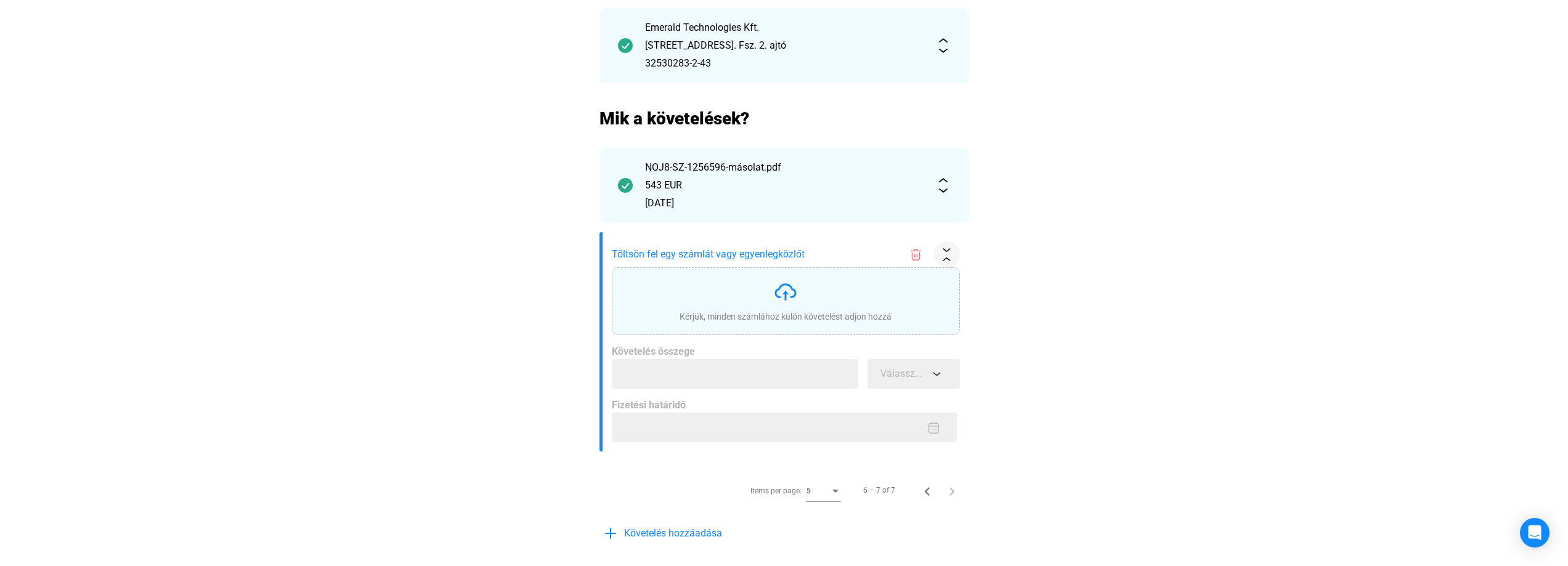
scroll to position [246, 0]
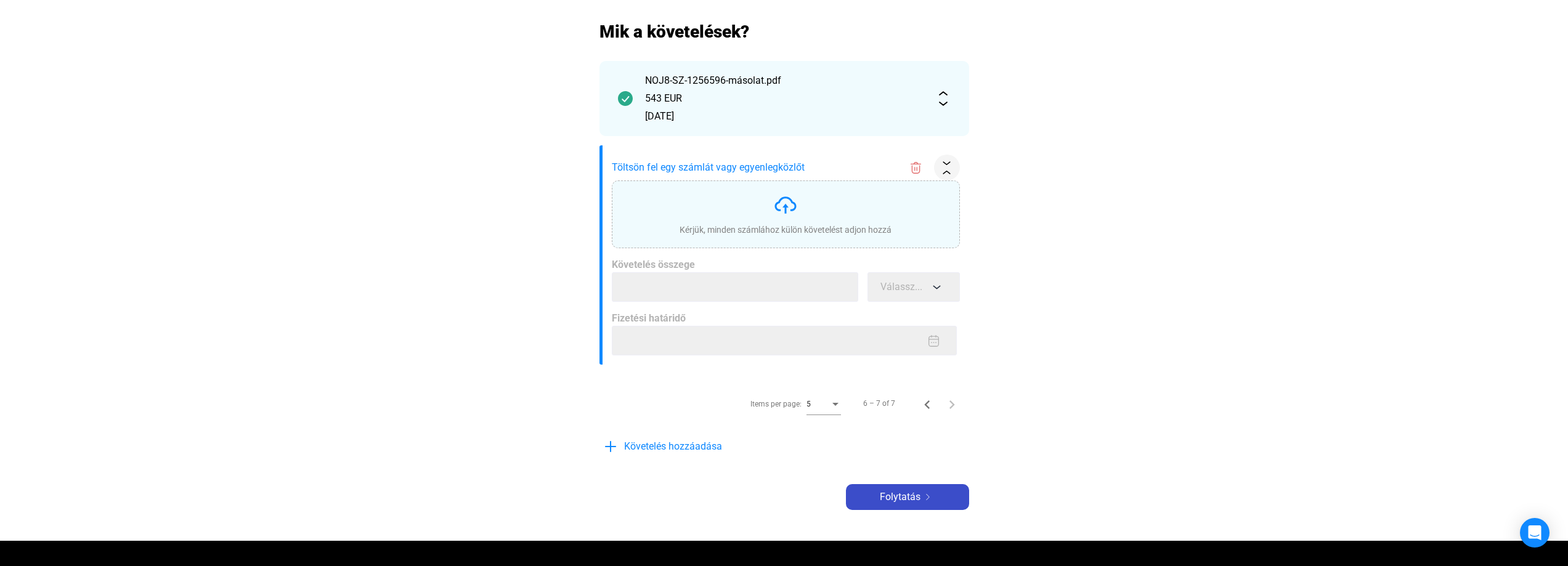
click at [921, 498] on img at bounding box center [928, 497] width 15 height 6
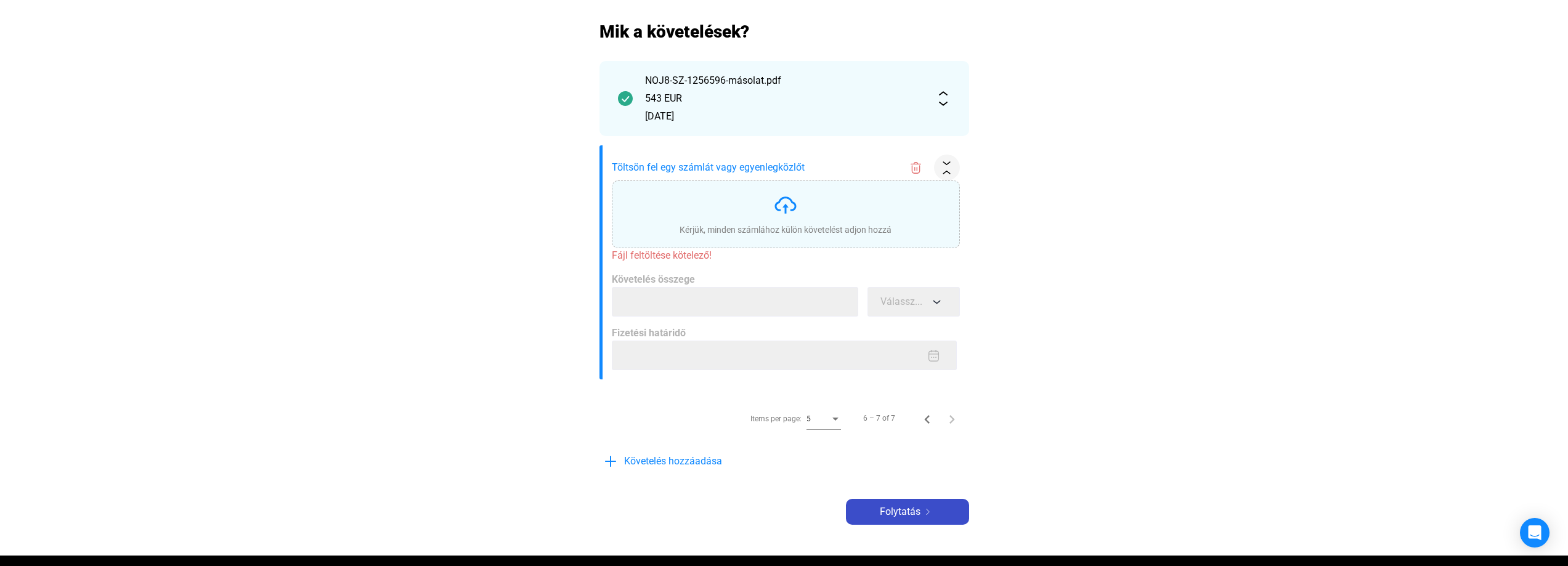
click at [911, 518] on span "Folytatás" at bounding box center [900, 511] width 41 height 15
click at [918, 163] on img at bounding box center [916, 167] width 13 height 13
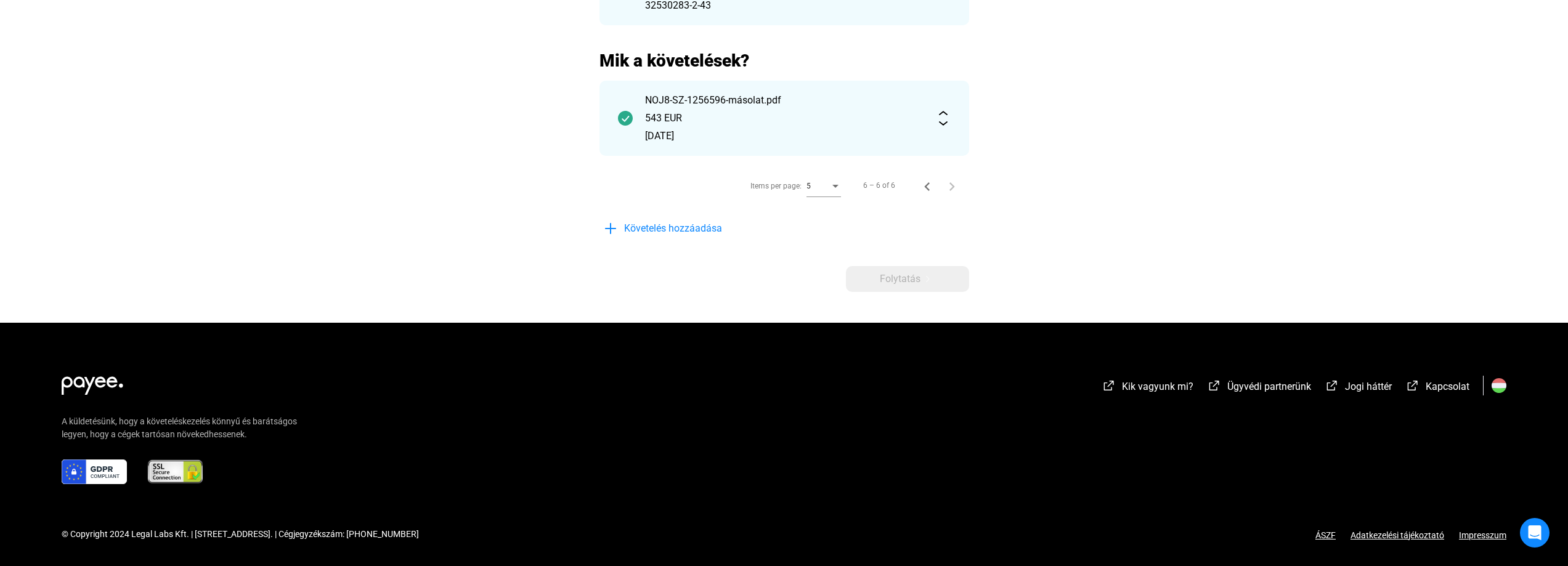
scroll to position [217, 0]
click at [933, 187] on icon "Previous page" at bounding box center [928, 187] width 17 height 17
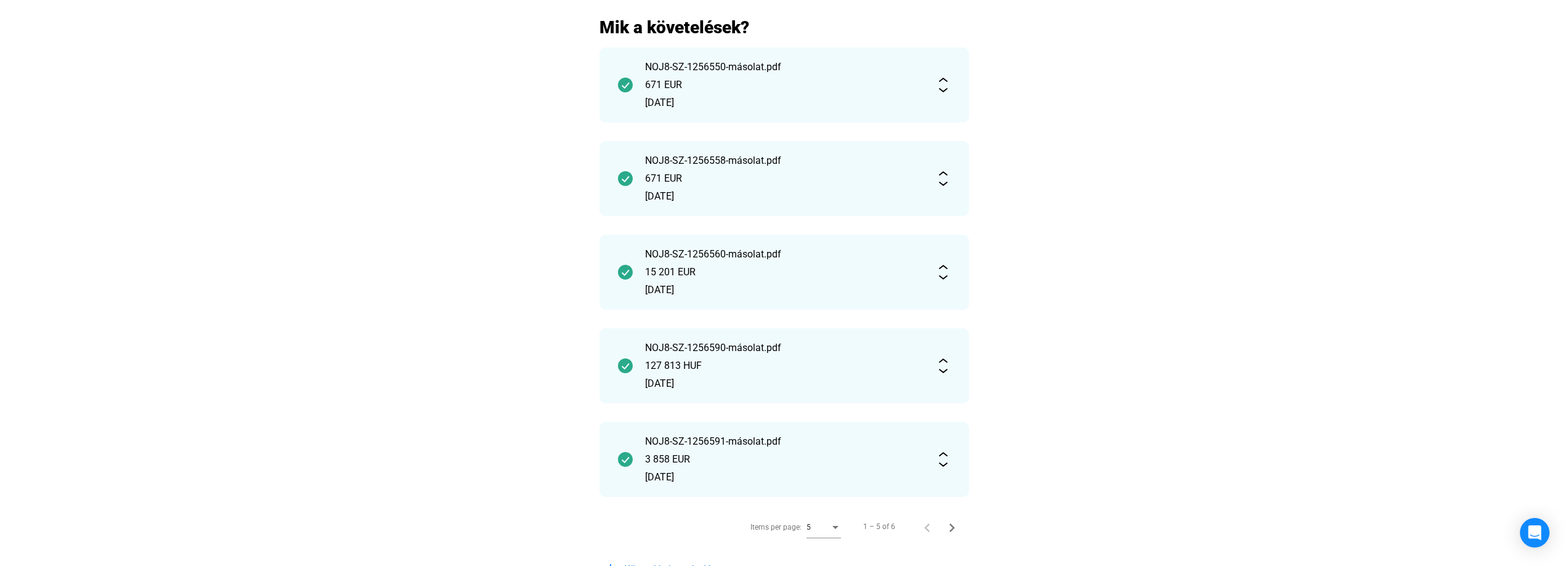
scroll to position [431, 0]
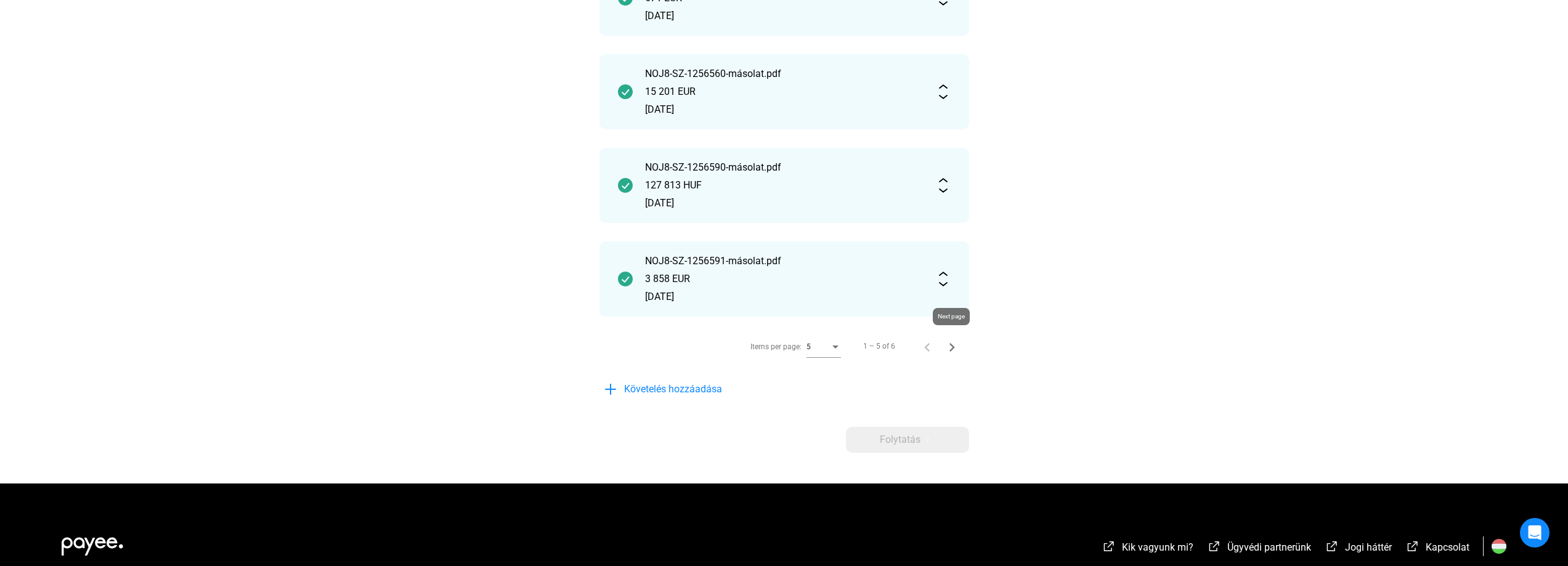
click at [947, 342] on icon "Next page" at bounding box center [952, 347] width 17 height 17
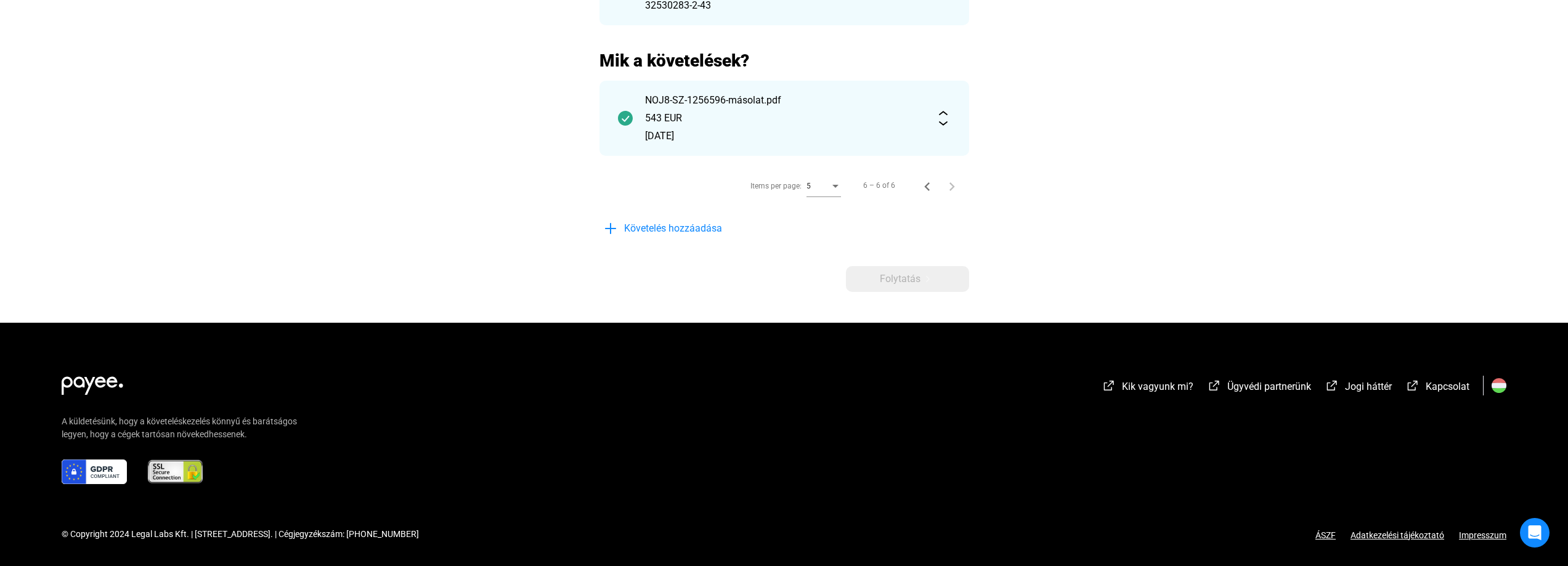
scroll to position [0, 0]
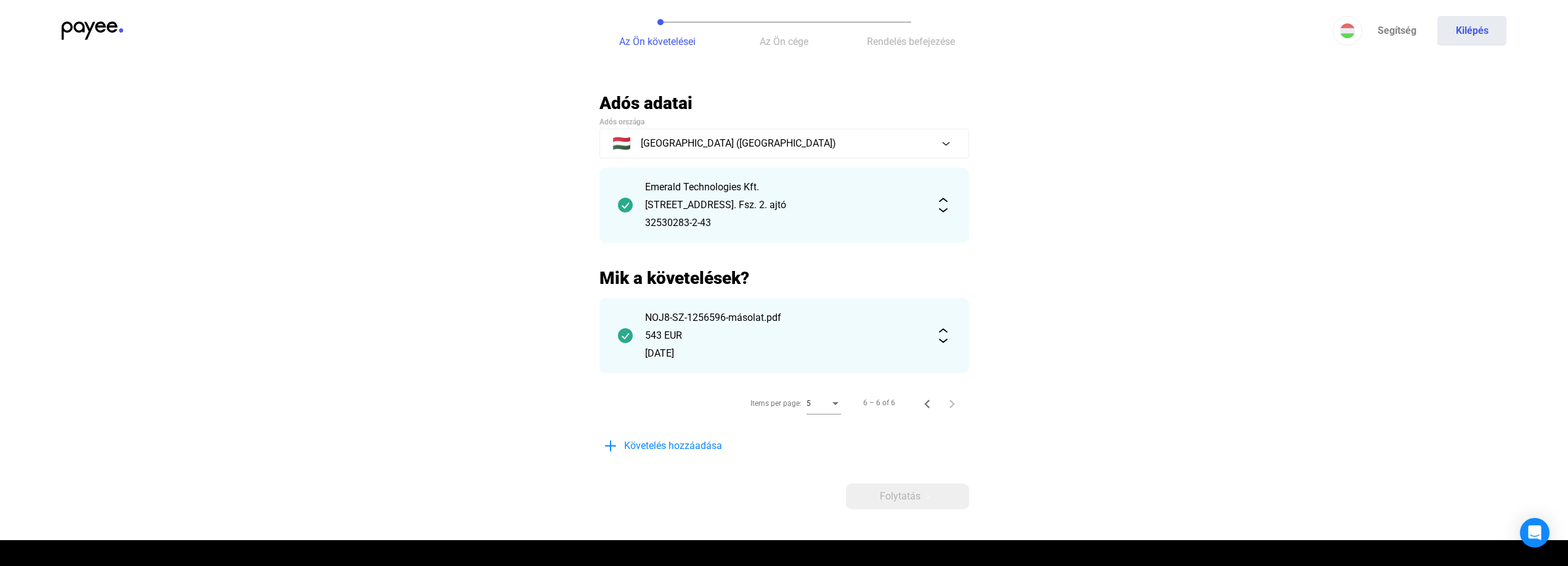
click at [798, 42] on span "Az Ön cége" at bounding box center [784, 41] width 48 height 12
click at [799, 45] on span "Az Ön cége" at bounding box center [784, 41] width 48 height 12
click at [798, 45] on span "Az Ön cége" at bounding box center [784, 41] width 48 height 12
click at [916, 47] on span "Rendelés befejezése" at bounding box center [910, 41] width 88 height 12
click at [786, 42] on span "Az Ön cége" at bounding box center [784, 41] width 48 height 12
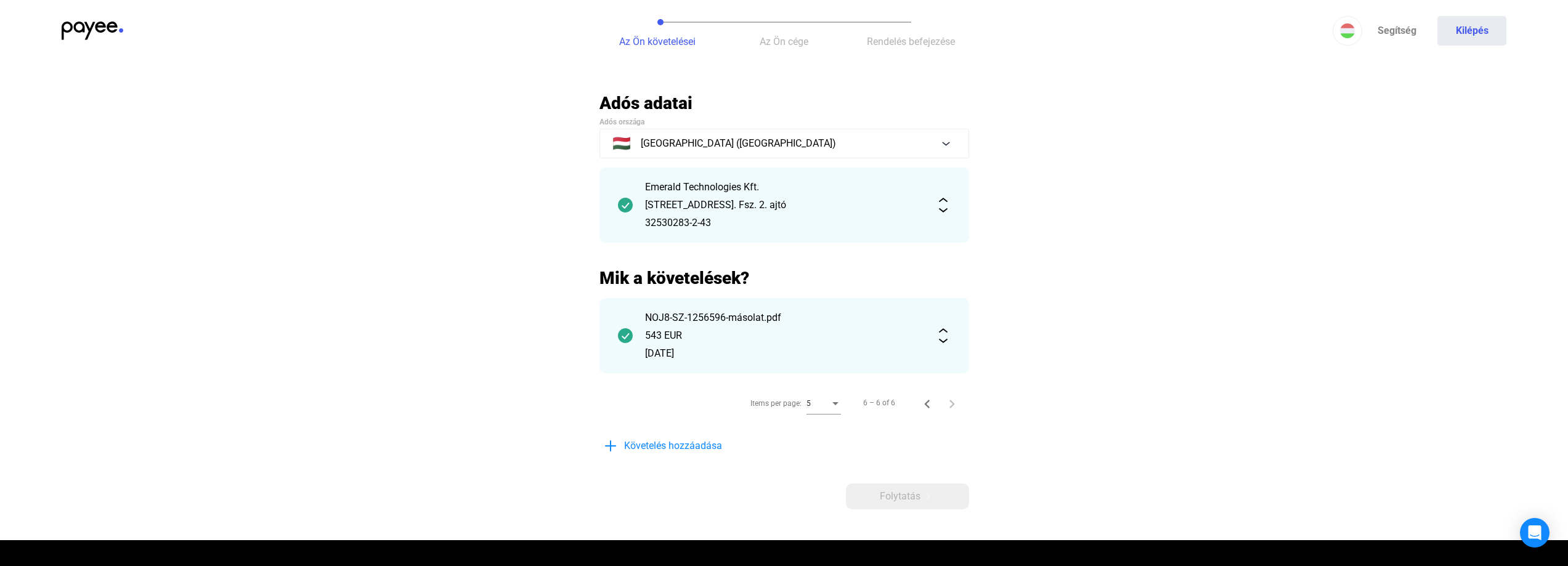
click at [705, 328] on div "543 EUR" at bounding box center [784, 335] width 278 height 15
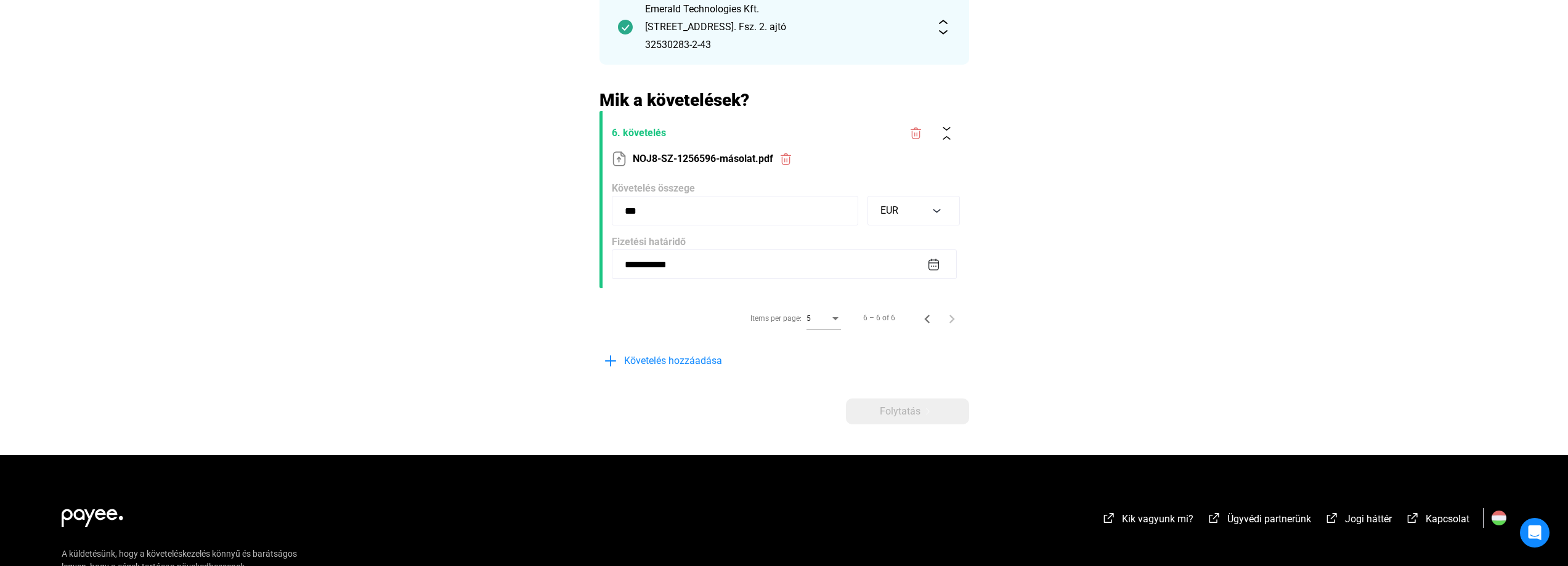
scroll to position [184, 0]
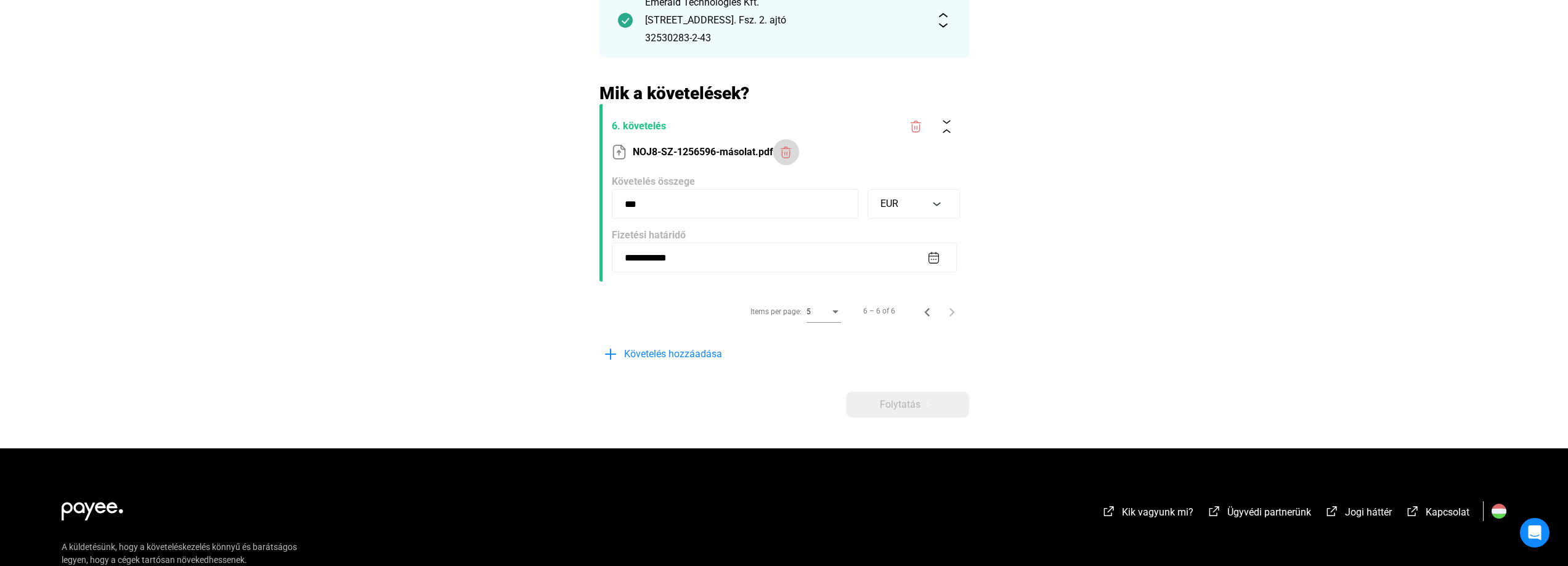
click at [790, 156] on img at bounding box center [786, 152] width 13 height 13
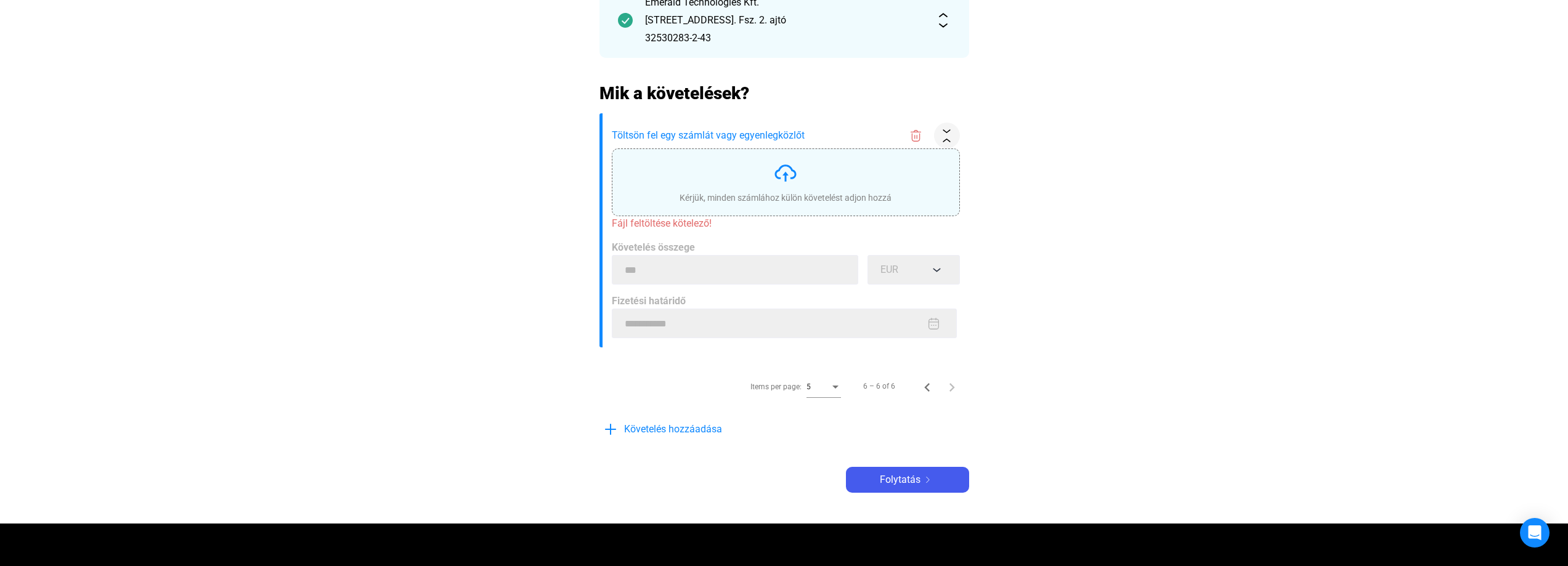
click at [788, 178] on img at bounding box center [786, 174] width 25 height 25
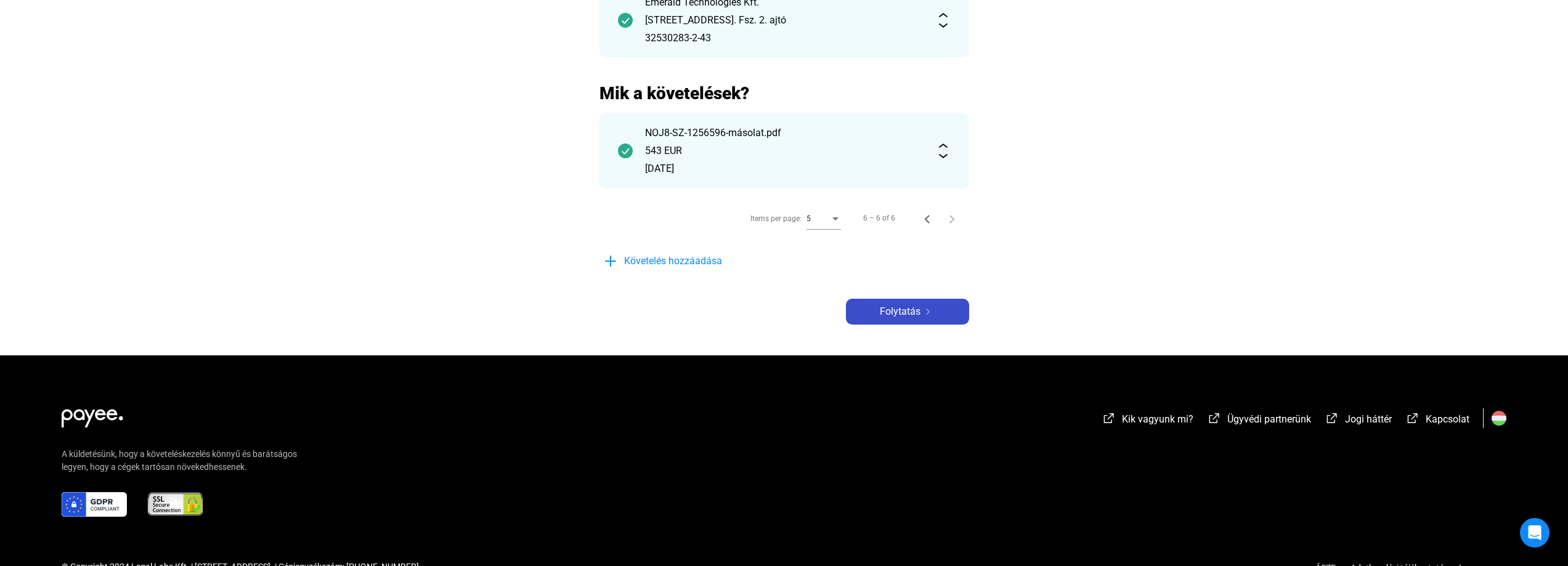
click at [895, 308] on span "Folytatás" at bounding box center [900, 311] width 41 height 15
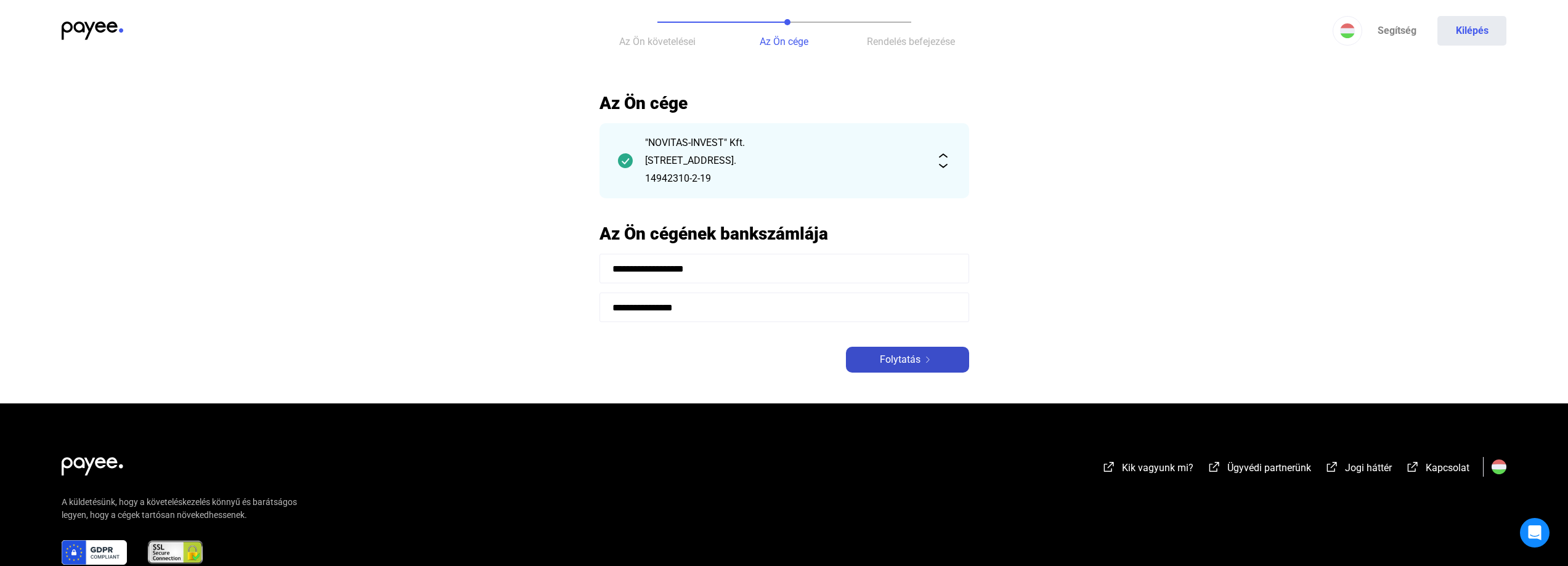
click at [910, 357] on span "Folytatás" at bounding box center [900, 360] width 41 height 15
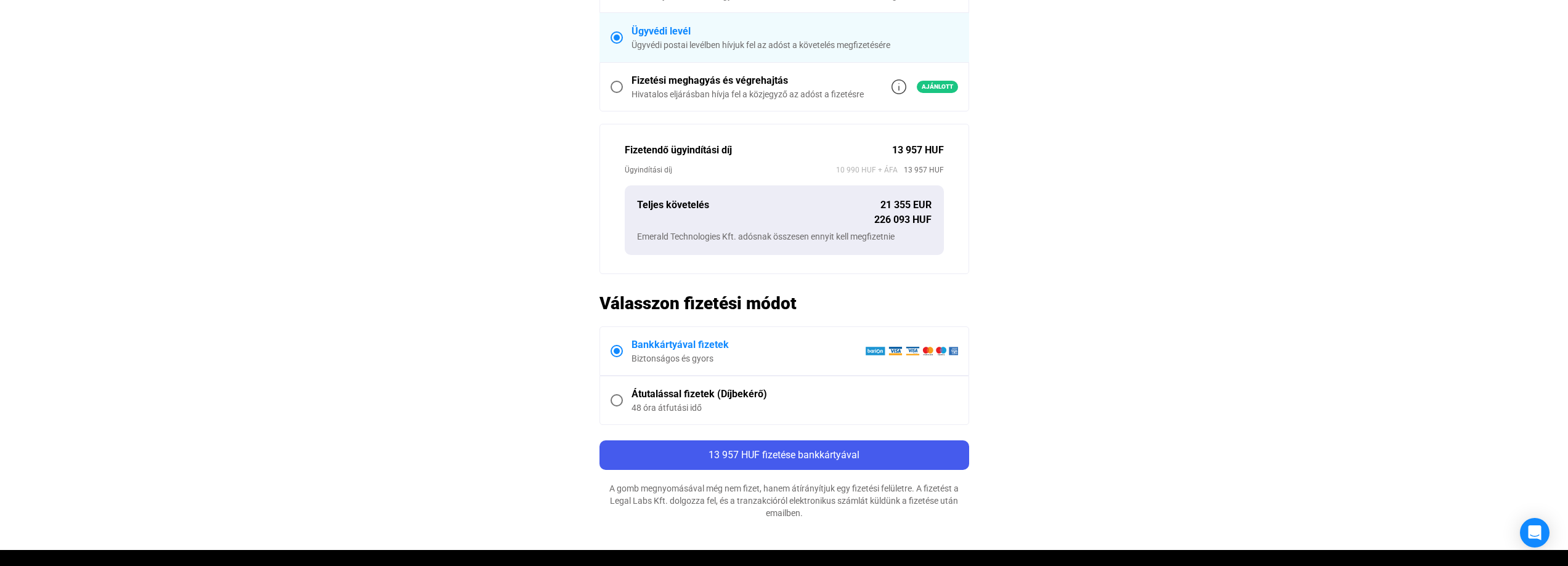
scroll to position [493, 0]
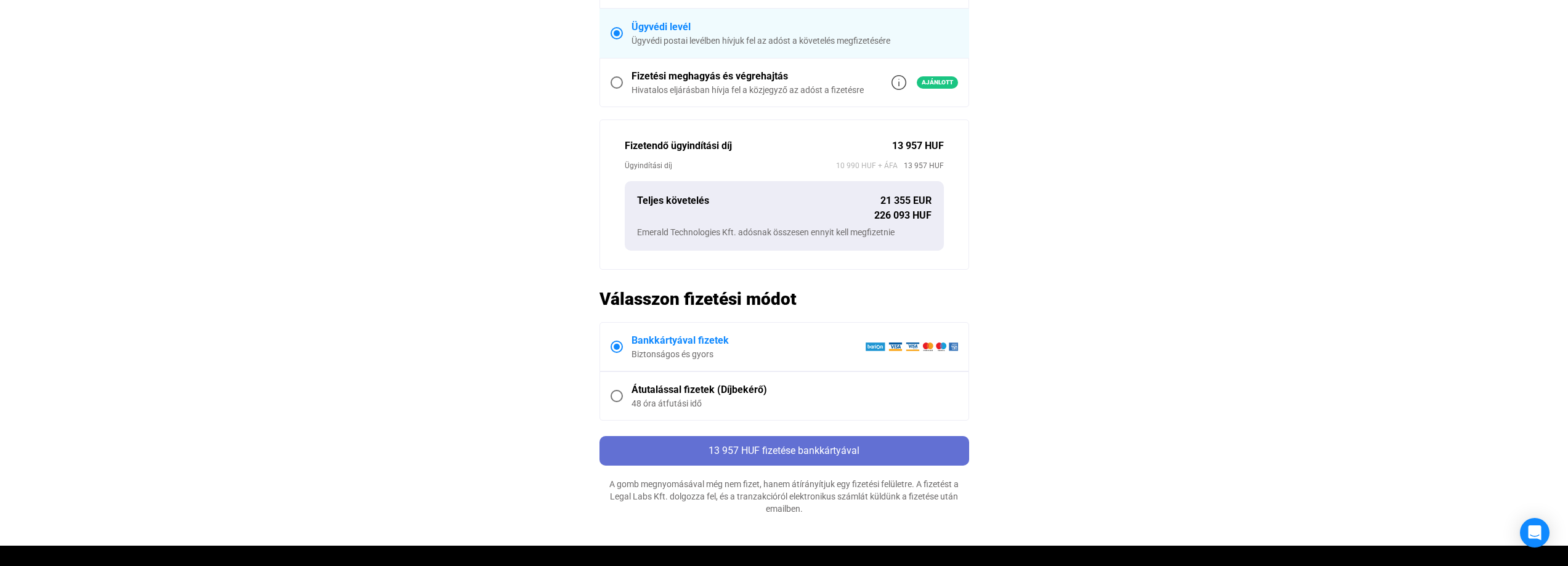
click at [791, 451] on span "13 957 HUF fizetése bankkártyával" at bounding box center [784, 450] width 151 height 12
